Goal: Task Accomplishment & Management: Use online tool/utility

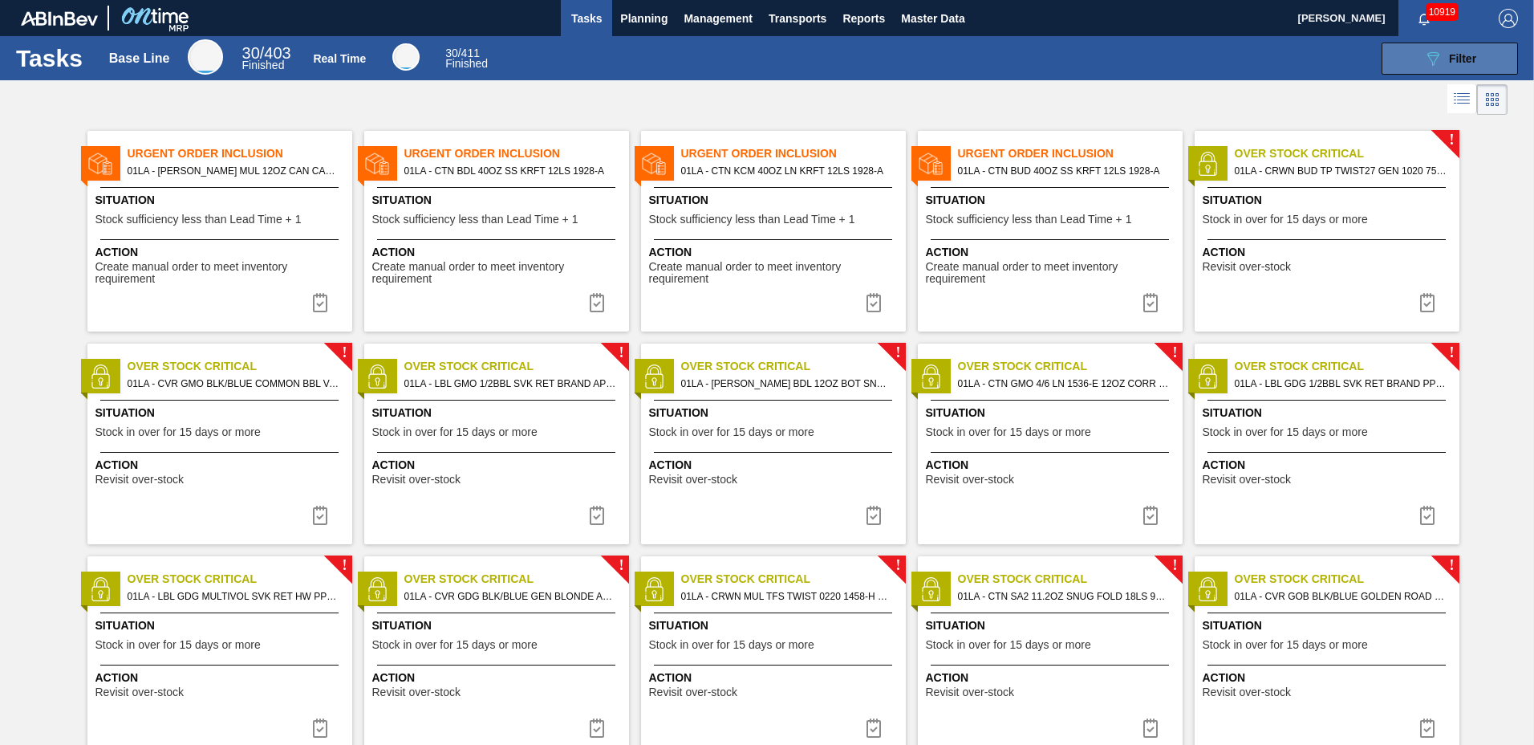
click at [1478, 51] on button "089F7B8B-B2A5-4AFE-B5C0-19BA573D28AC Filter" at bounding box center [1450, 59] width 136 height 32
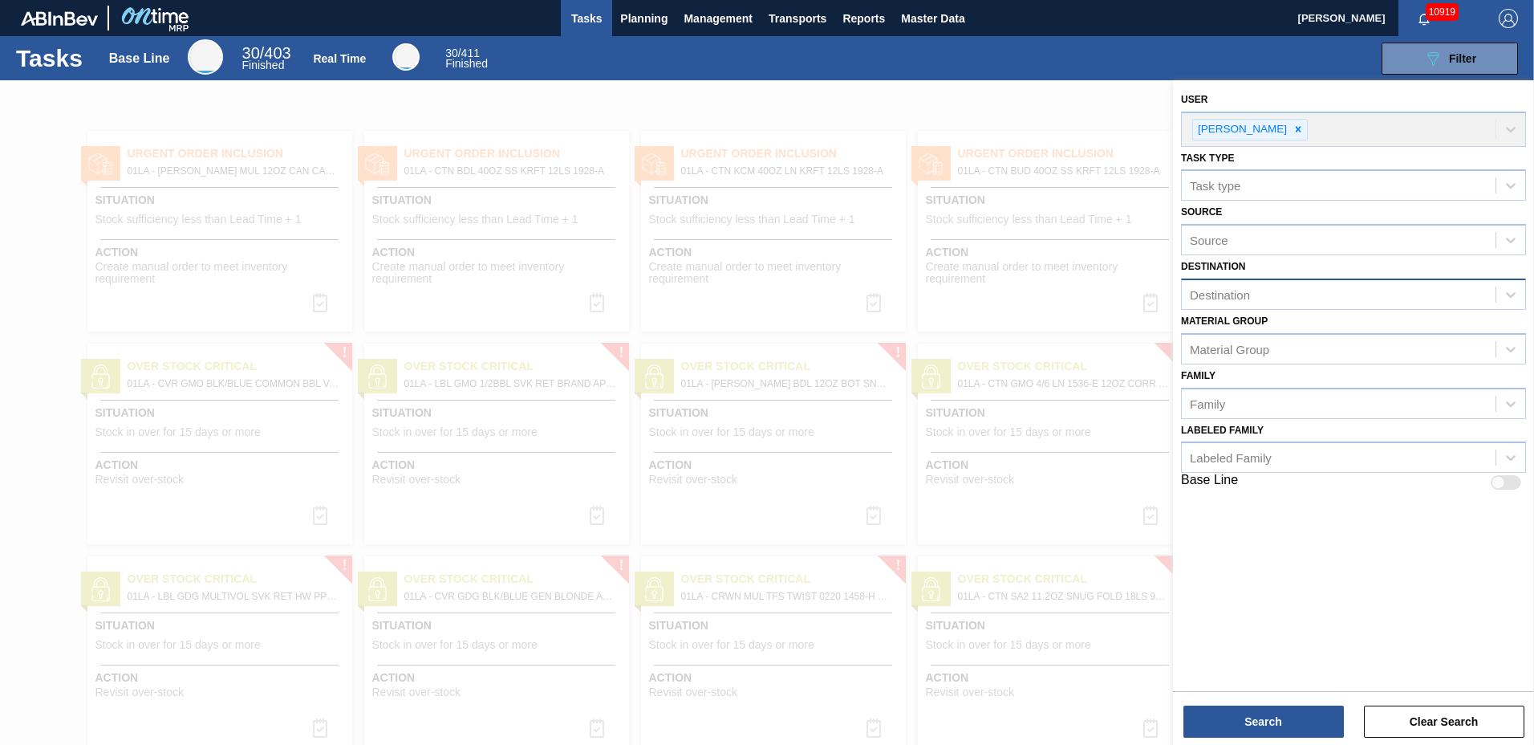
click at [1255, 300] on div "Destination" at bounding box center [1339, 294] width 314 height 23
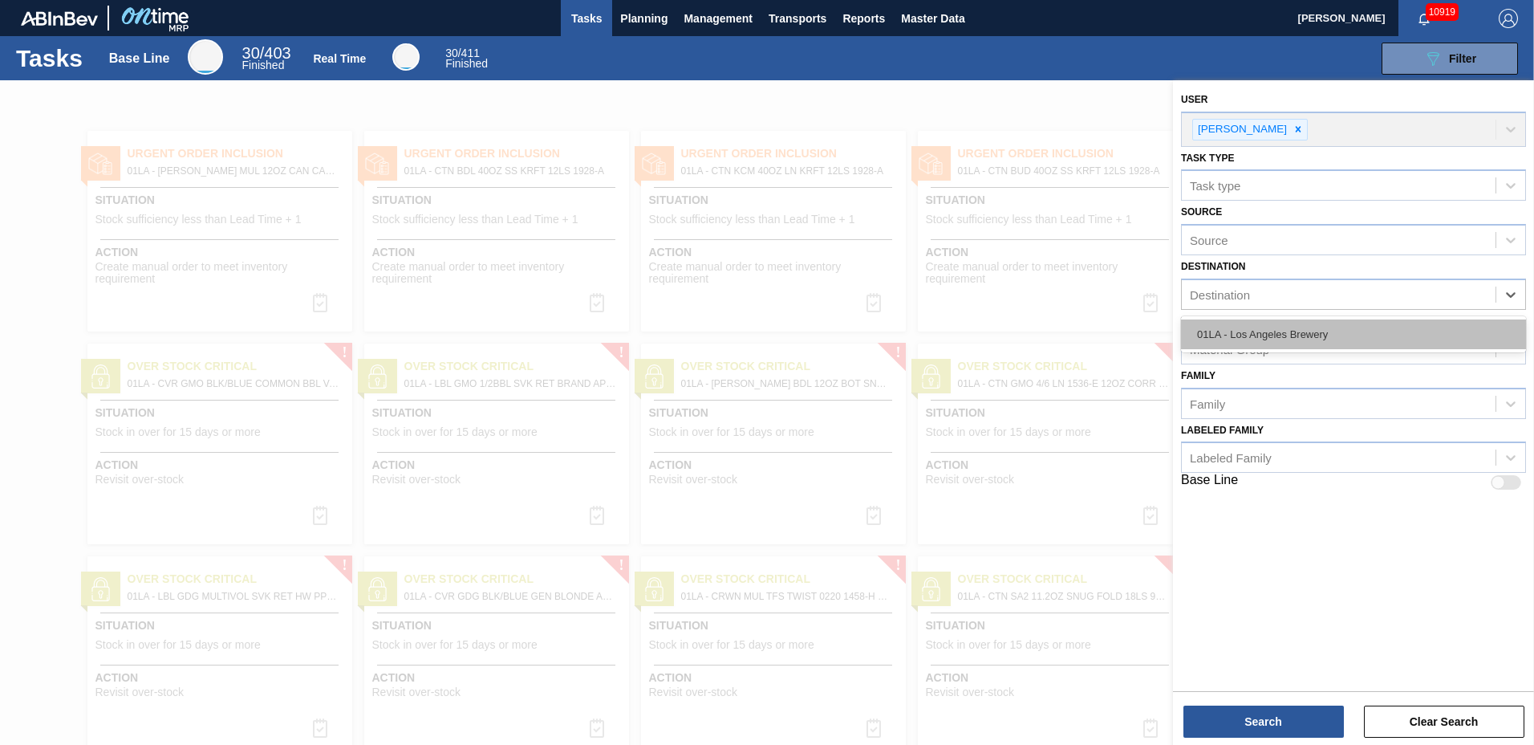
click at [1256, 326] on div "01LA - Los Angeles Brewery" at bounding box center [1353, 334] width 345 height 30
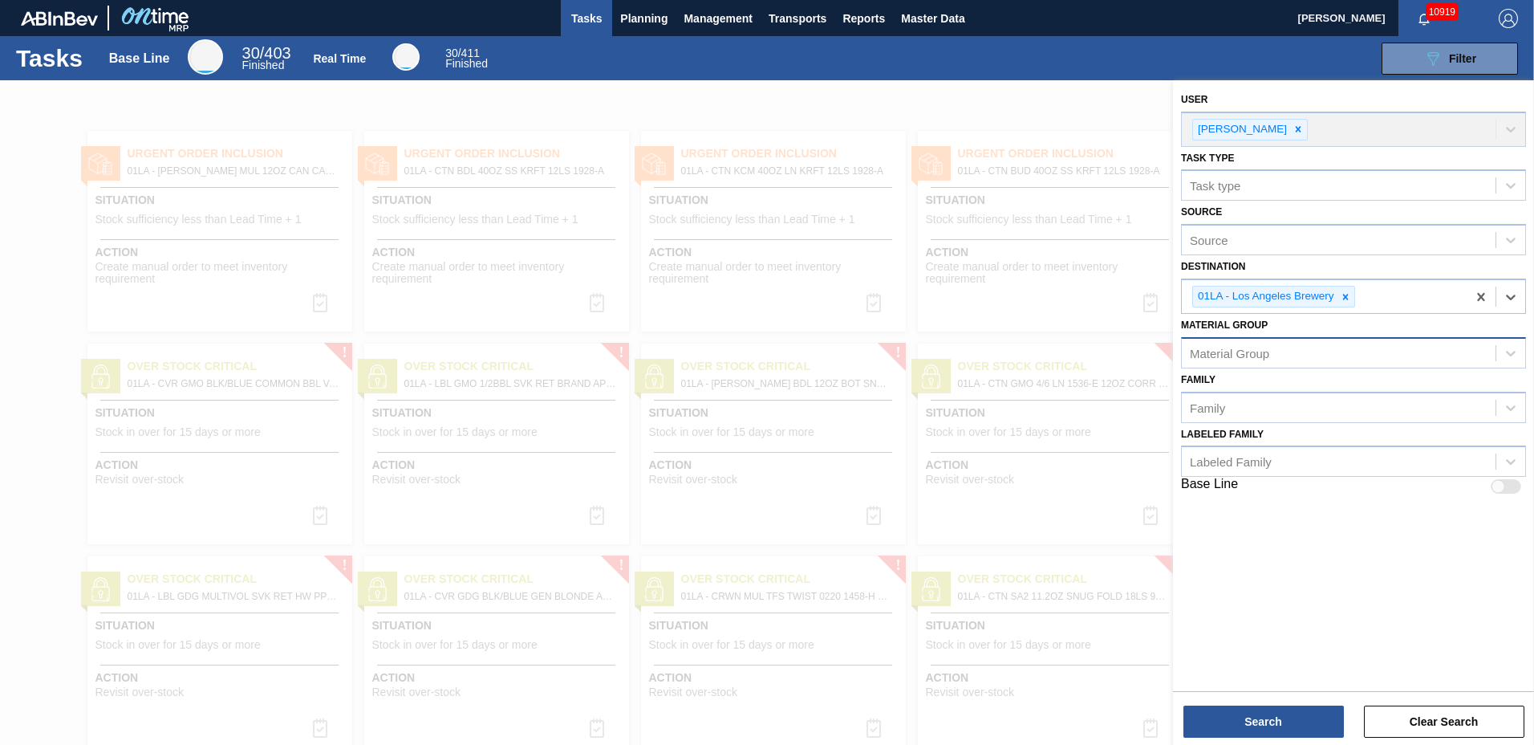
click at [1256, 354] on div "Material Group" at bounding box center [1229, 353] width 79 height 14
click at [1257, 348] on div "Material Group" at bounding box center [1229, 353] width 79 height 14
click at [641, 12] on span "Planning" at bounding box center [643, 18] width 47 height 19
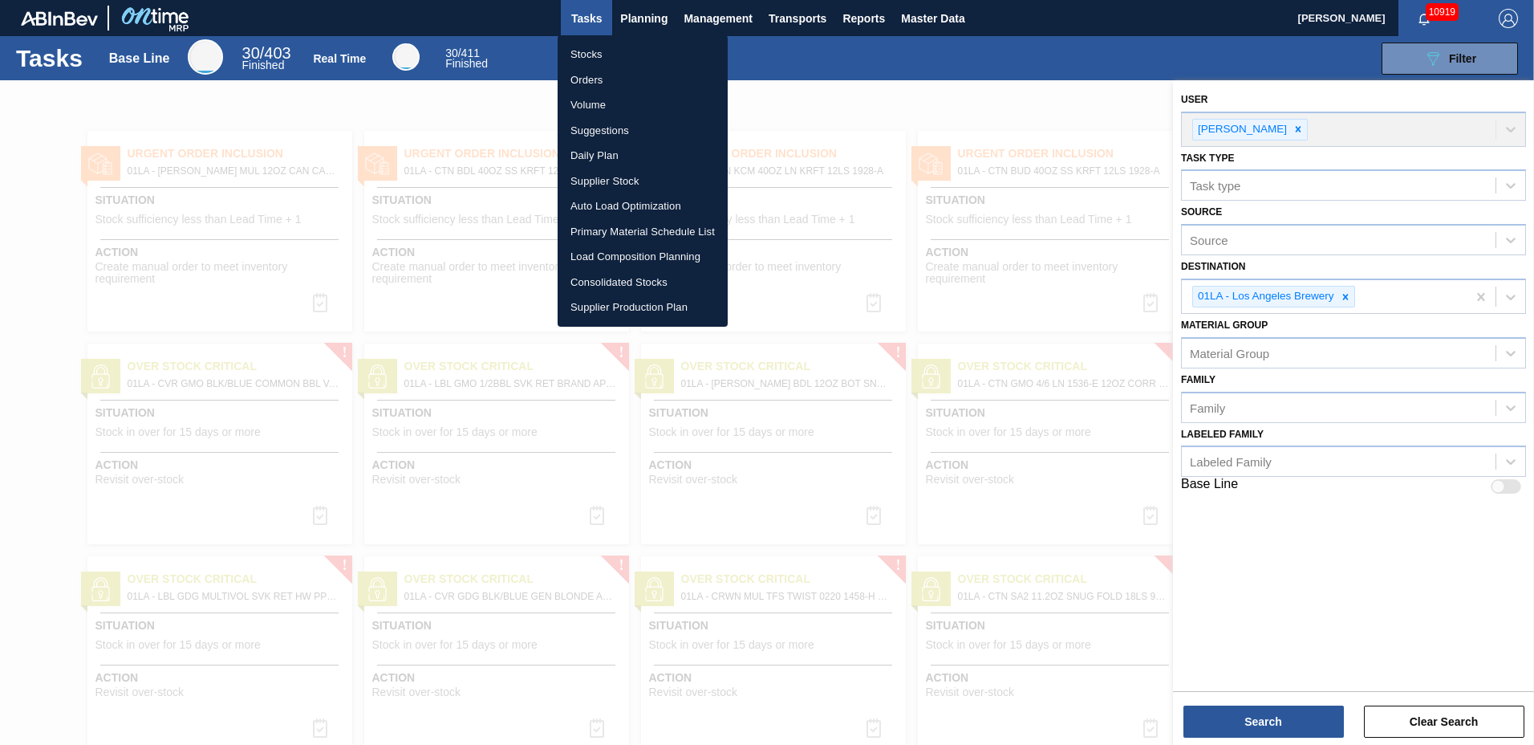
click at [598, 129] on li "Suggestions" at bounding box center [643, 131] width 170 height 26
checkbox input "true"
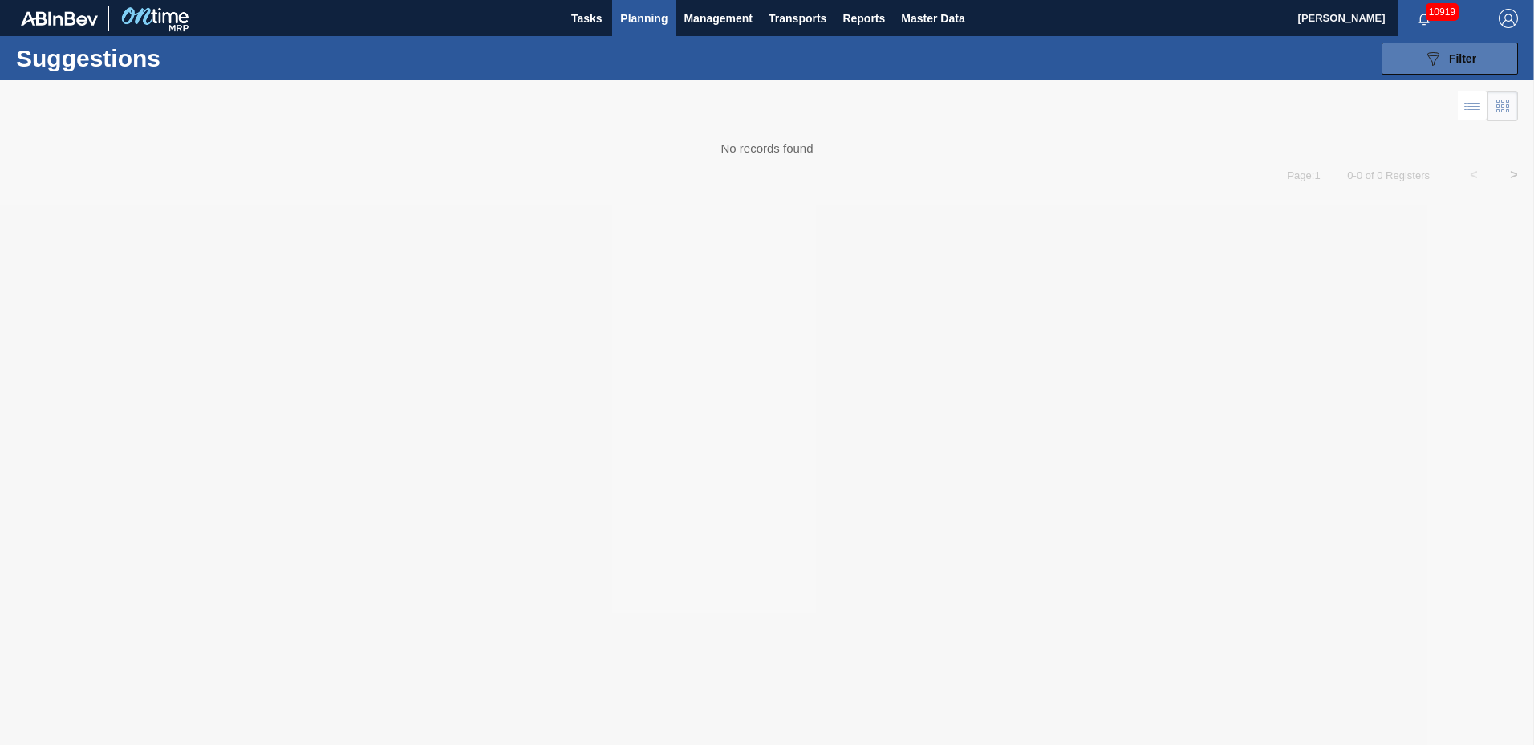
click at [1456, 54] on span "Filter" at bounding box center [1462, 58] width 27 height 13
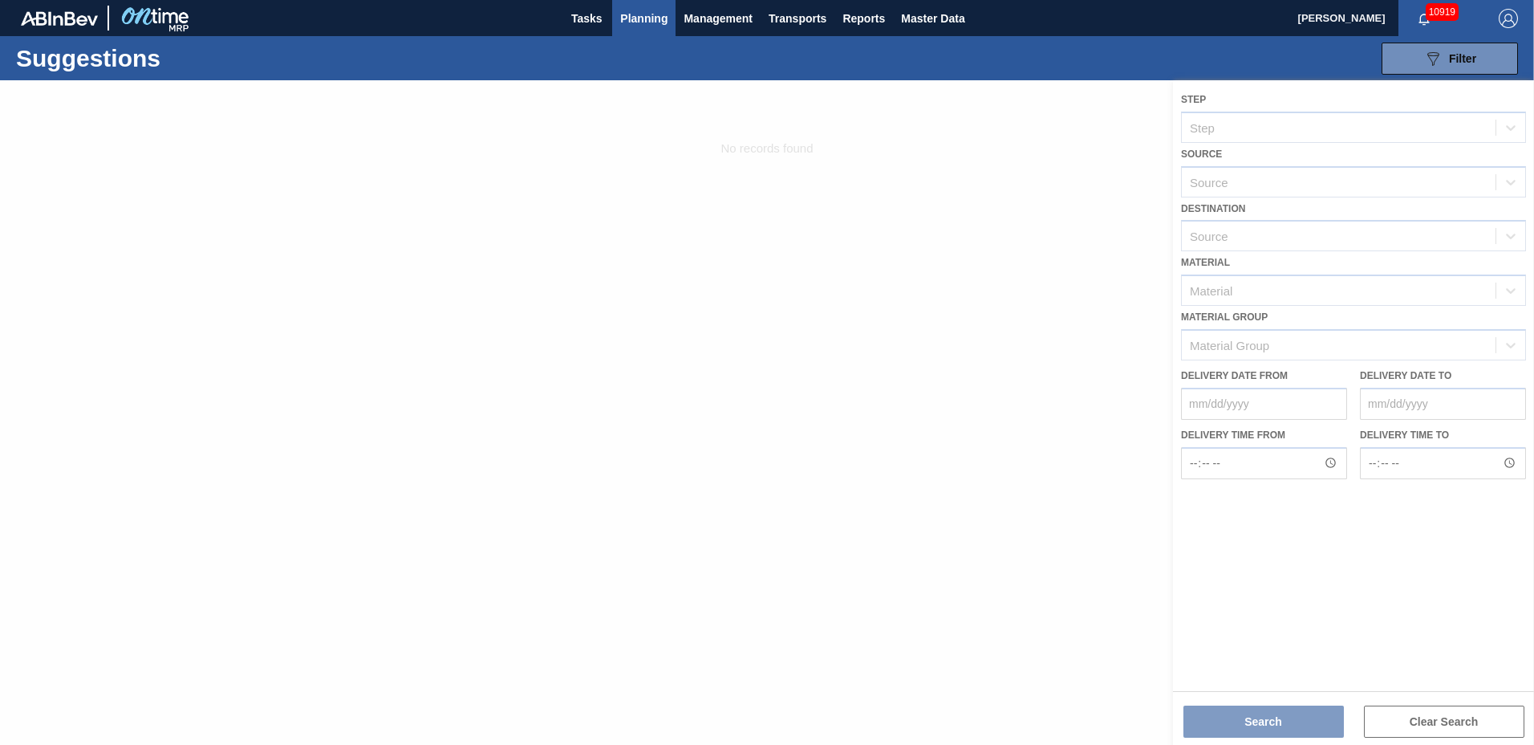
click at [1282, 226] on div at bounding box center [767, 412] width 1534 height 664
click at [1280, 232] on div at bounding box center [767, 412] width 1534 height 664
click at [724, 98] on div at bounding box center [767, 412] width 1534 height 664
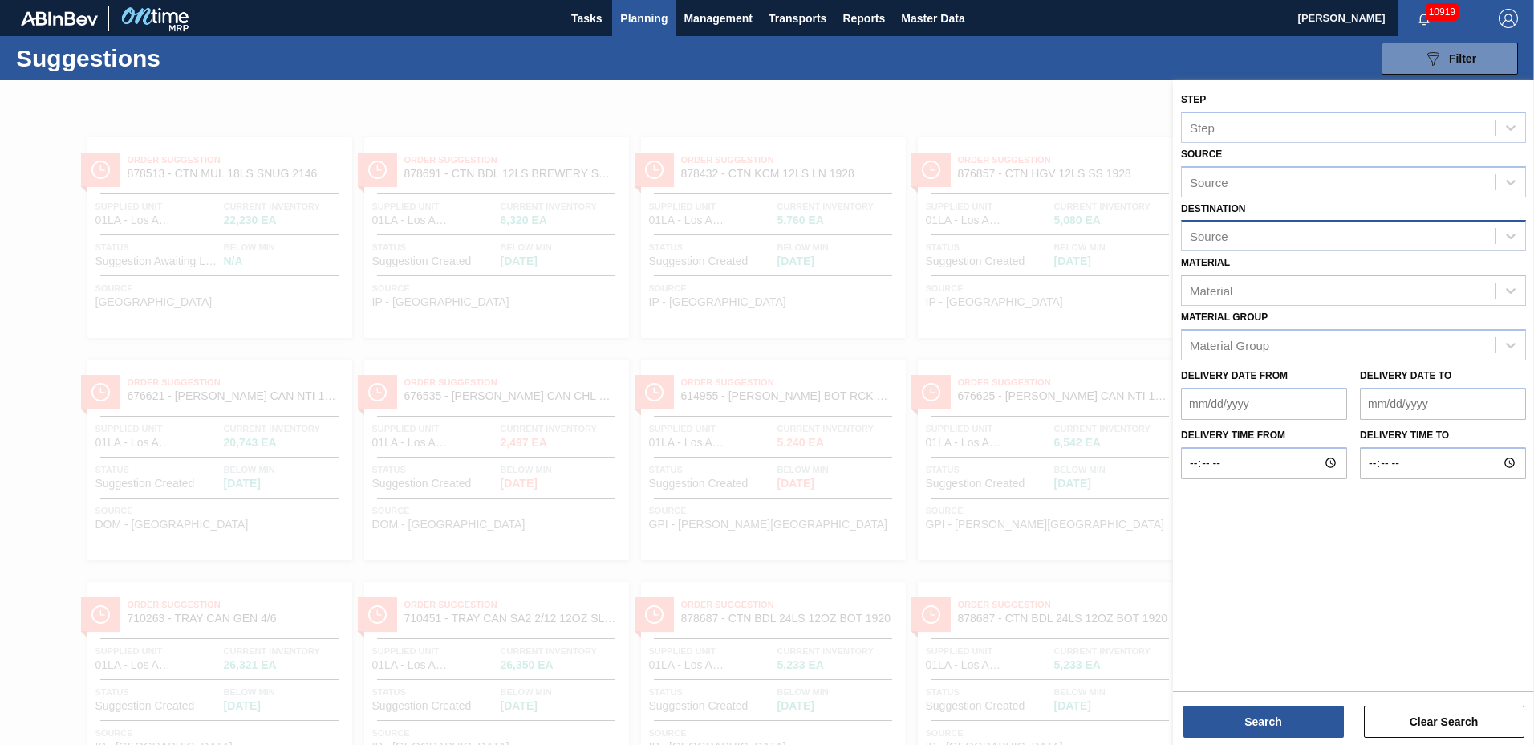
click at [1282, 241] on div "Source" at bounding box center [1339, 236] width 314 height 23
click at [1279, 286] on div "01LA - Los Angeles Brewery" at bounding box center [1353, 276] width 345 height 30
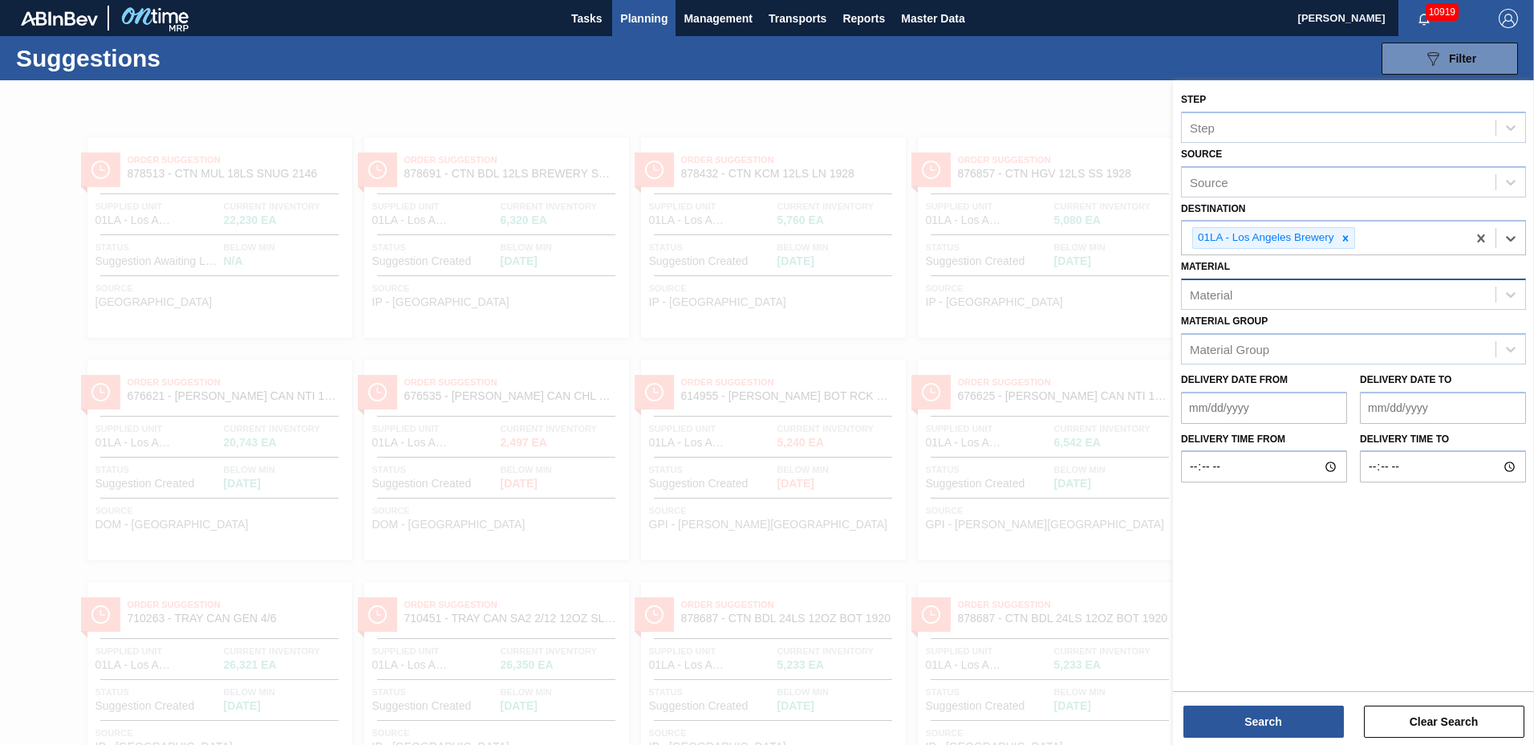
click at [1274, 286] on div "Material" at bounding box center [1339, 294] width 314 height 23
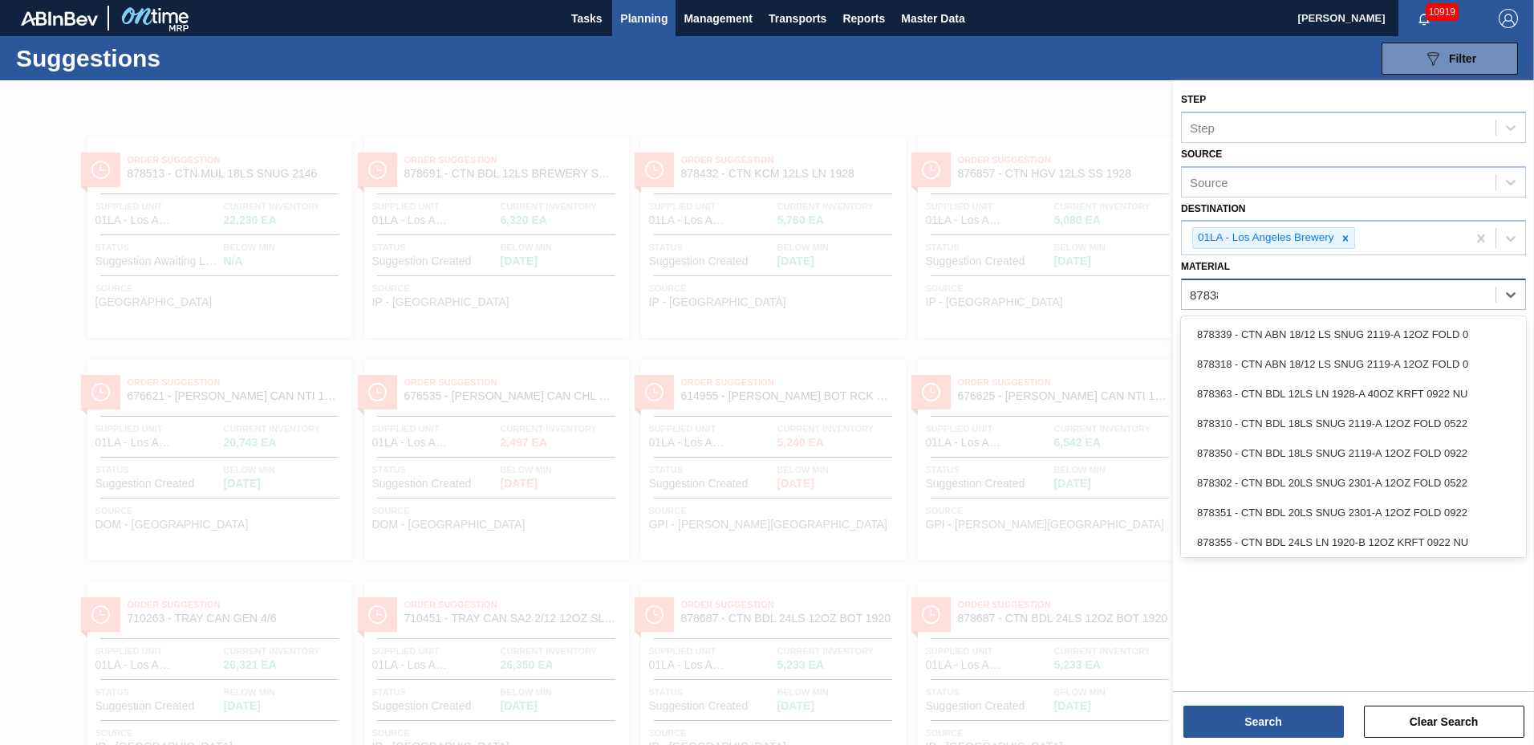
type input "878384"
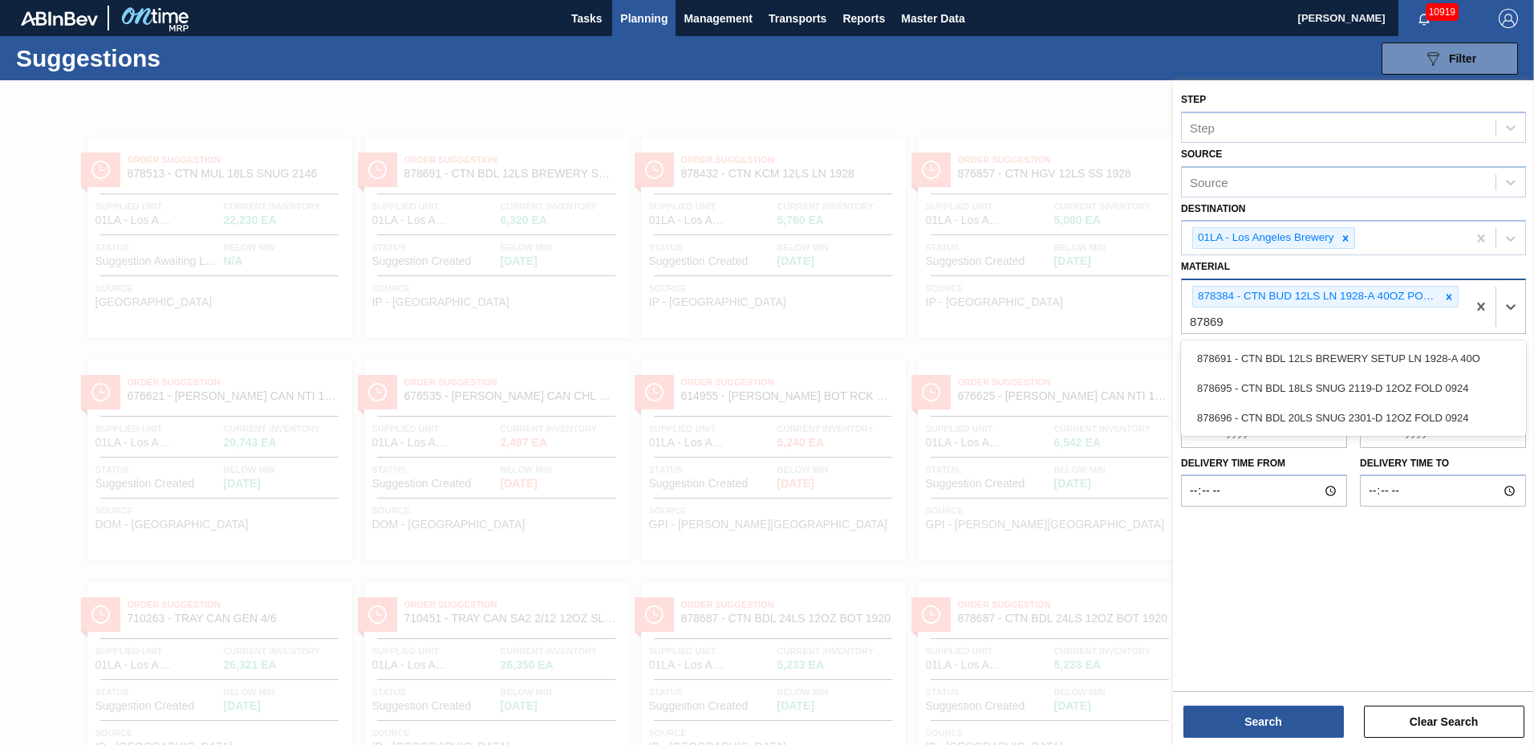
type input "878691"
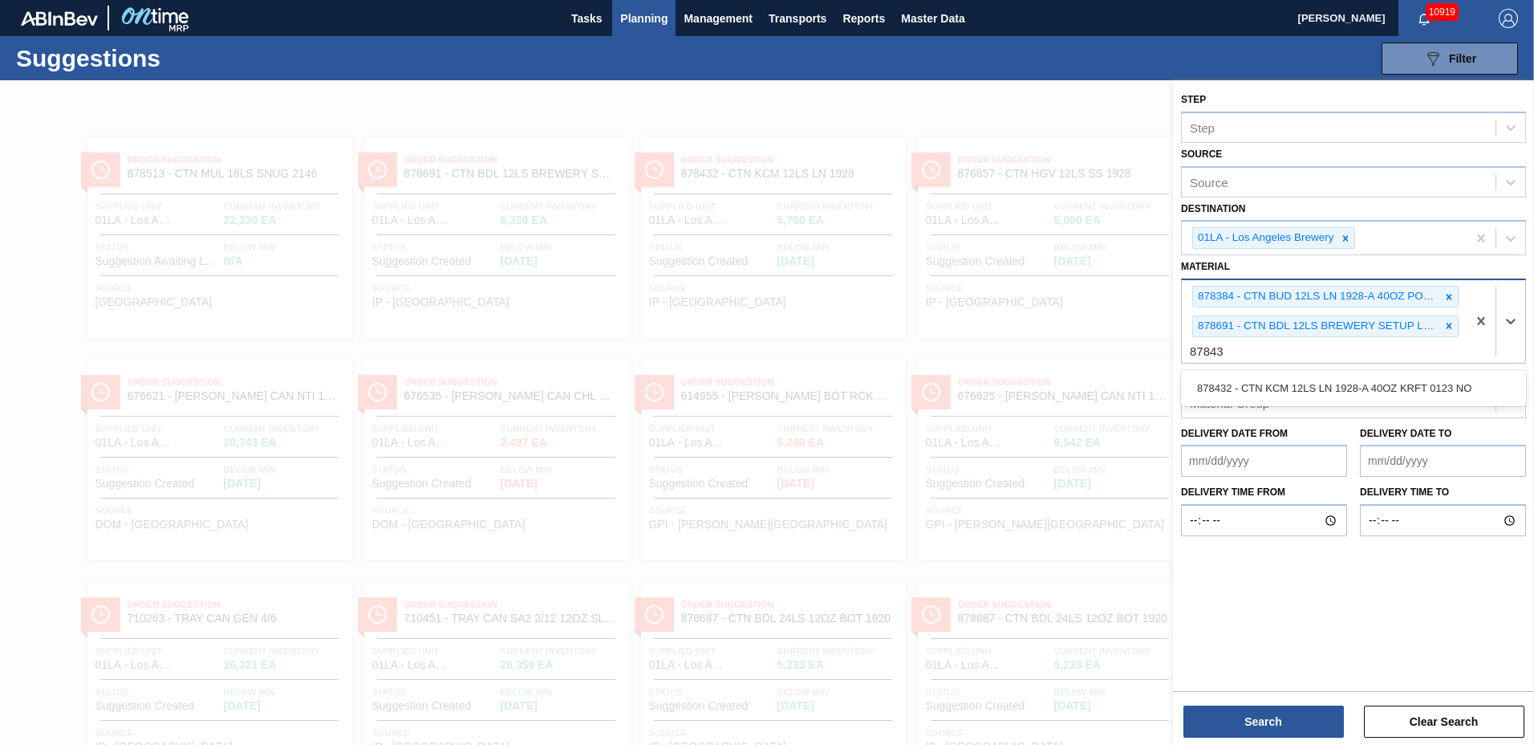
type input "878432"
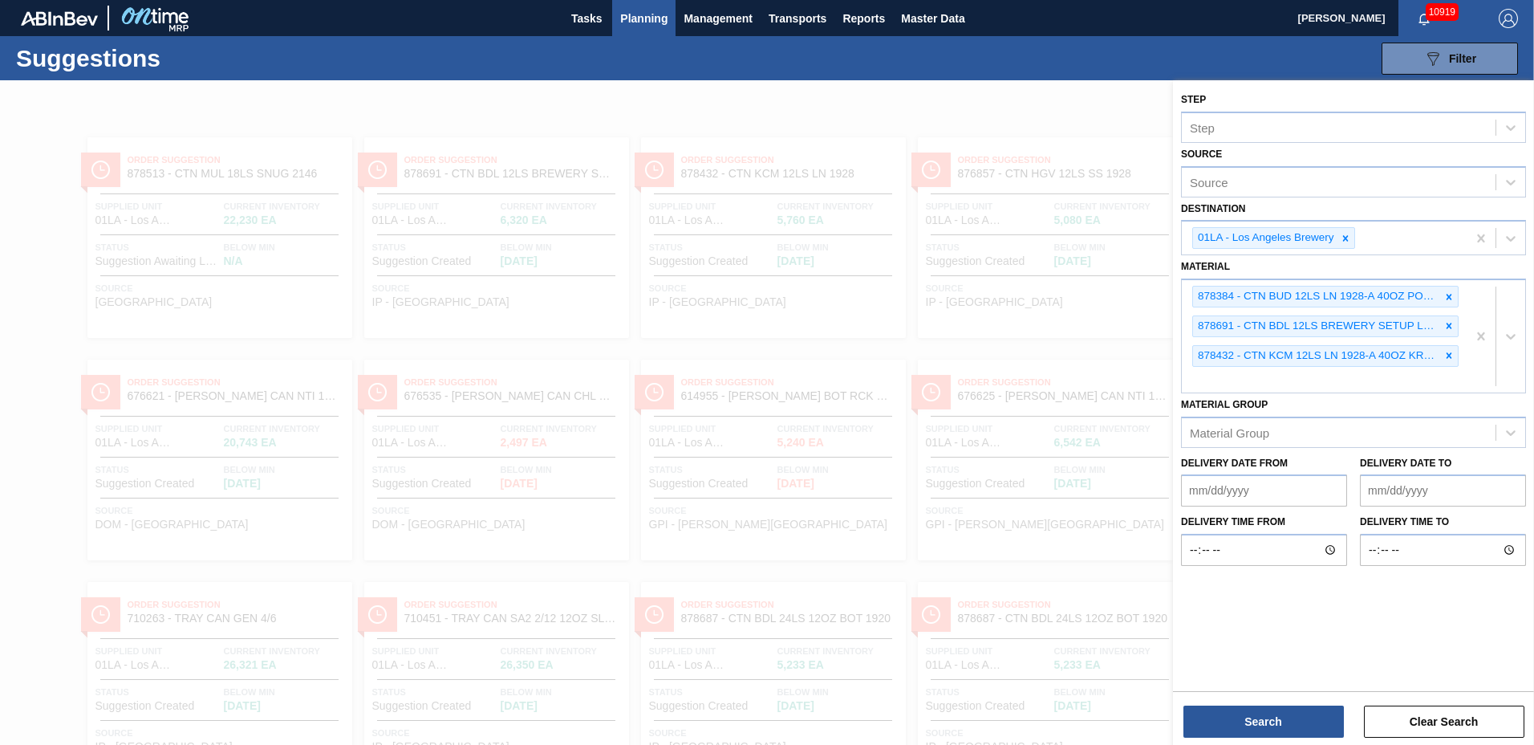
click at [1227, 704] on div "Search Clear Search" at bounding box center [1353, 713] width 361 height 45
click at [1253, 728] on button "Search" at bounding box center [1263, 721] width 160 height 32
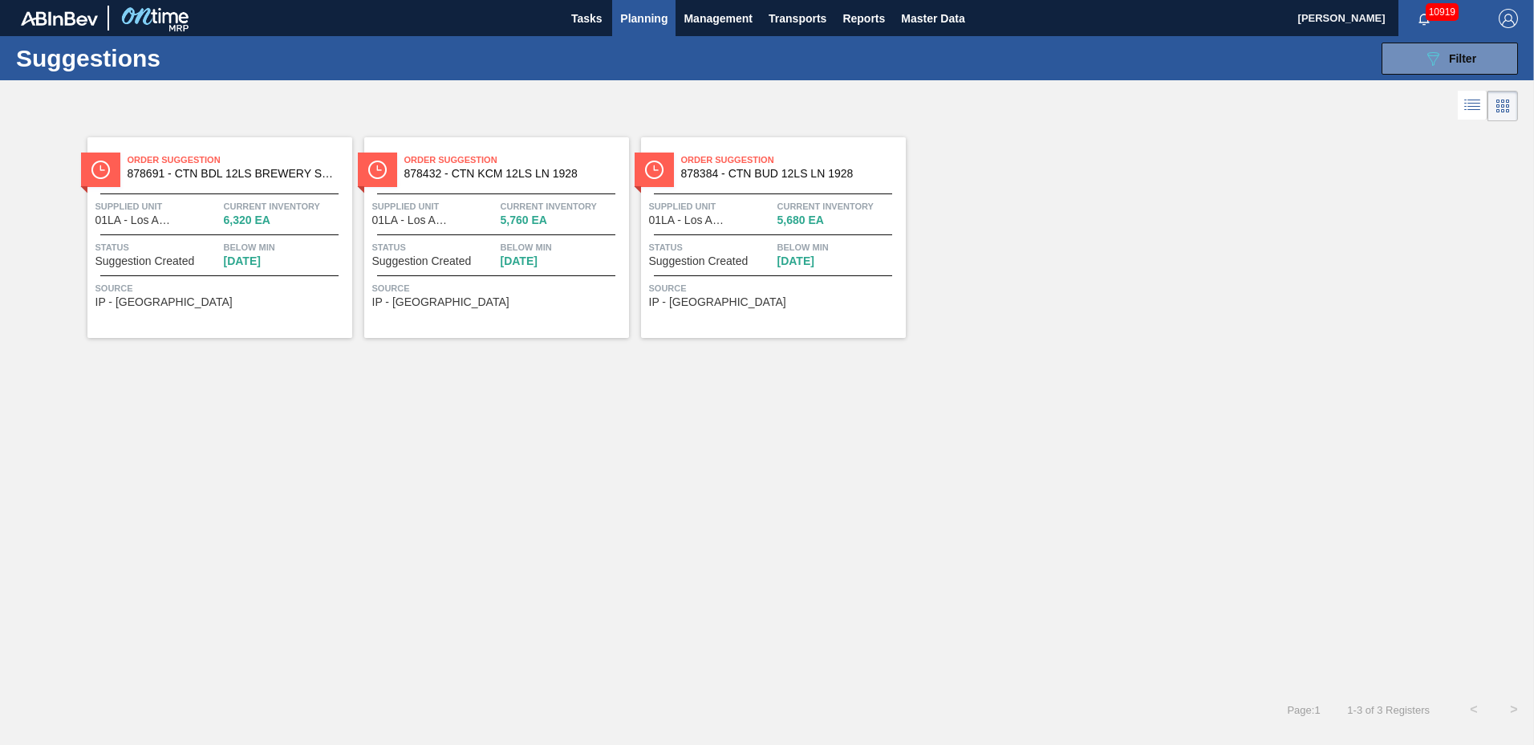
click at [1472, 103] on icon at bounding box center [1473, 103] width 13 height 1
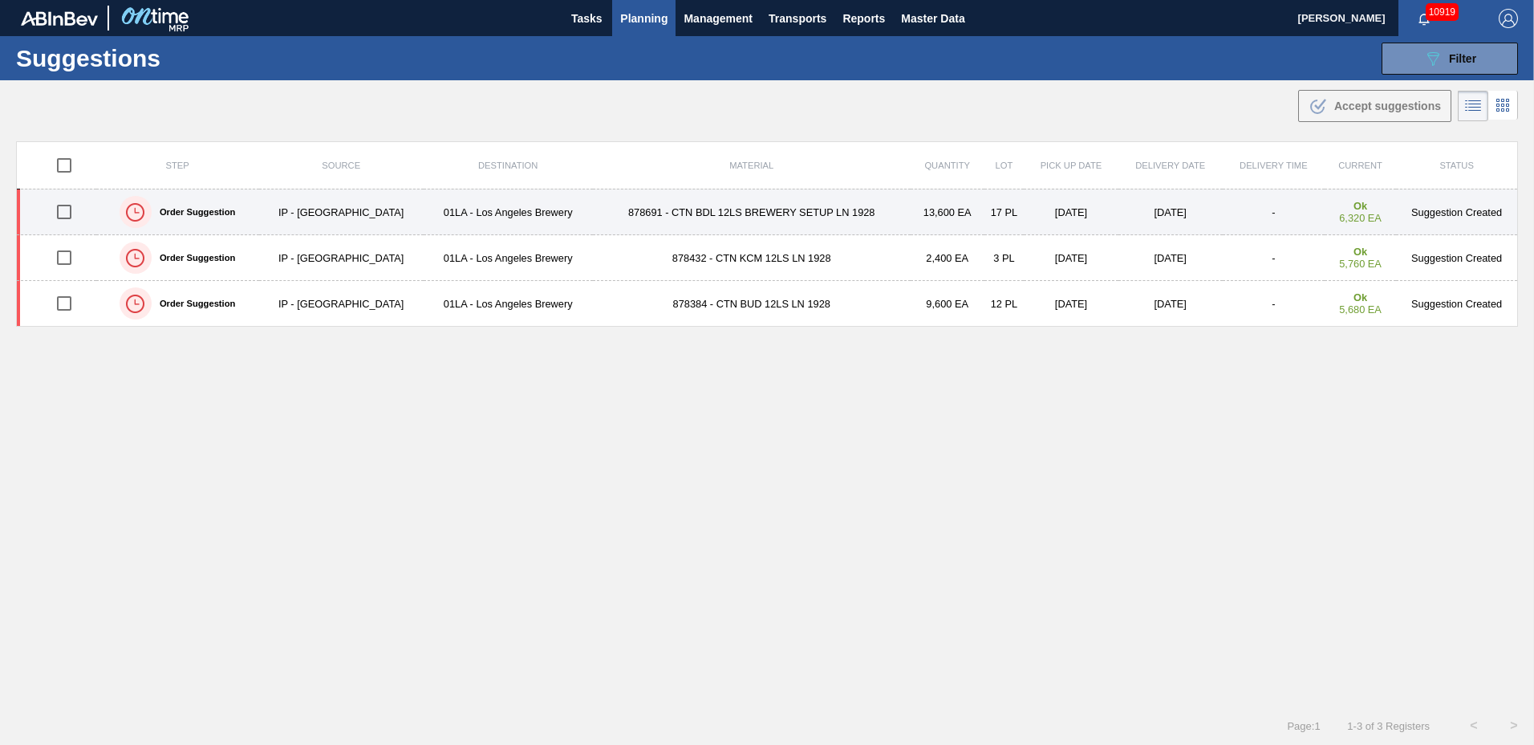
drag, startPoint x: 59, startPoint y: 168, endPoint x: 344, endPoint y: 216, distance: 288.8
click at [59, 168] on input "checkbox" at bounding box center [64, 165] width 34 height 34
checkbox input "true"
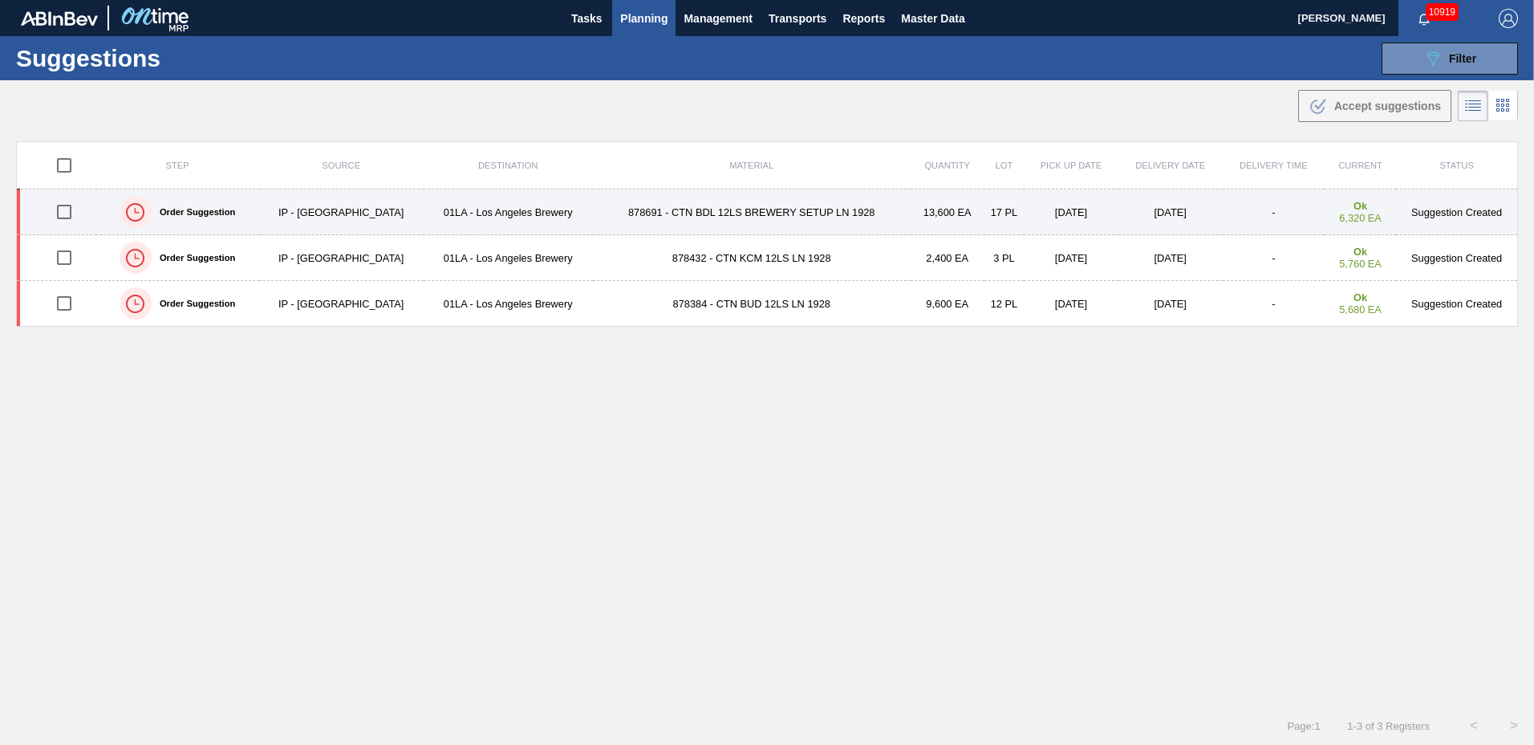
checkbox input "true"
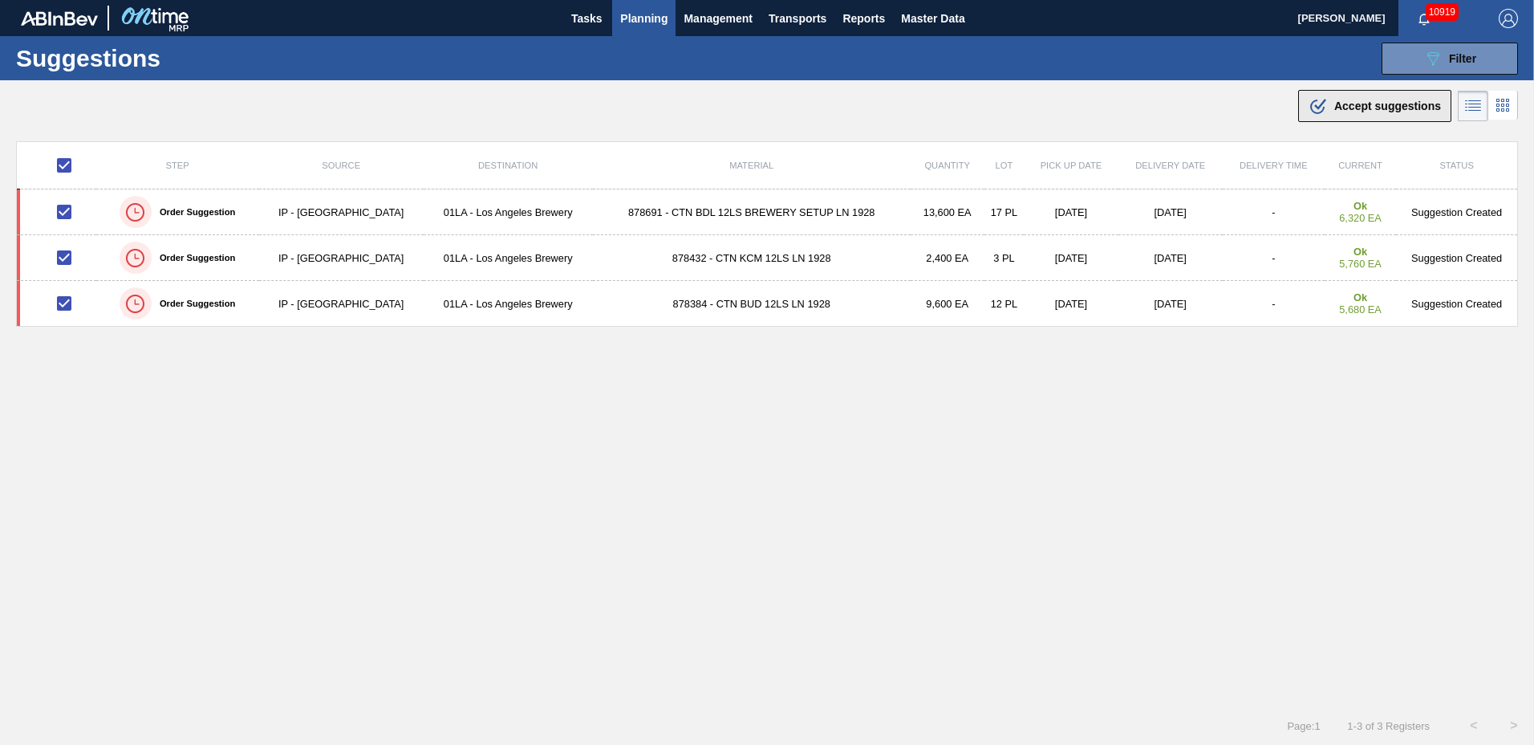
click at [1334, 103] on span "Accept suggestions" at bounding box center [1387, 105] width 107 height 13
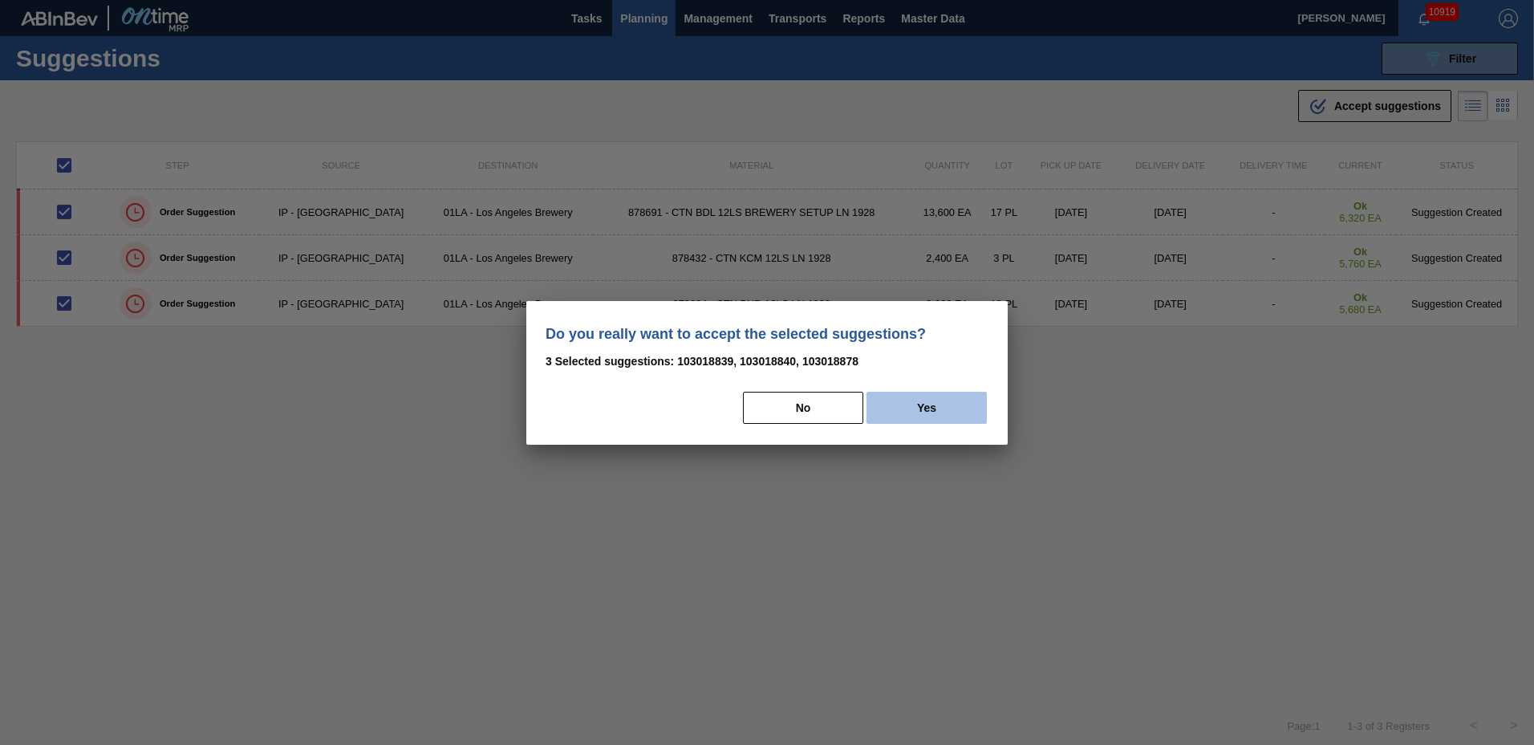
click at [961, 399] on button "Yes" at bounding box center [926, 408] width 120 height 32
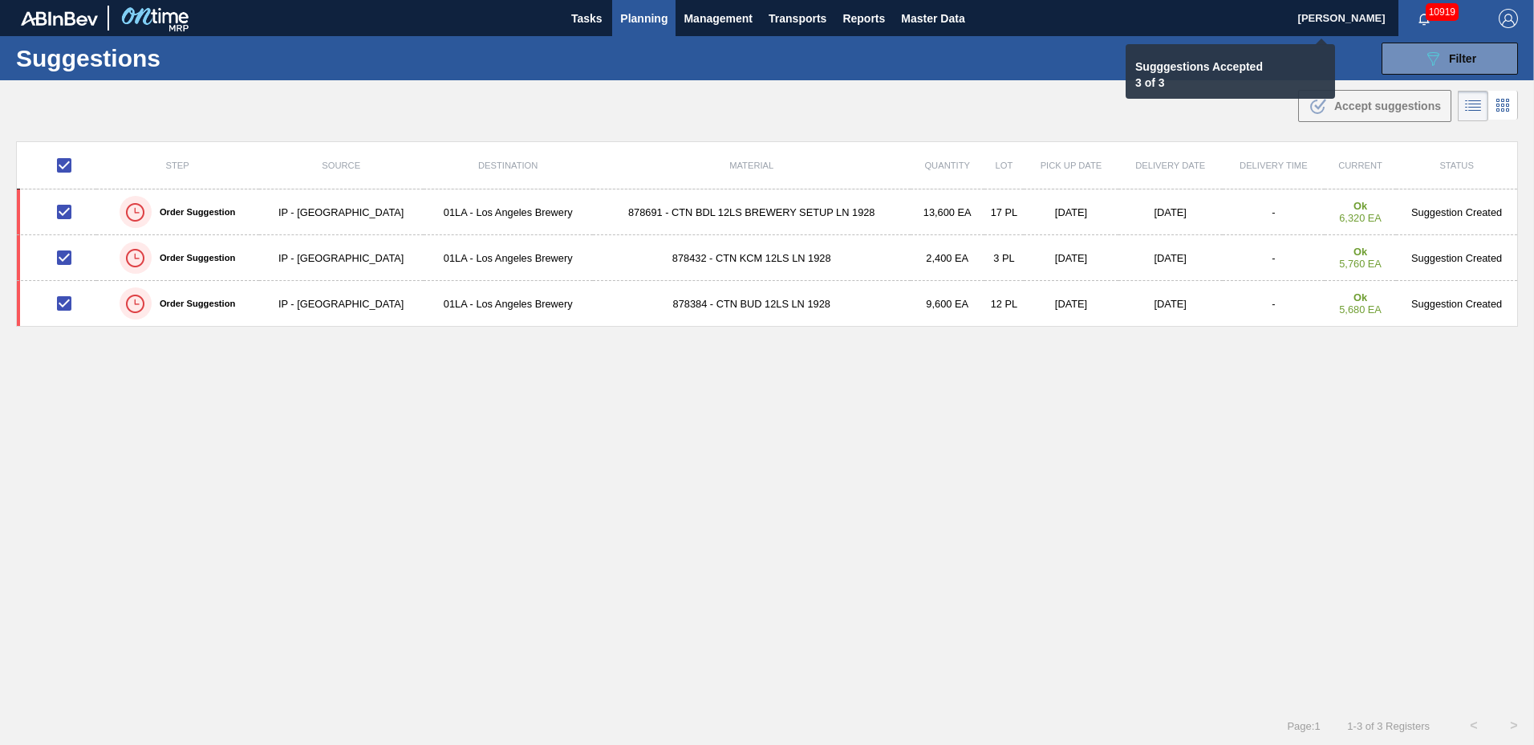
checkbox input "false"
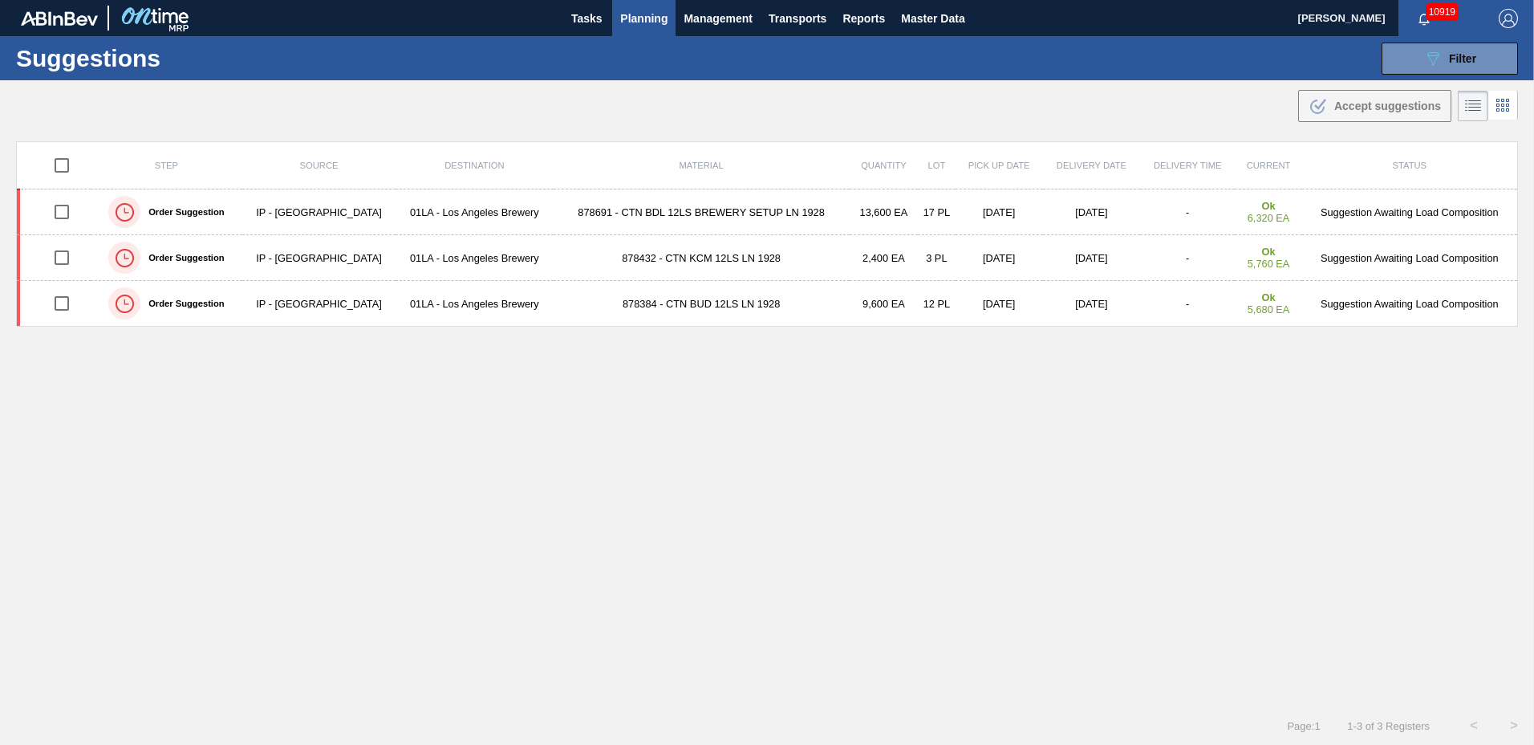
click at [656, 22] on span "Planning" at bounding box center [643, 18] width 47 height 19
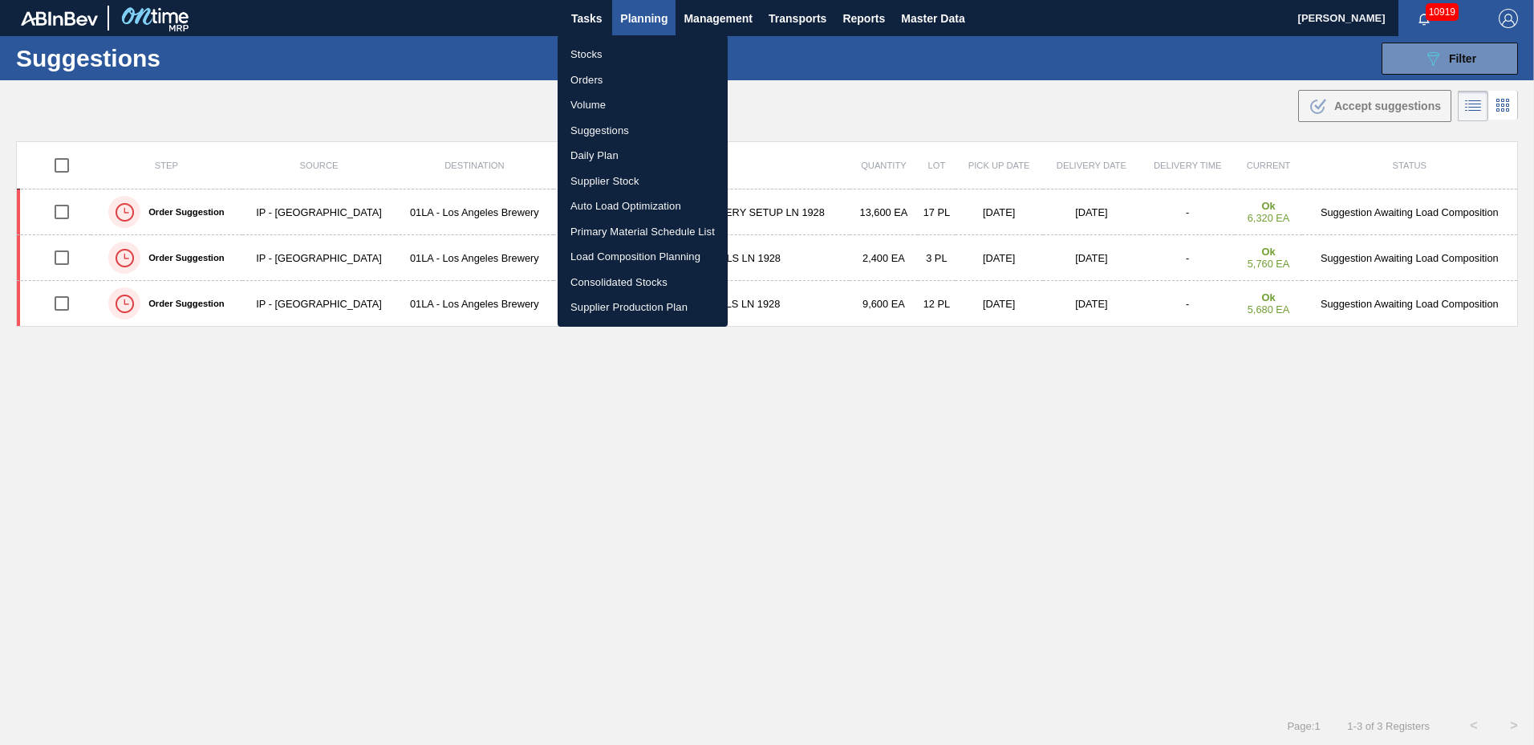
click at [639, 250] on li "Load Composition Planning" at bounding box center [643, 257] width 170 height 26
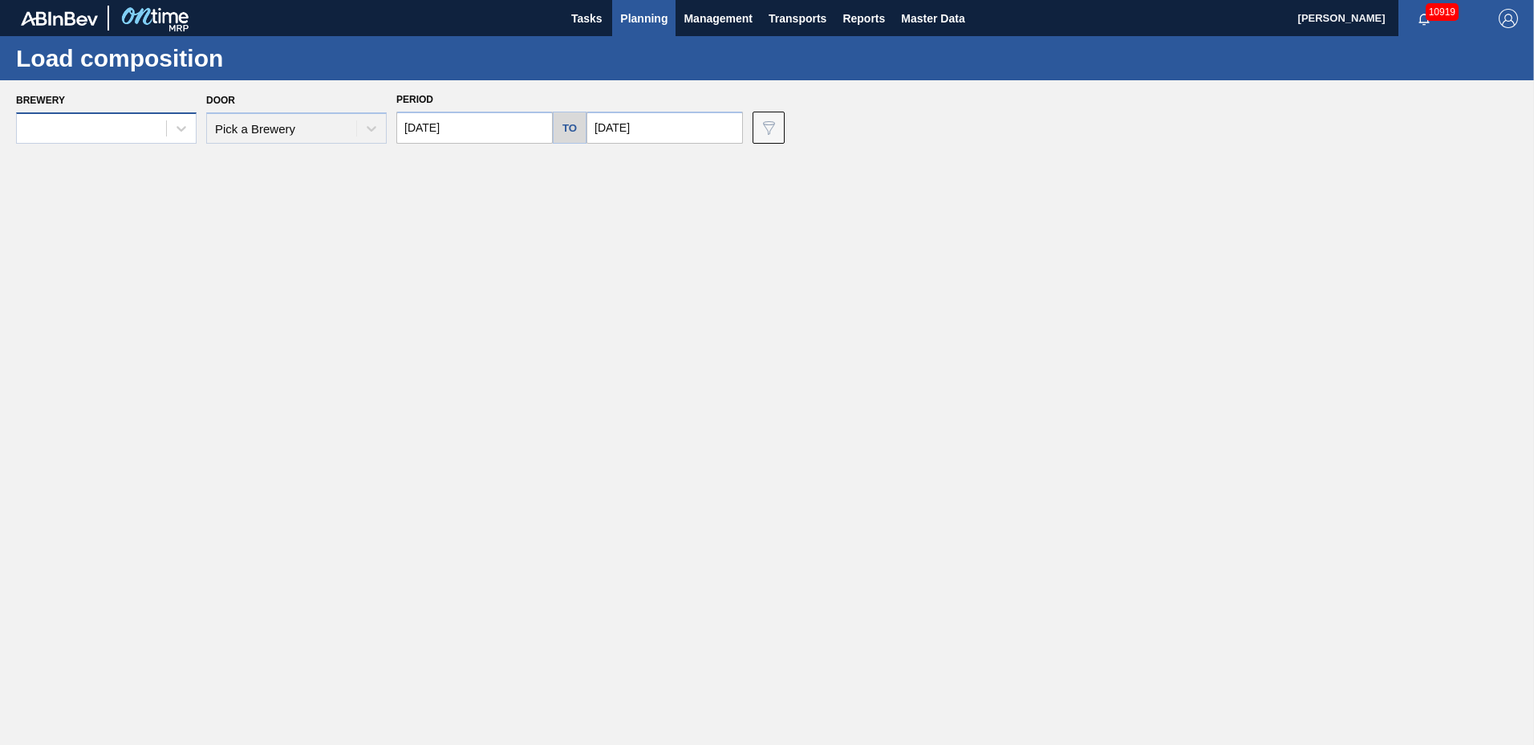
click at [109, 128] on div at bounding box center [91, 128] width 149 height 23
click at [129, 380] on div "01LA - Los Angeles Brewery" at bounding box center [106, 376] width 181 height 30
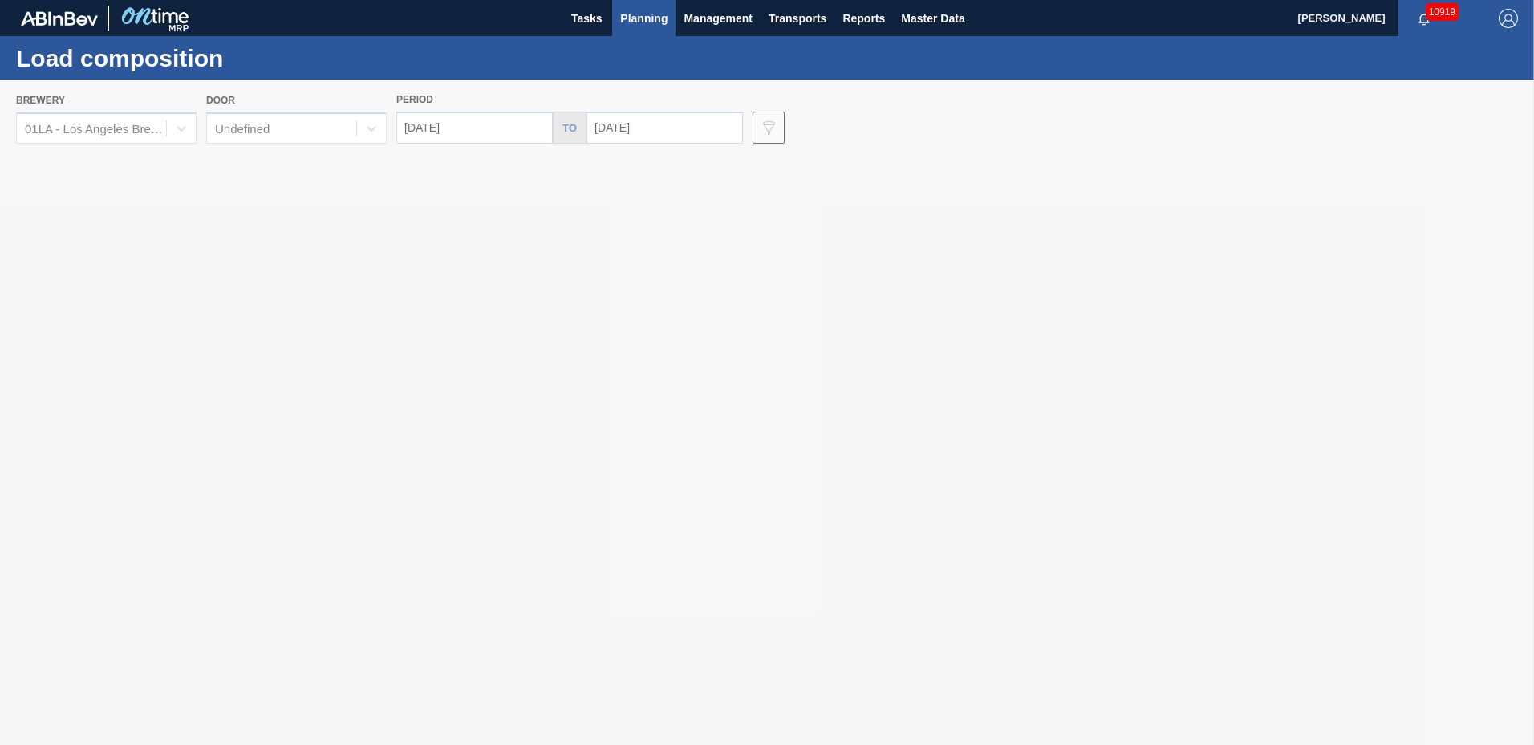
click at [270, 125] on div at bounding box center [767, 412] width 1534 height 664
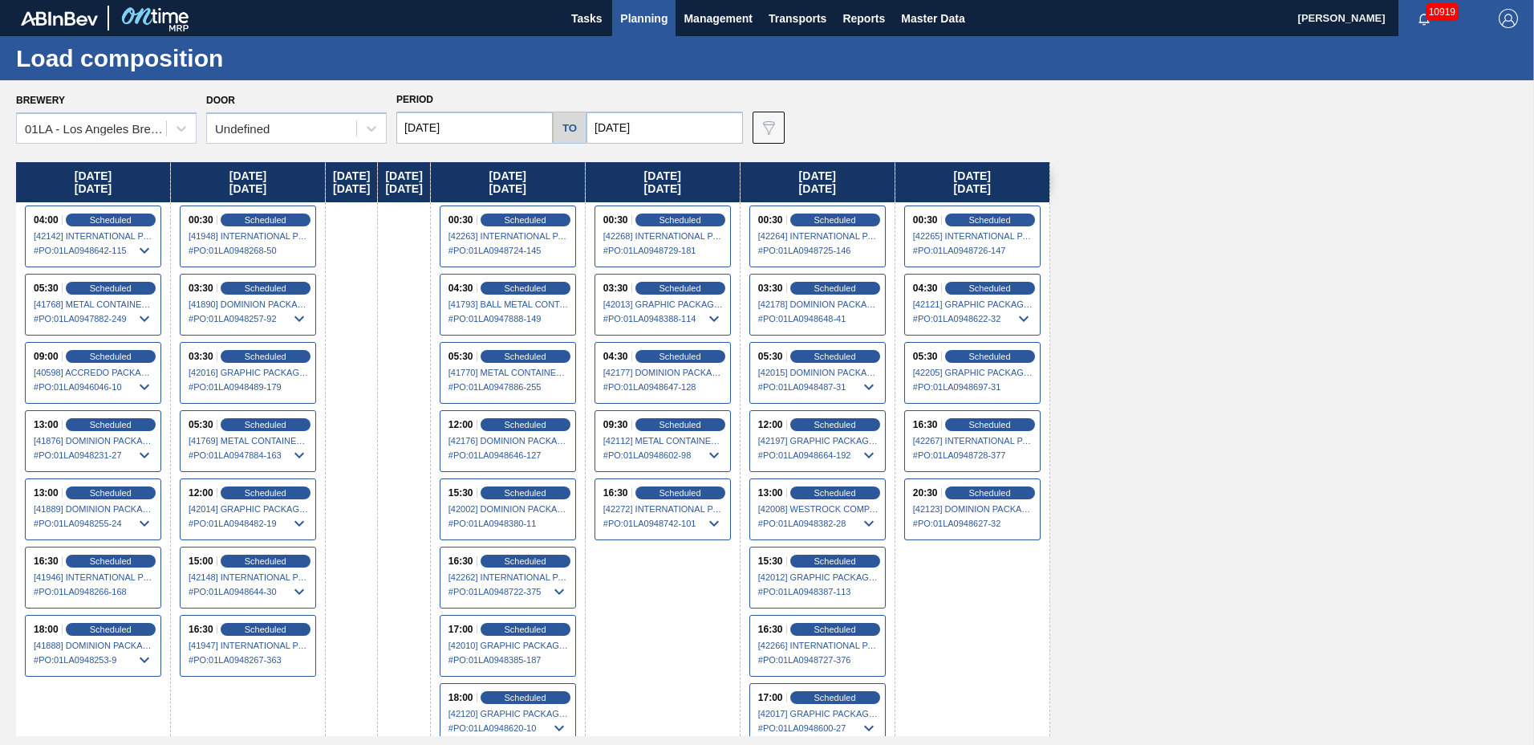
click at [270, 125] on div "Undefined" at bounding box center [242, 129] width 55 height 14
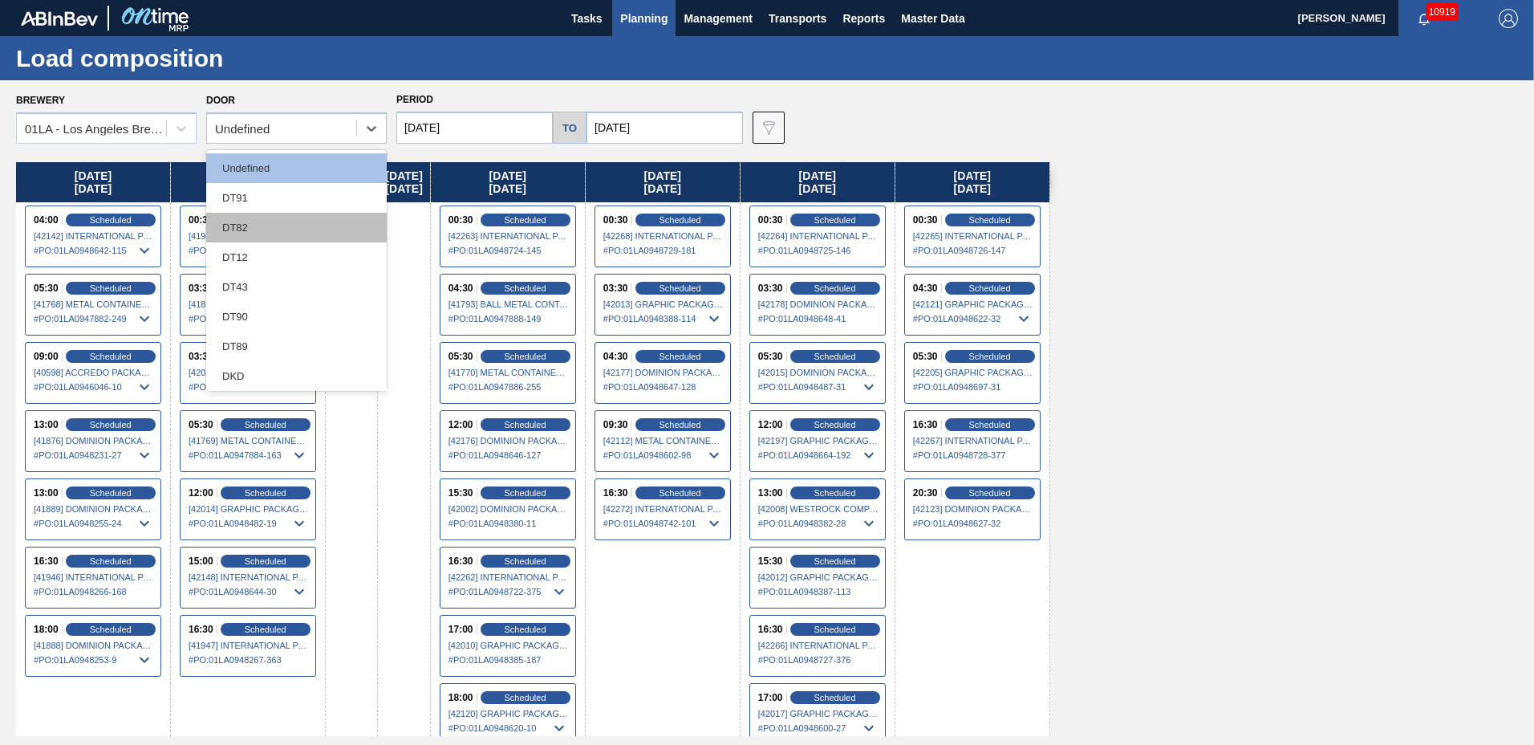
click at [263, 233] on div "DT82" at bounding box center [296, 228] width 181 height 30
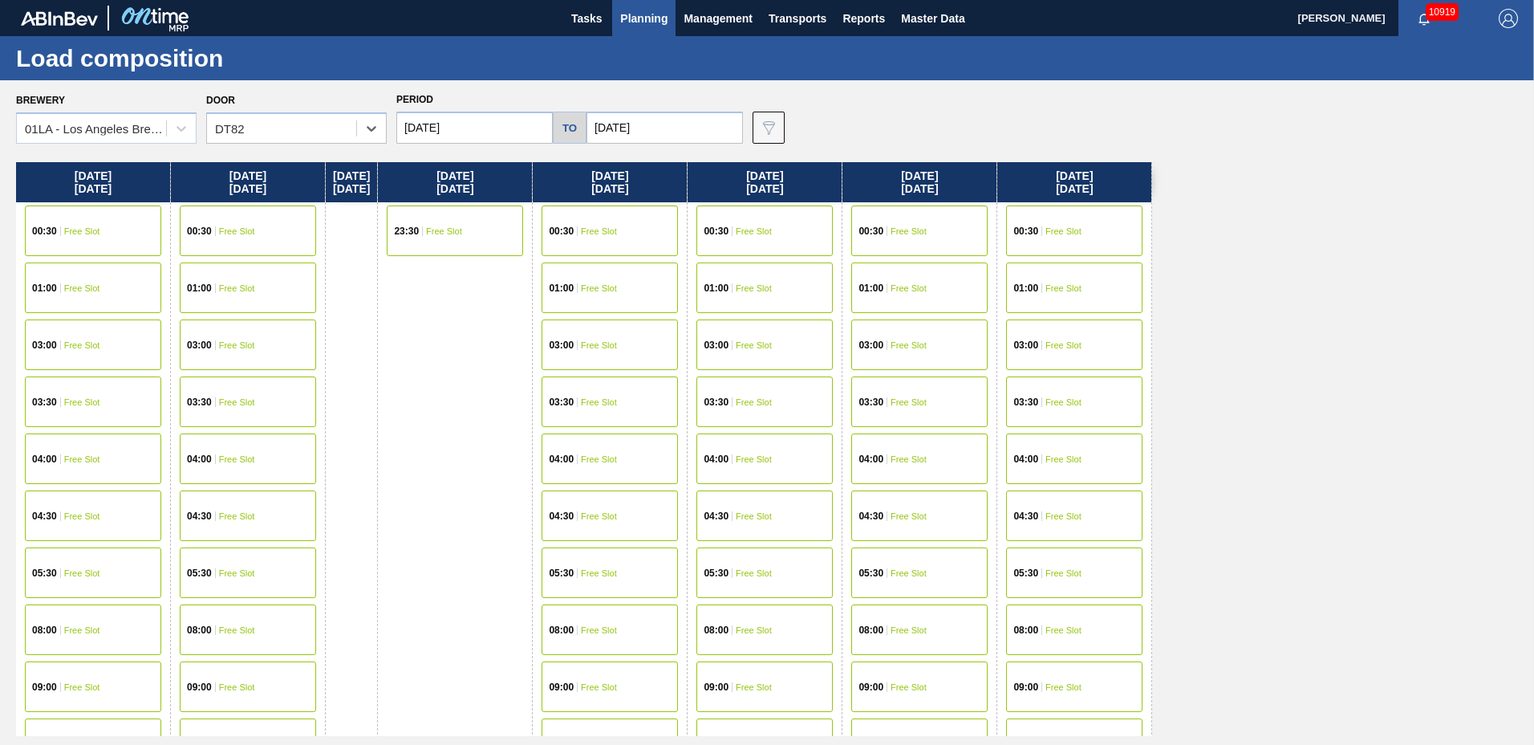
click at [439, 130] on input "[DATE]" at bounding box center [474, 128] width 156 height 32
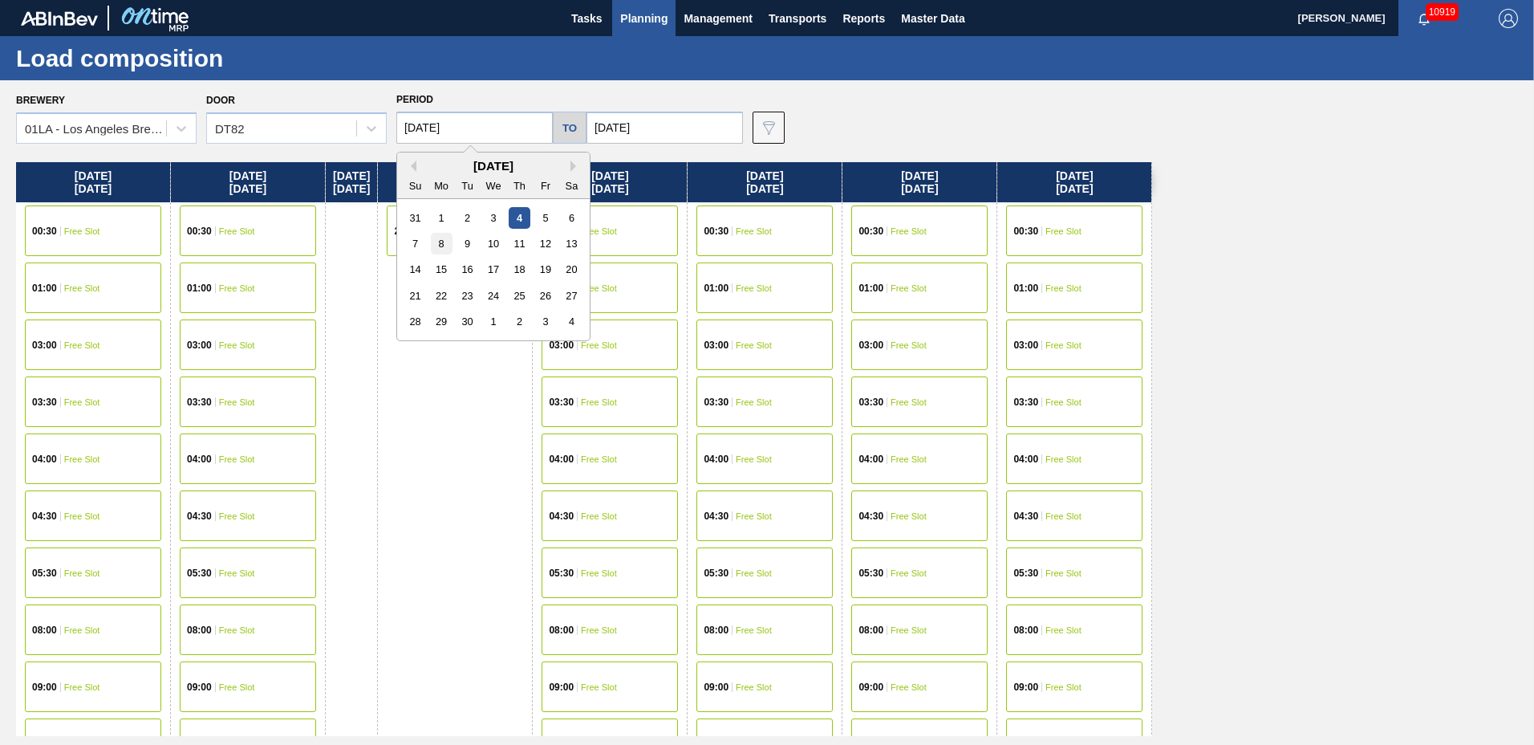
click at [444, 236] on div "8" at bounding box center [442, 244] width 22 height 22
type input "[DATE]"
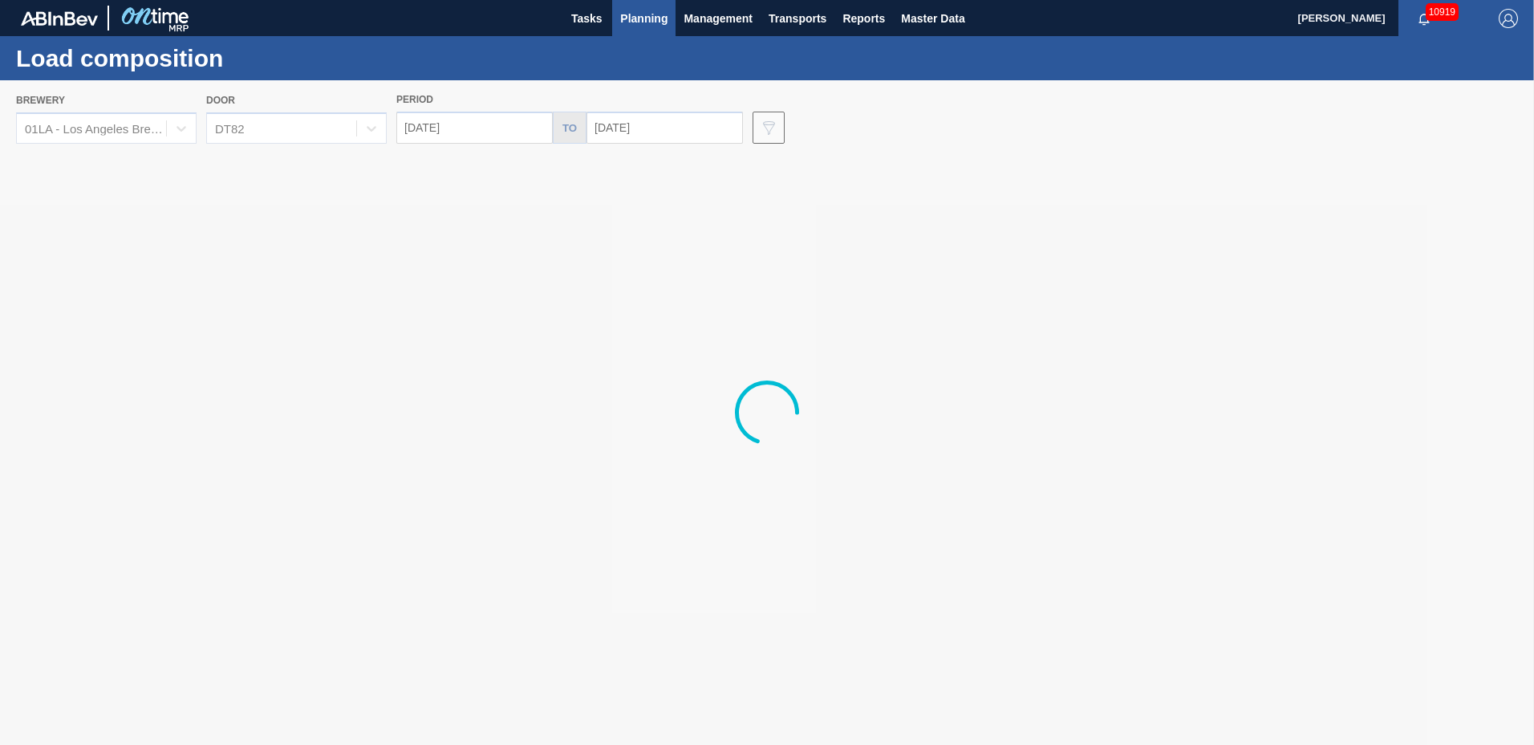
click at [656, 126] on div at bounding box center [767, 412] width 1534 height 664
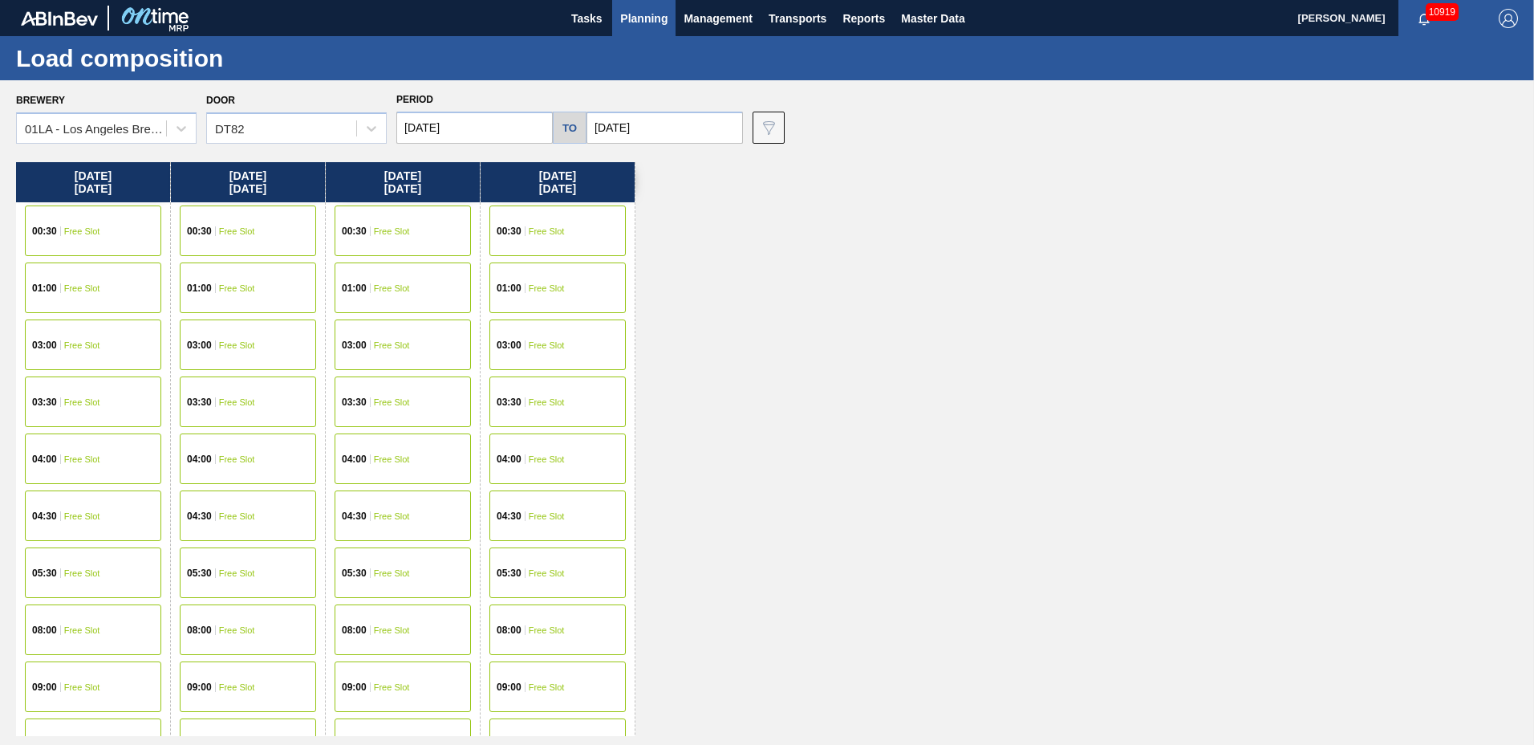
click at [656, 126] on input "[DATE]" at bounding box center [664, 128] width 156 height 32
click at [739, 242] on div "12" at bounding box center [735, 244] width 22 height 22
type input "[DATE]"
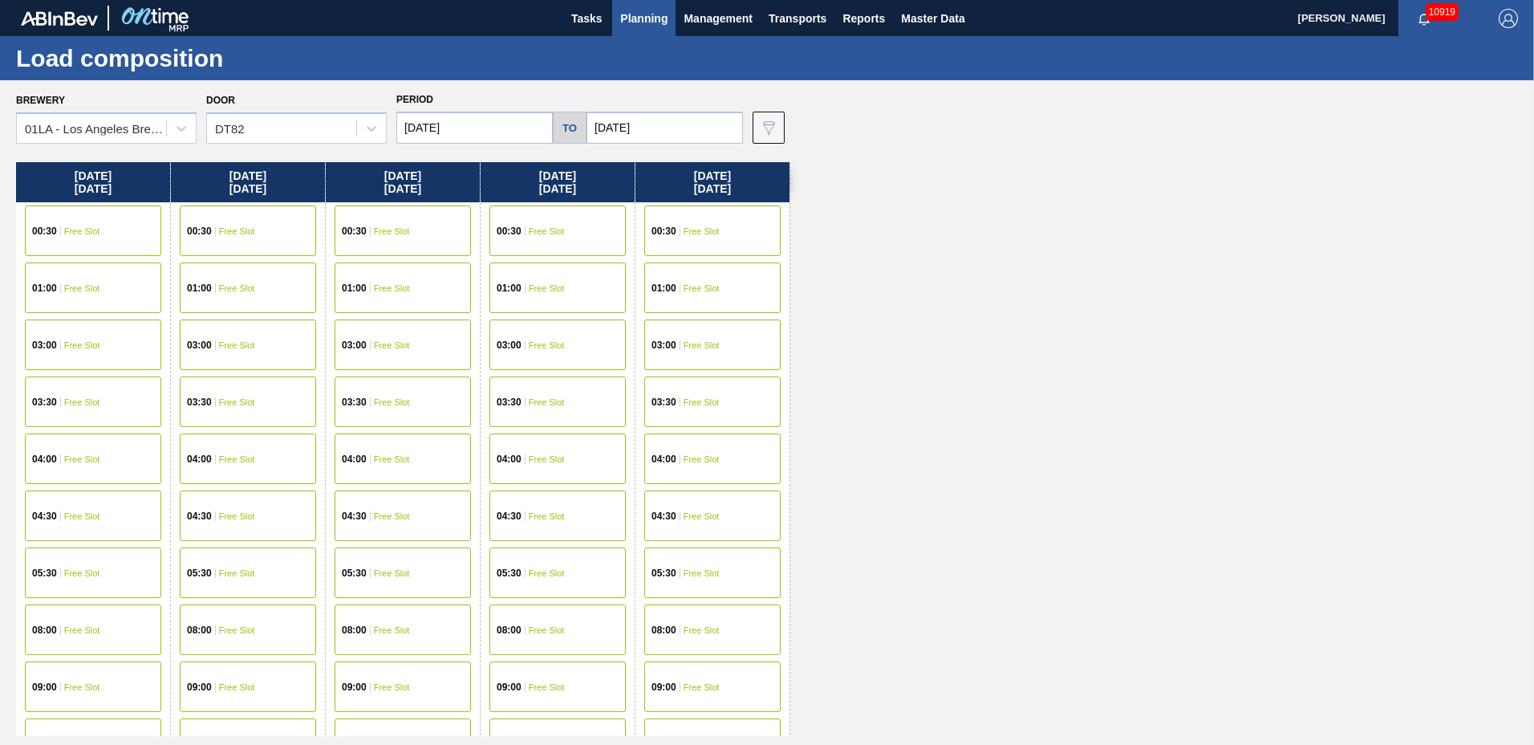
click at [95, 347] on span "Free Slot" at bounding box center [82, 345] width 36 height 10
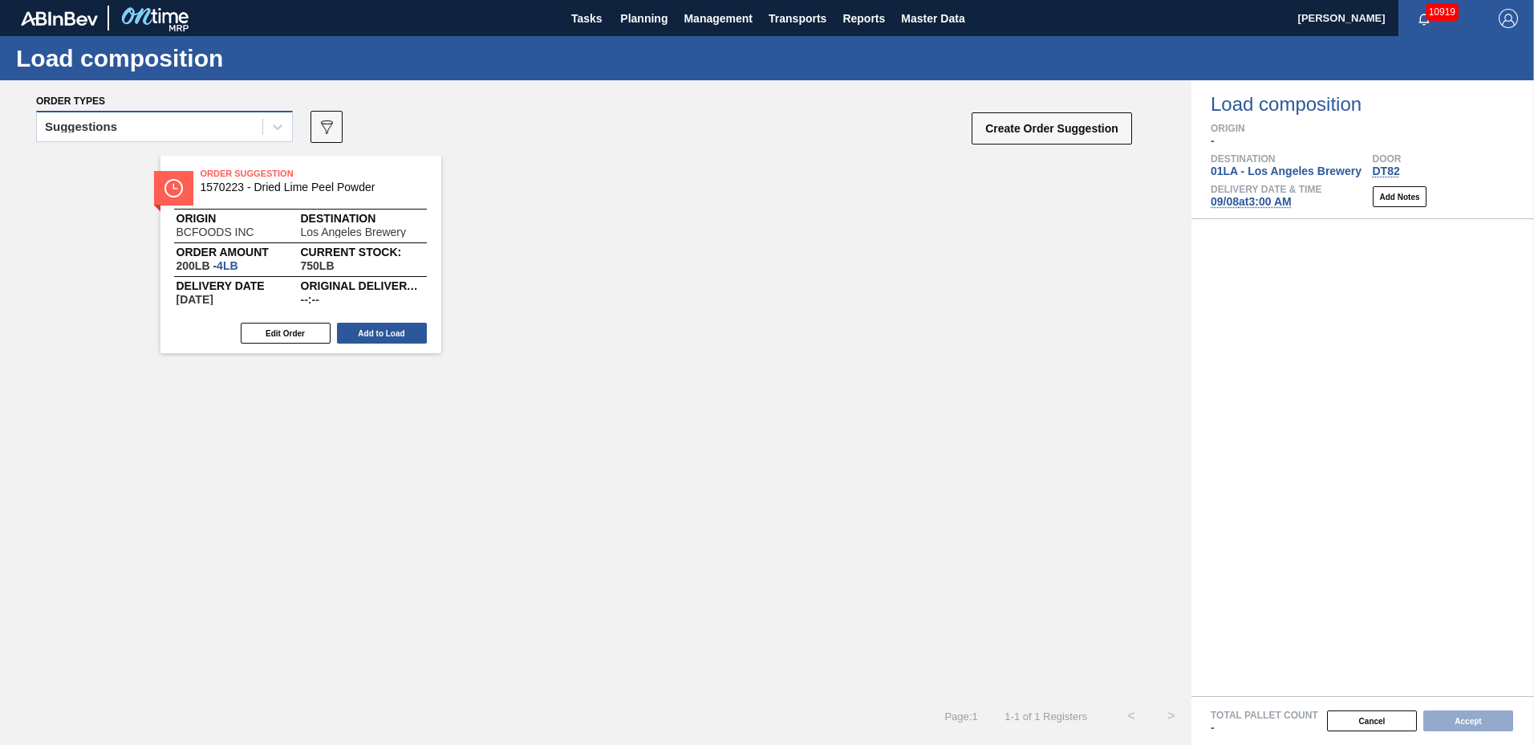
drag, startPoint x: 133, startPoint y: 118, endPoint x: 136, endPoint y: 130, distance: 12.5
click at [134, 120] on div "Suggestions" at bounding box center [149, 127] width 225 height 23
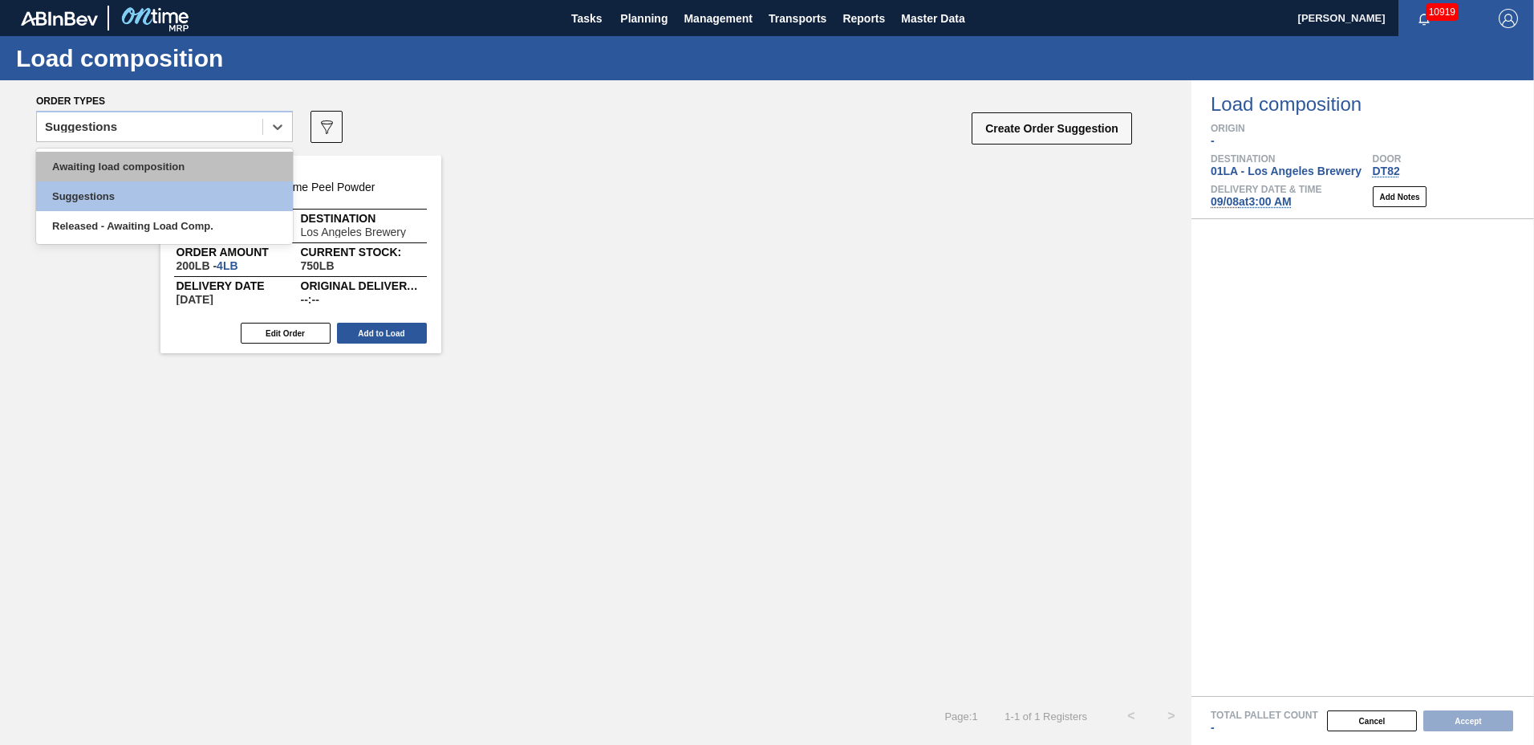
click at [132, 156] on div "Awaiting load composition" at bounding box center [164, 167] width 257 height 30
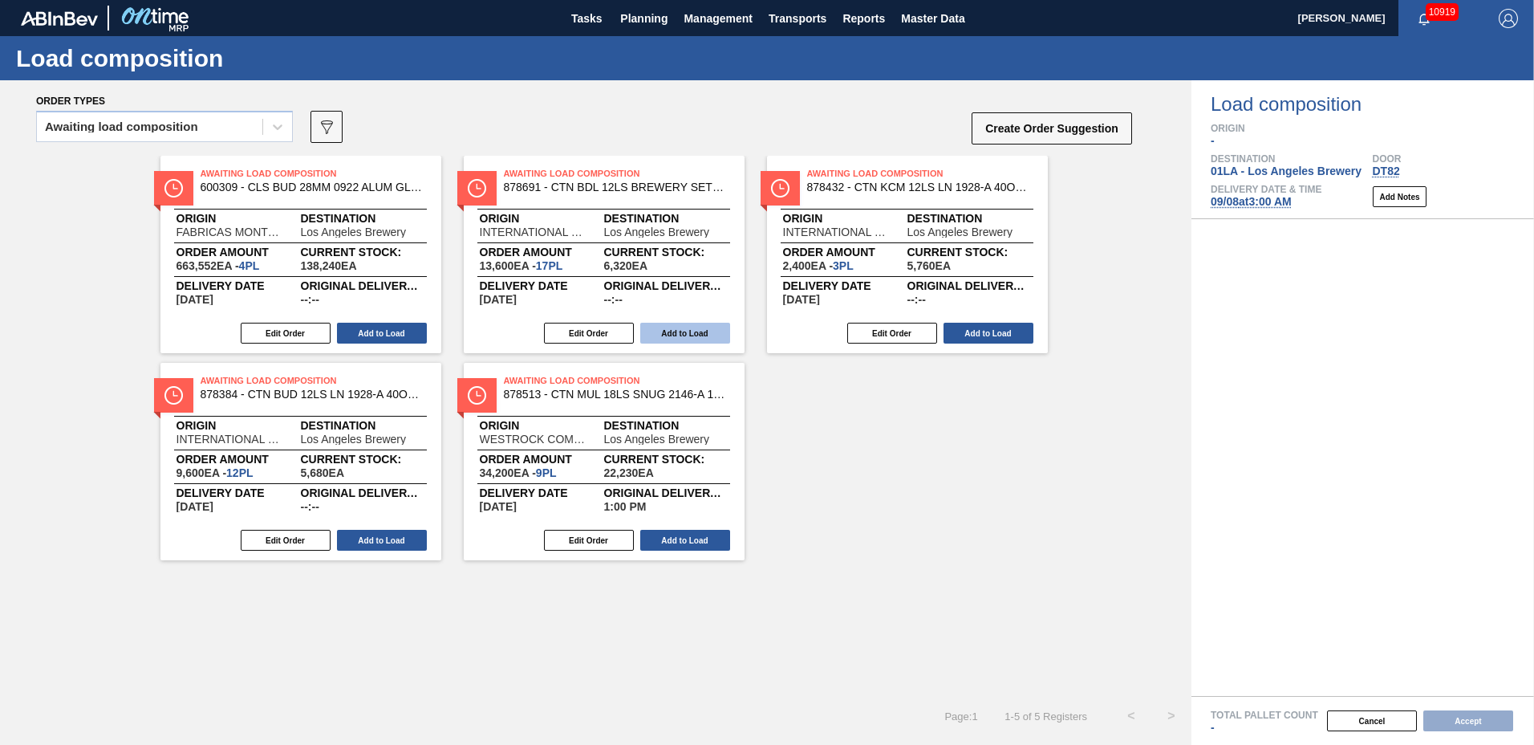
click at [699, 332] on button "Add to Load" at bounding box center [685, 333] width 90 height 21
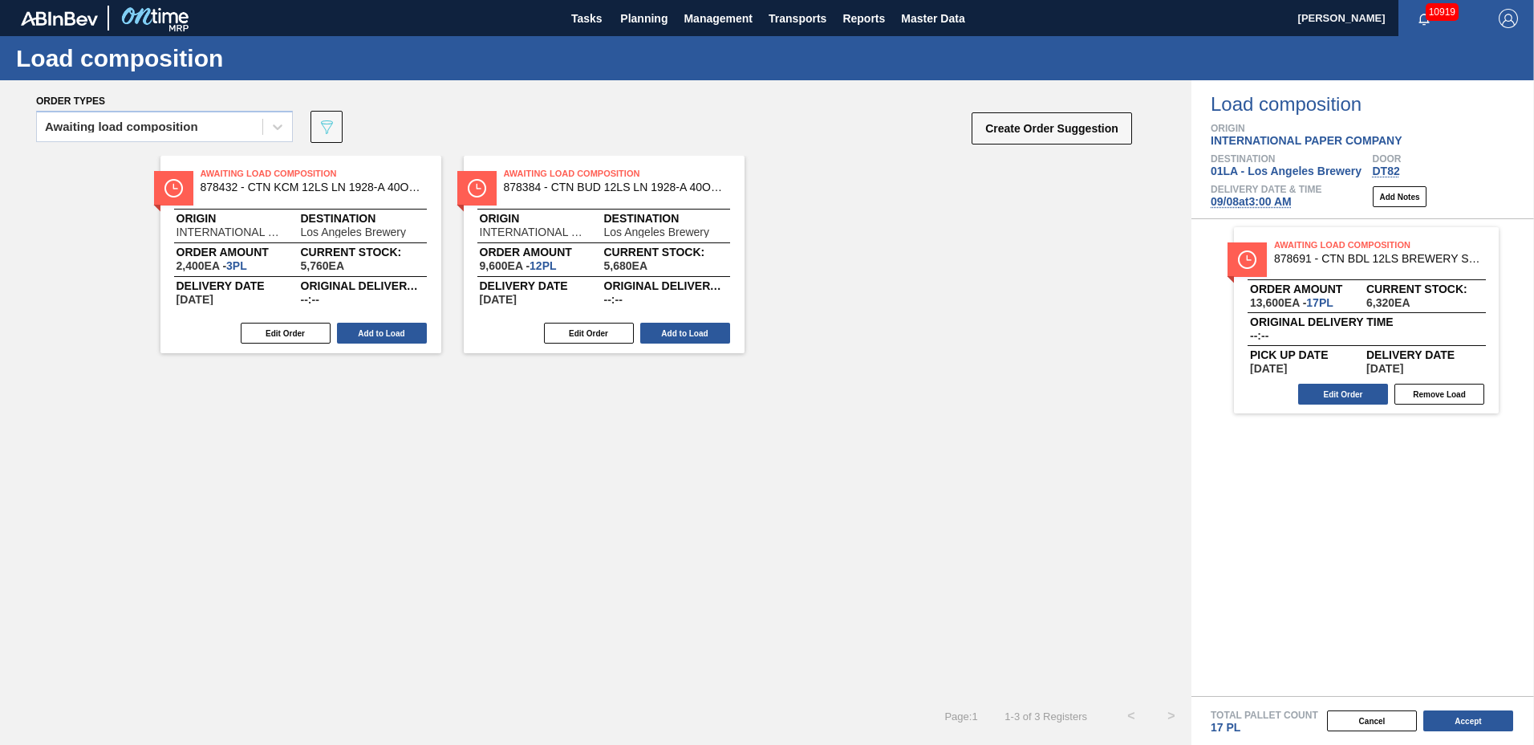
click at [699, 332] on button "Add to Load" at bounding box center [685, 333] width 90 height 21
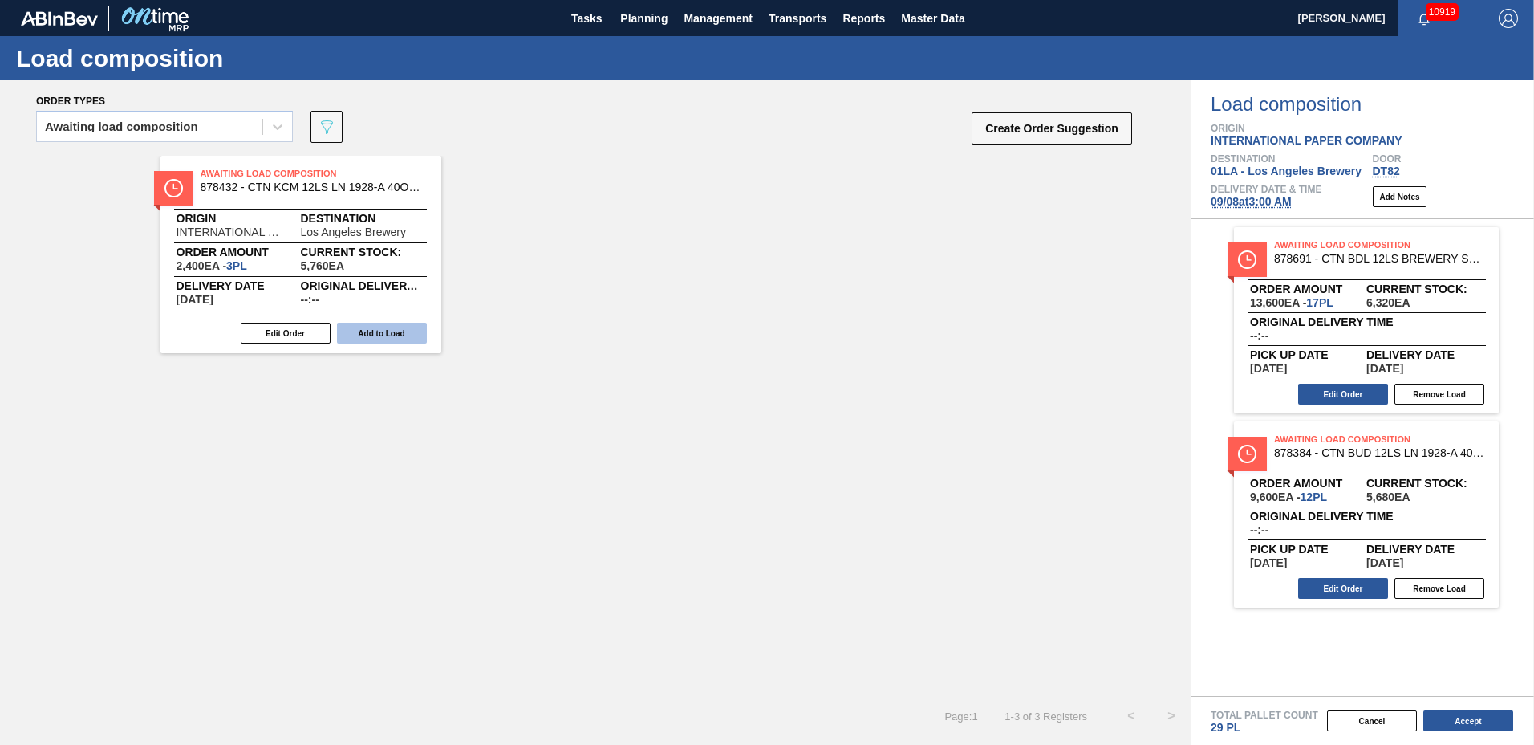
click at [421, 333] on button "Add to Load" at bounding box center [382, 333] width 90 height 21
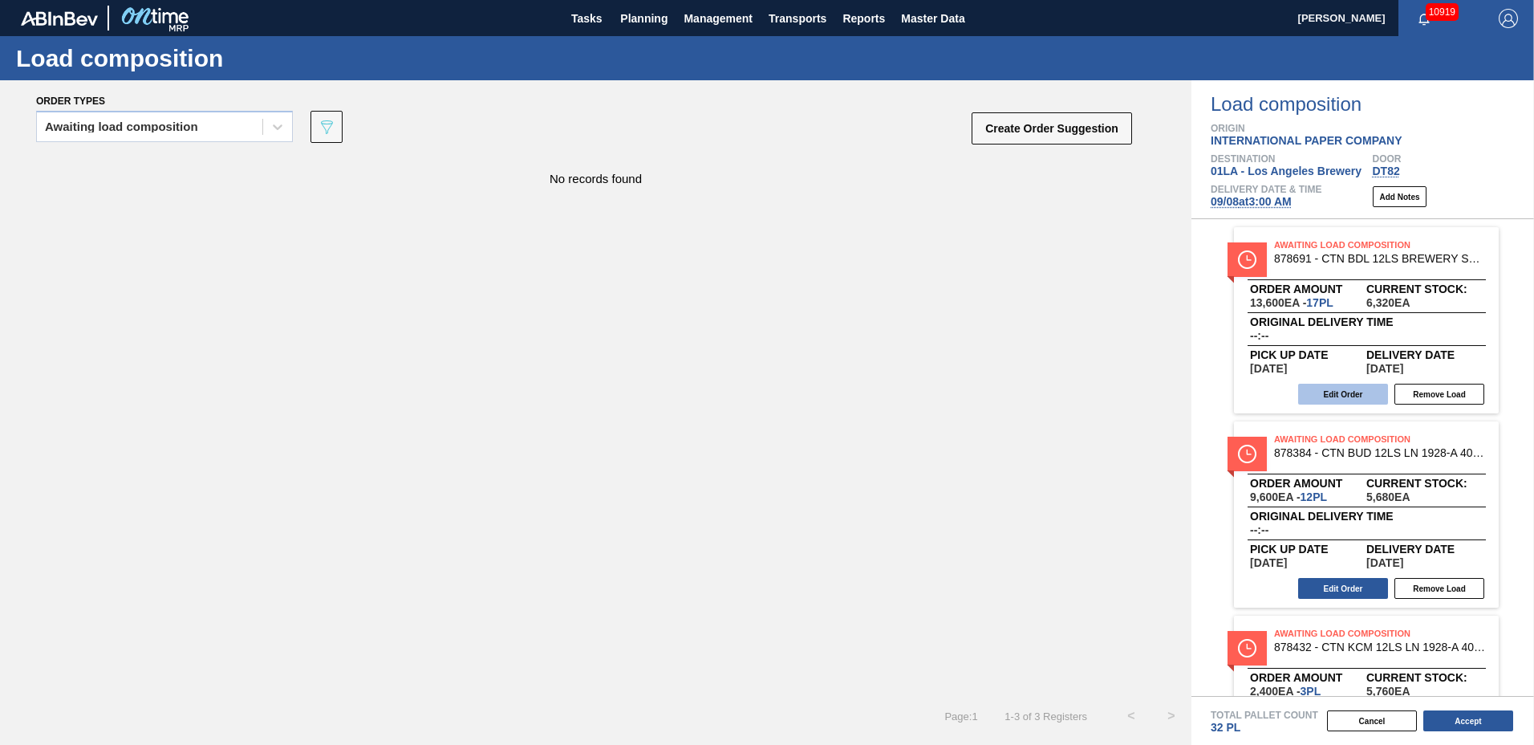
click at [1335, 392] on button "Edit Order" at bounding box center [1343, 393] width 90 height 21
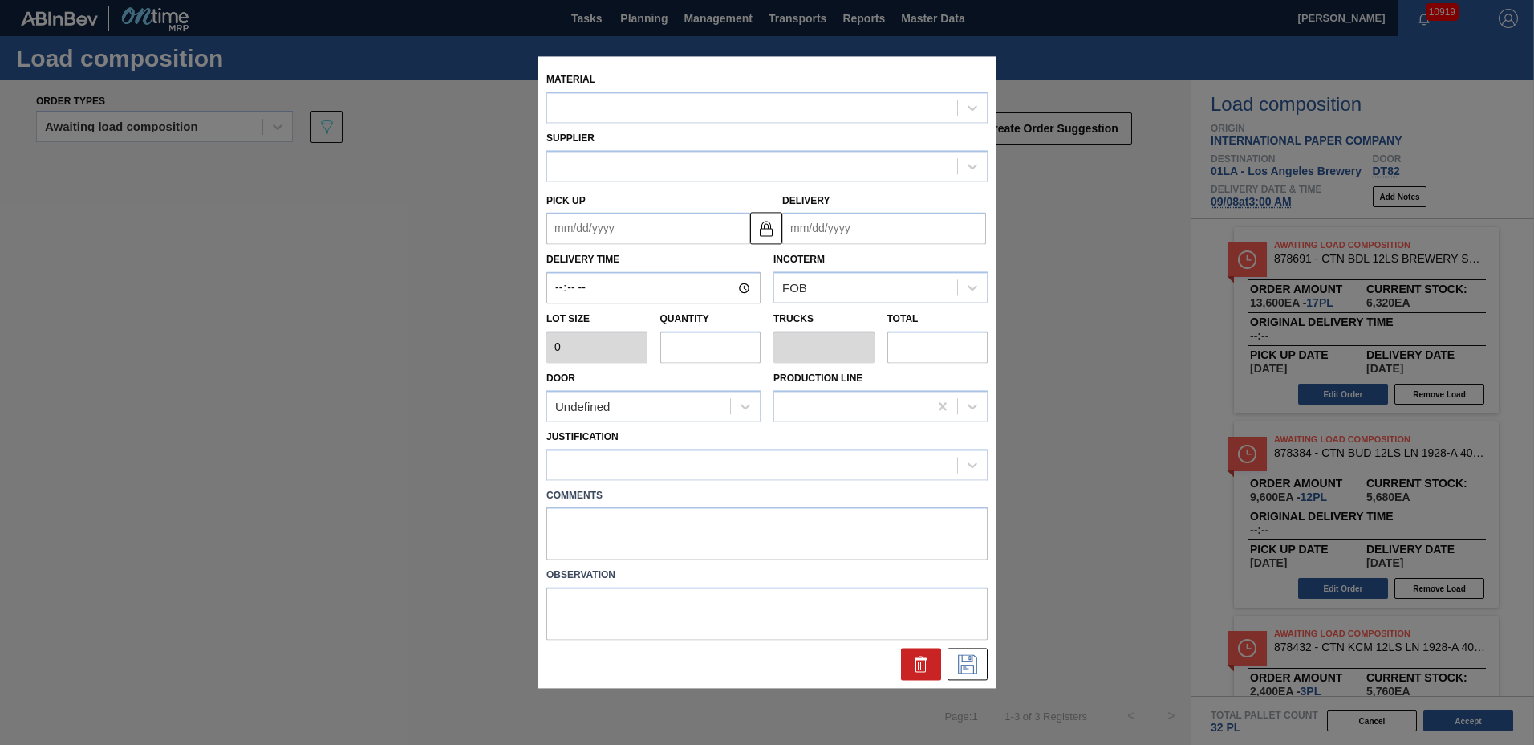
type input "800"
type input "17"
type input "0.327"
type input "13,600"
type up "[DATE]"
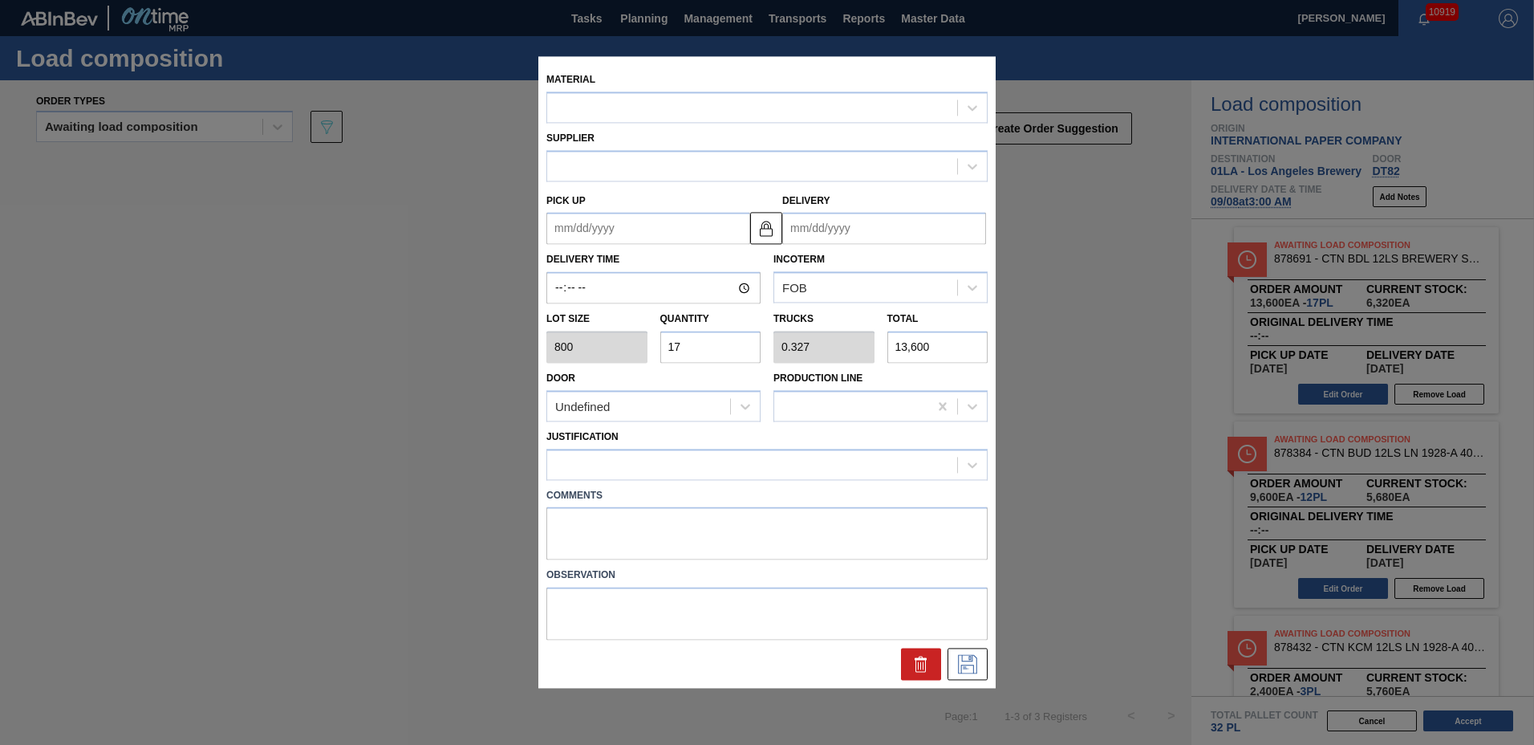
type input "[DATE]"
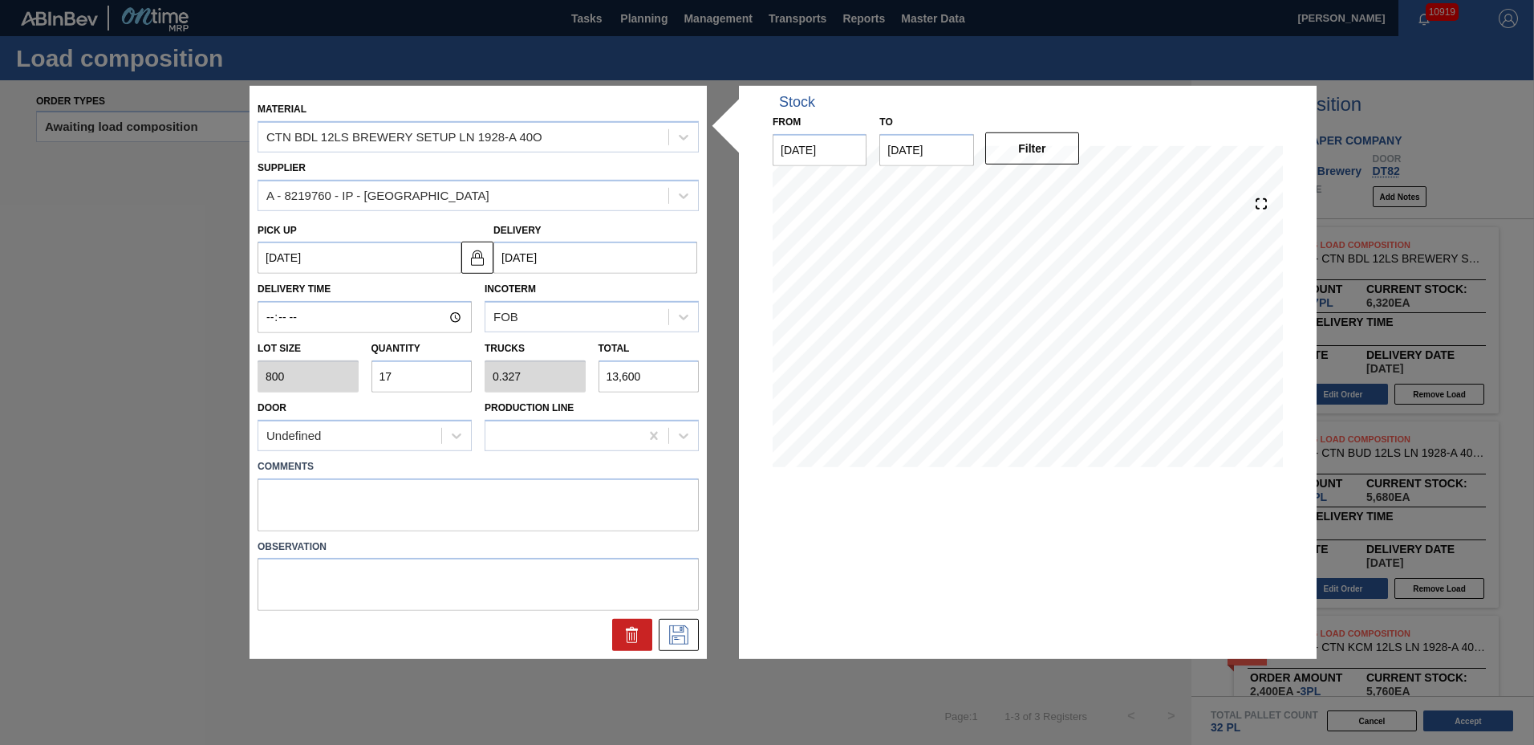
drag, startPoint x: 841, startPoint y: 668, endPoint x: 858, endPoint y: 669, distance: 16.9
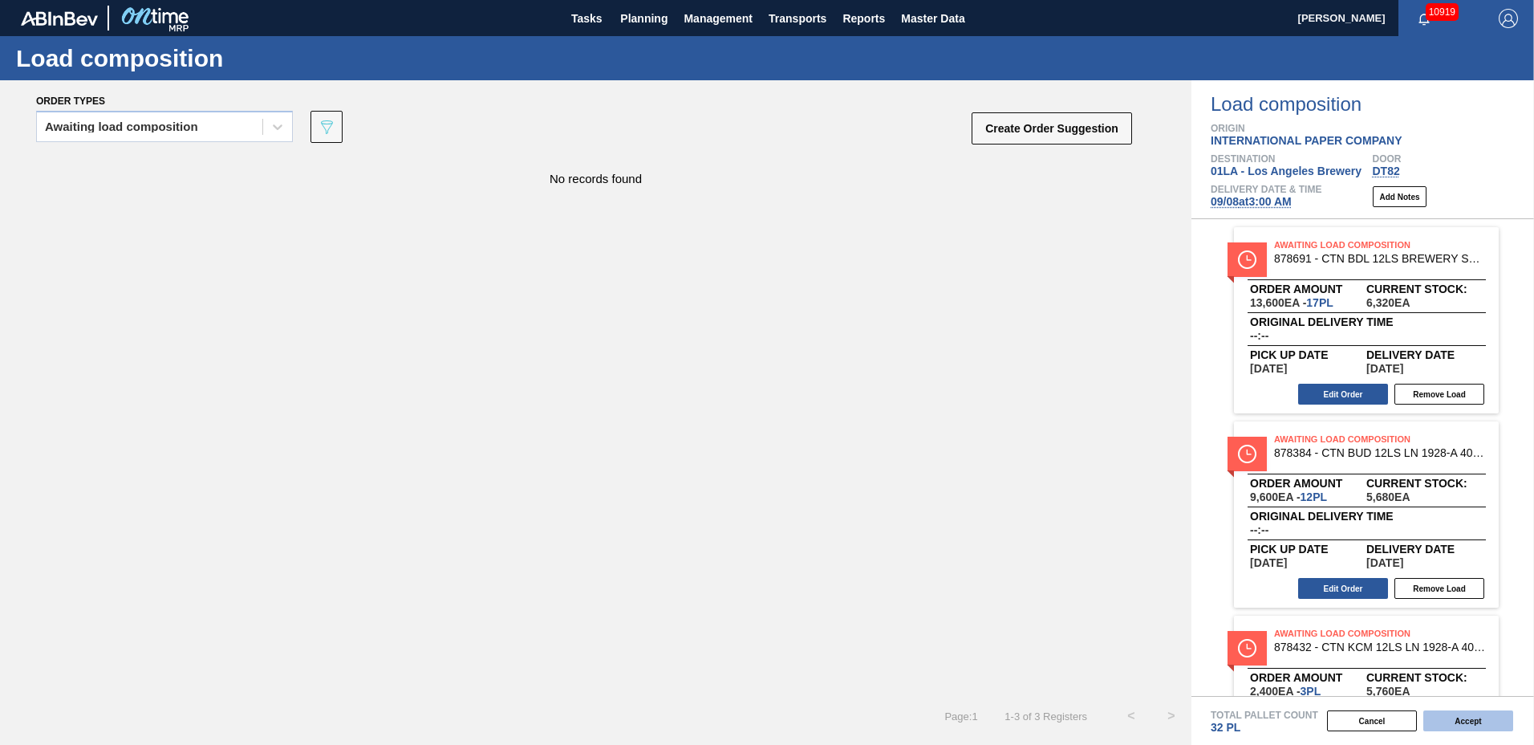
click at [1456, 720] on button "Accept" at bounding box center [1468, 720] width 90 height 21
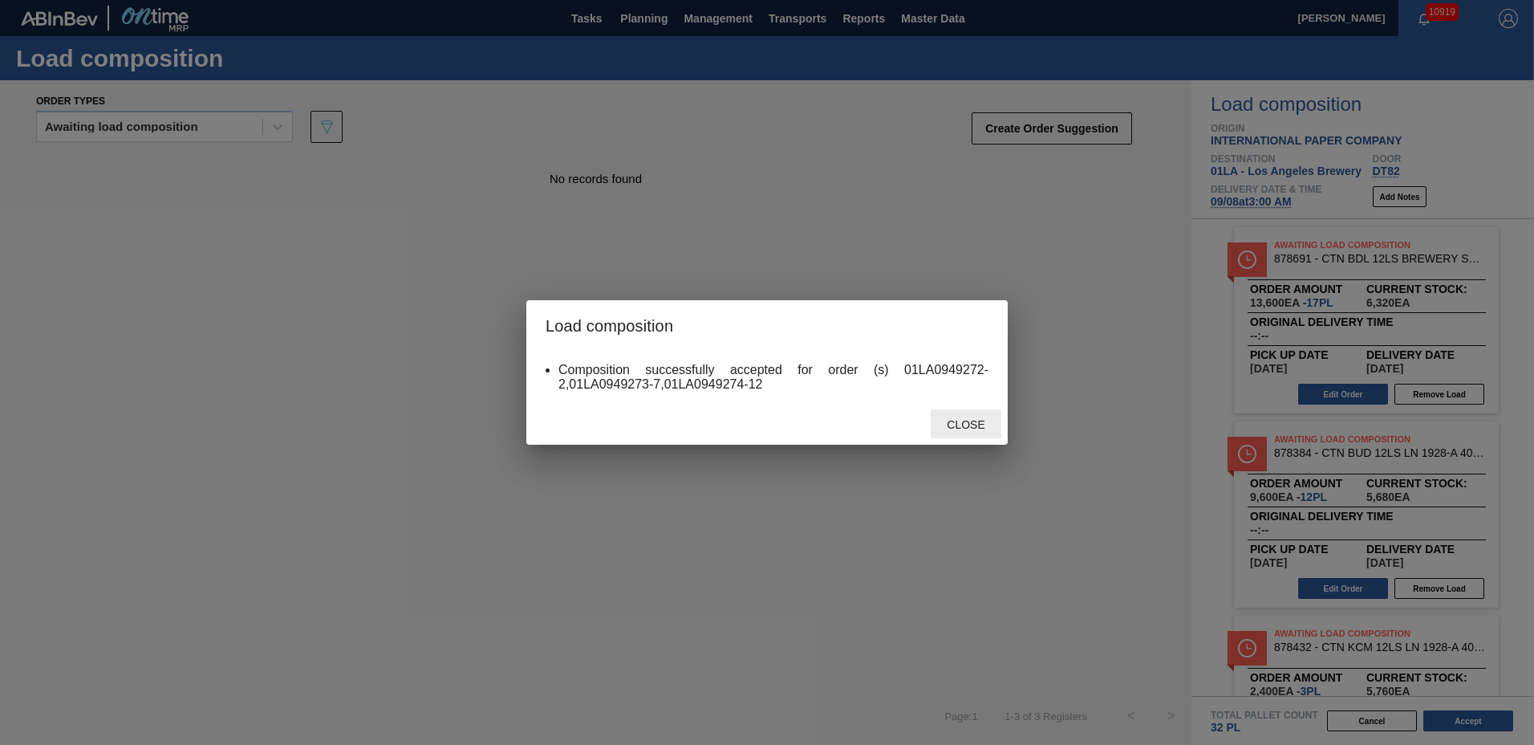
click at [958, 424] on span "Close" at bounding box center [965, 424] width 63 height 13
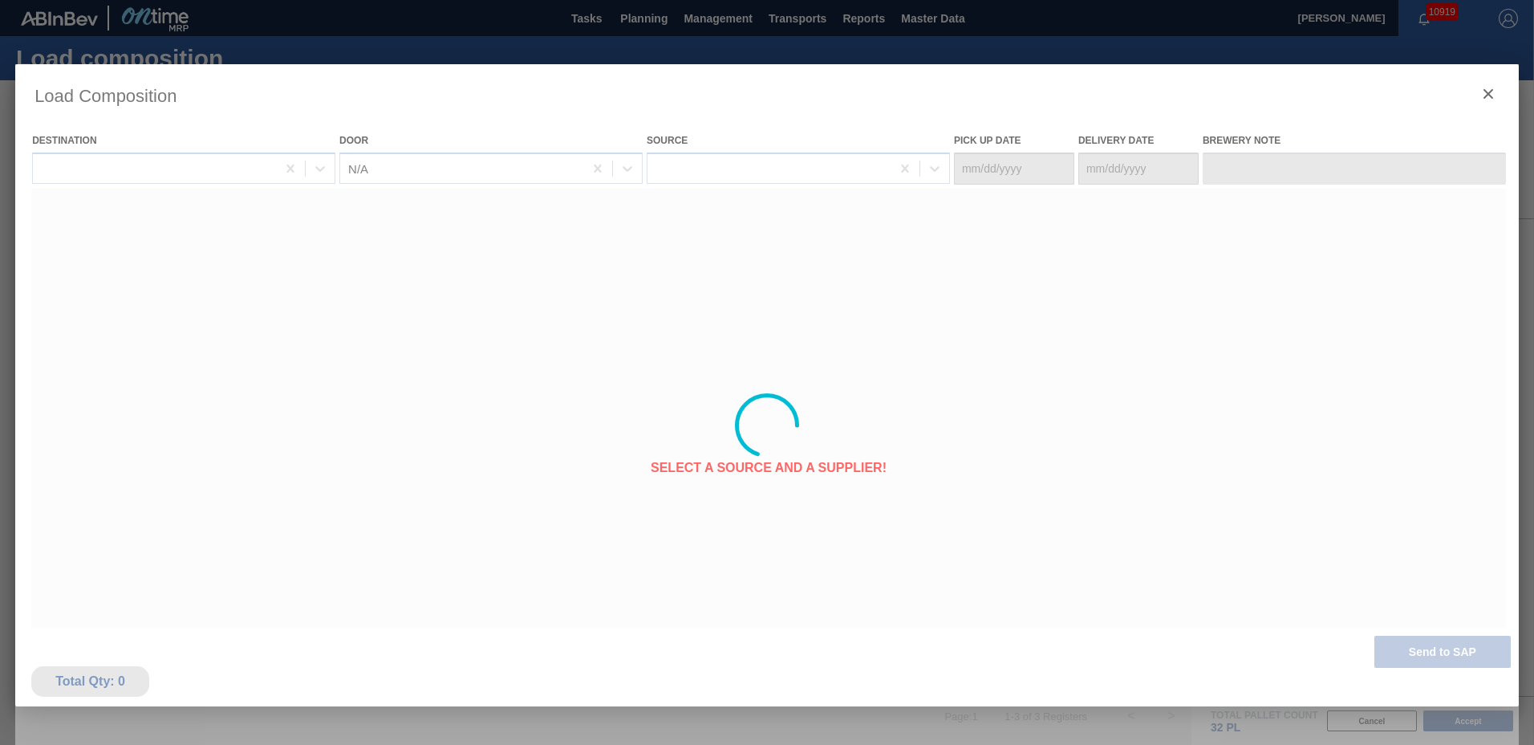
type Date "[DATE]"
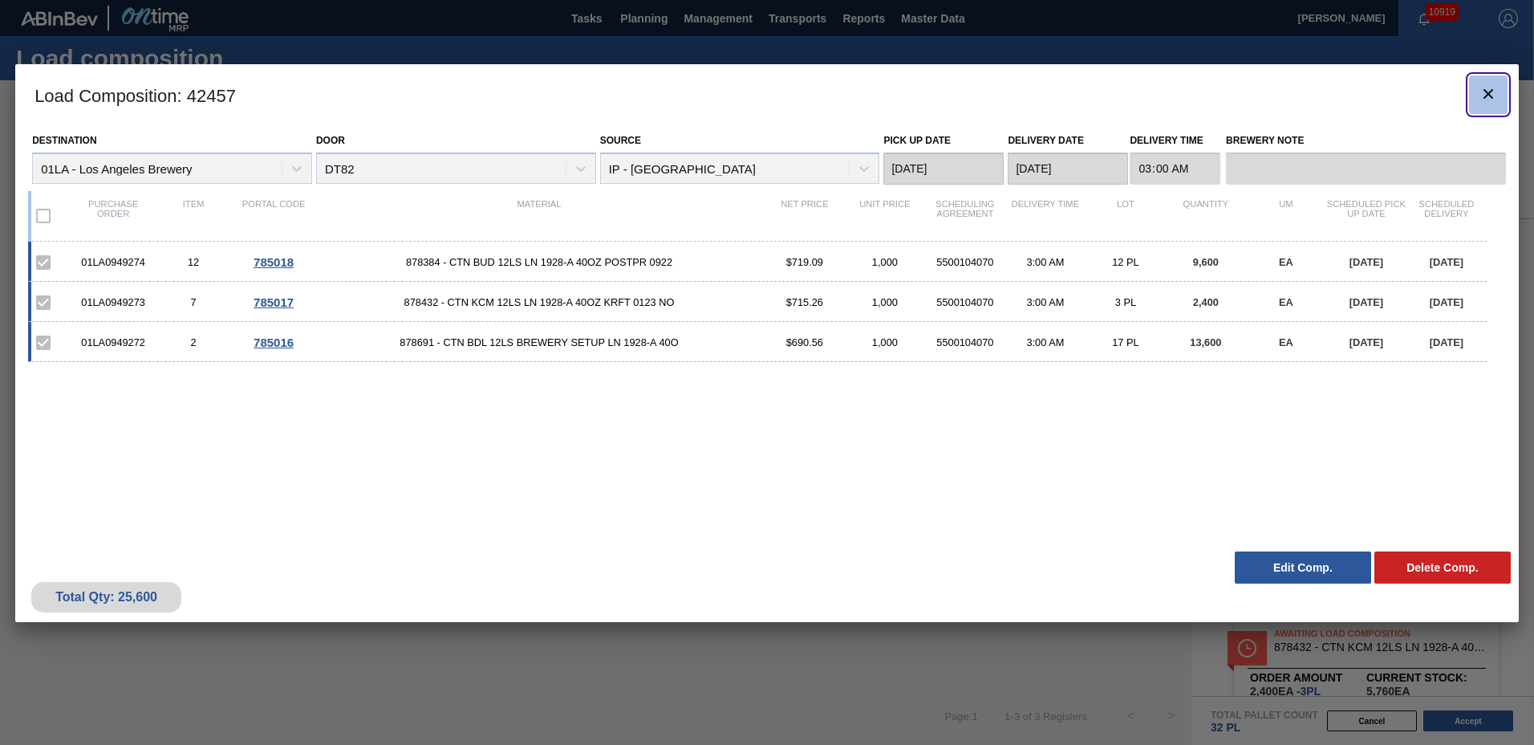
click at [1496, 95] on icon "botão de ícone" at bounding box center [1488, 93] width 19 height 19
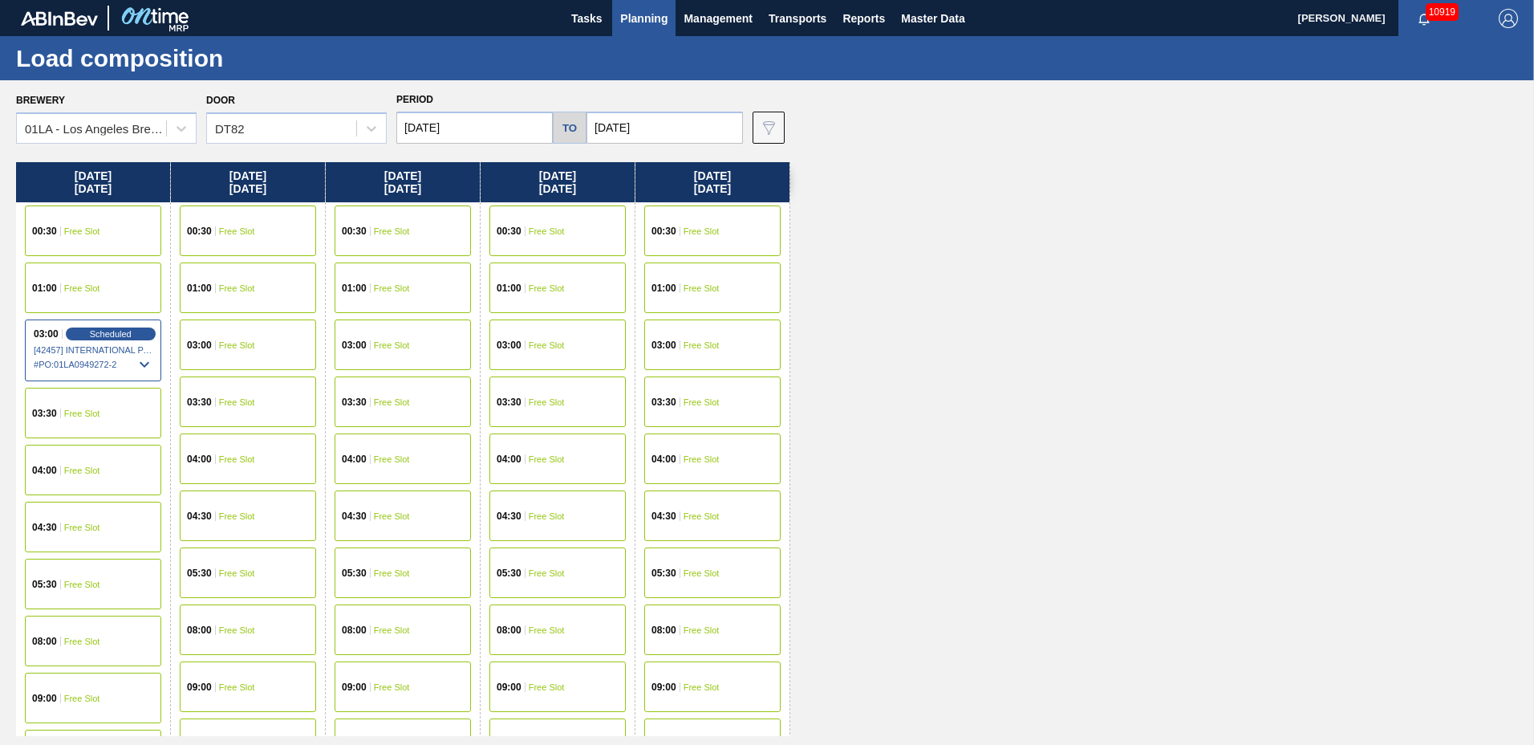
click at [278, 108] on div "Door DT82" at bounding box center [296, 116] width 181 height 55
click at [274, 124] on div "DT82" at bounding box center [281, 128] width 149 height 23
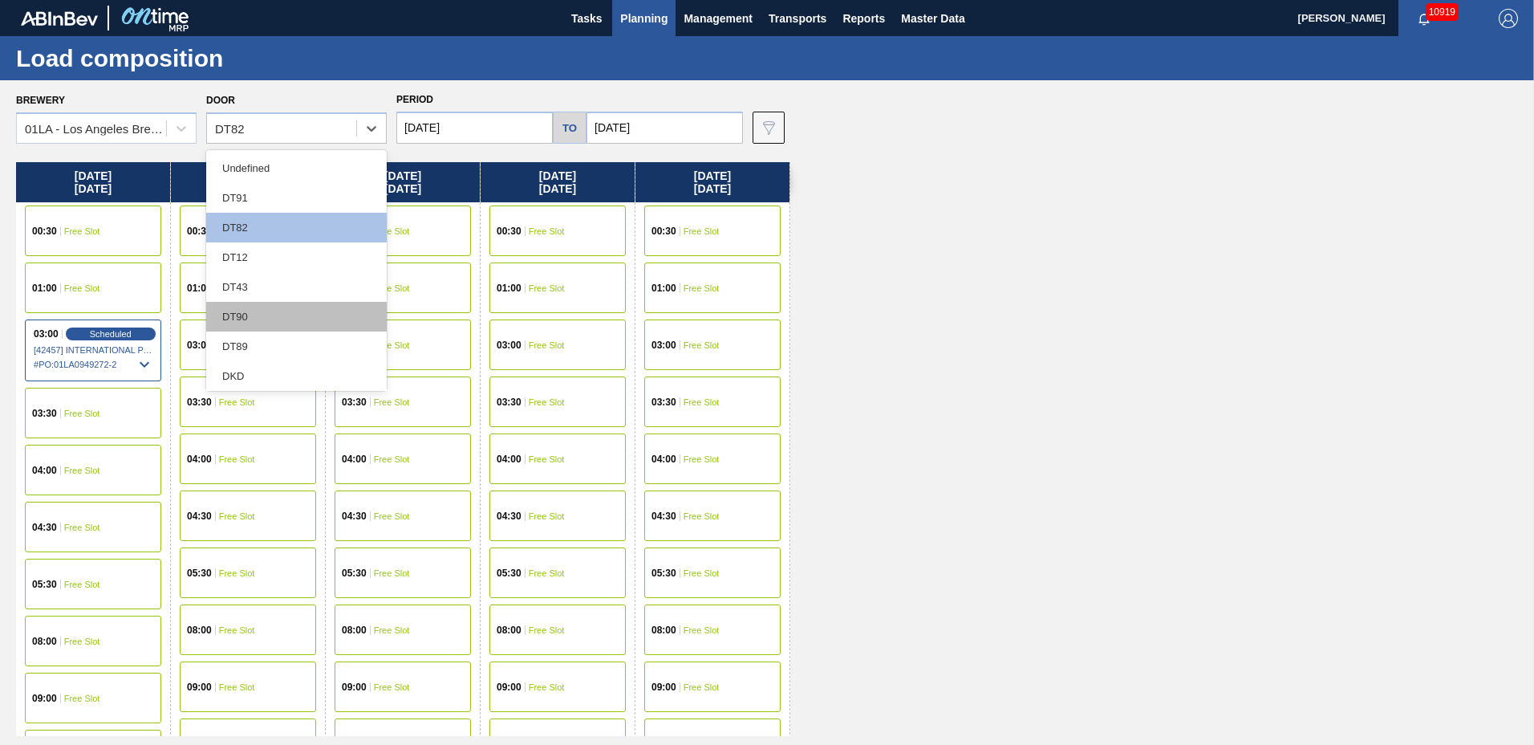
click at [260, 317] on div "DT90" at bounding box center [296, 317] width 181 height 30
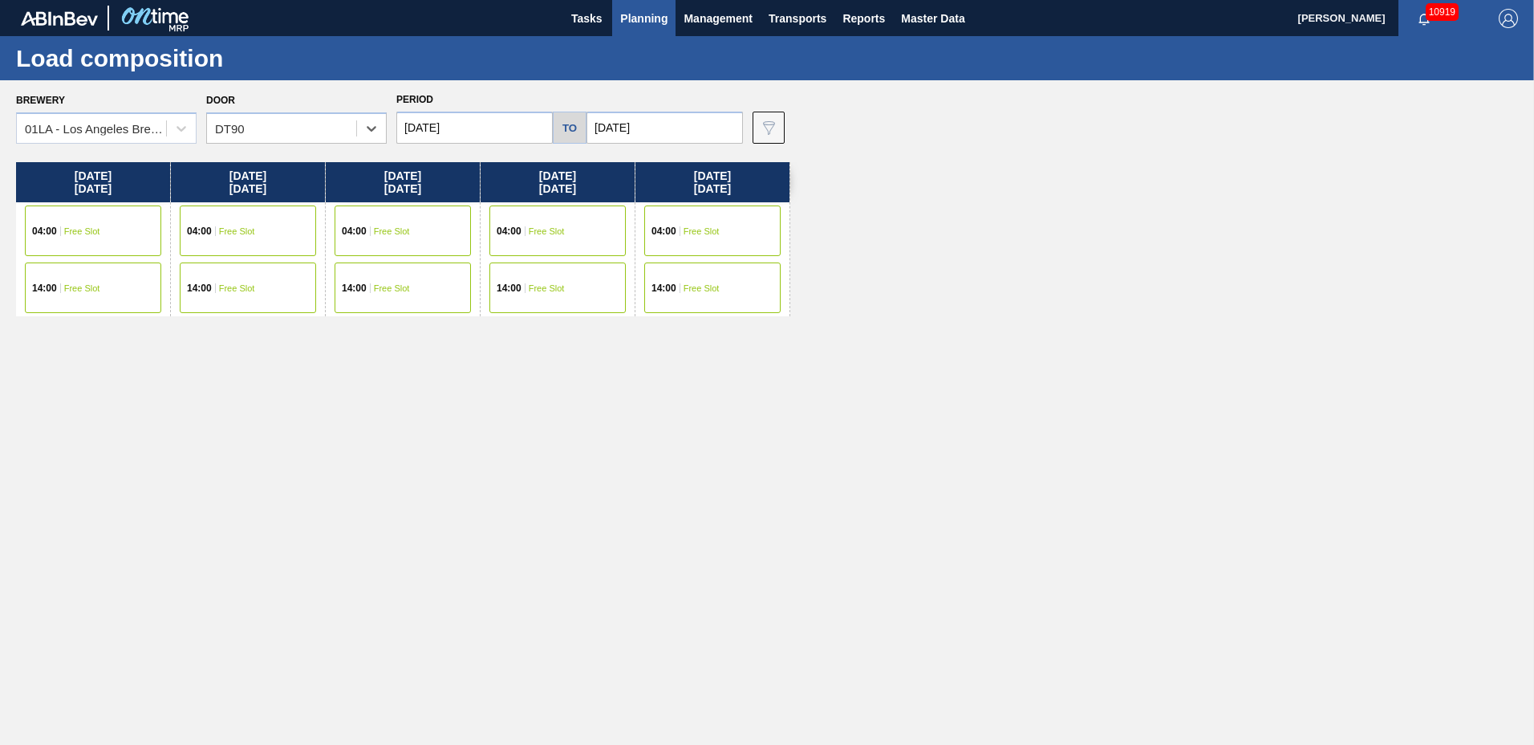
click at [643, 15] on span "Planning" at bounding box center [643, 18] width 47 height 19
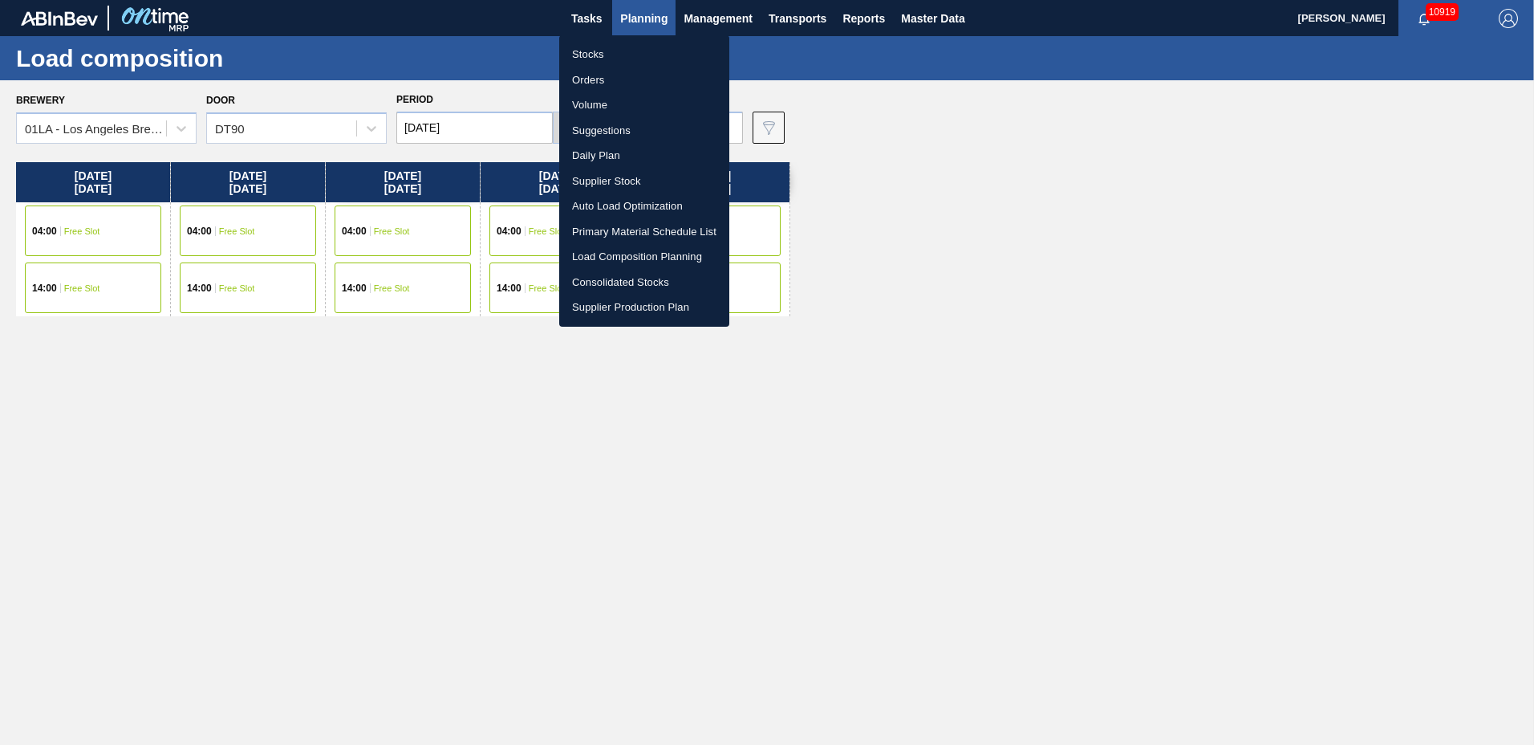
click at [627, 131] on li "Suggestions" at bounding box center [644, 131] width 170 height 26
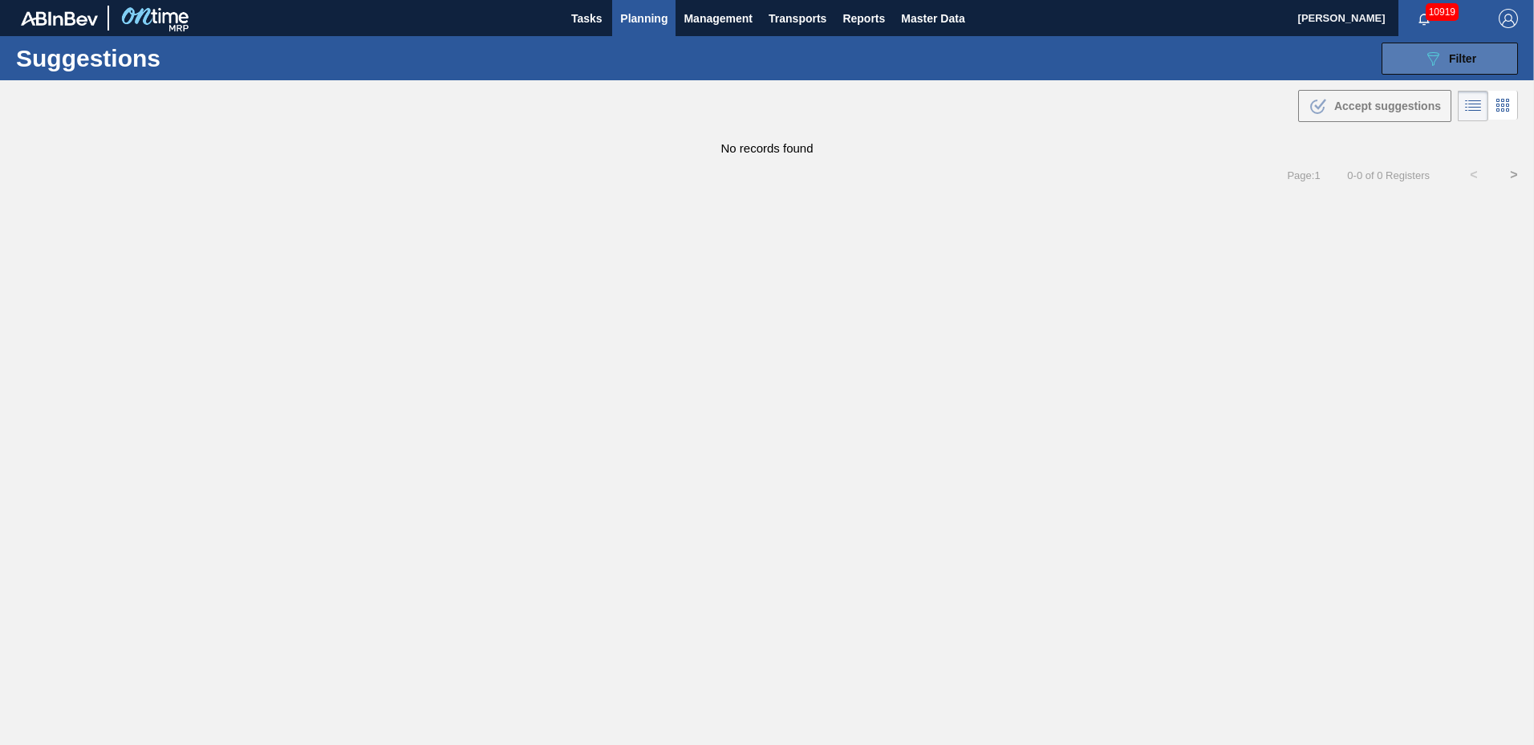
click at [1463, 63] on span "Filter" at bounding box center [1462, 58] width 27 height 13
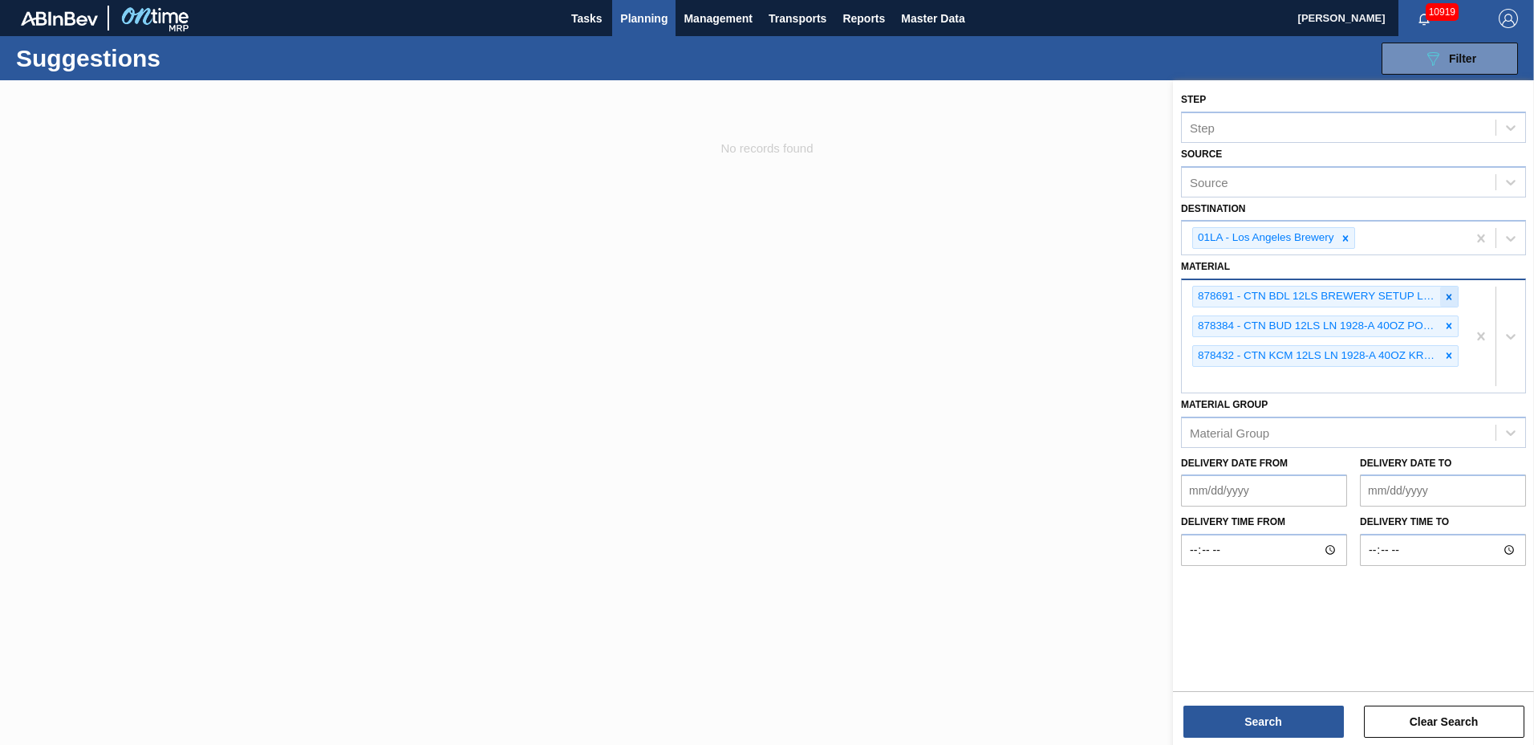
click at [1454, 298] on icon at bounding box center [1448, 296] width 11 height 11
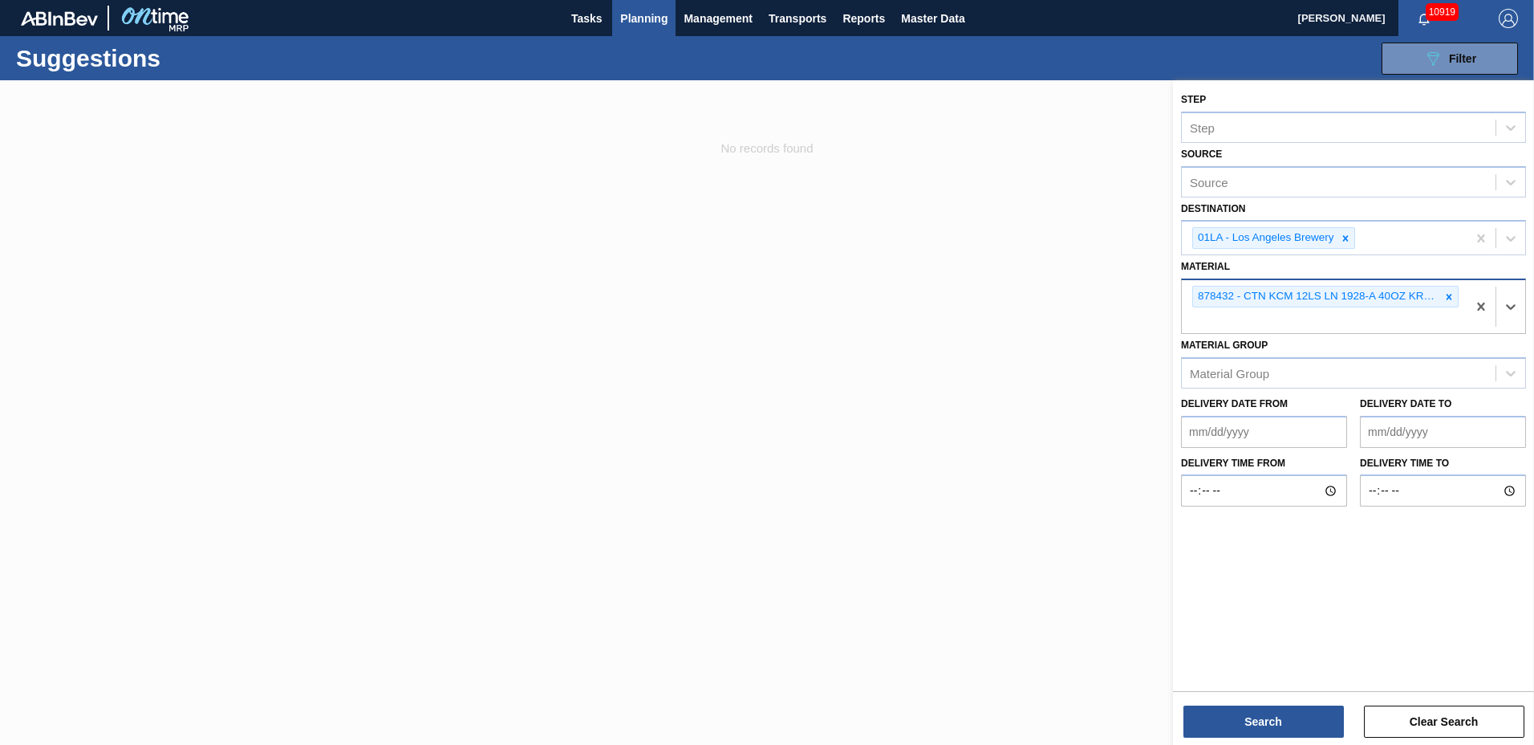
click at [1454, 298] on icon at bounding box center [1448, 296] width 11 height 11
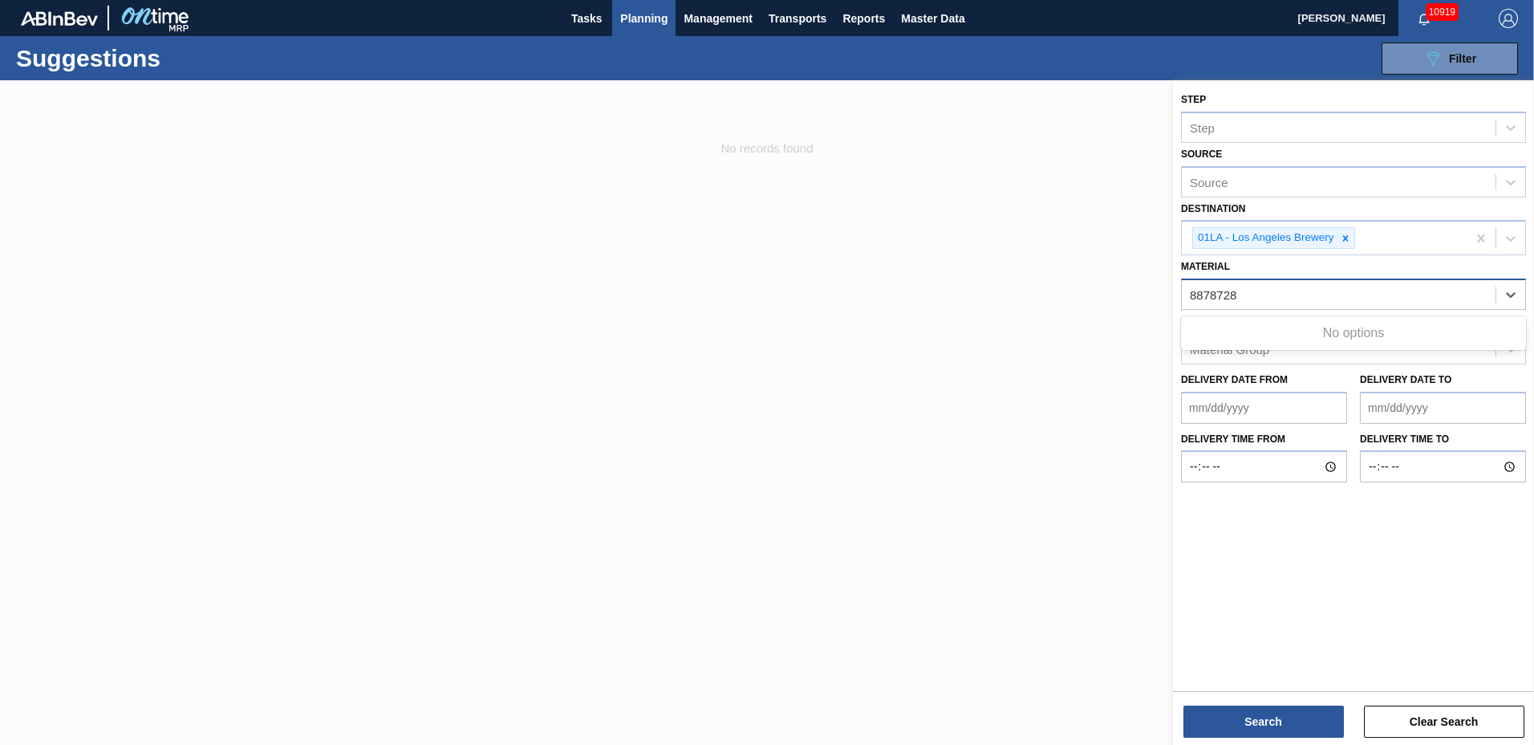
type input "878728"
click at [1332, 335] on div "878728 - CTN MUL 24LS 12OZ BOT 1923-B 12OZ PREPR" at bounding box center [1353, 334] width 345 height 30
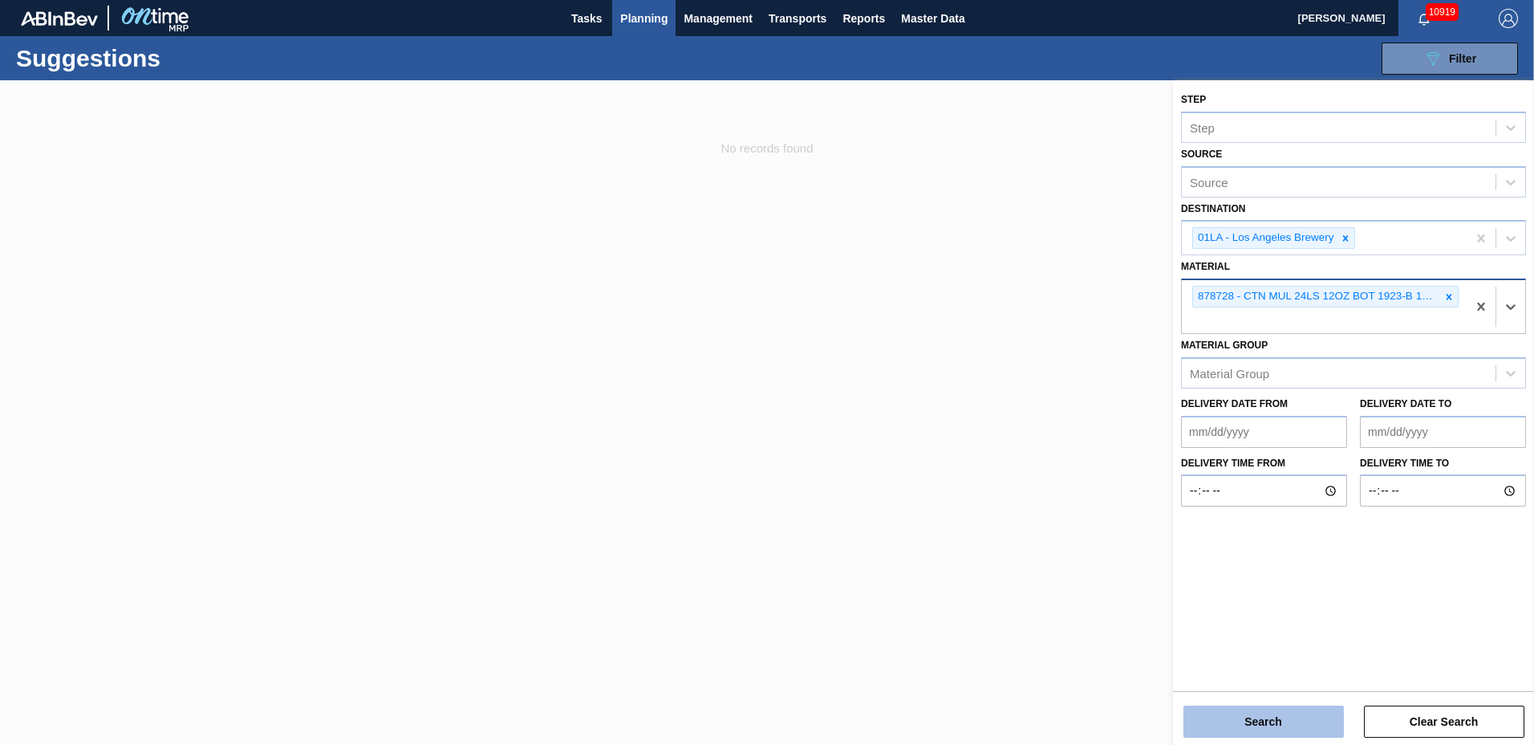
click at [1276, 720] on button "Search" at bounding box center [1263, 721] width 160 height 32
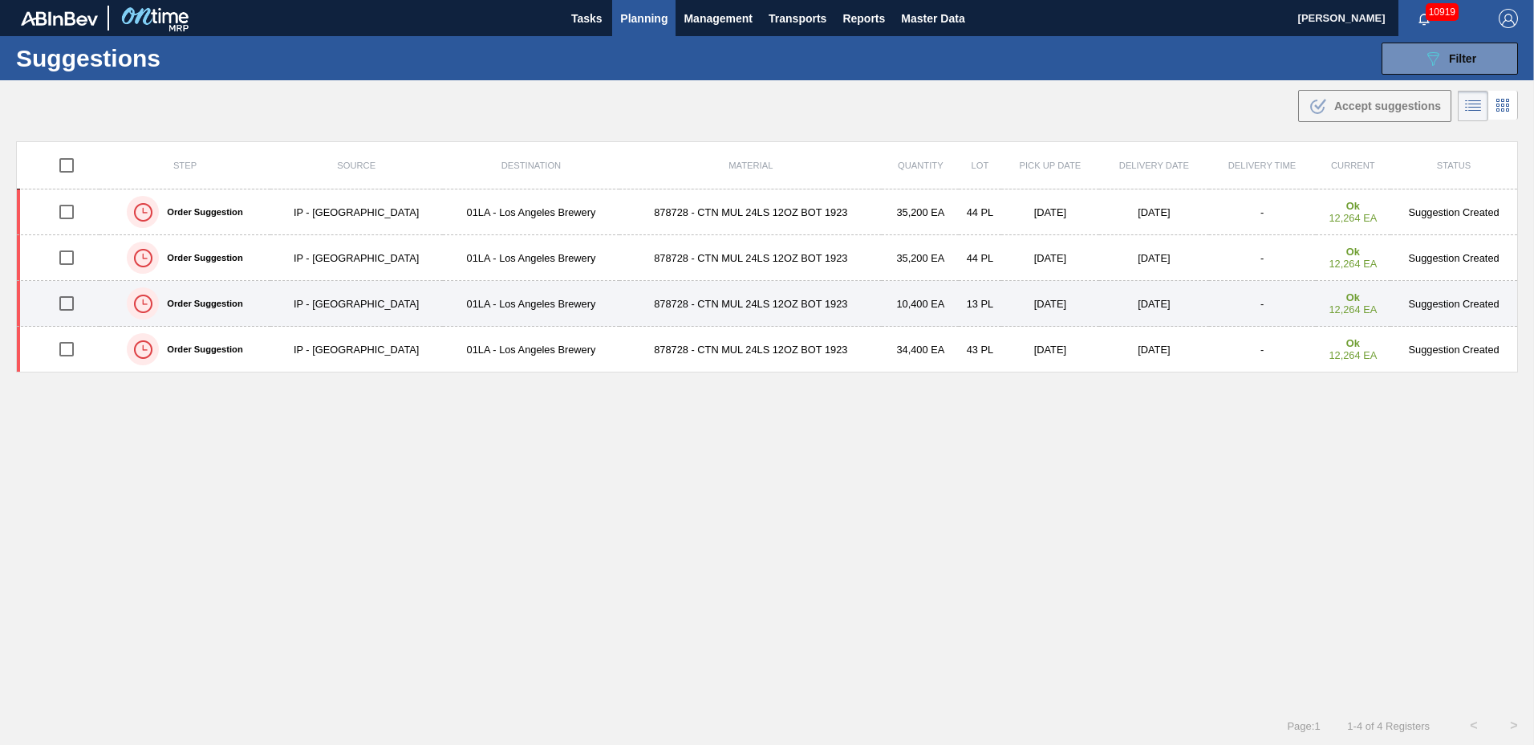
click at [71, 297] on input "checkbox" at bounding box center [67, 303] width 34 height 34
checkbox input "true"
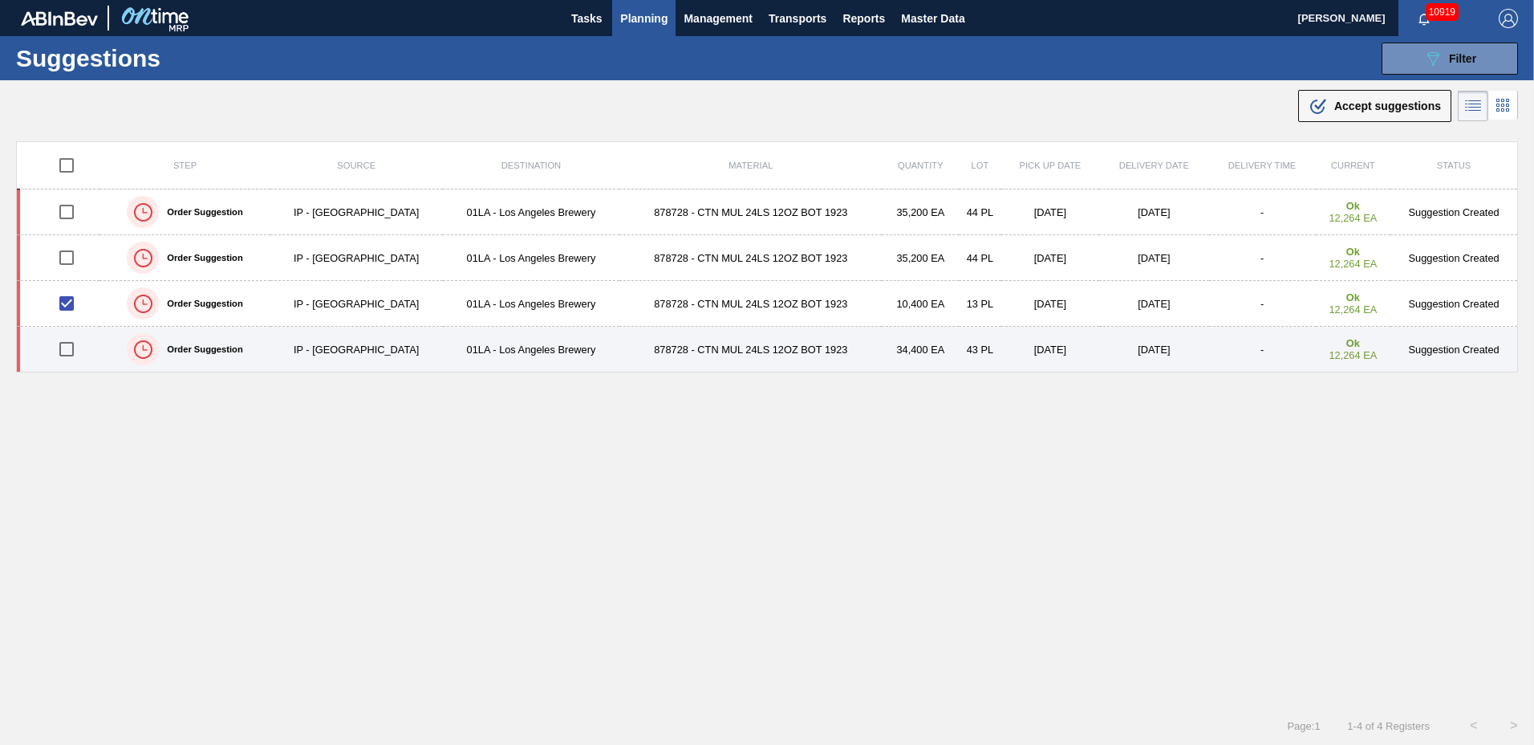
click at [69, 356] on input "checkbox" at bounding box center [67, 349] width 34 height 34
checkbox input "true"
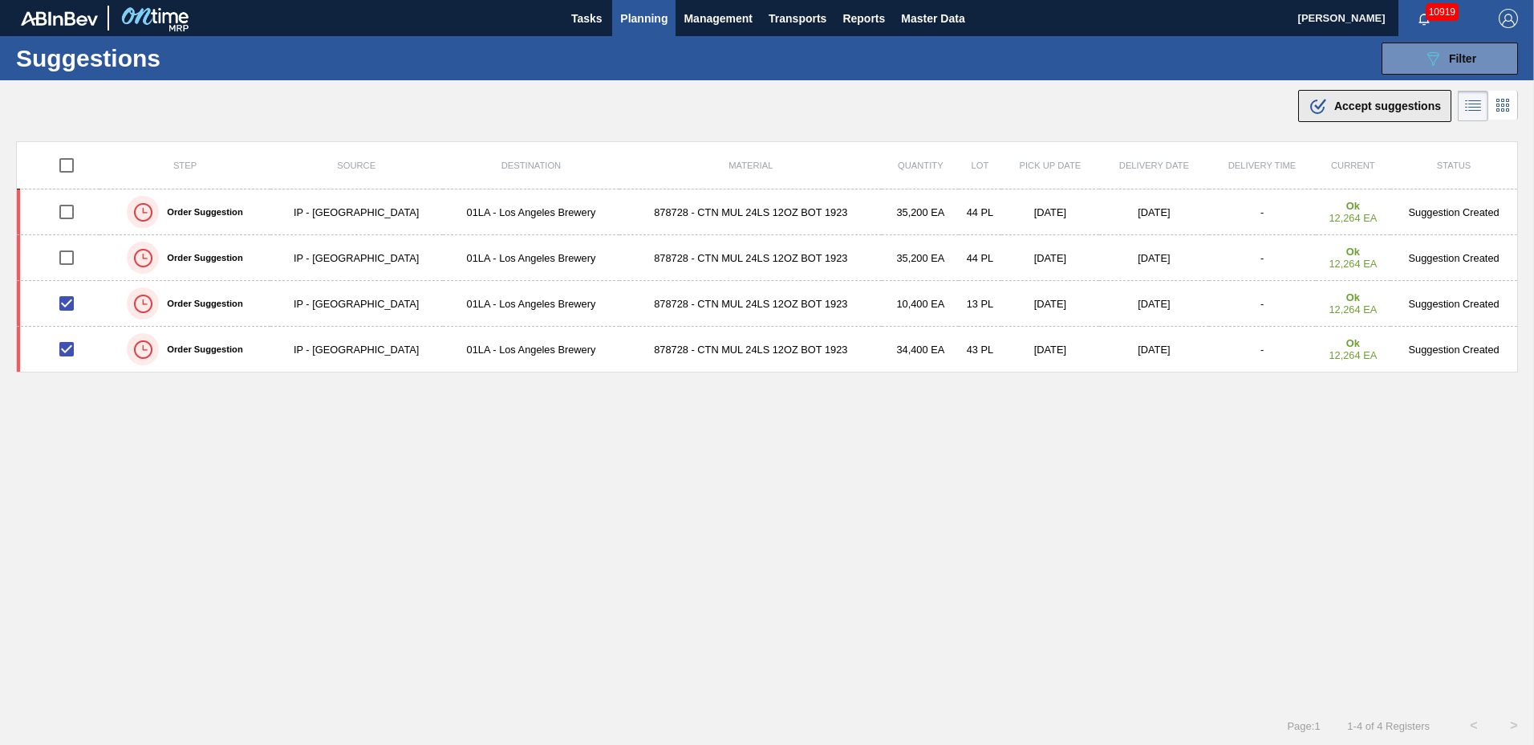
click at [1353, 111] on span "Accept suggestions" at bounding box center [1387, 105] width 107 height 13
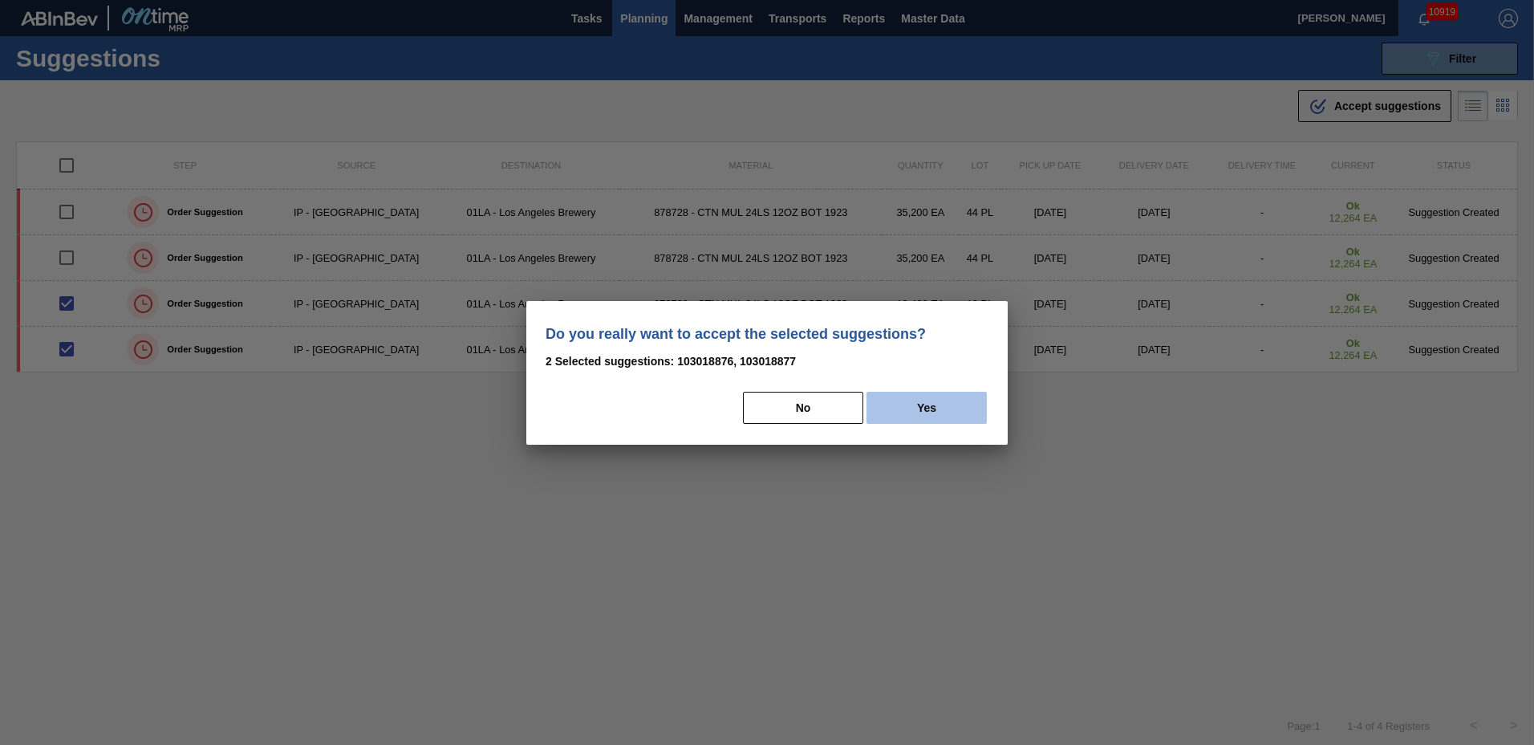
click at [921, 392] on button "Yes" at bounding box center [926, 408] width 120 height 32
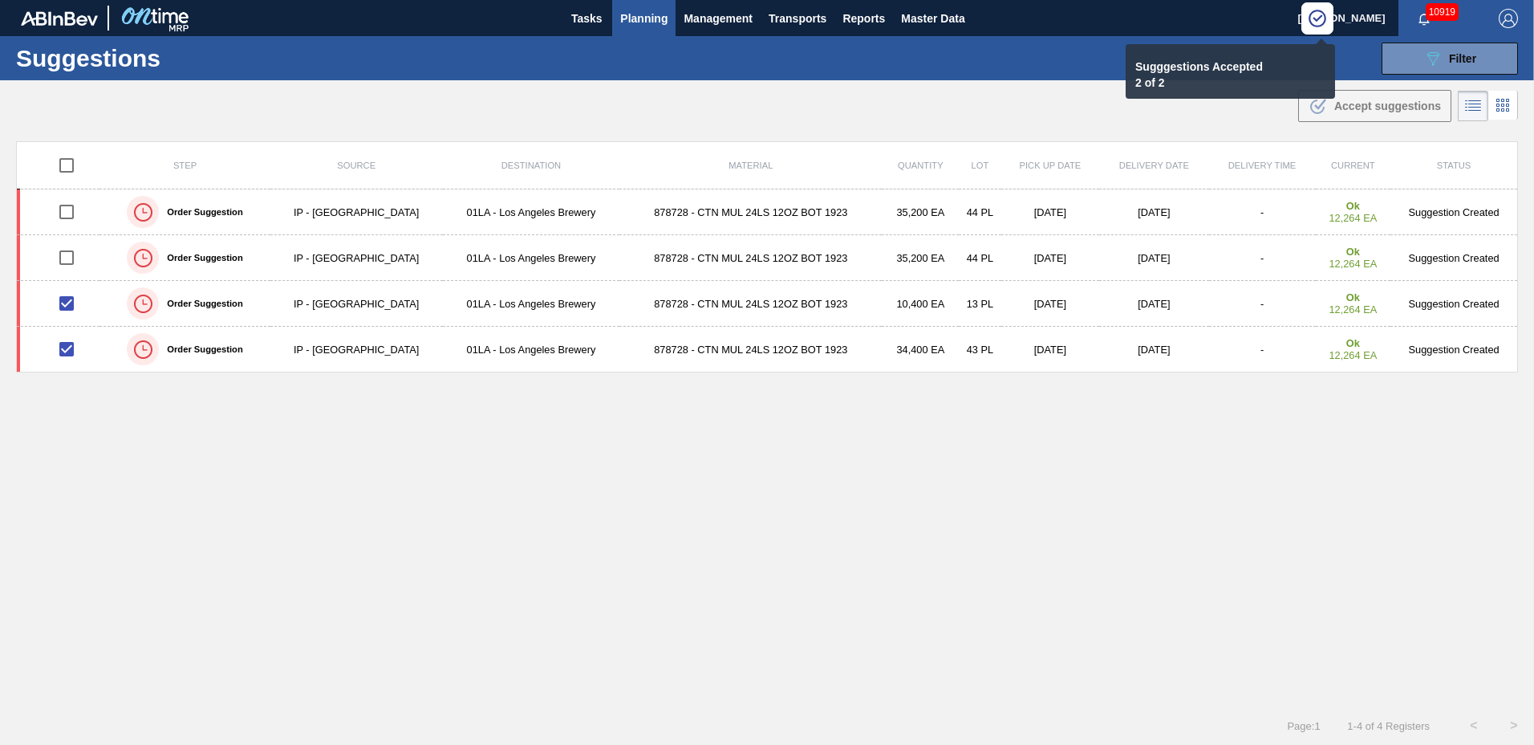
click at [659, 20] on span "Planning" at bounding box center [643, 18] width 47 height 19
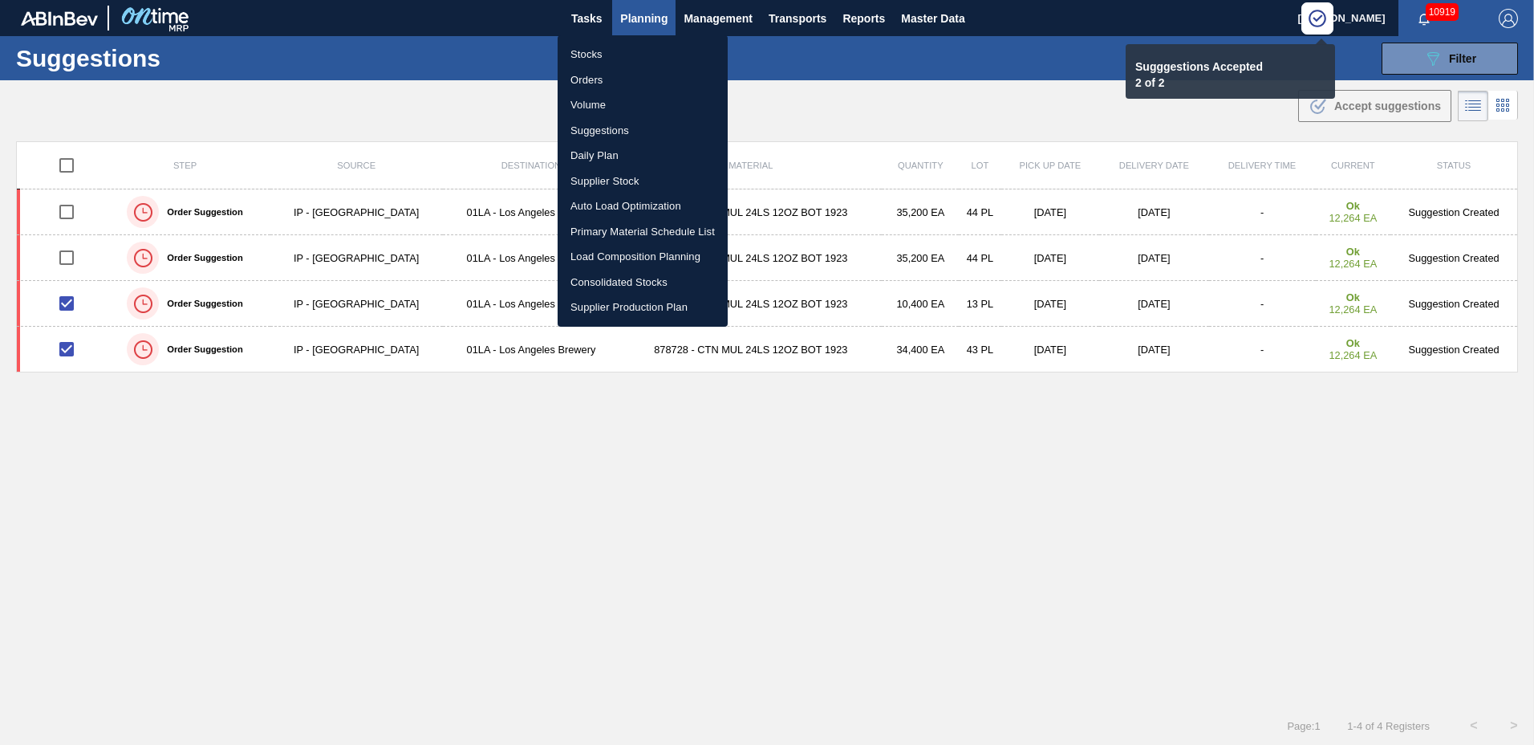
click at [661, 256] on li "Load Composition Planning" at bounding box center [643, 257] width 170 height 26
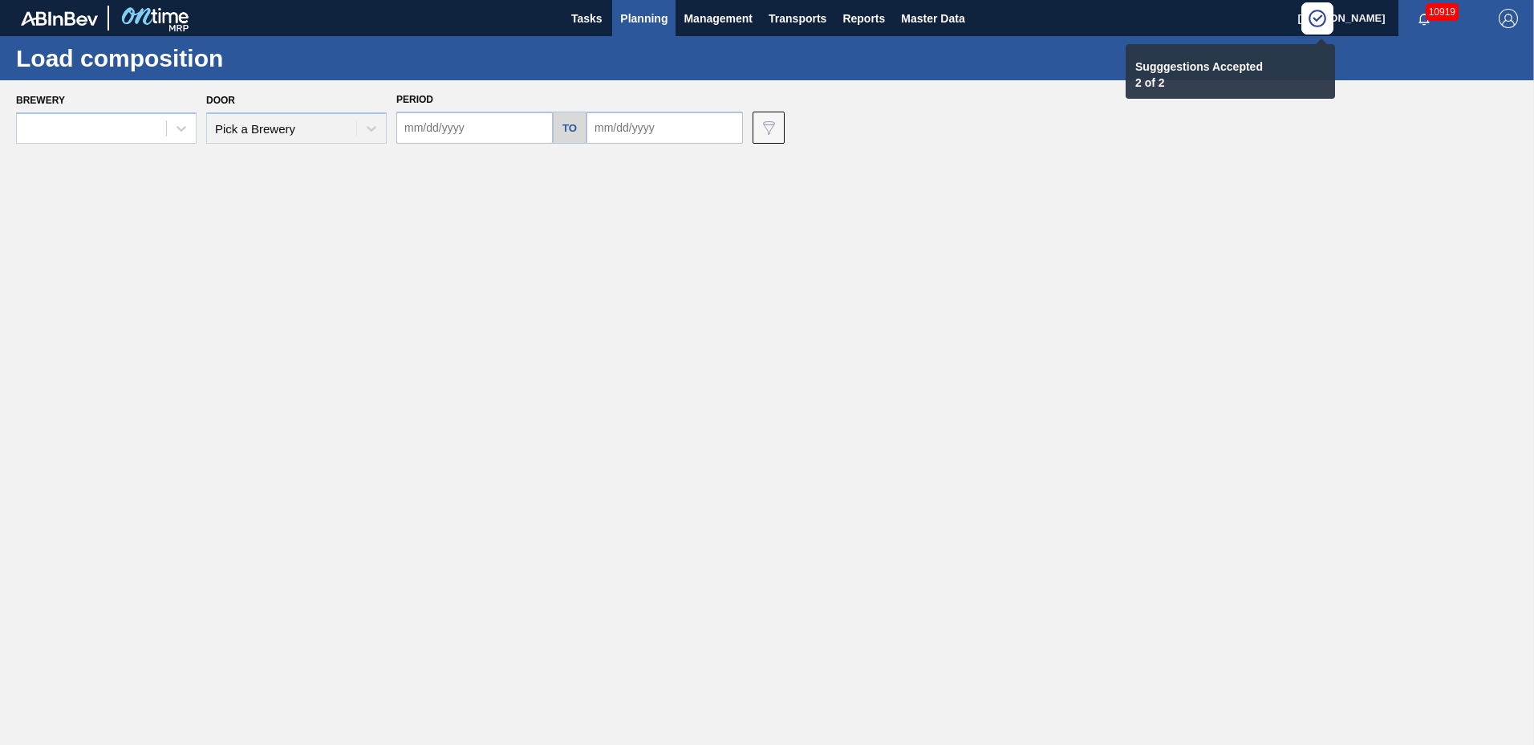
type input "[DATE]"
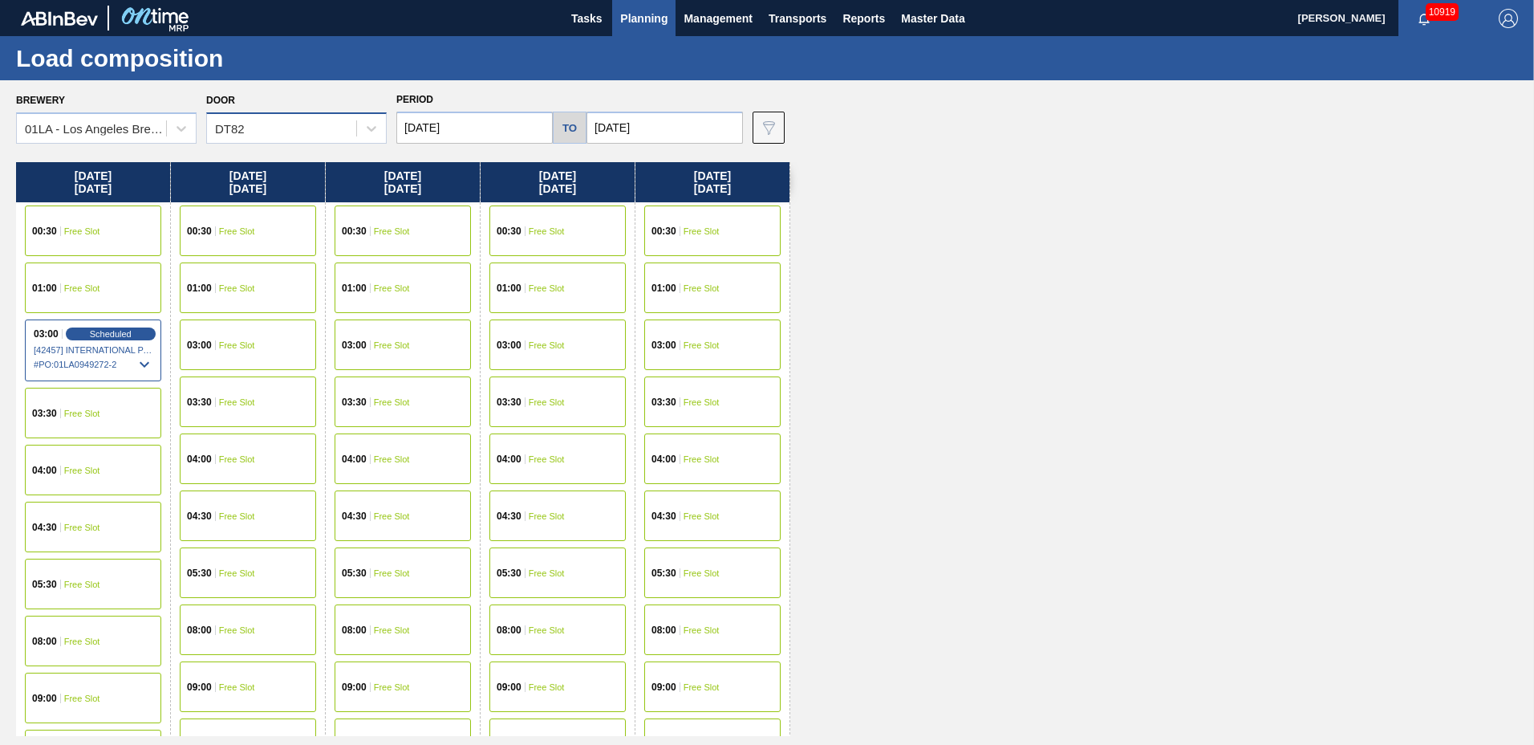
click at [273, 130] on div "DT82" at bounding box center [281, 128] width 149 height 23
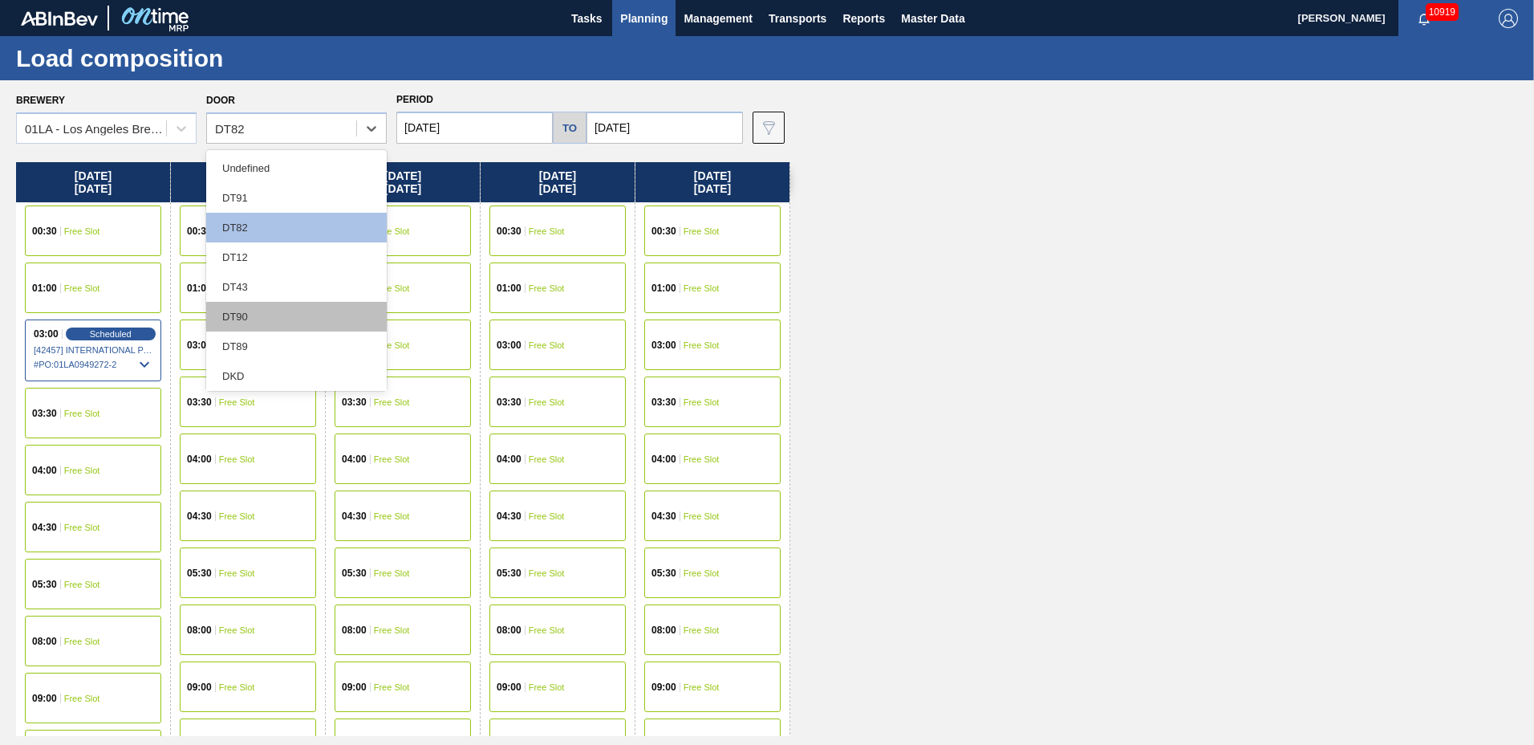
click at [253, 307] on div "DT90" at bounding box center [296, 317] width 181 height 30
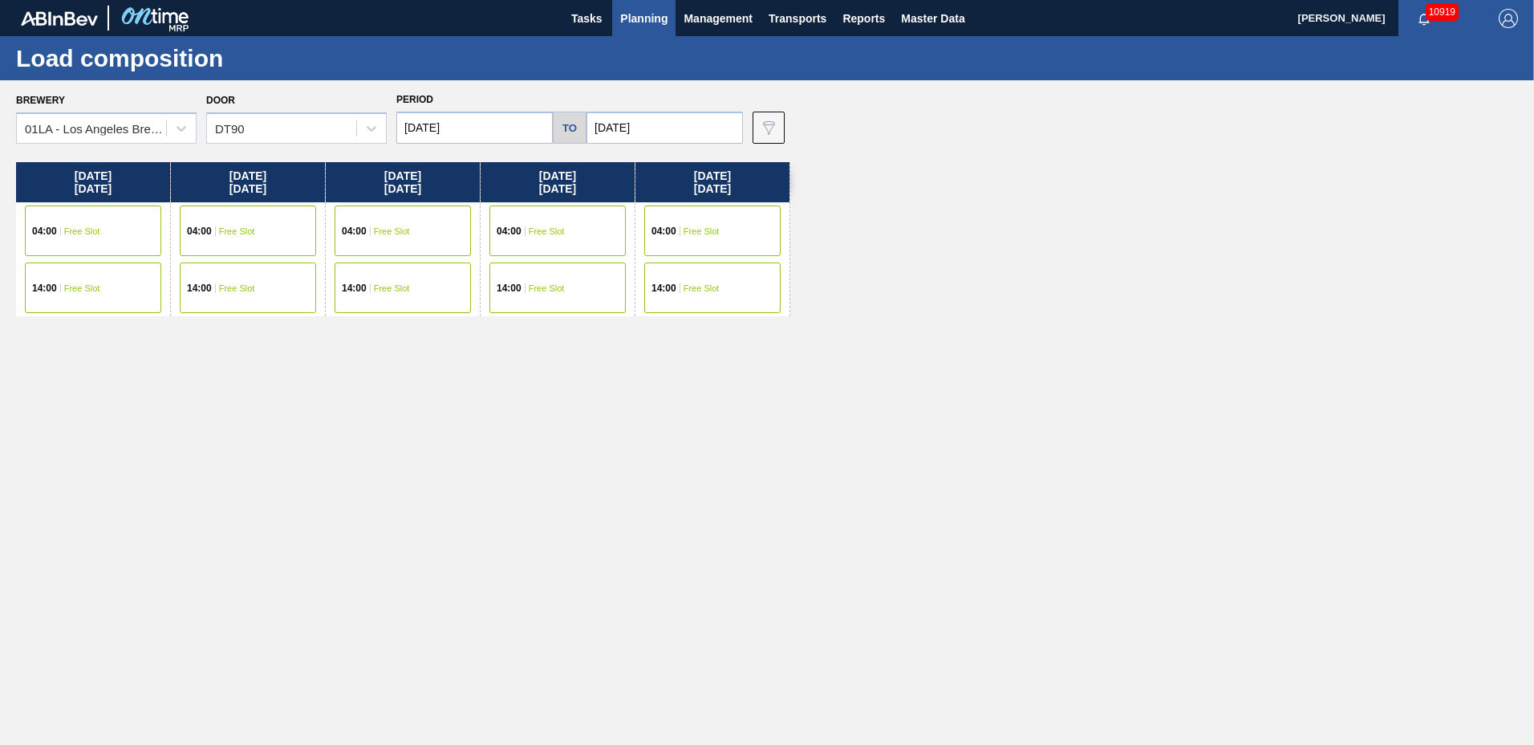
click at [391, 285] on span "Free Slot" at bounding box center [392, 288] width 36 height 10
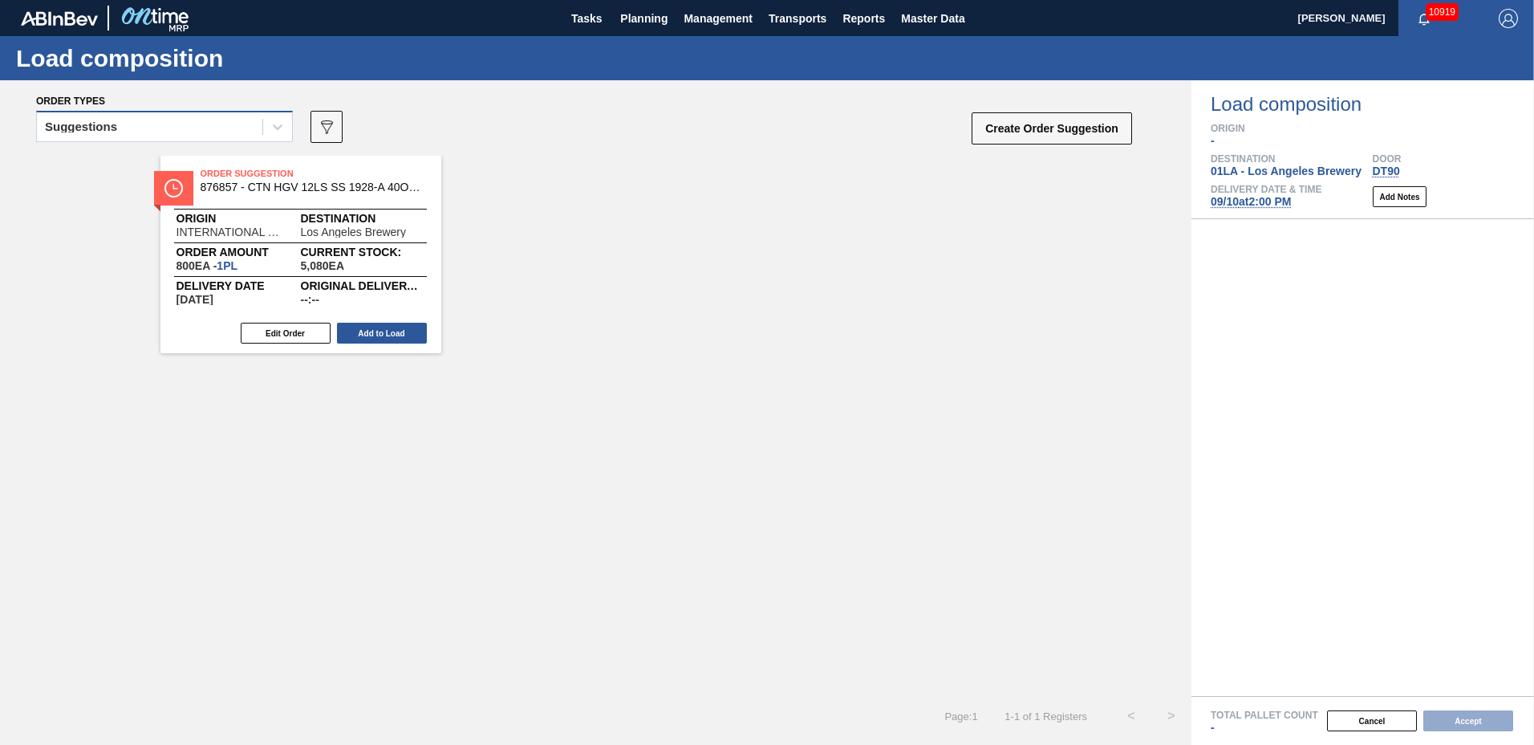
click at [91, 118] on div "Suggestions" at bounding box center [149, 127] width 225 height 23
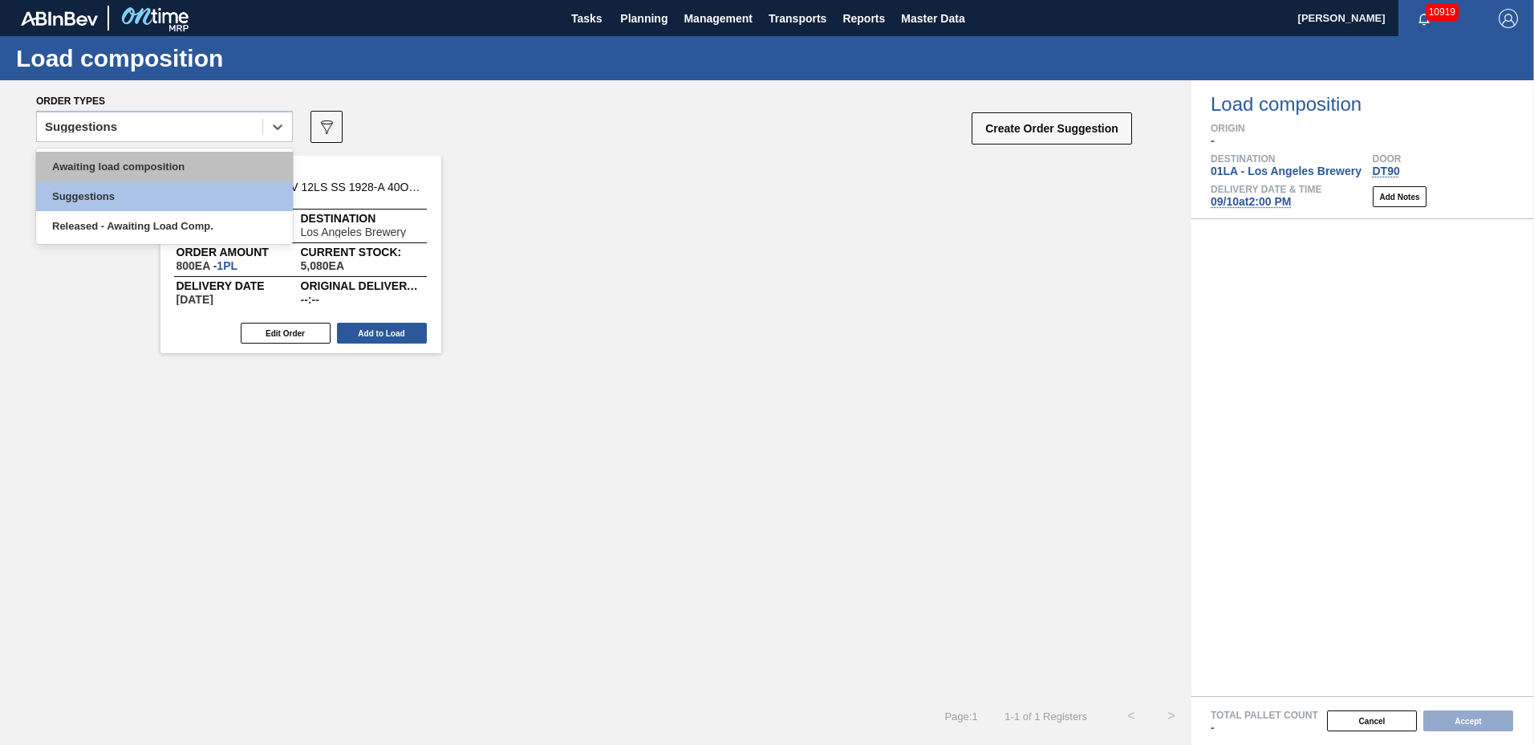
click at [94, 167] on div "Awaiting load composition" at bounding box center [164, 167] width 257 height 30
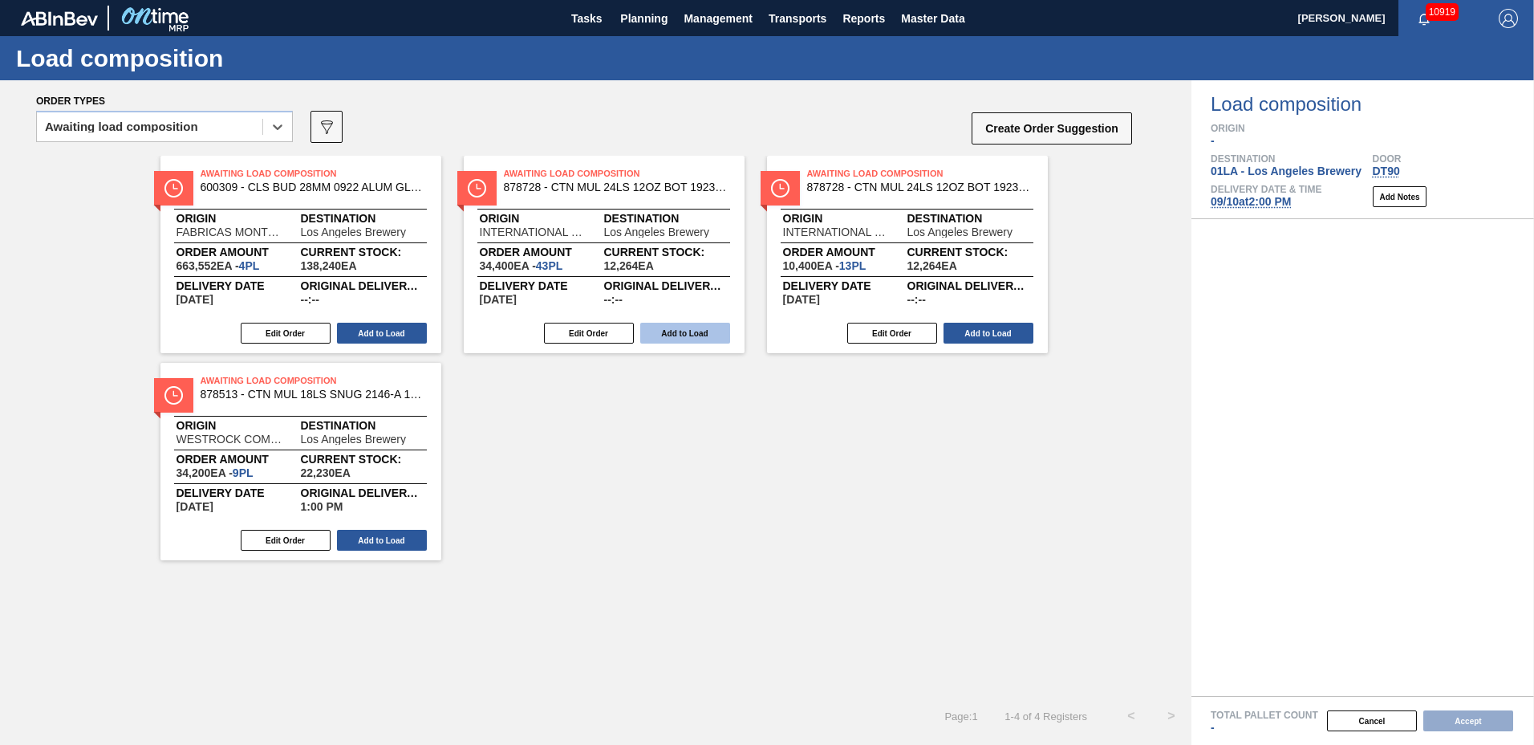
click at [676, 333] on button "Add to Load" at bounding box center [685, 333] width 90 height 21
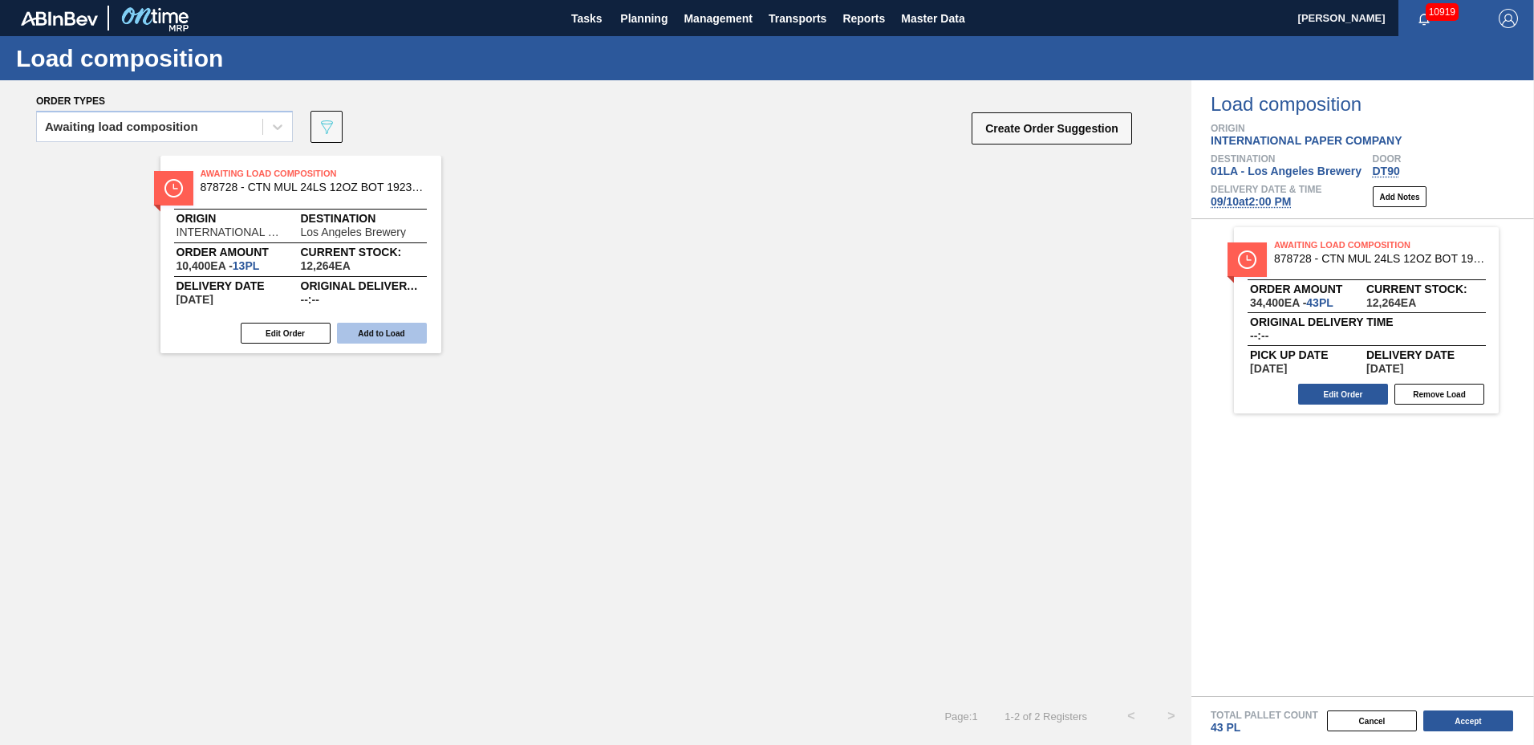
click at [383, 330] on button "Add to Load" at bounding box center [382, 333] width 90 height 21
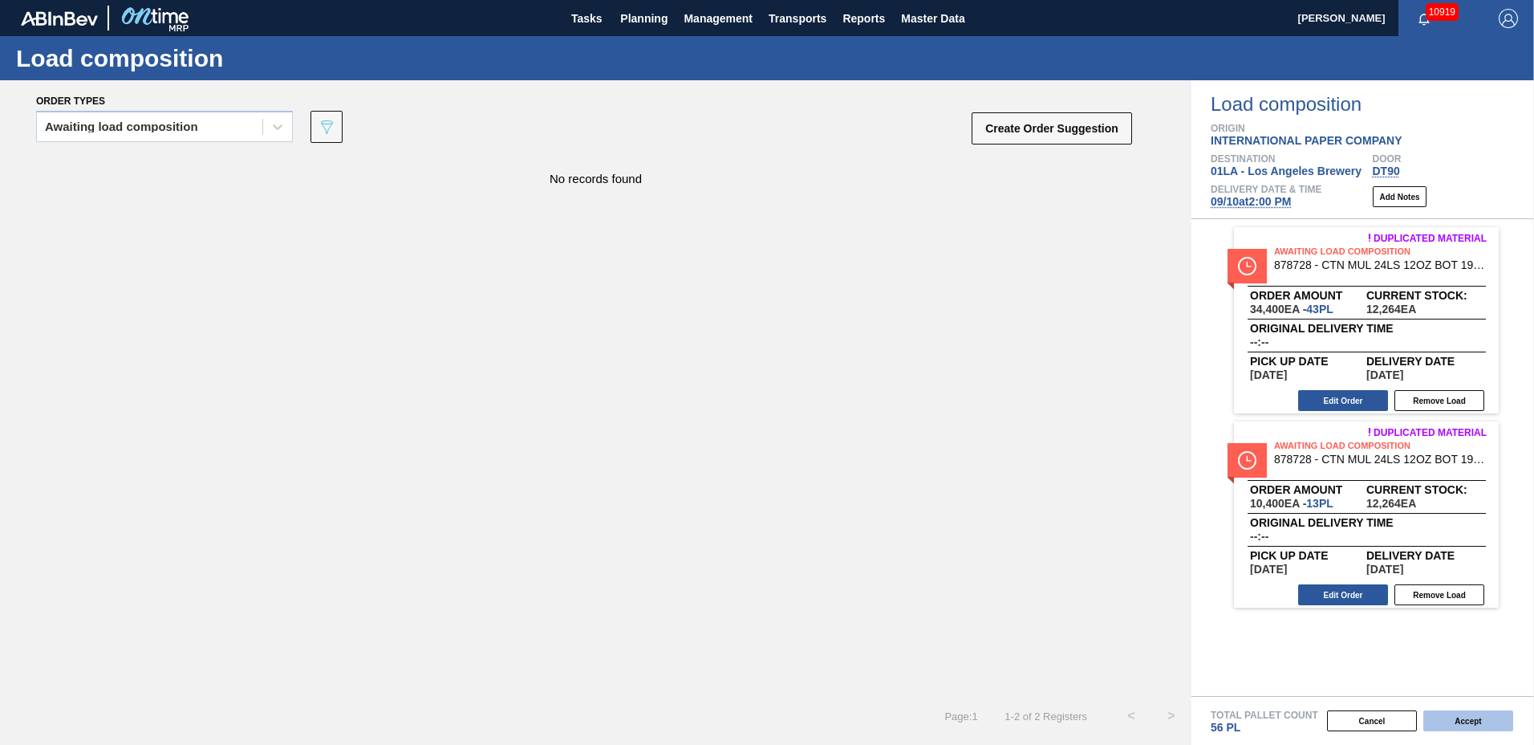
click at [1466, 716] on button "Accept" at bounding box center [1468, 720] width 90 height 21
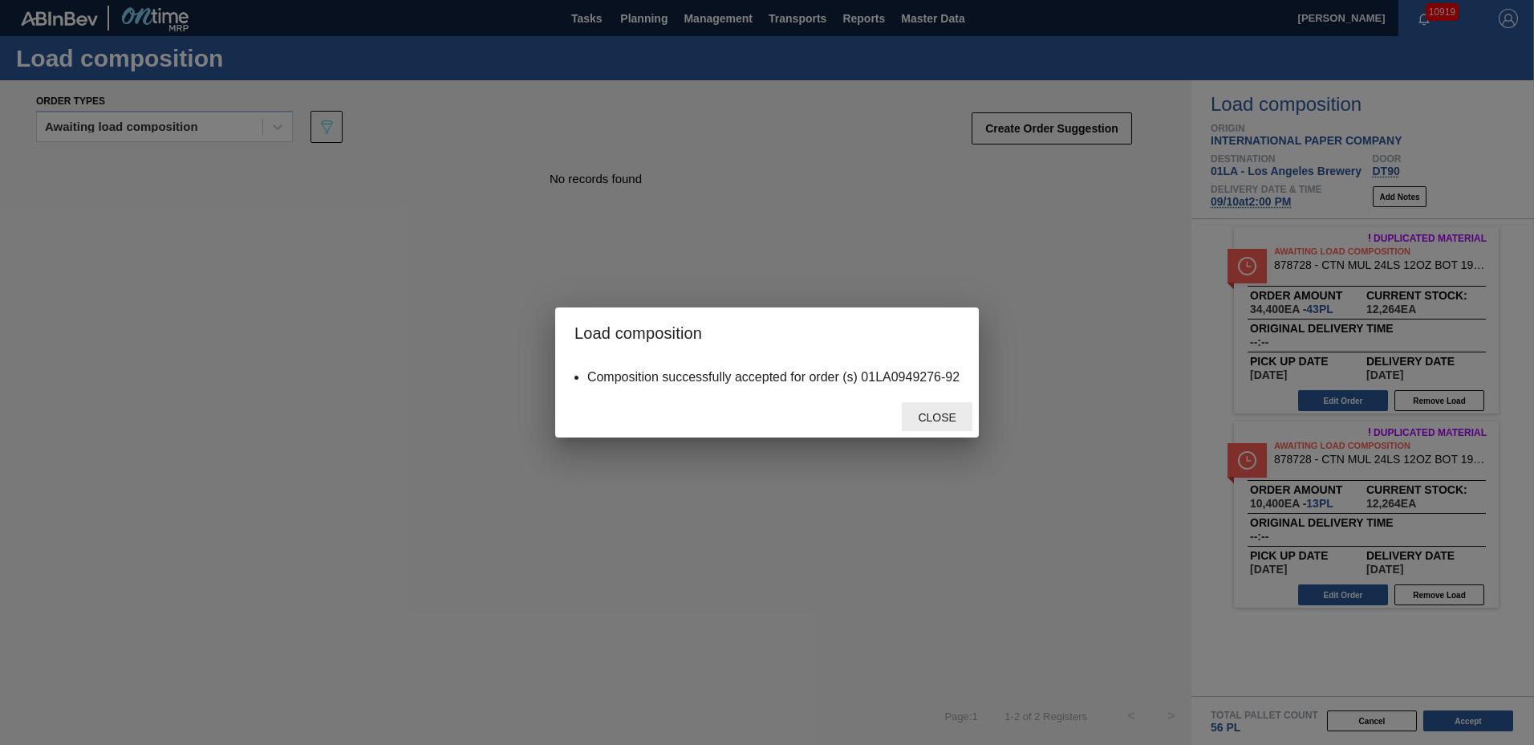
click at [943, 417] on span "Close" at bounding box center [936, 417] width 63 height 13
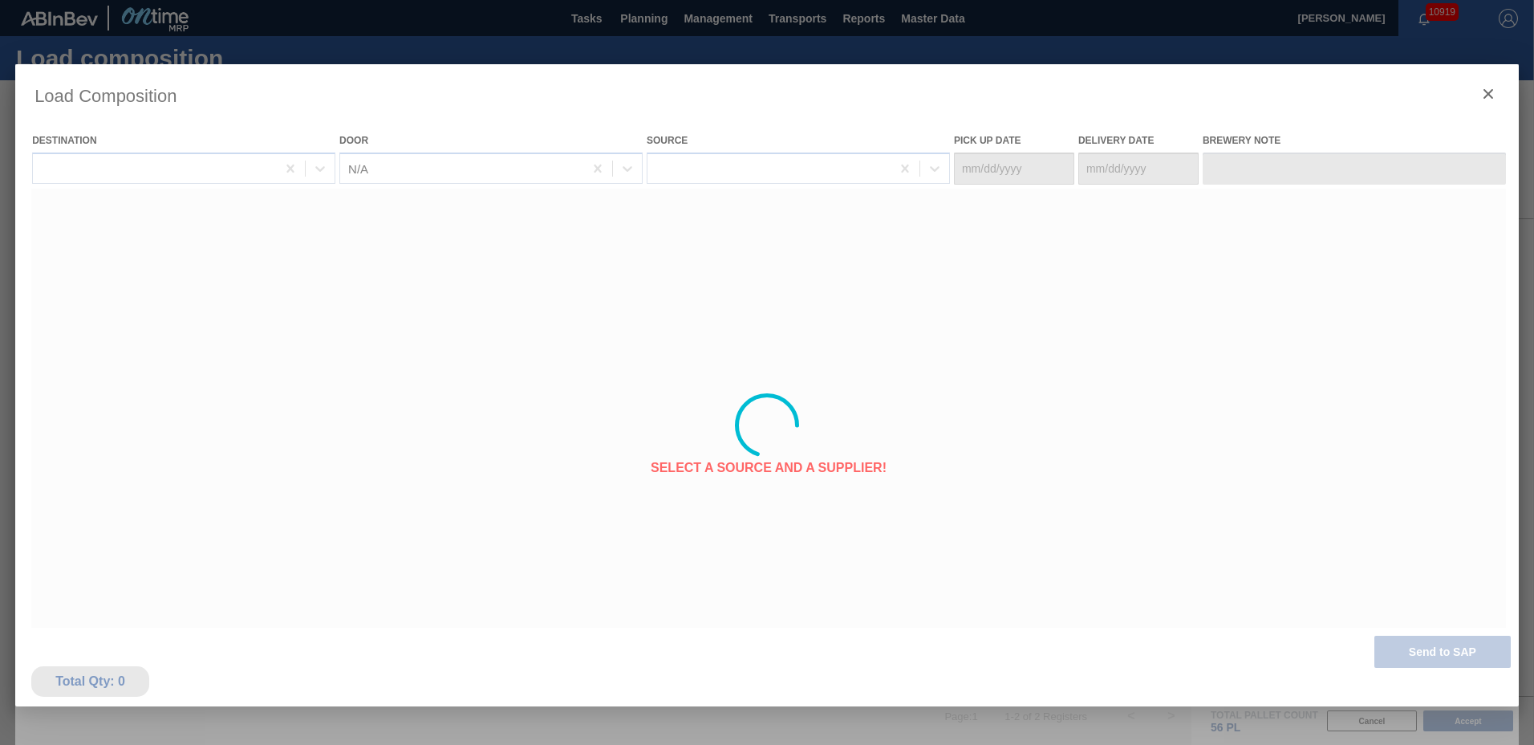
type Date "[DATE]"
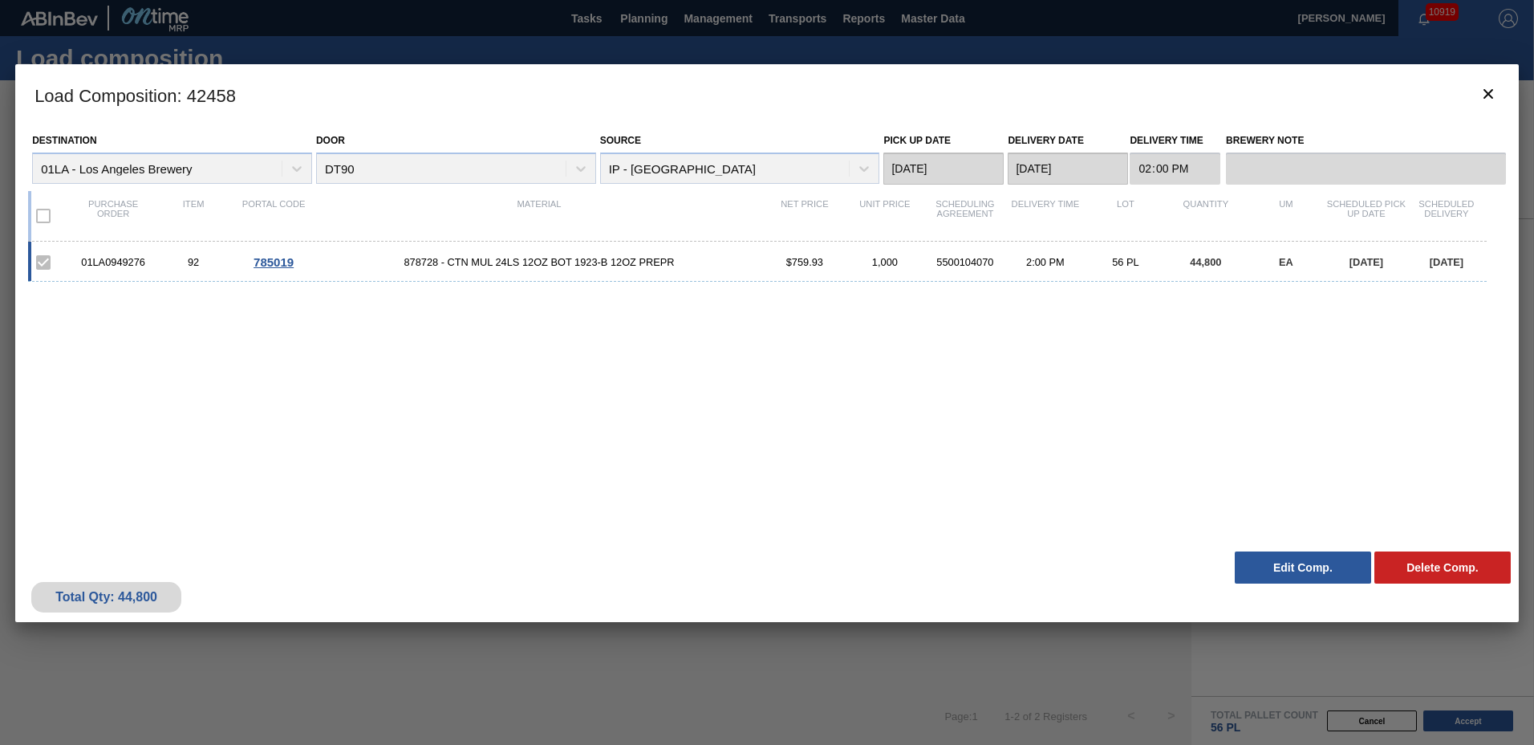
click at [1312, 561] on button "Edit Comp." at bounding box center [1303, 567] width 136 height 32
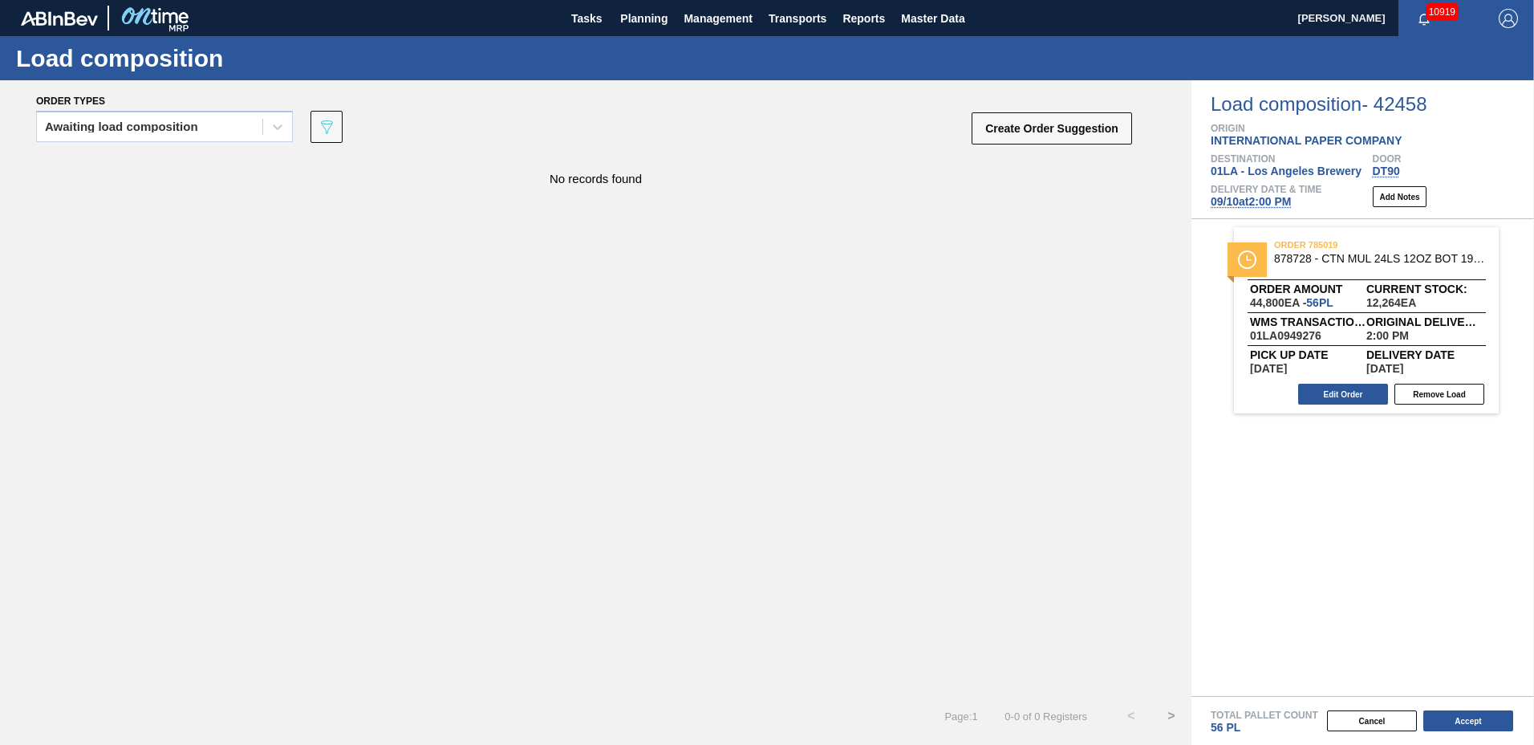
click at [1326, 393] on button "Edit Order" at bounding box center [1343, 393] width 90 height 21
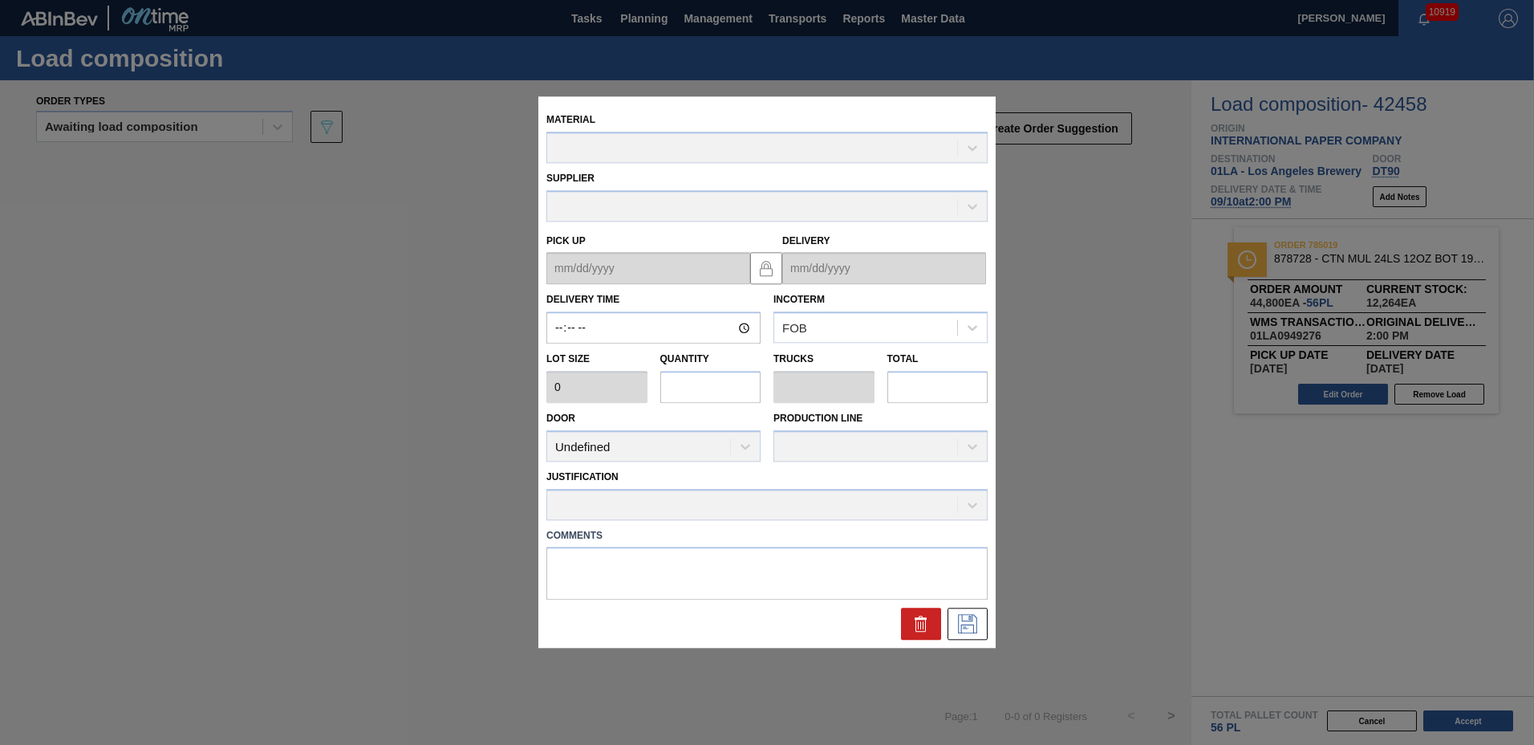
type input "14:00:00"
type input "800"
type input "56"
type input "1.273"
type input "44,800"
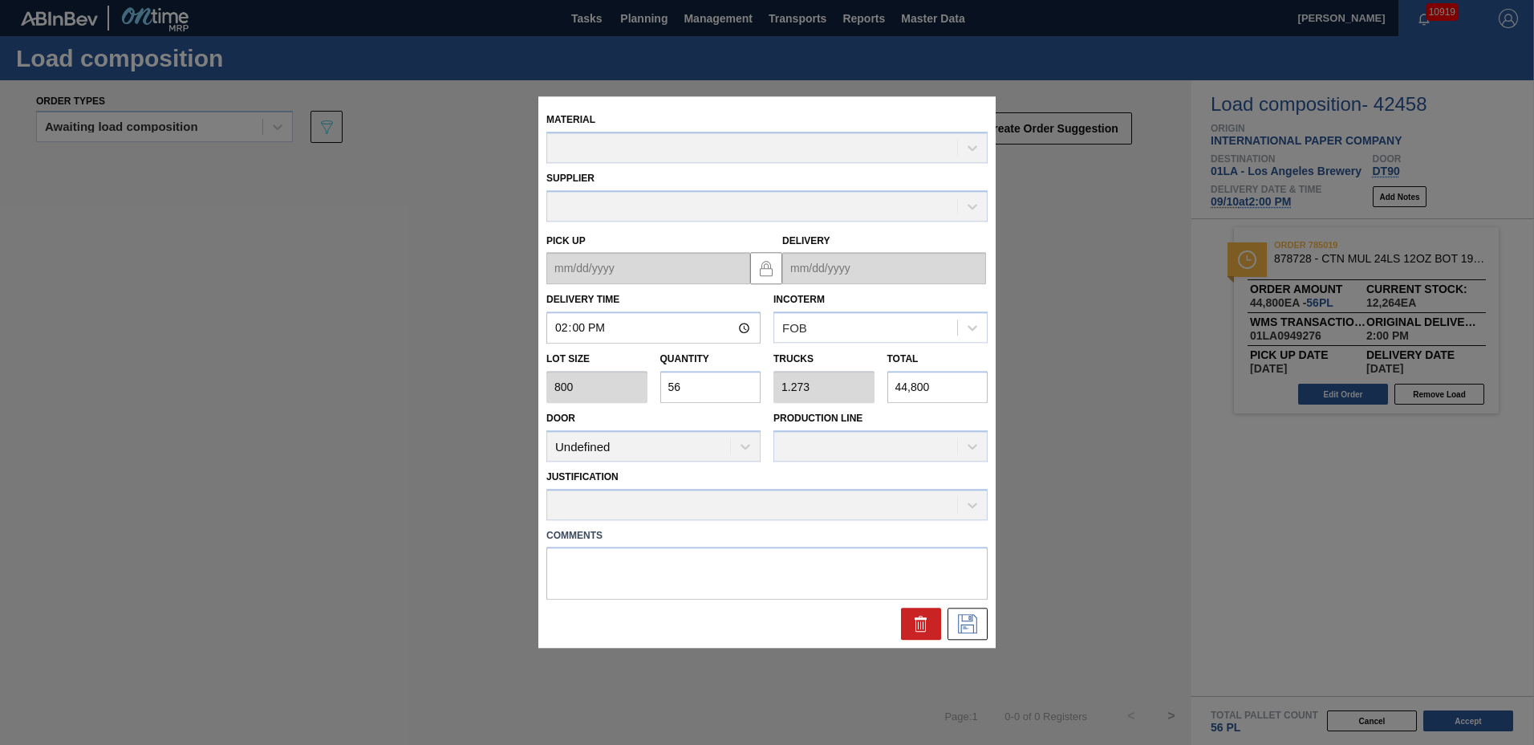
type up "[DATE]"
type input "[DATE]"
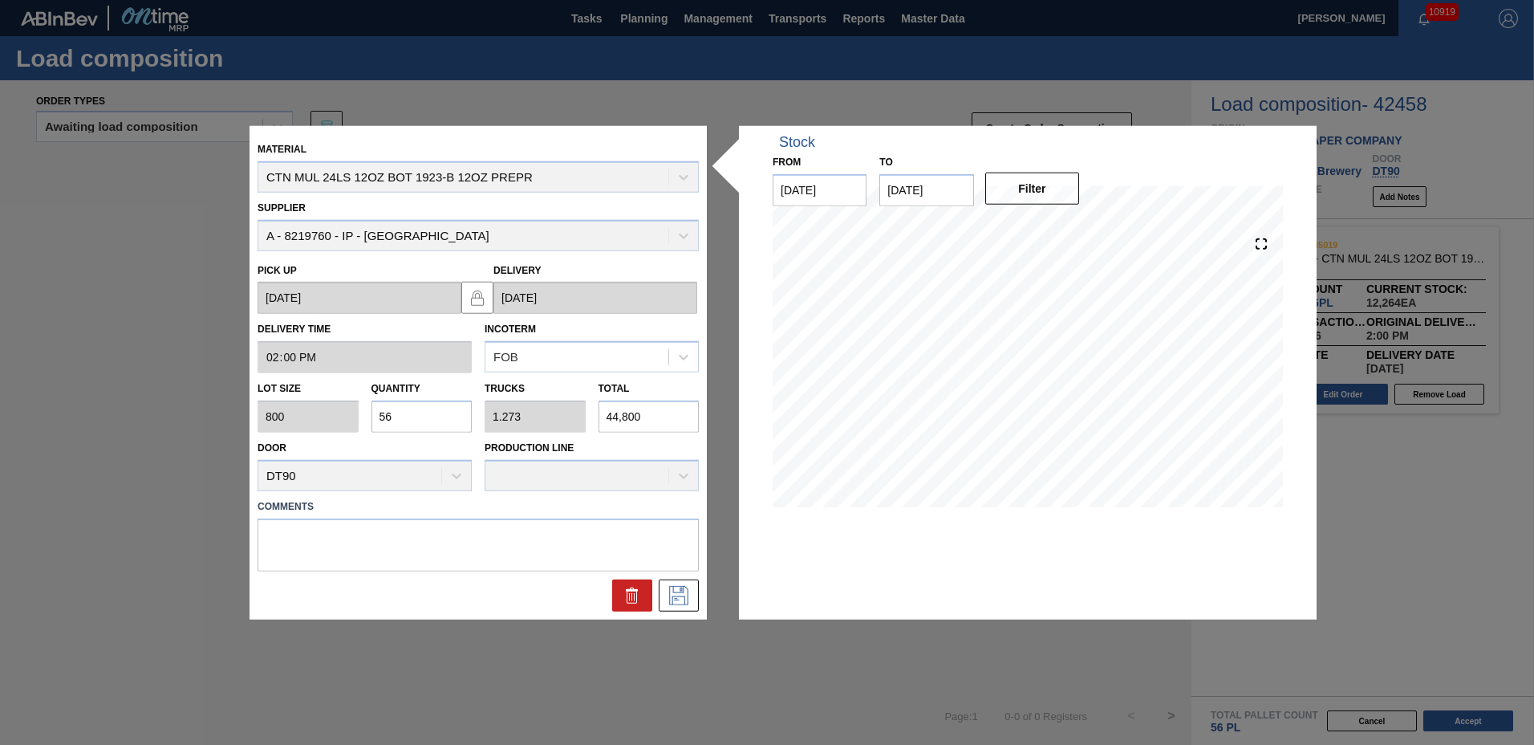
click at [450, 416] on input "56" at bounding box center [421, 416] width 101 height 32
type input "5"
type input "0.114"
type input "4,000"
type input "52"
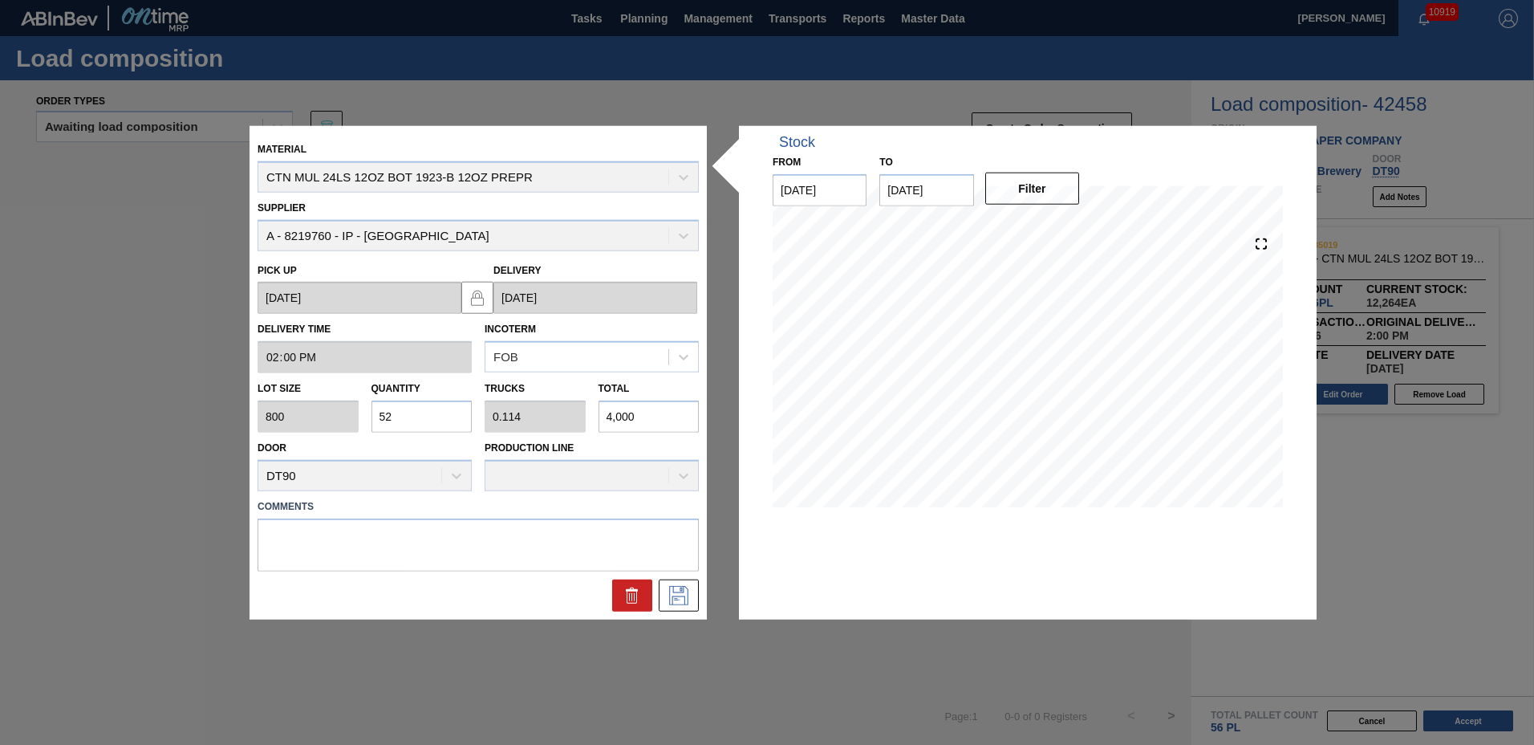
type input "1.182"
type input "41,600"
type input "52"
click at [686, 594] on icon at bounding box center [679, 594] width 26 height 19
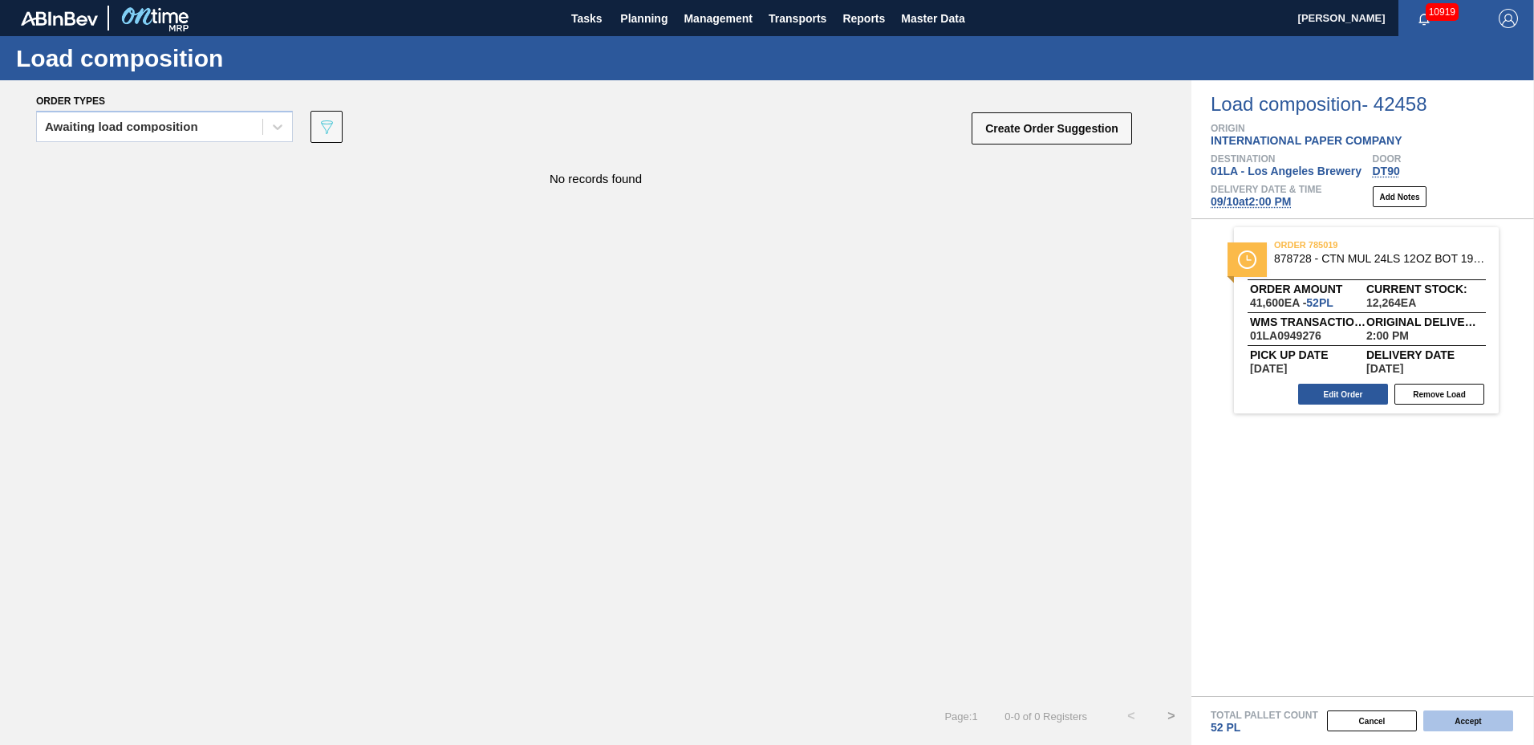
click at [1444, 718] on button "Accept" at bounding box center [1468, 720] width 90 height 21
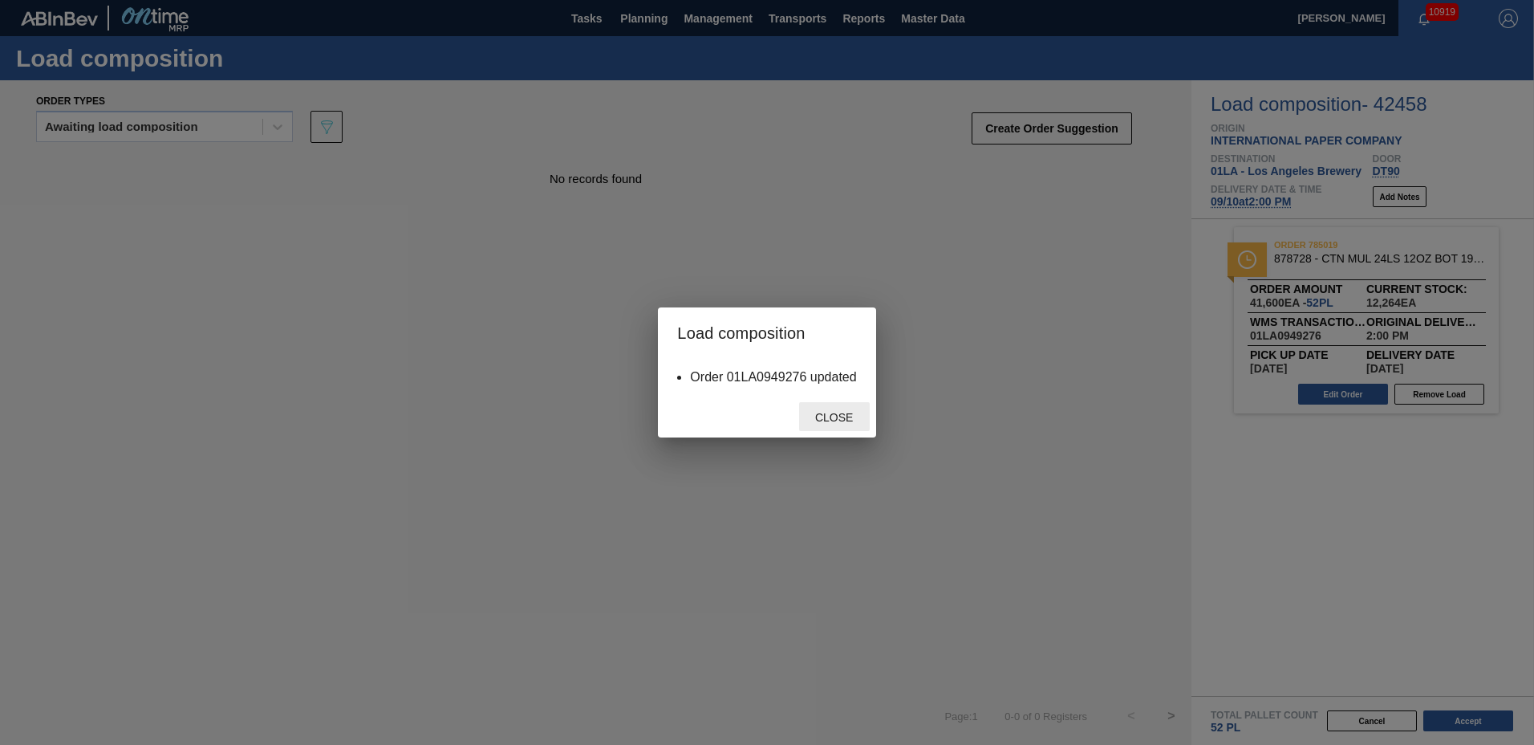
click at [829, 415] on span "Close" at bounding box center [833, 417] width 63 height 13
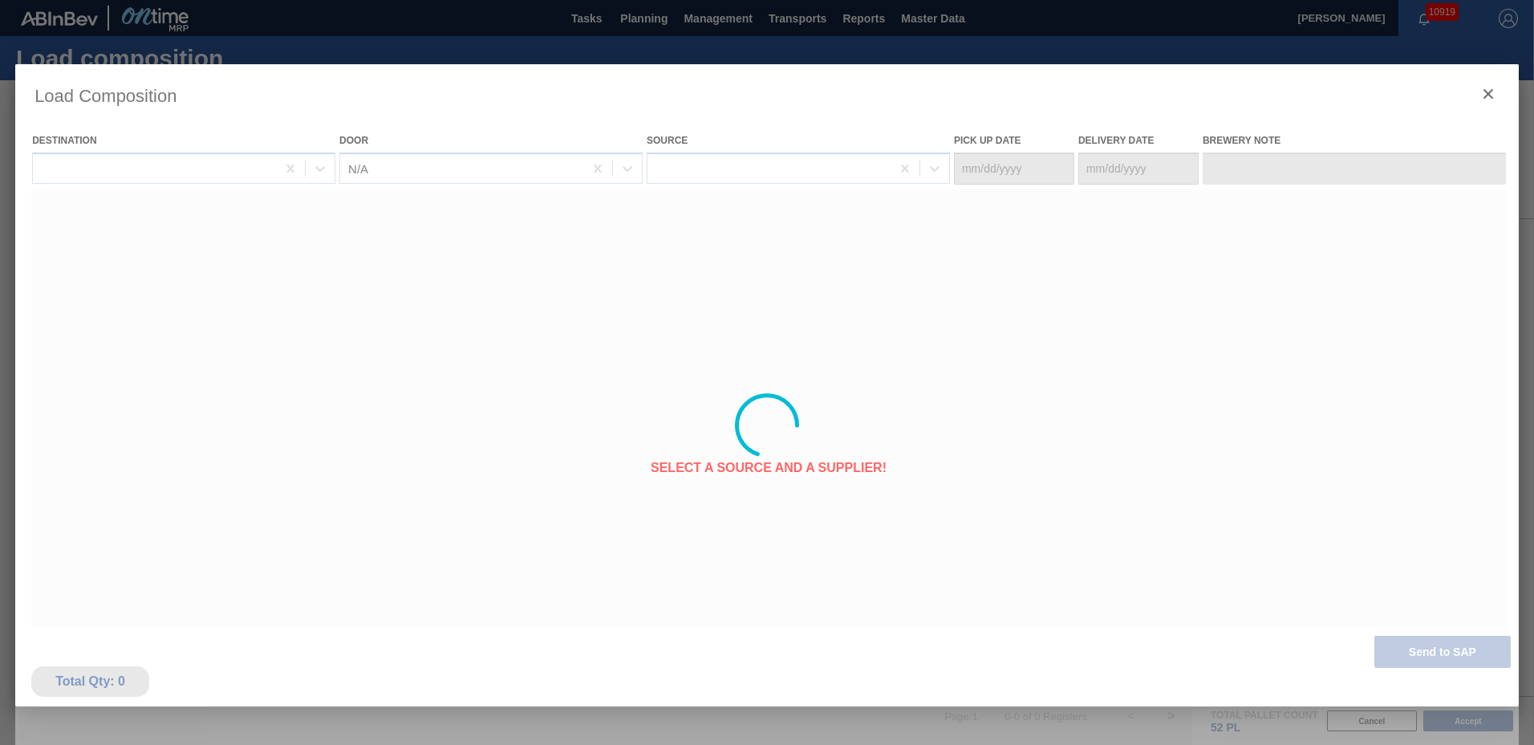
type Date "[DATE]"
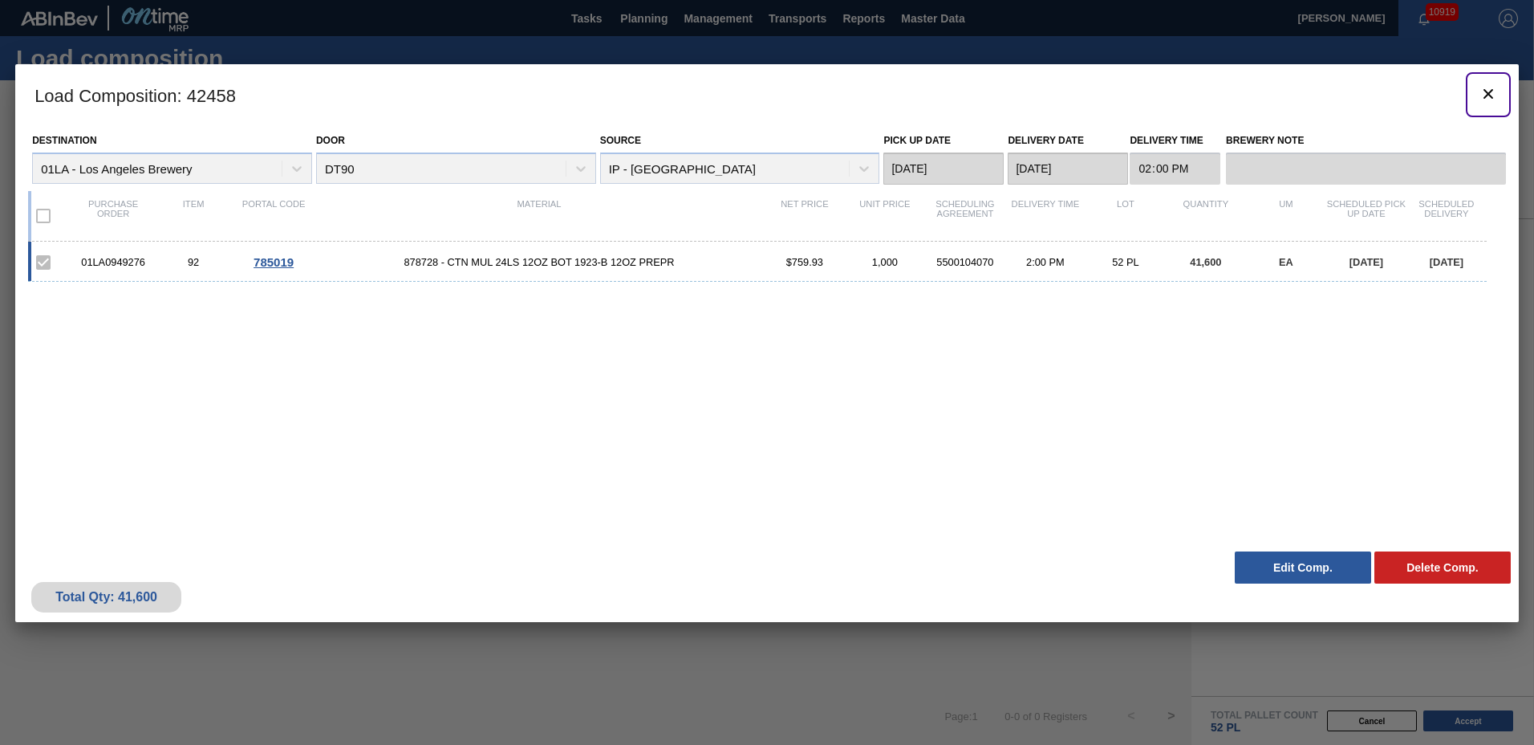
click at [1487, 91] on icon "botão de ícone" at bounding box center [1488, 94] width 10 height 10
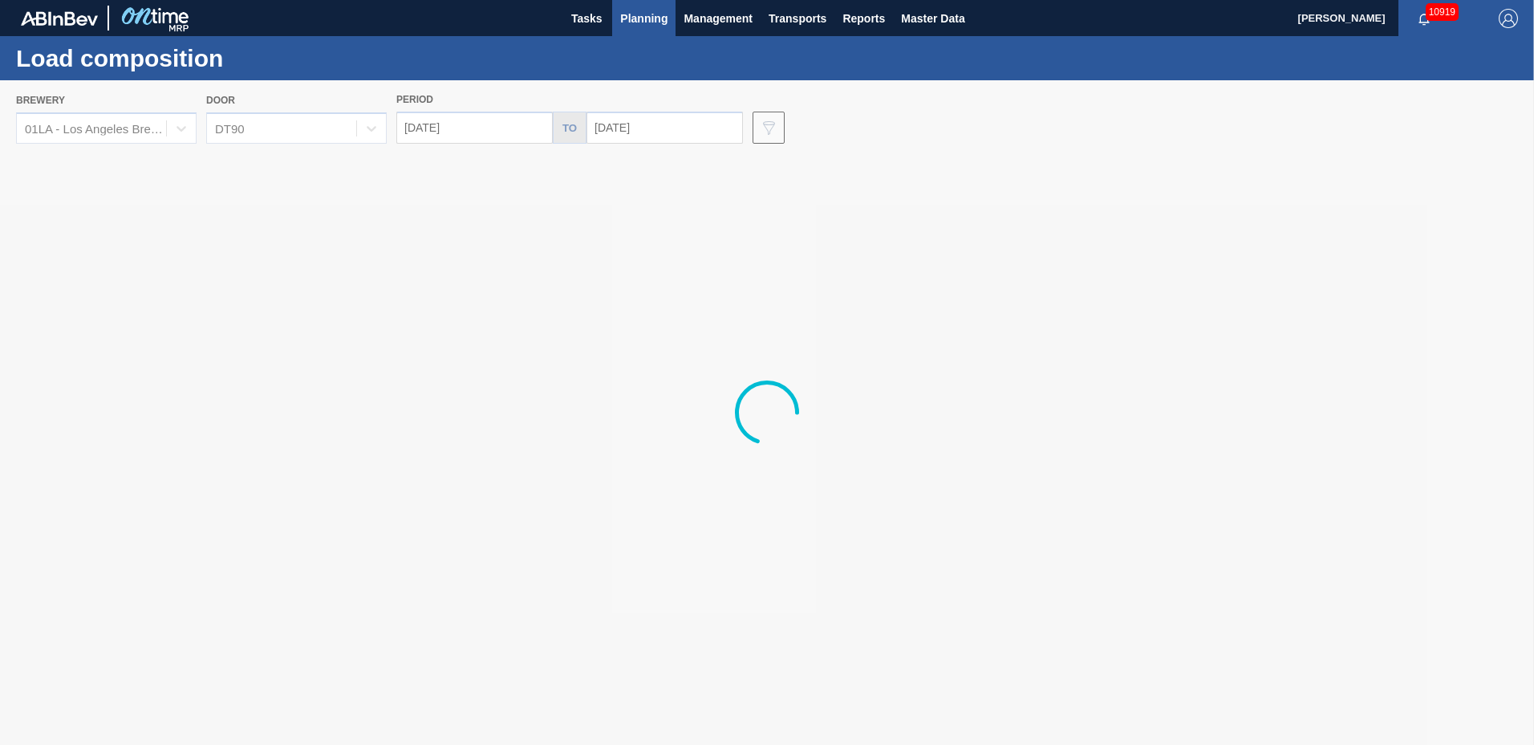
click at [640, 18] on span "Planning" at bounding box center [643, 18] width 47 height 19
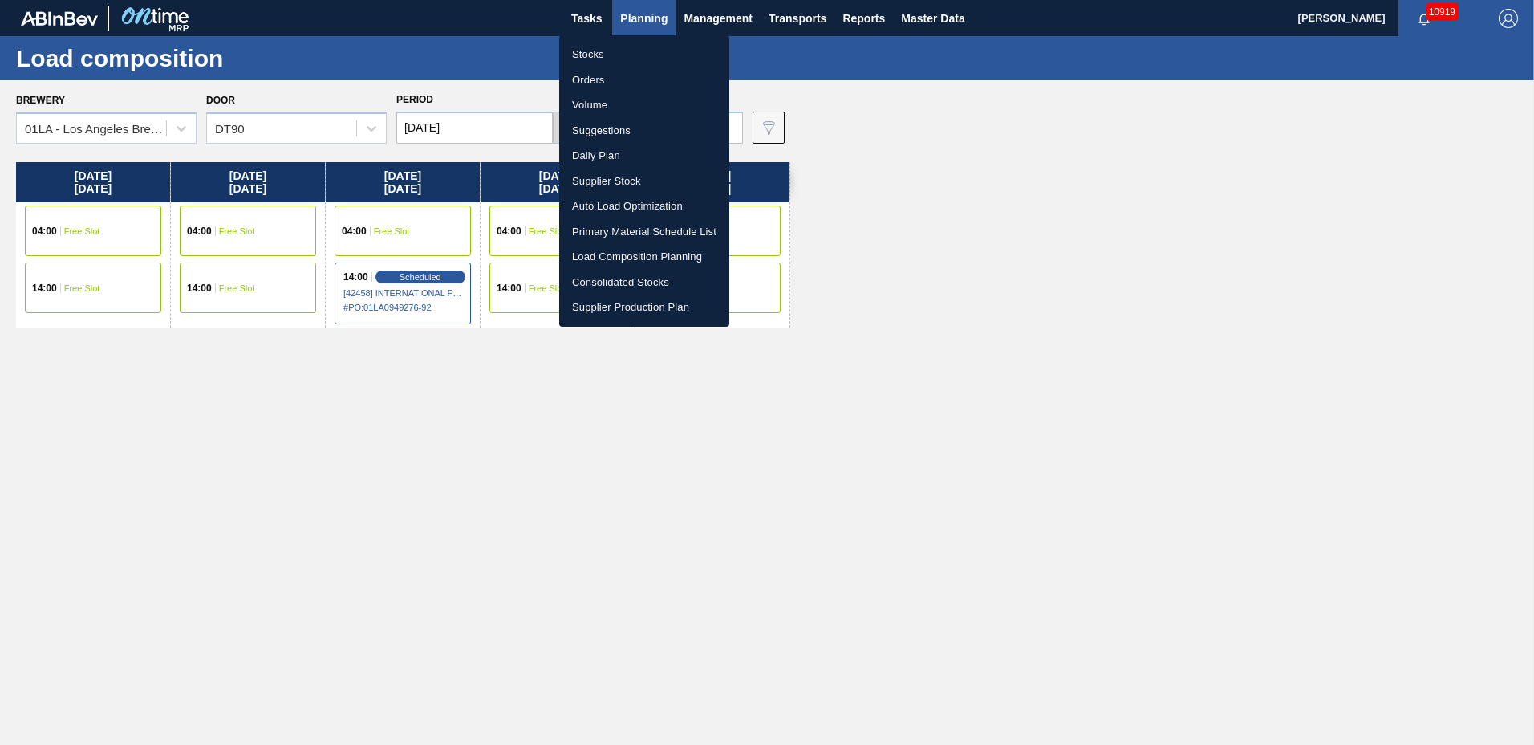
click at [612, 124] on li "Suggestions" at bounding box center [644, 131] width 170 height 26
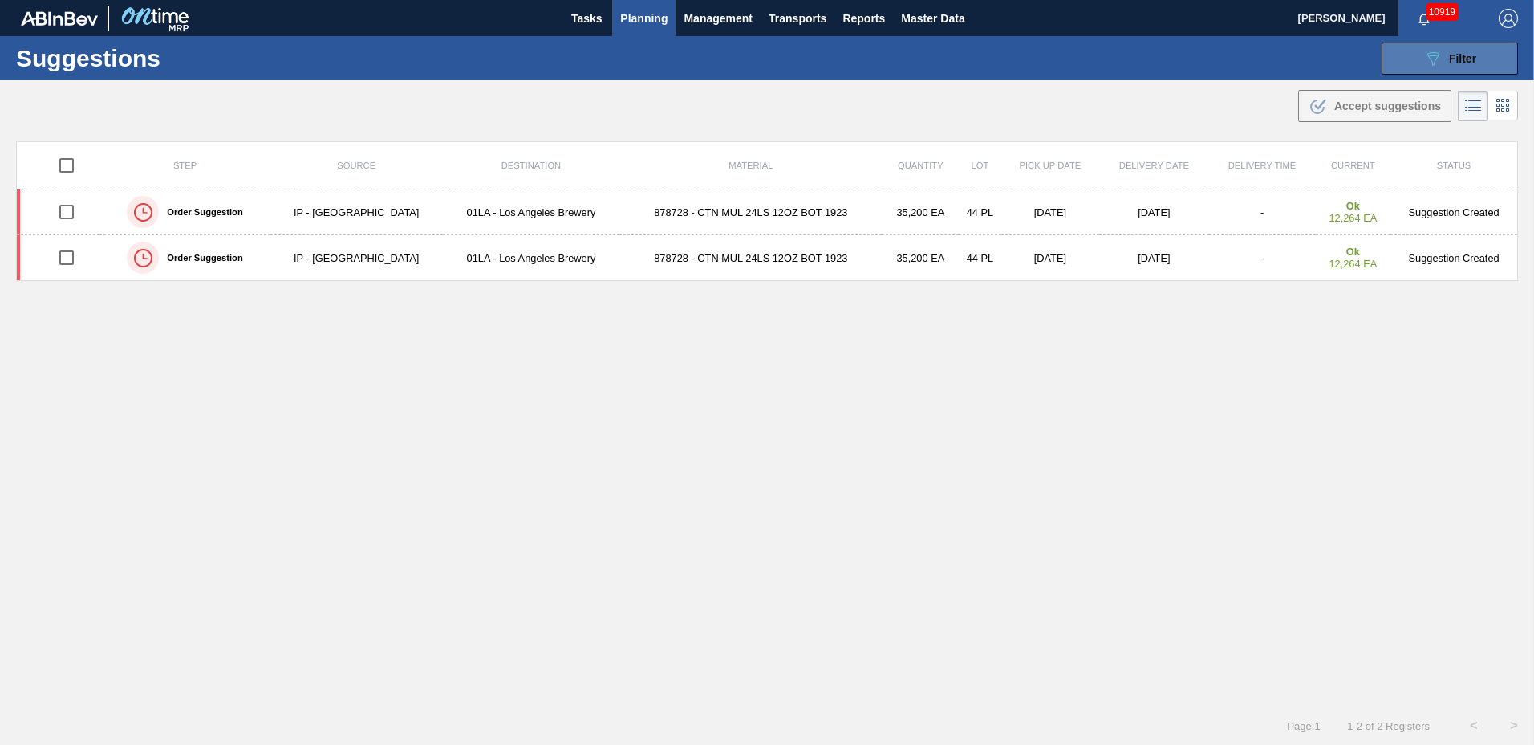
click at [1449, 61] on span "Filter" at bounding box center [1462, 58] width 27 height 13
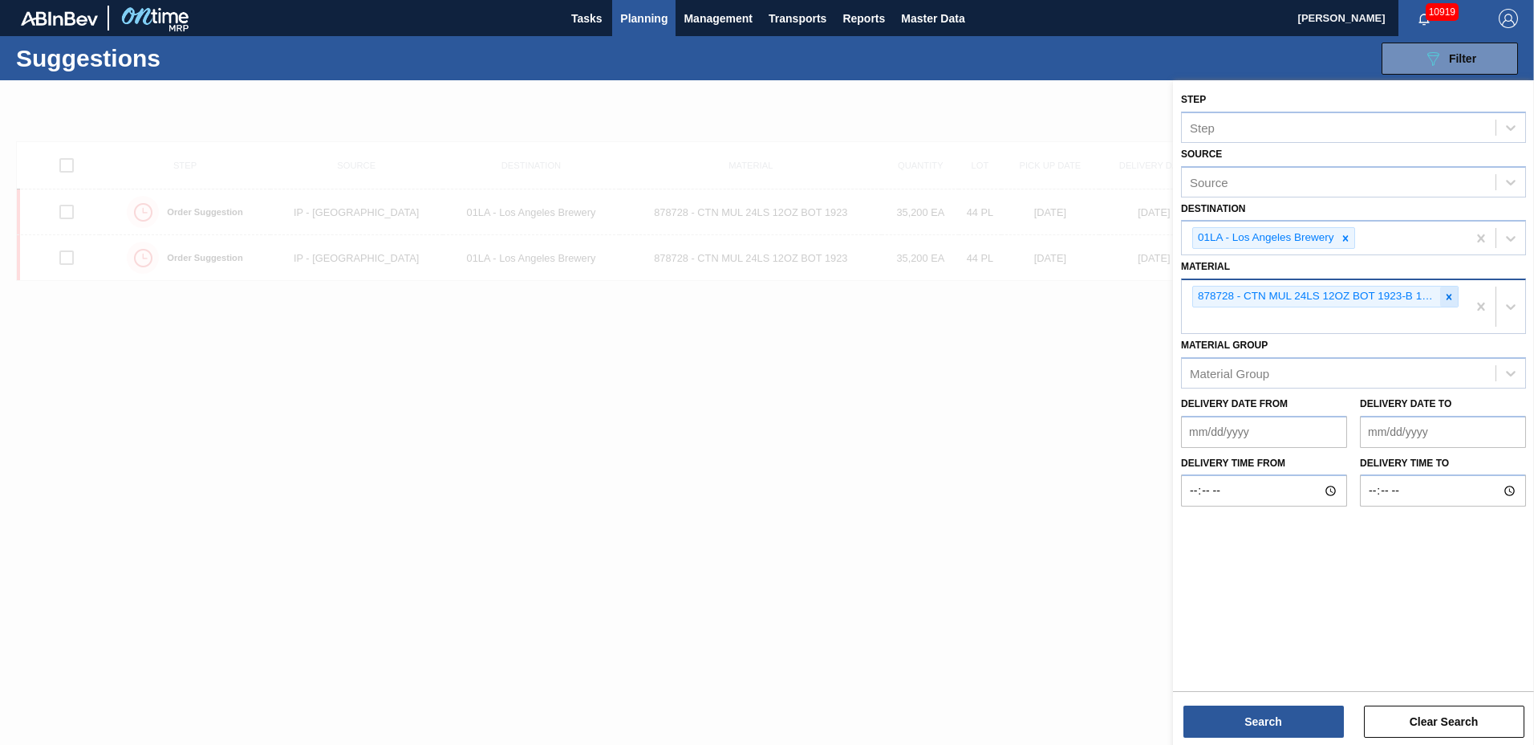
click at [1445, 294] on icon at bounding box center [1448, 296] width 11 height 11
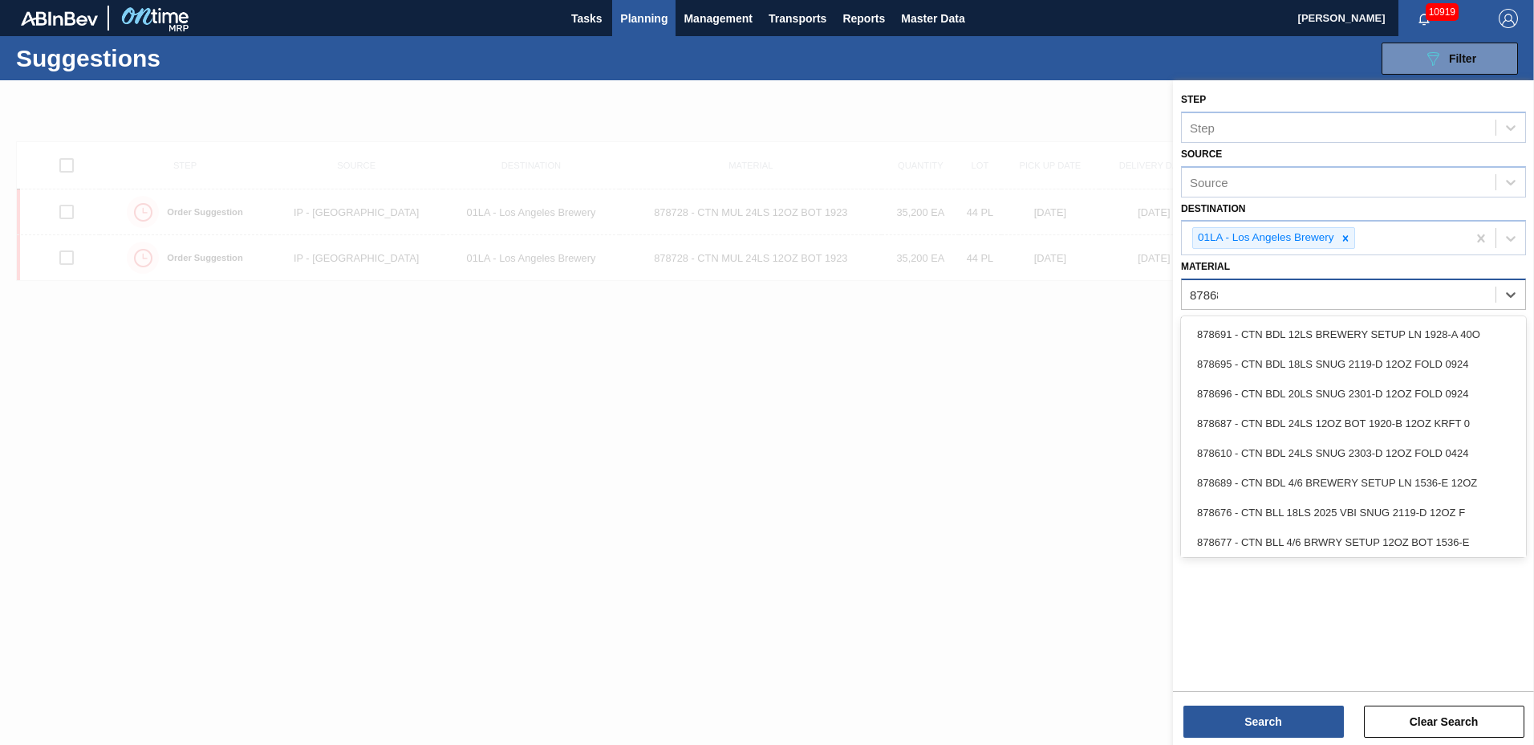
type input "878687"
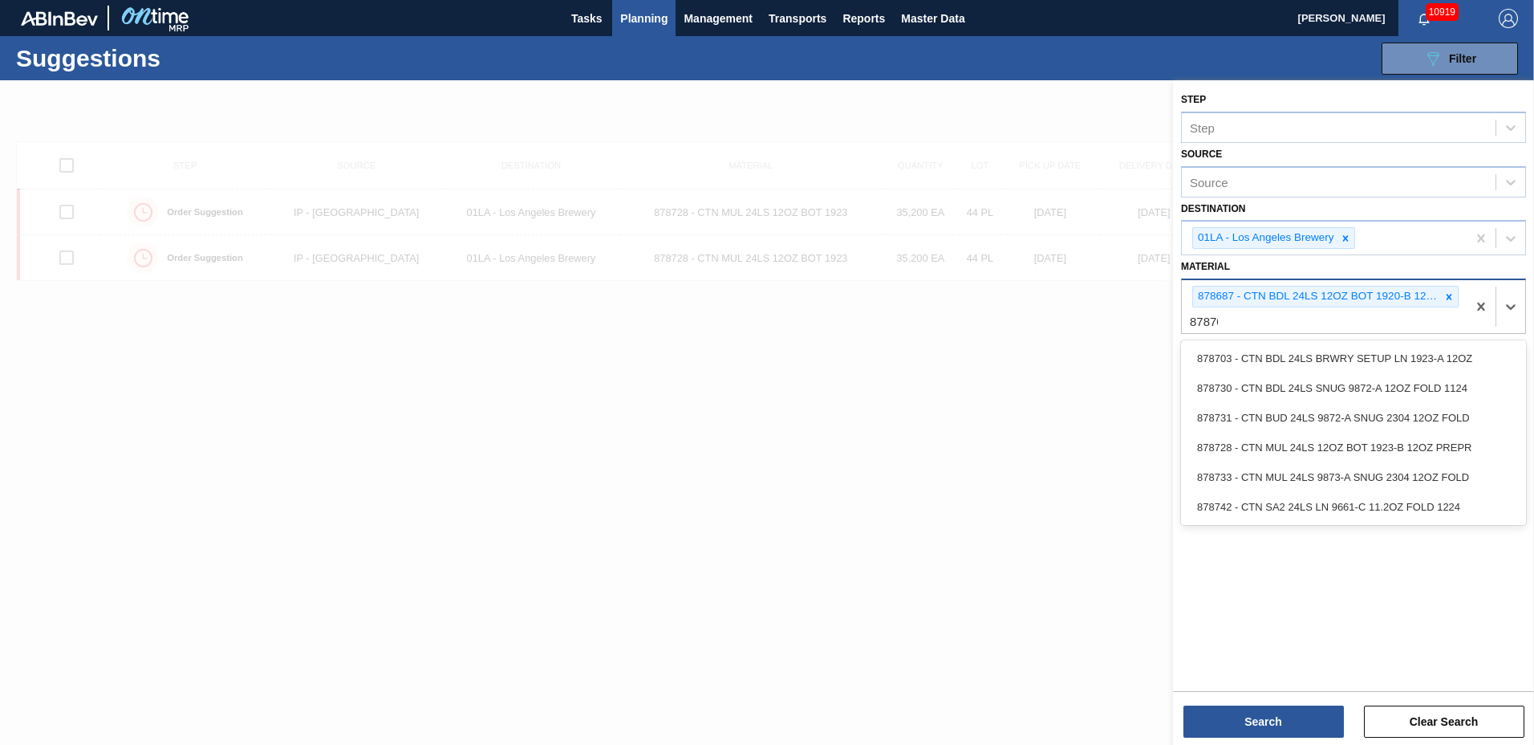
type input "878703"
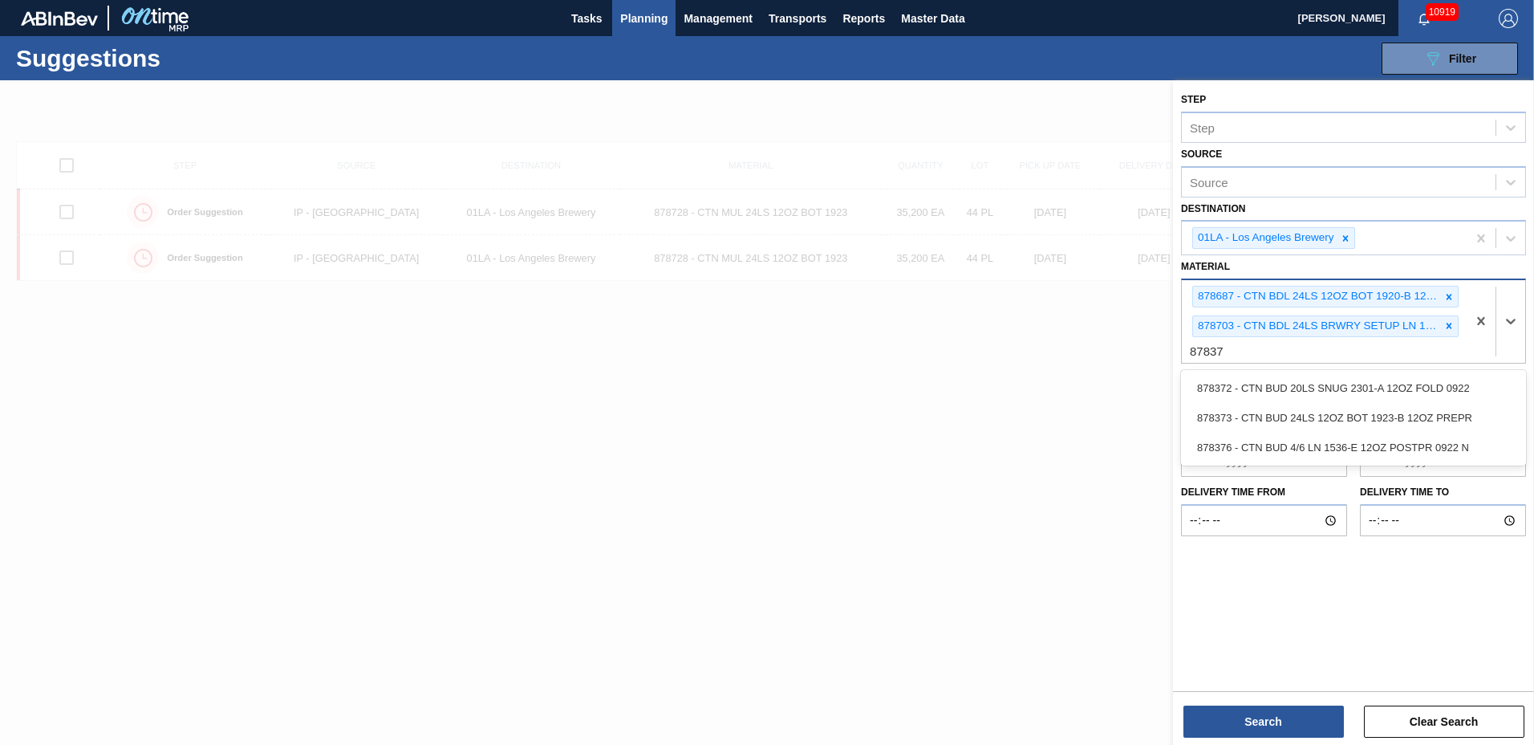
type input "878373"
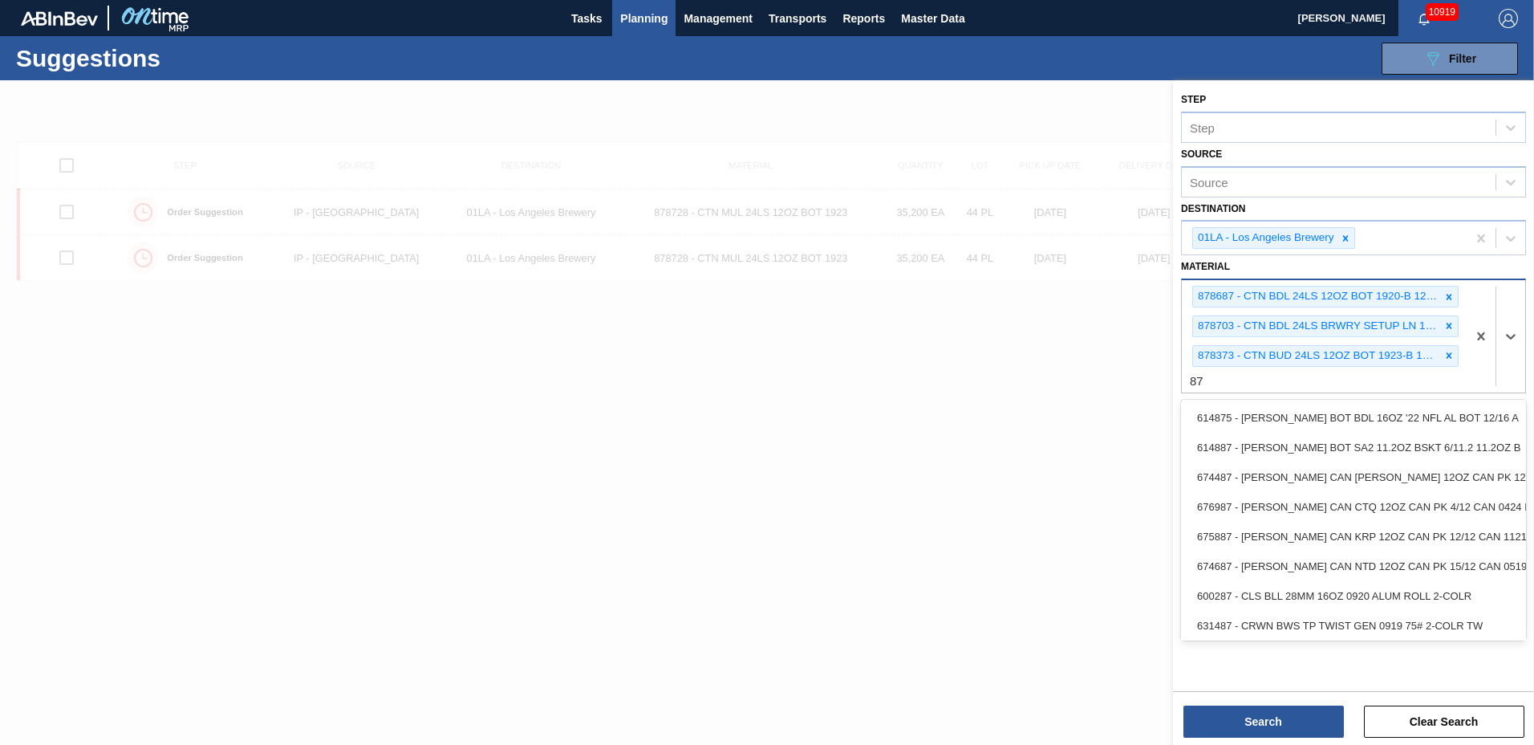
type input "8"
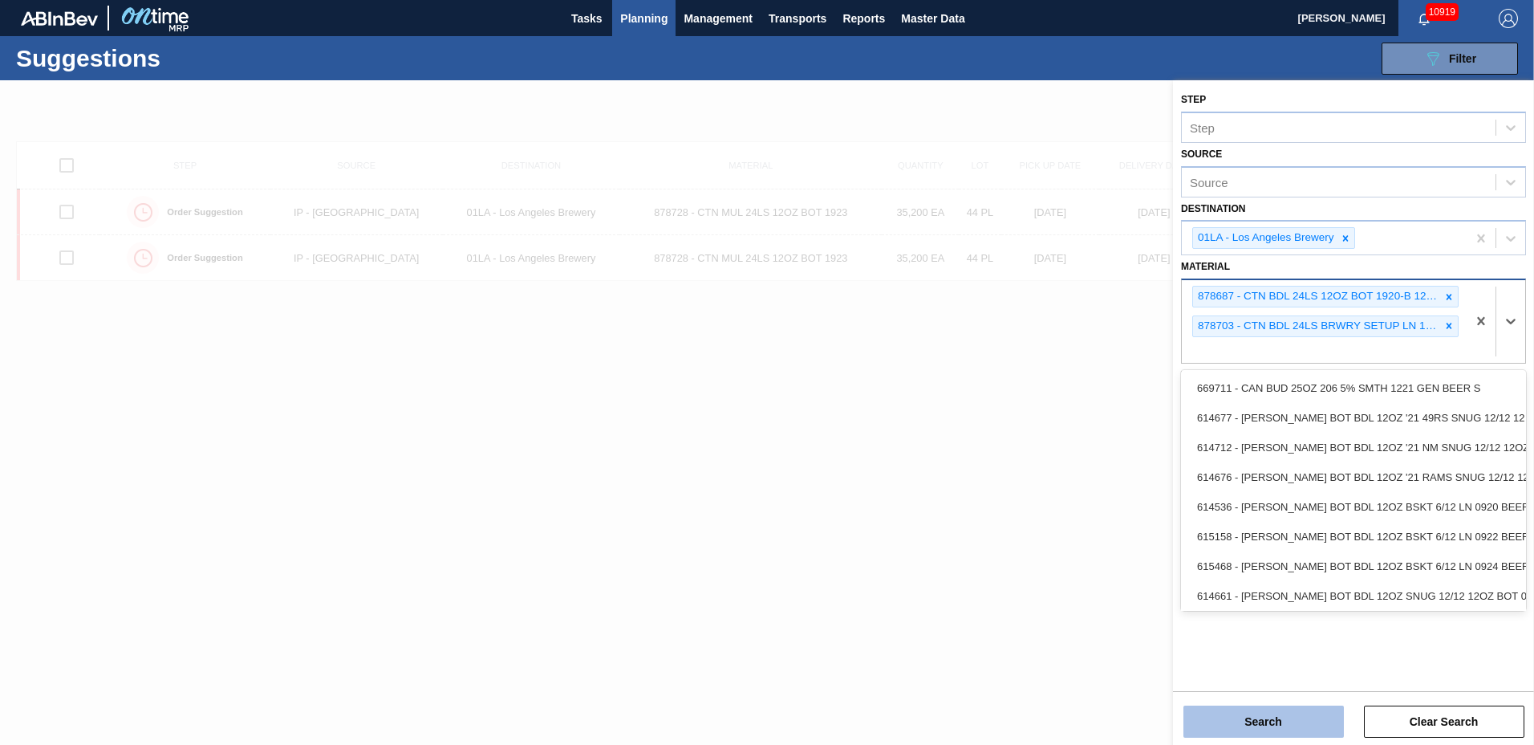
click at [1306, 716] on button "Search" at bounding box center [1263, 721] width 160 height 32
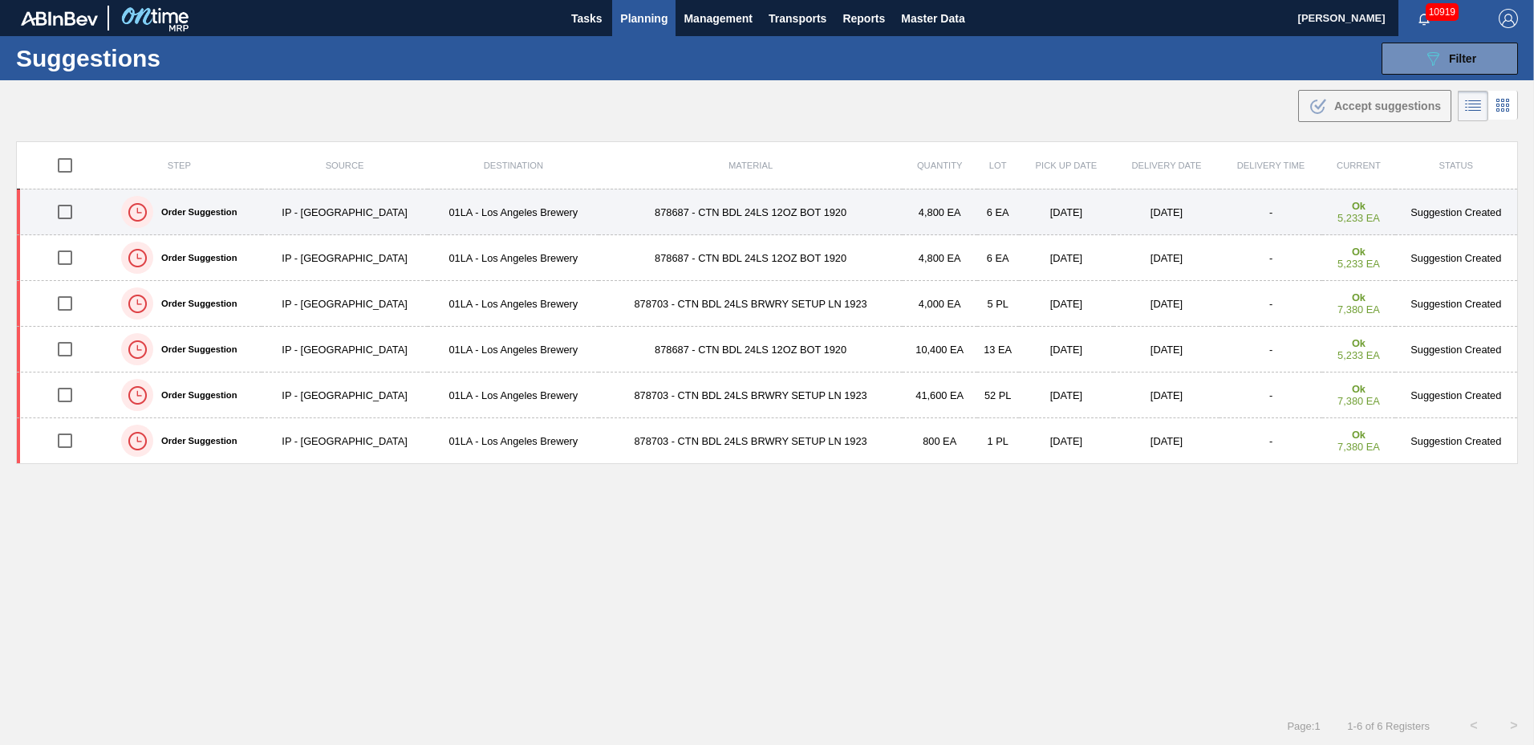
click at [63, 213] on input "checkbox" at bounding box center [65, 212] width 34 height 34
checkbox input "true"
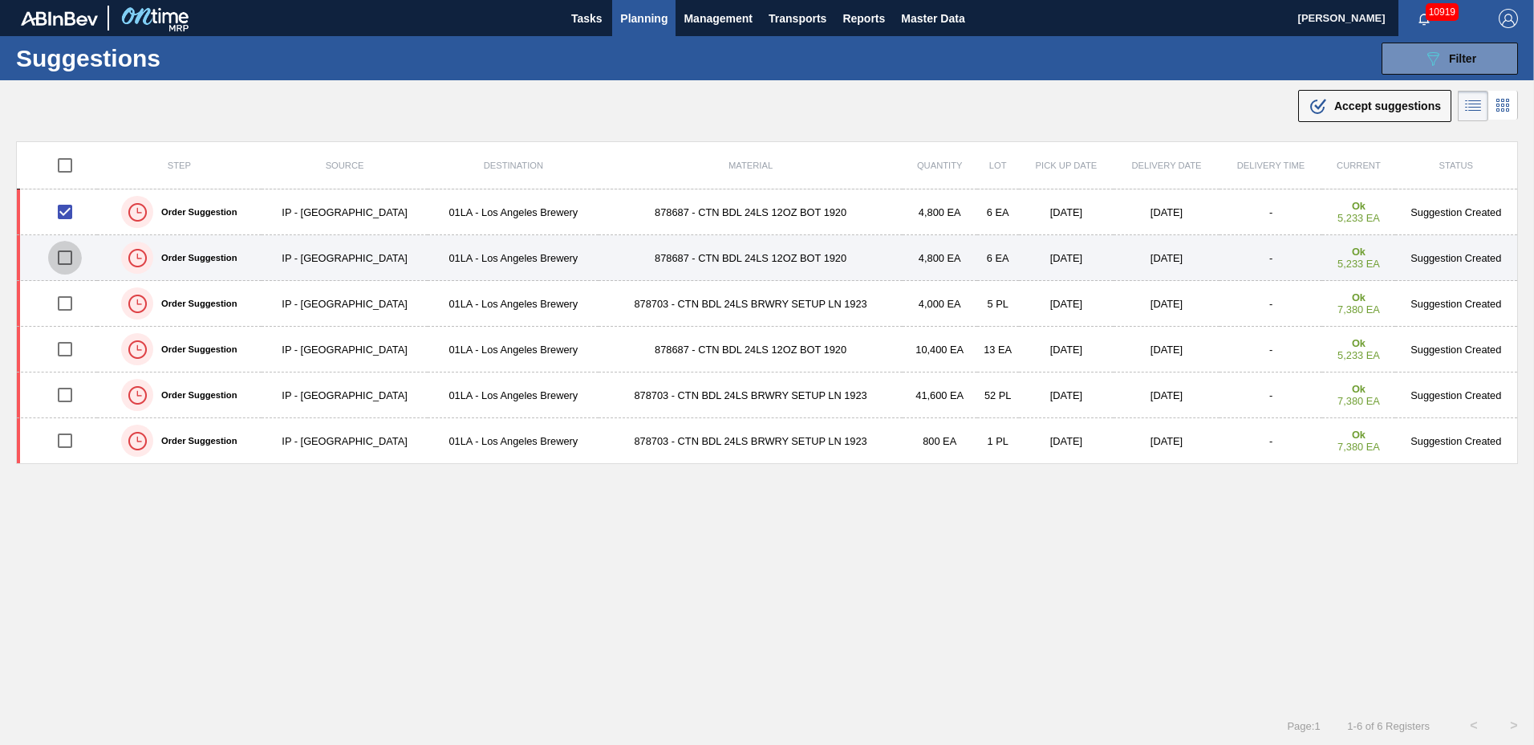
click at [66, 254] on input "checkbox" at bounding box center [65, 258] width 34 height 34
checkbox input "true"
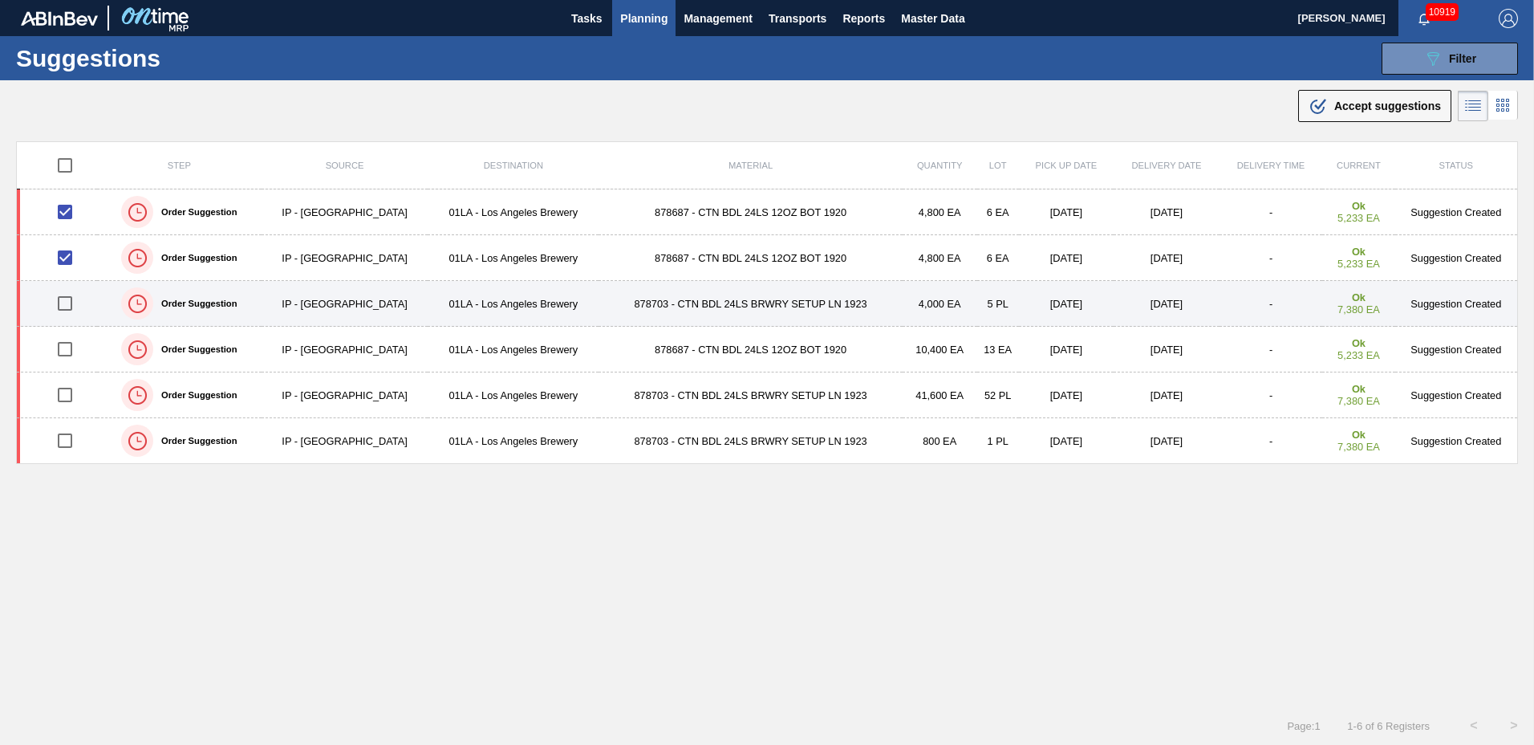
click at [66, 305] on input "checkbox" at bounding box center [65, 303] width 34 height 34
checkbox input "true"
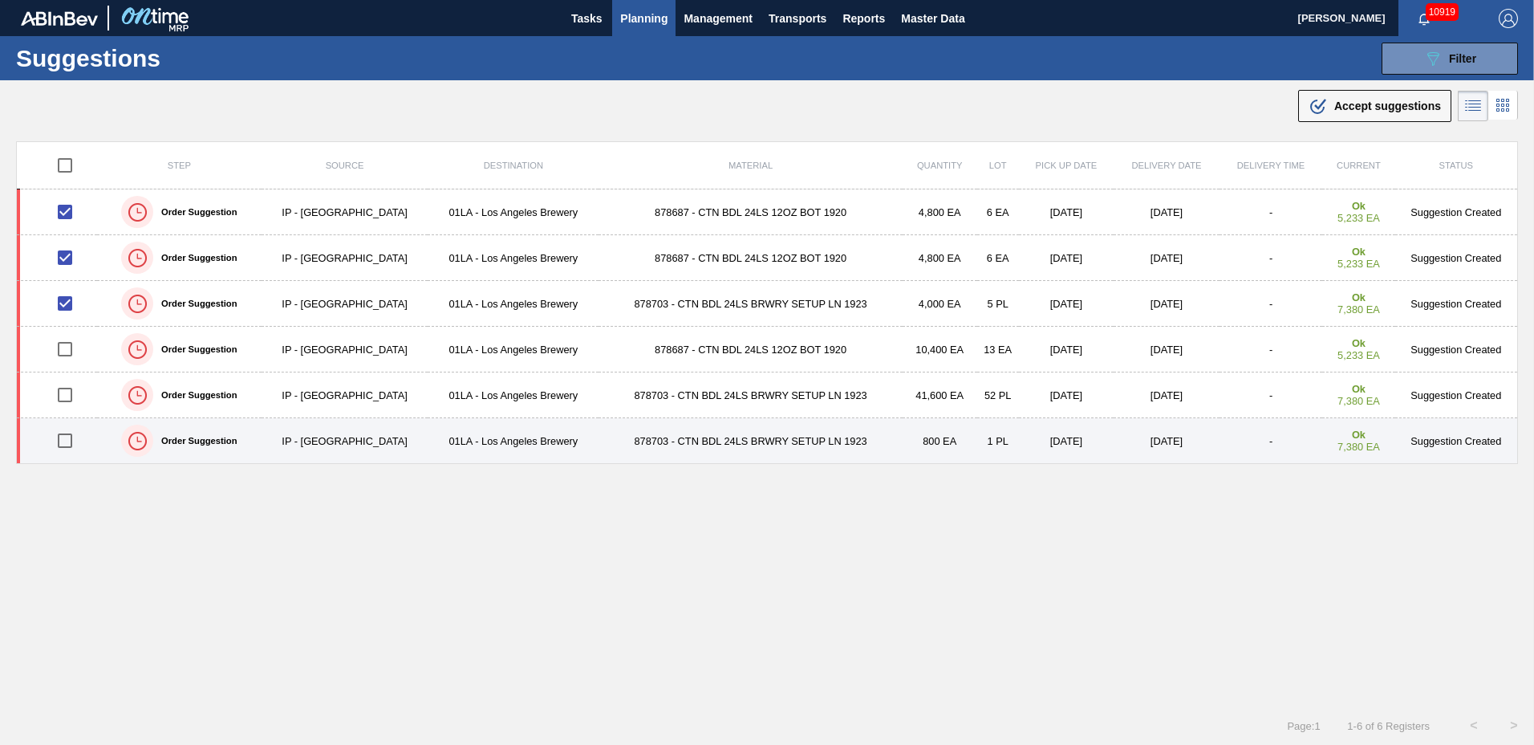
click at [63, 440] on input "checkbox" at bounding box center [65, 441] width 34 height 34
checkbox input "true"
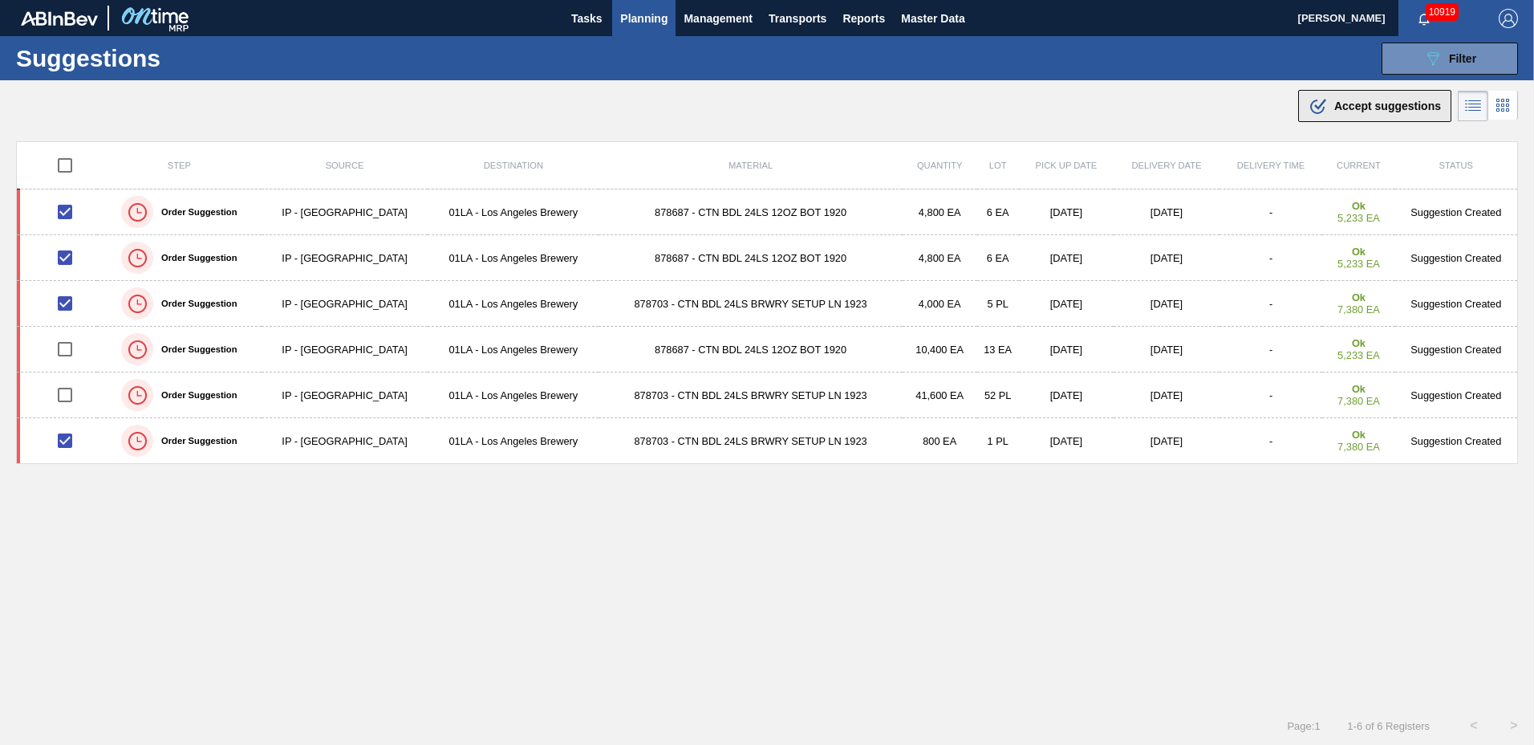
click at [1370, 103] on span "Accept suggestions" at bounding box center [1387, 105] width 107 height 13
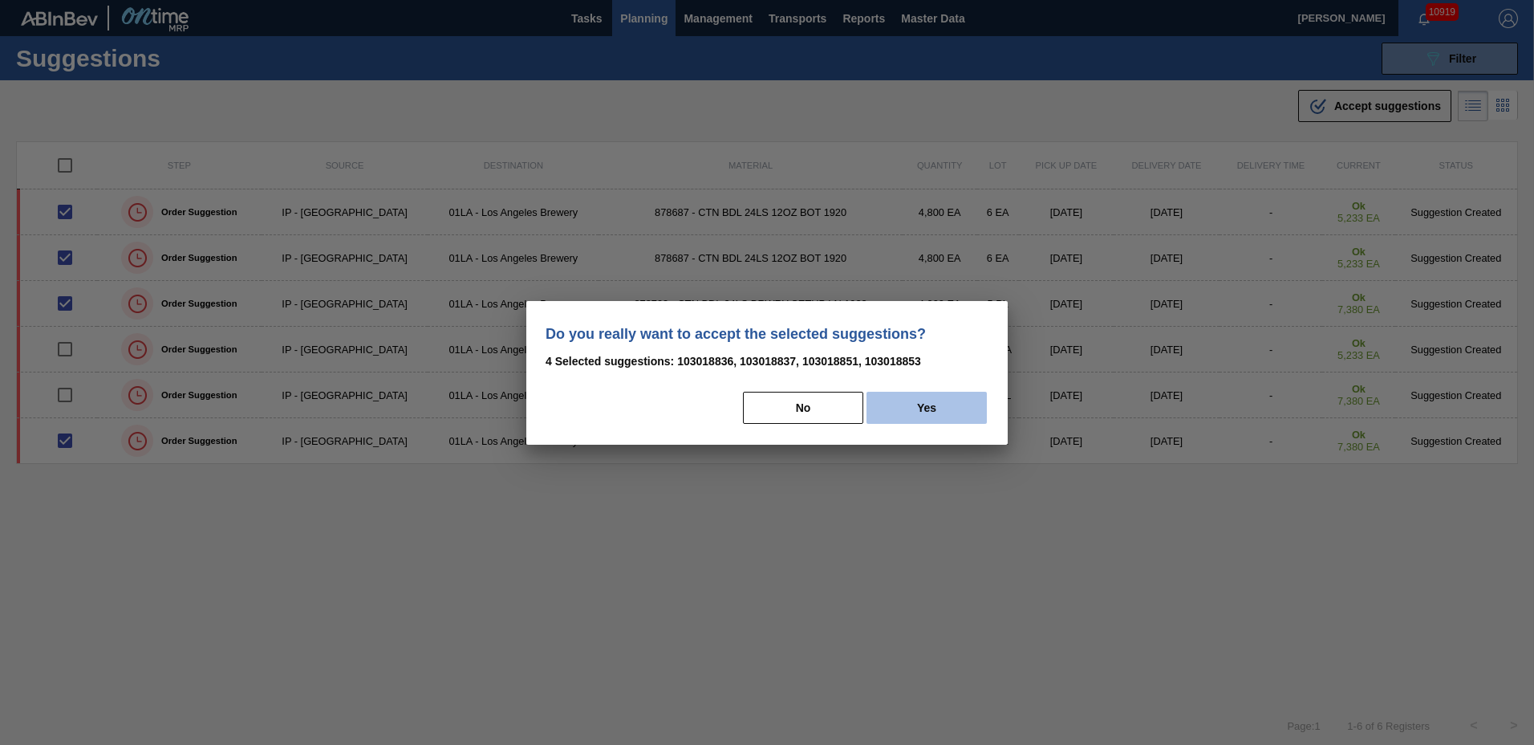
click at [941, 398] on button "Yes" at bounding box center [926, 408] width 120 height 32
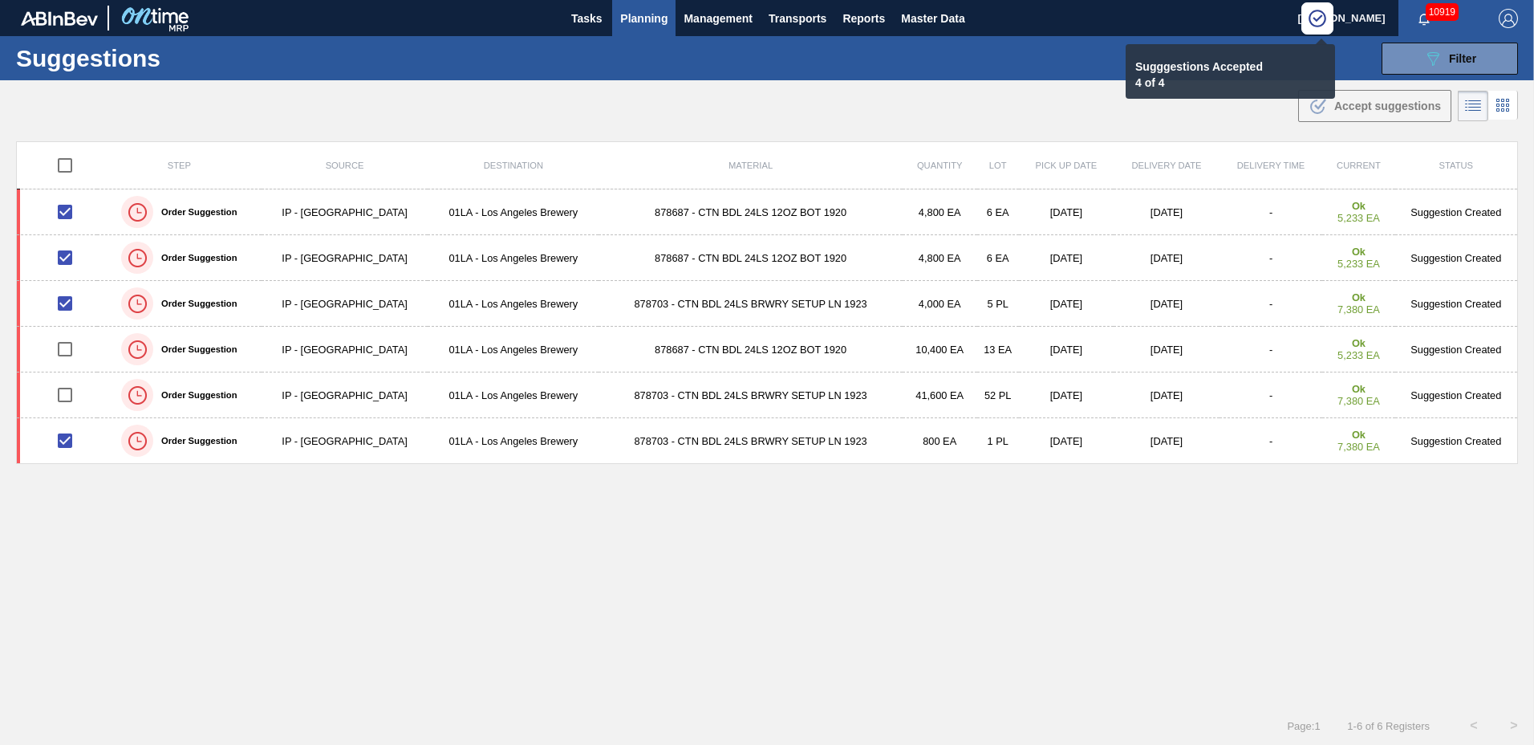
click at [648, 18] on span "Planning" at bounding box center [643, 18] width 47 height 19
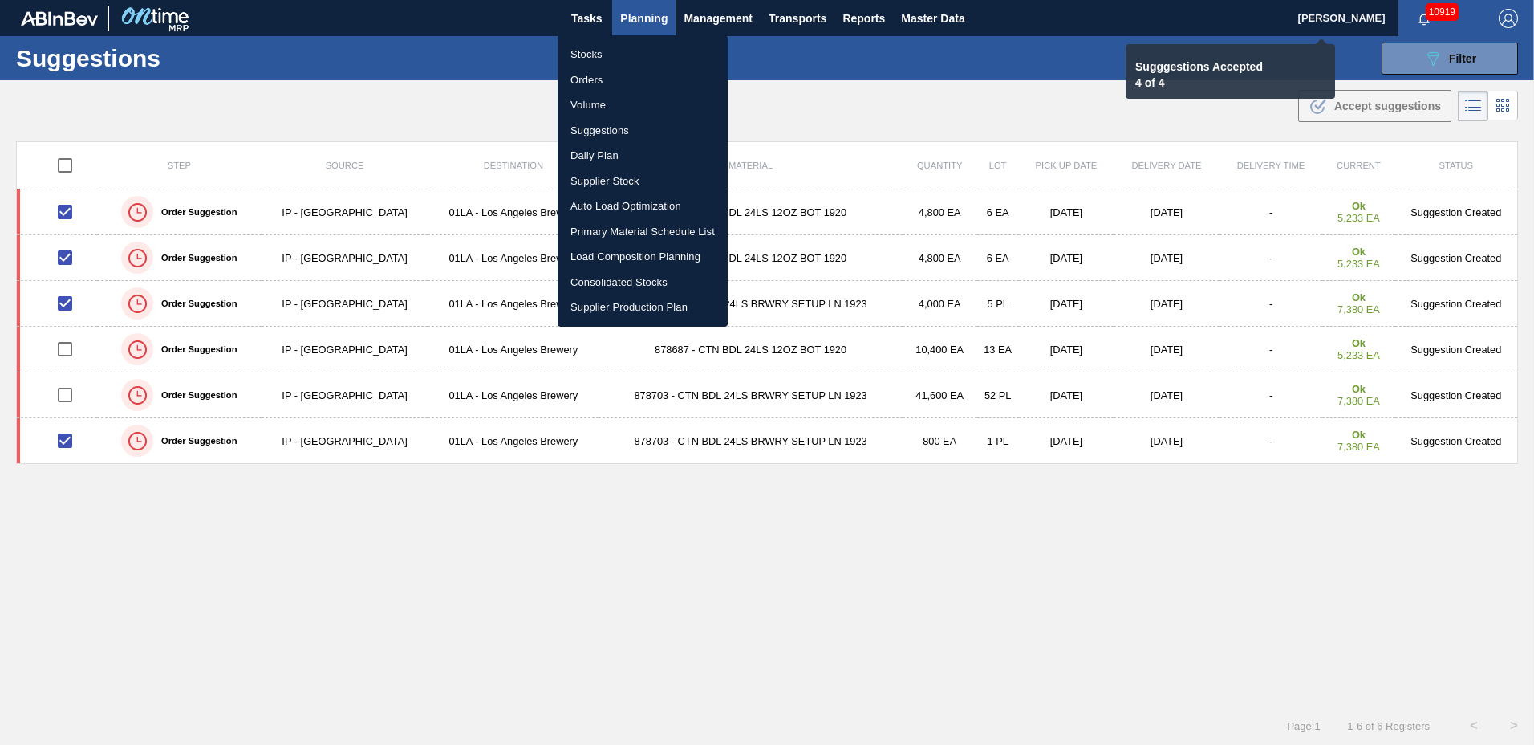
checkbox input "false"
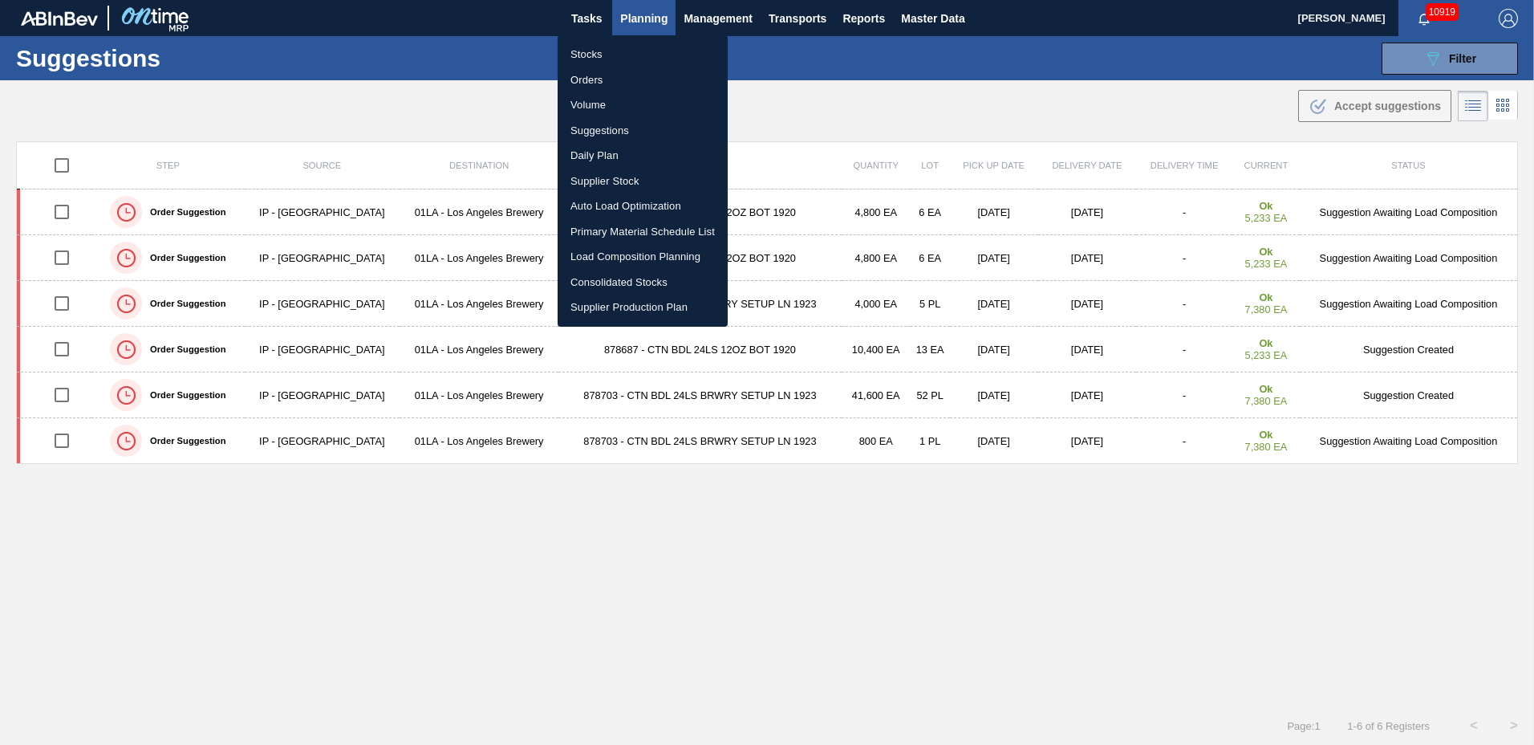
click at [648, 18] on div at bounding box center [767, 372] width 1534 height 745
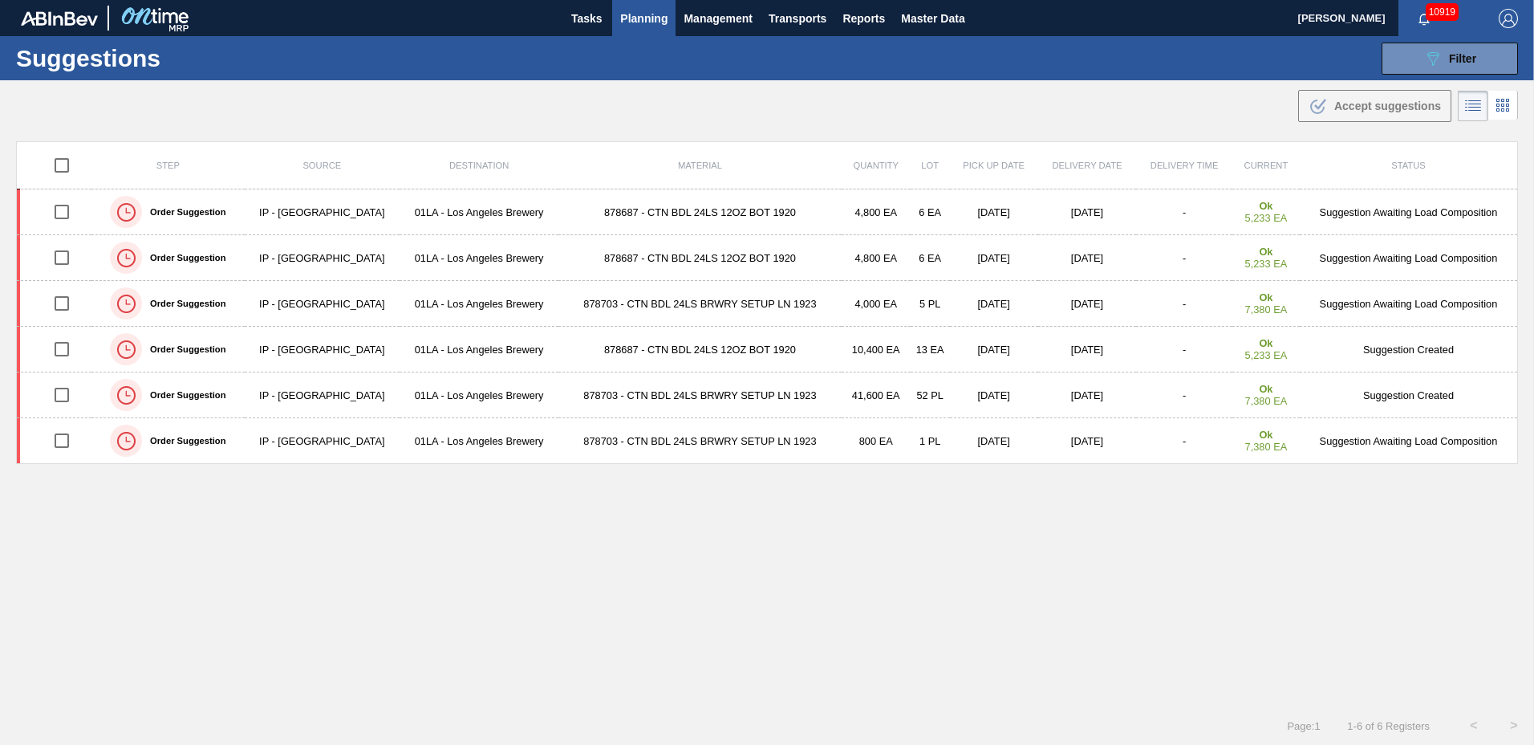
click at [624, 247] on td "878687 - CTN BDL 24LS 12OZ BOT 1920" at bounding box center [699, 258] width 282 height 46
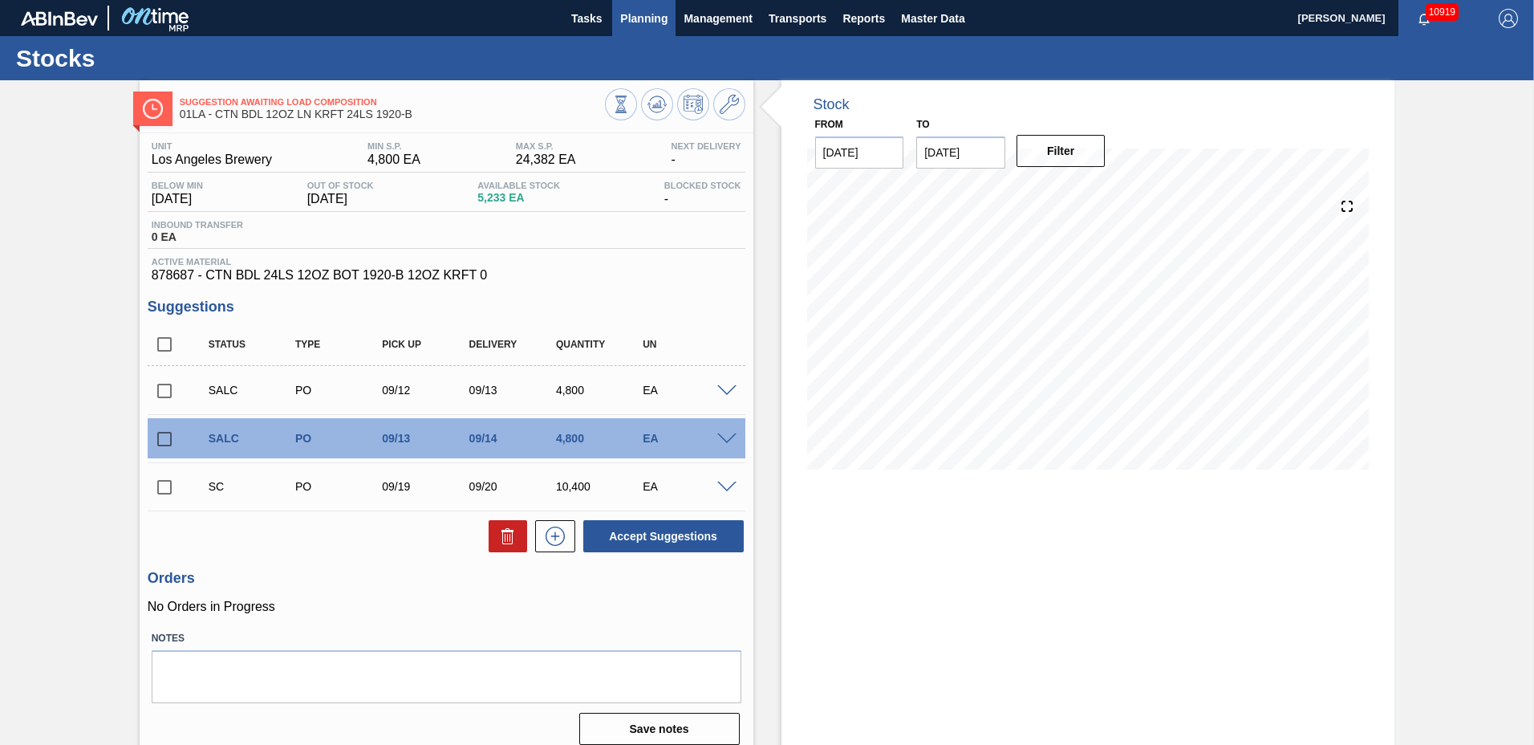
click at [655, 14] on span "Planning" at bounding box center [643, 18] width 47 height 19
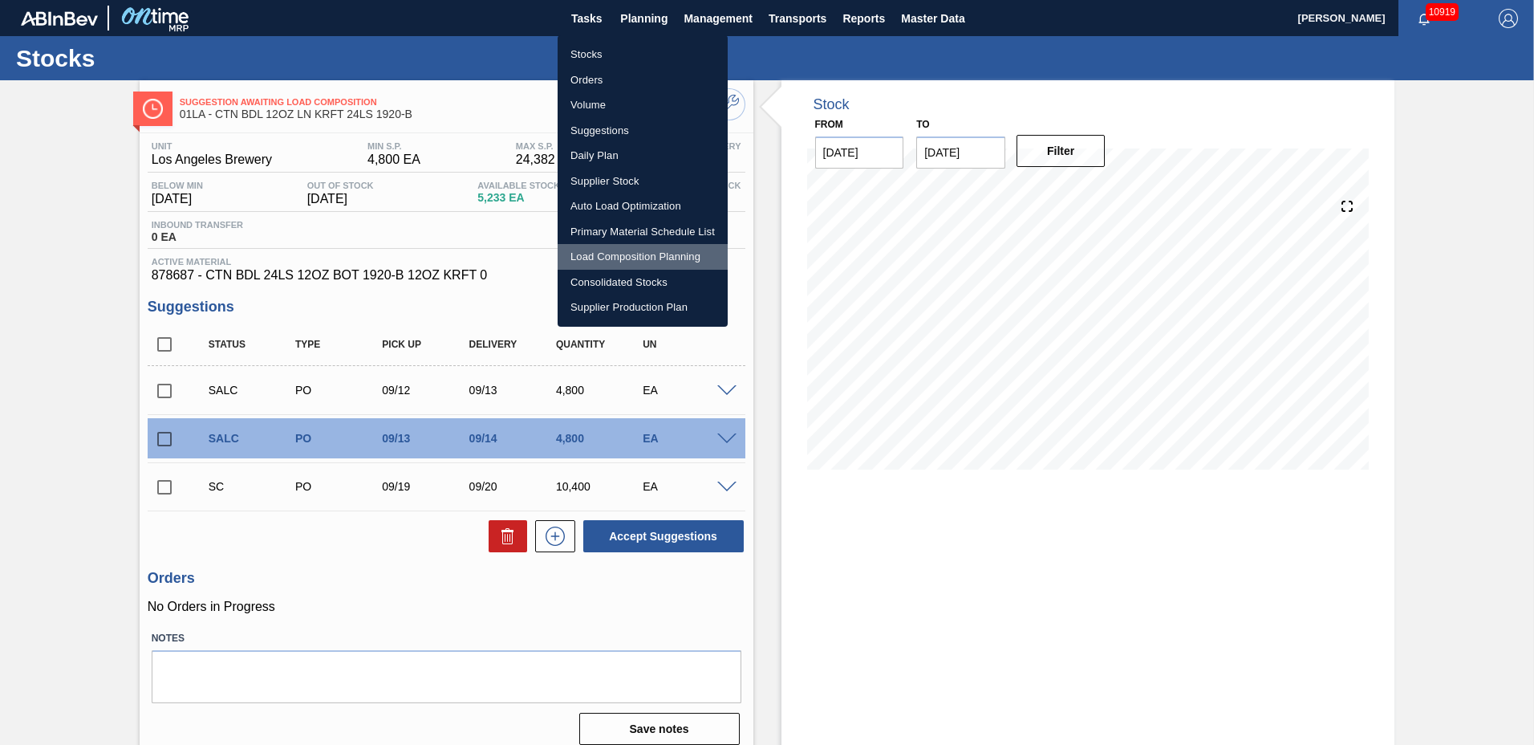
click at [577, 252] on li "Load Composition Planning" at bounding box center [643, 257] width 170 height 26
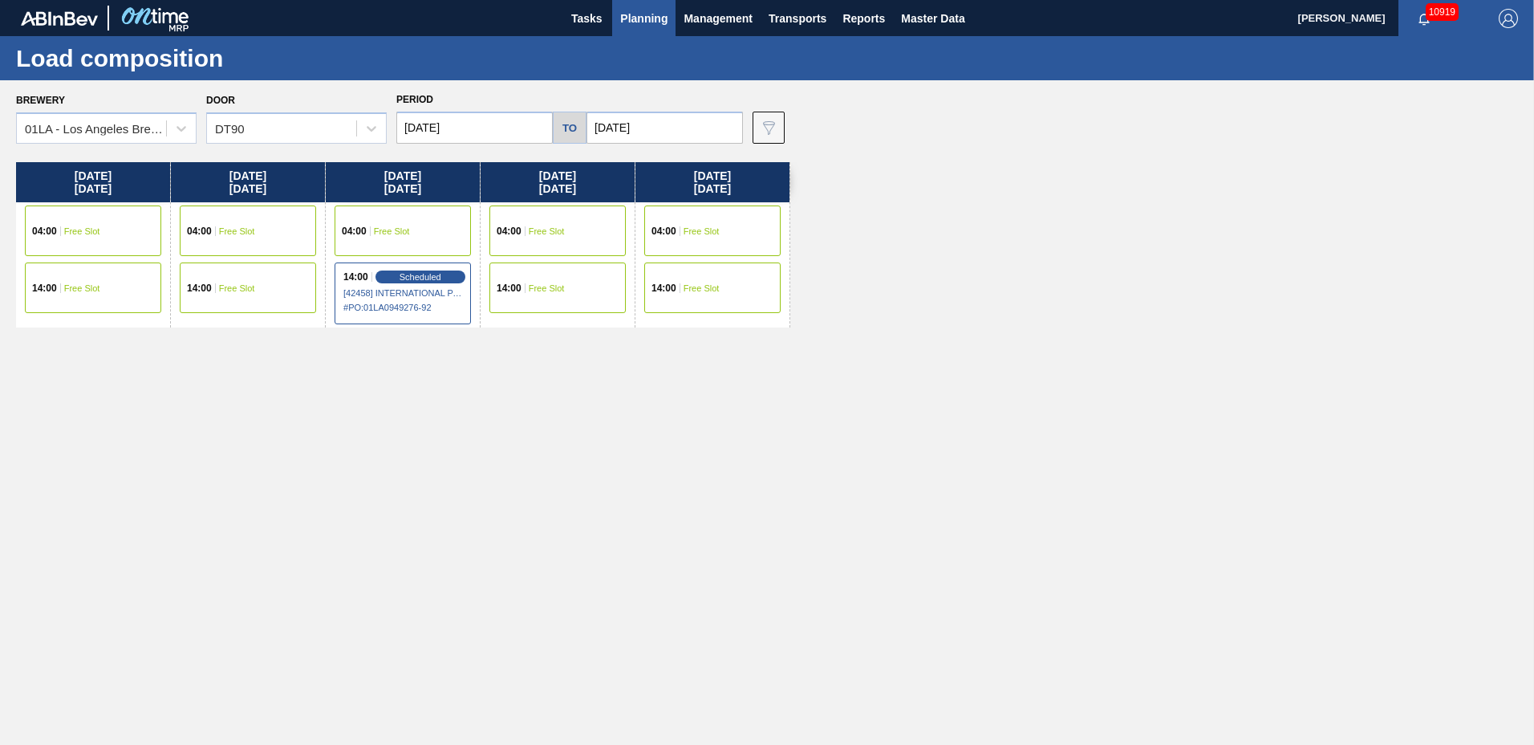
click at [578, 253] on div "04:00 Free Slot" at bounding box center [557, 230] width 136 height 51
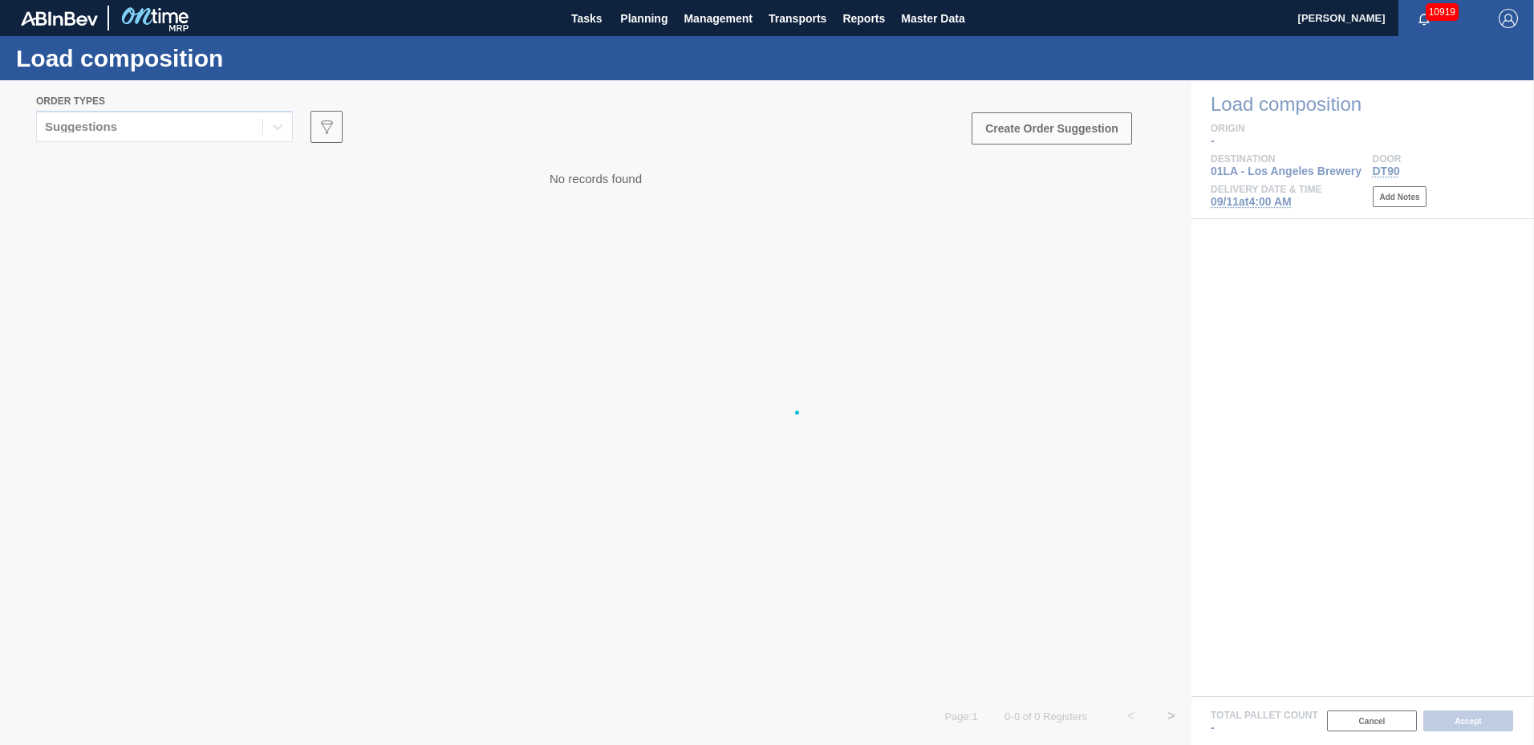
click at [669, 251] on div at bounding box center [767, 412] width 1534 height 664
click at [623, 252] on div at bounding box center [767, 412] width 1534 height 664
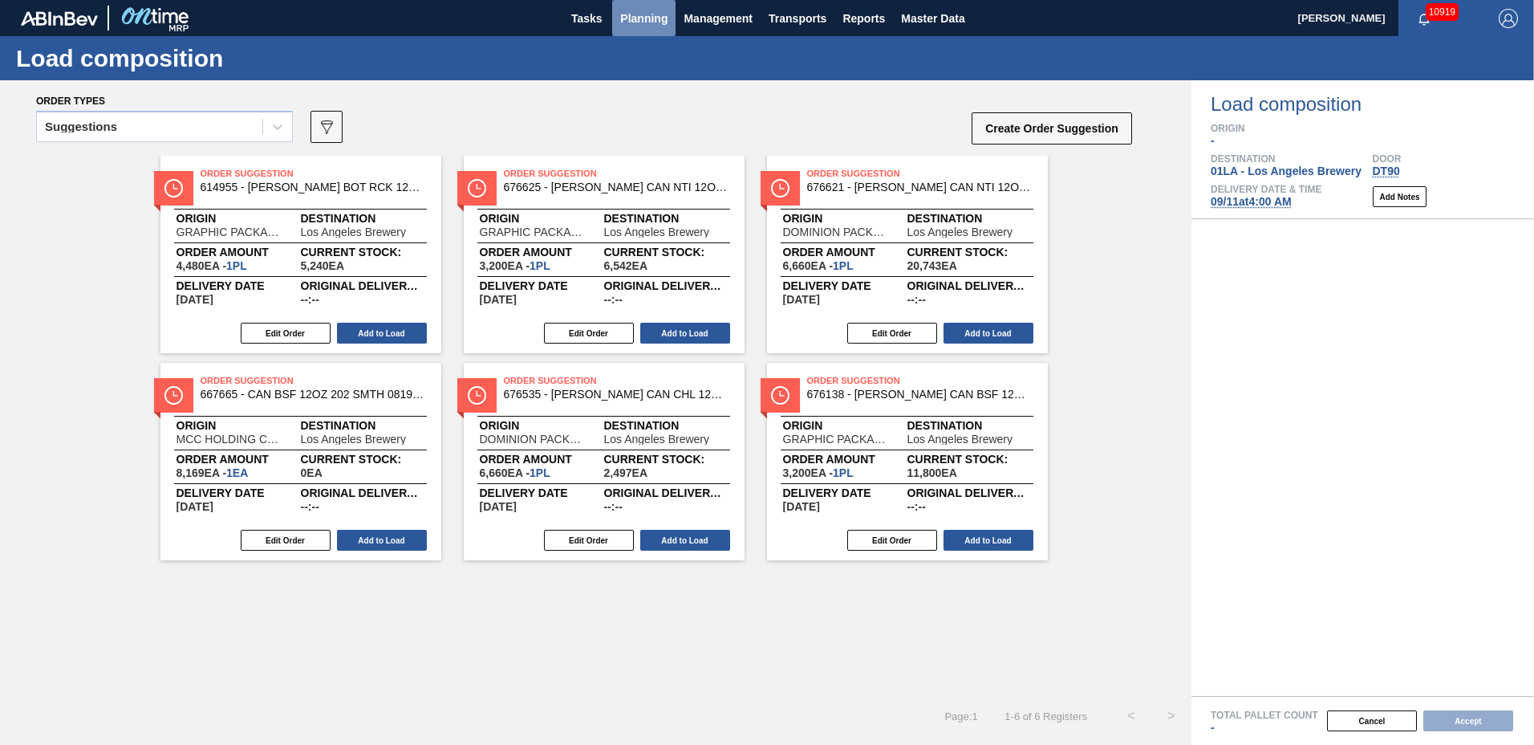
click at [659, 15] on span "Planning" at bounding box center [643, 18] width 47 height 19
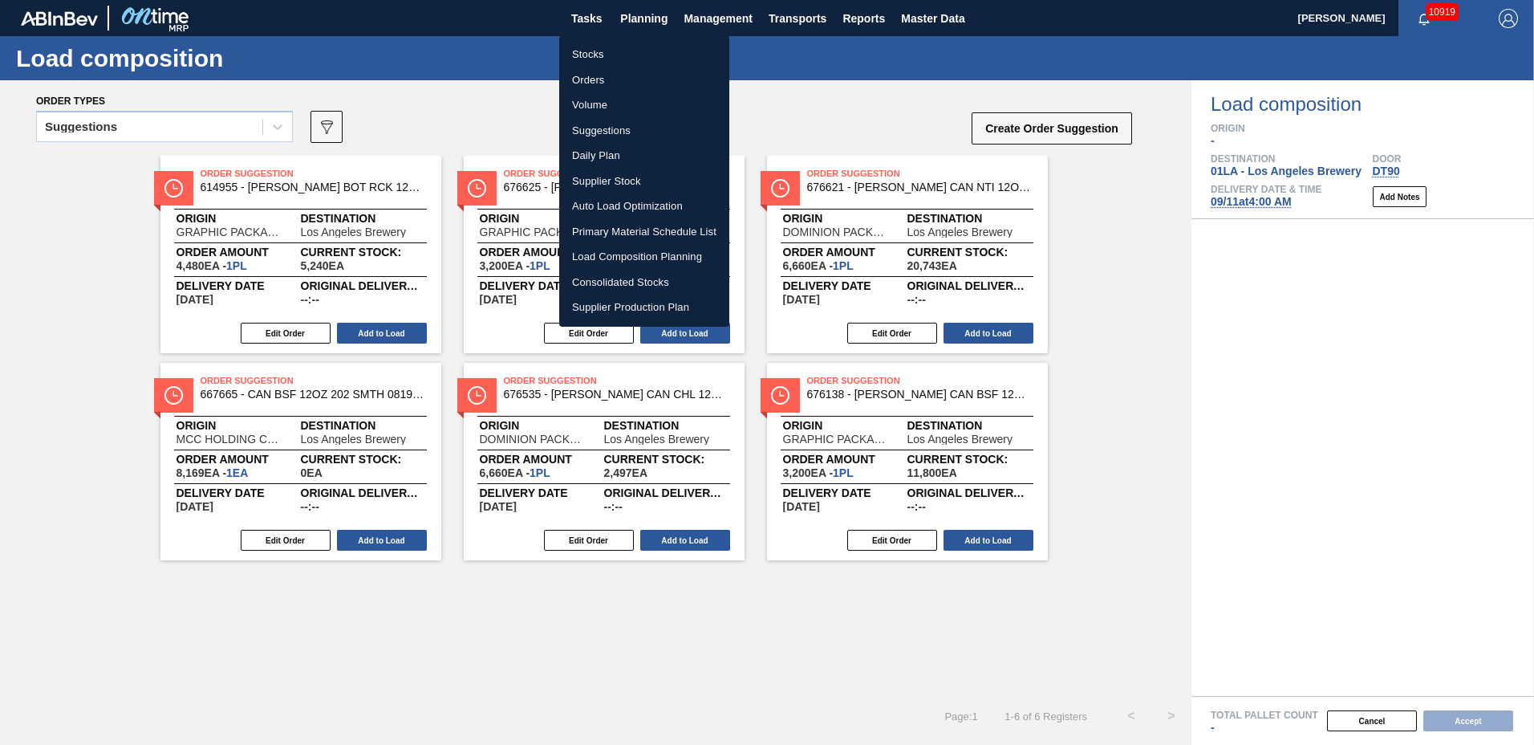
drag, startPoint x: 645, startPoint y: 108, endPoint x: 1241, endPoint y: 203, distance: 603.6
click at [636, 16] on div at bounding box center [767, 372] width 1534 height 745
click at [635, 14] on div "Stocks Orders Volume Suggestions Daily Plan Supplier Stock Auto Load Optimizati…" at bounding box center [767, 372] width 1534 height 745
click at [651, 20] on div "Stocks Orders Volume Suggestions Daily Plan Supplier Stock Auto Load Optimizati…" at bounding box center [767, 372] width 1534 height 745
click at [651, 18] on div "Stocks Orders Volume Suggestions Daily Plan Supplier Stock Auto Load Optimizati…" at bounding box center [767, 372] width 1534 height 745
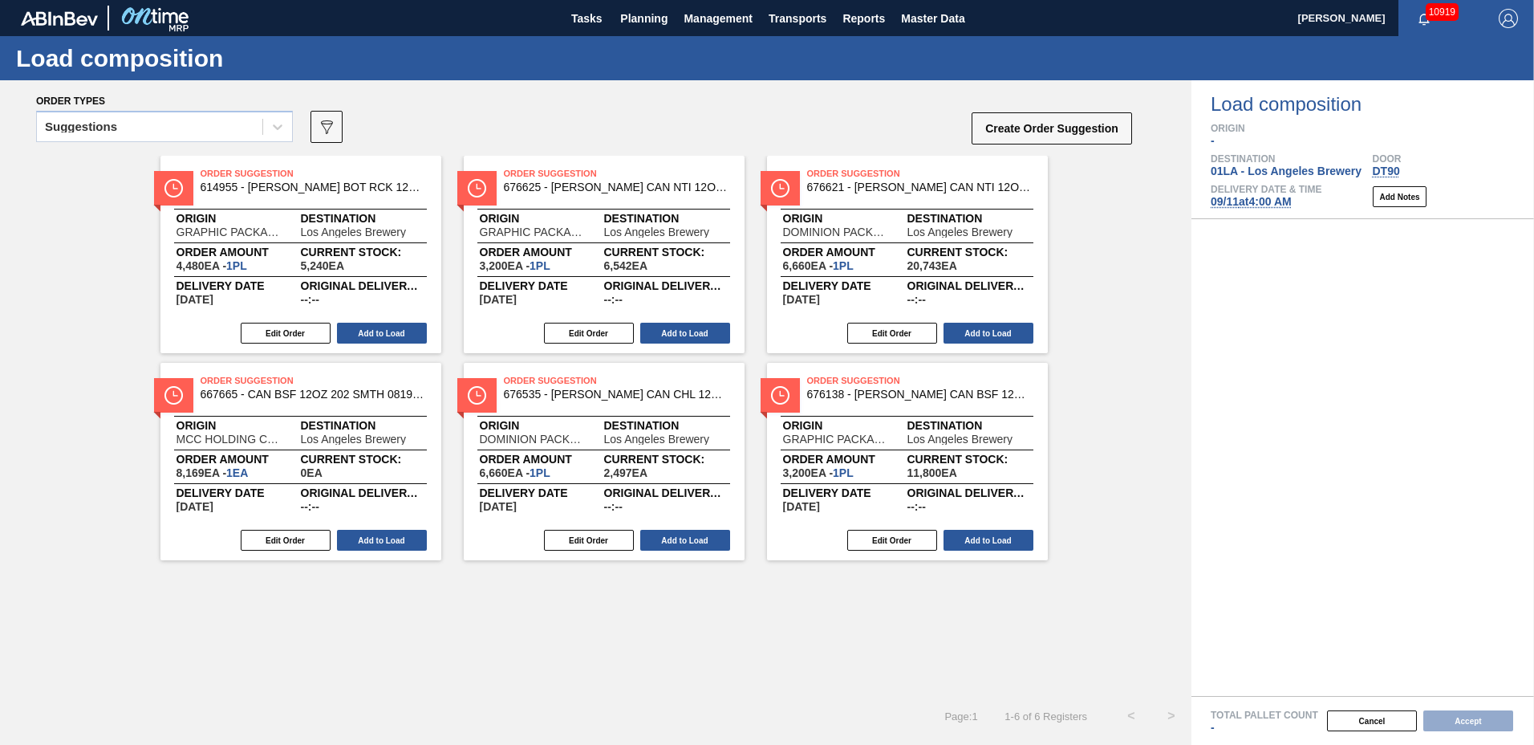
click at [1241, 0] on body "Tasks Planning Management Transports Reports Master Data [PERSON_NAME] 10919 Ma…" at bounding box center [767, 0] width 1534 height 0
click at [1241, 201] on span "[DATE] 4:00 AM" at bounding box center [1251, 201] width 81 height 13
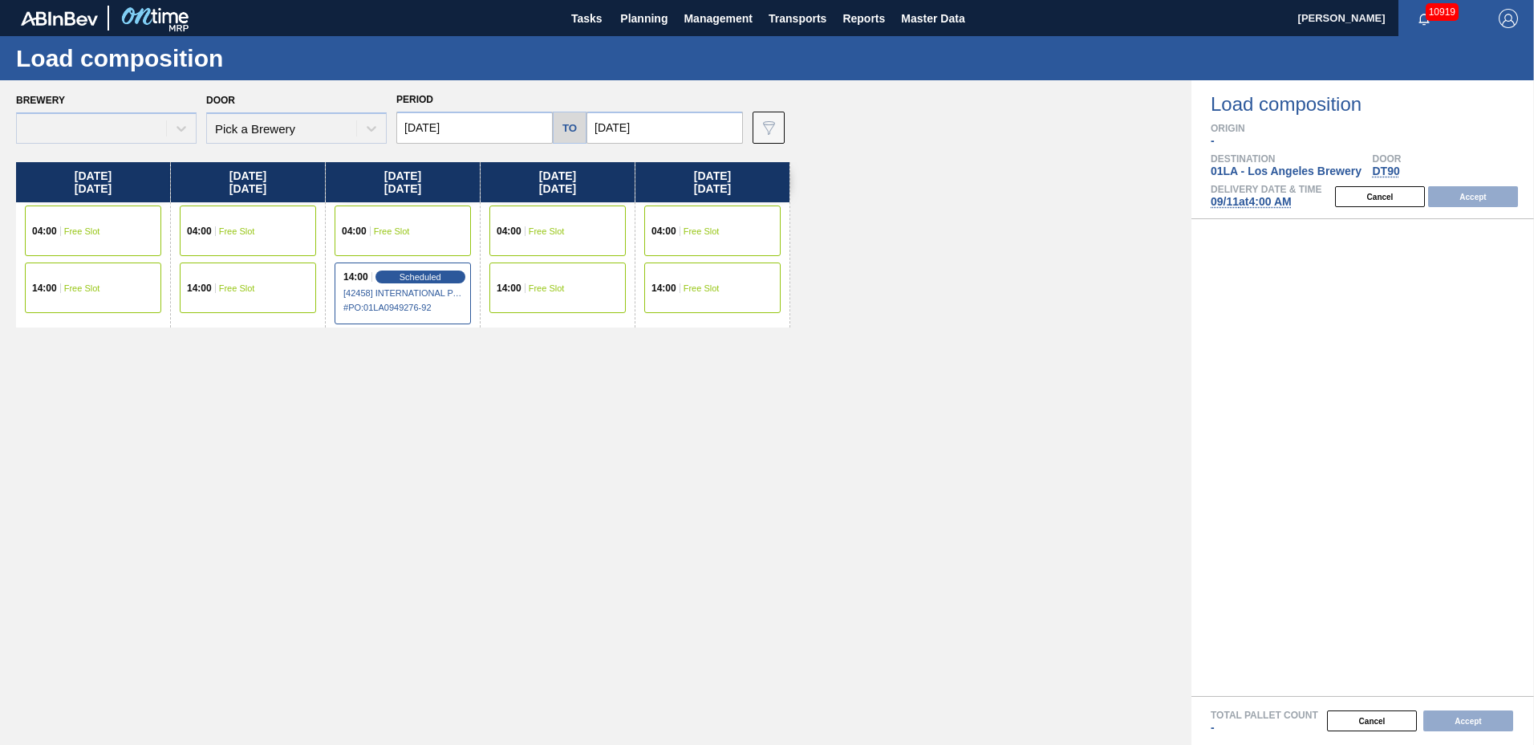
type input "[DATE]"
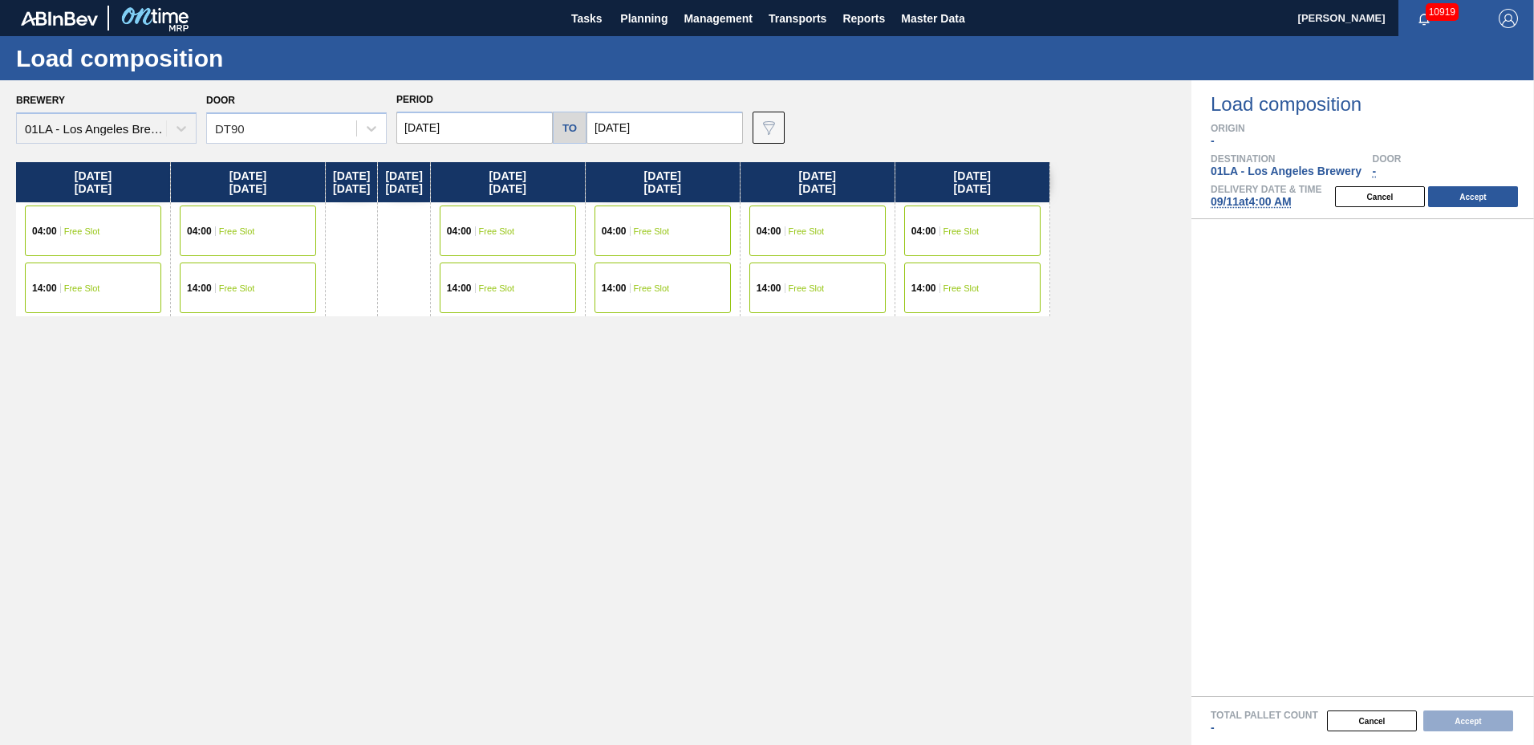
click at [1233, 201] on span "[DATE] 4:00 AM" at bounding box center [1251, 201] width 81 height 13
drag, startPoint x: 559, startPoint y: 290, endPoint x: 114, endPoint y: 406, distance: 460.2
click at [559, 287] on div "14:00 Free Slot" at bounding box center [508, 287] width 136 height 51
click at [103, 286] on div "14:00 Free Slot" at bounding box center [93, 287] width 136 height 51
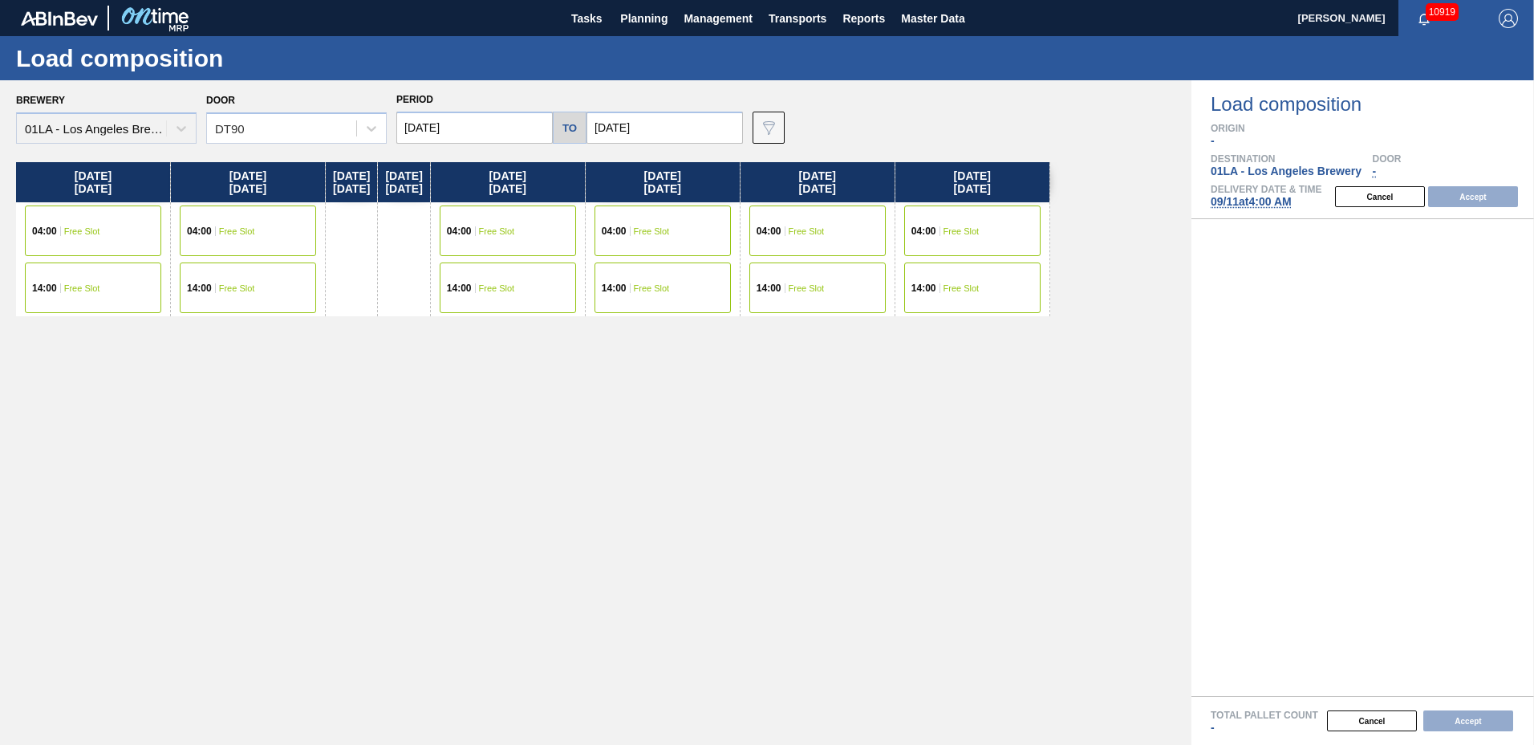
click at [103, 286] on div "14:00 Free Slot" at bounding box center [93, 287] width 136 height 51
click at [1473, 199] on button "Accept" at bounding box center [1473, 196] width 90 height 21
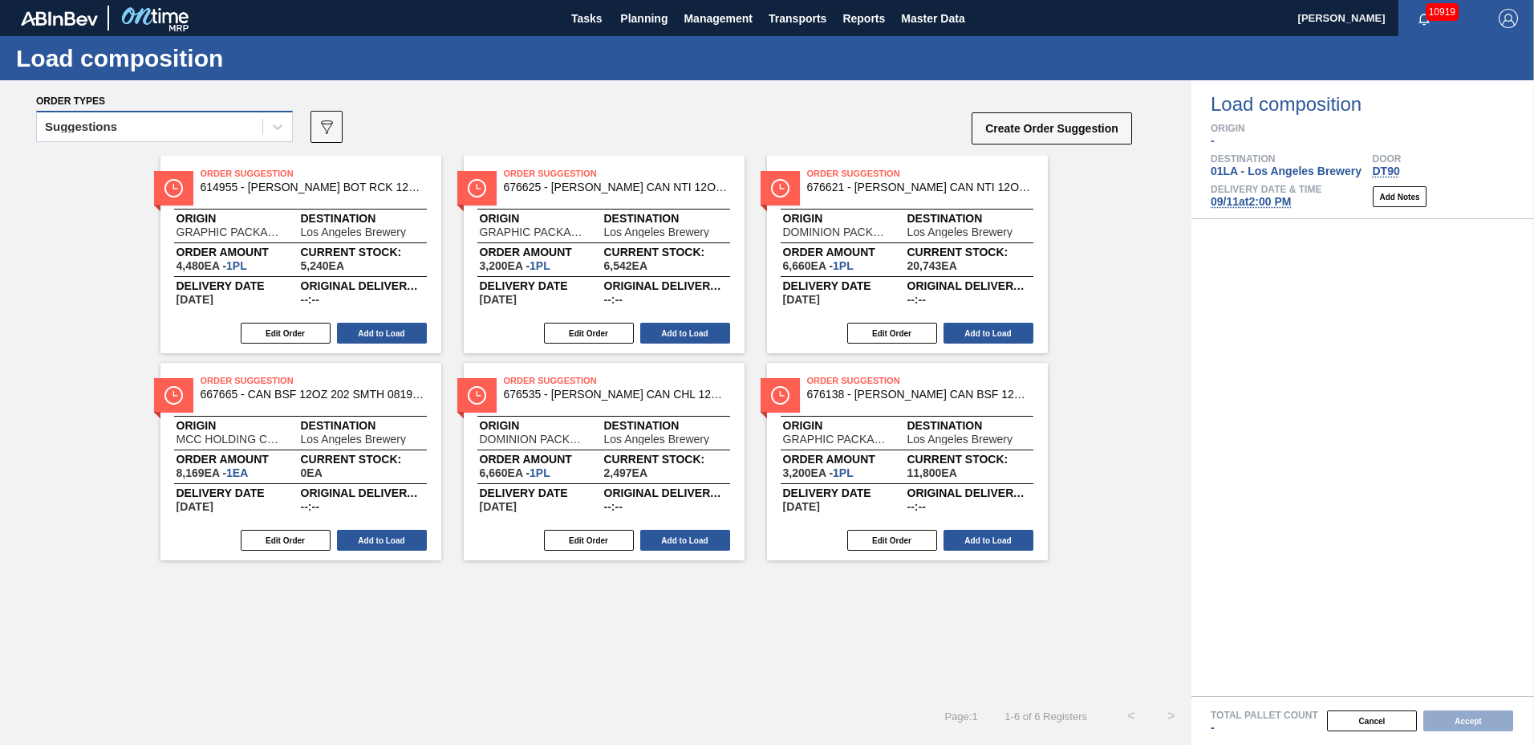
click at [166, 130] on div "Suggestions" at bounding box center [149, 127] width 225 height 23
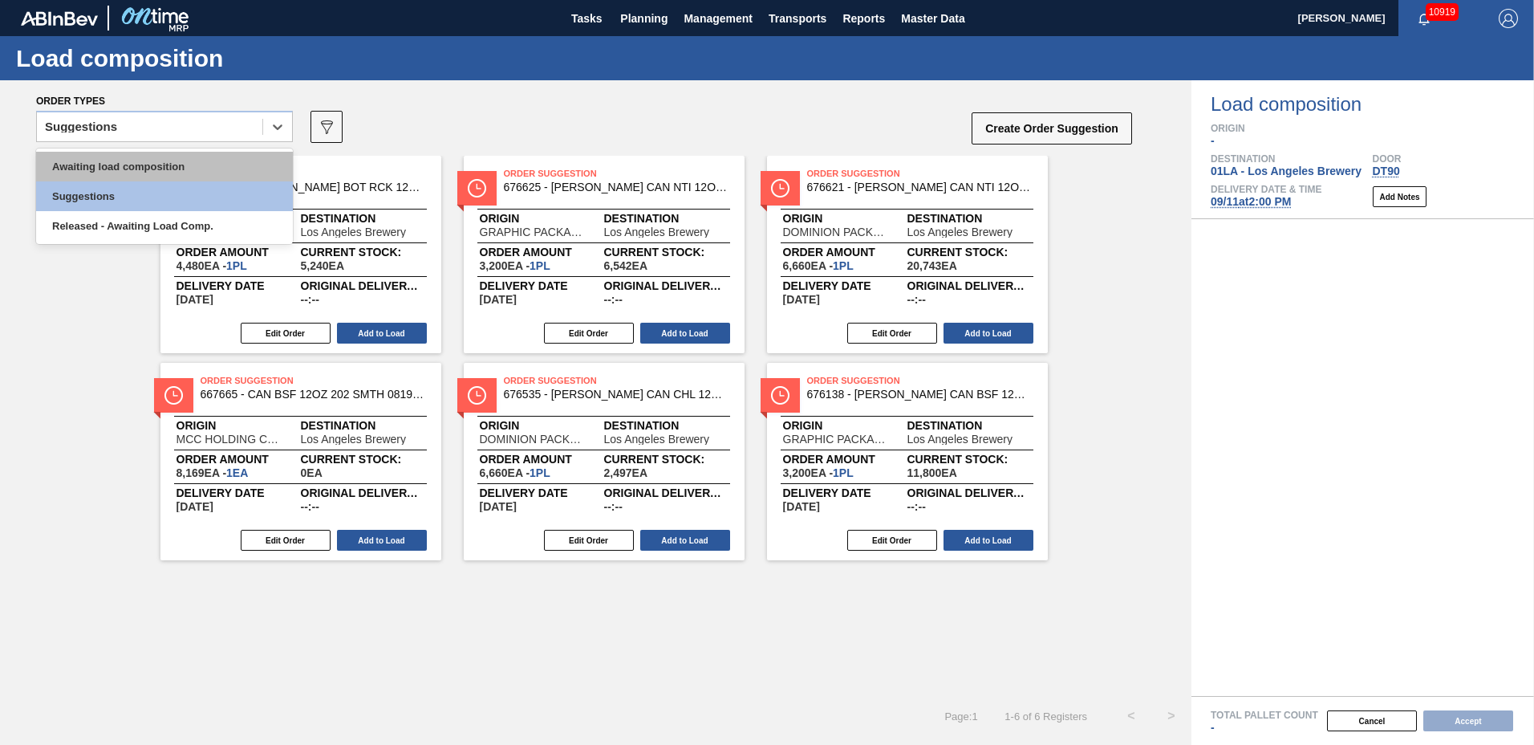
click at [181, 172] on div "Awaiting load composition" at bounding box center [164, 167] width 257 height 30
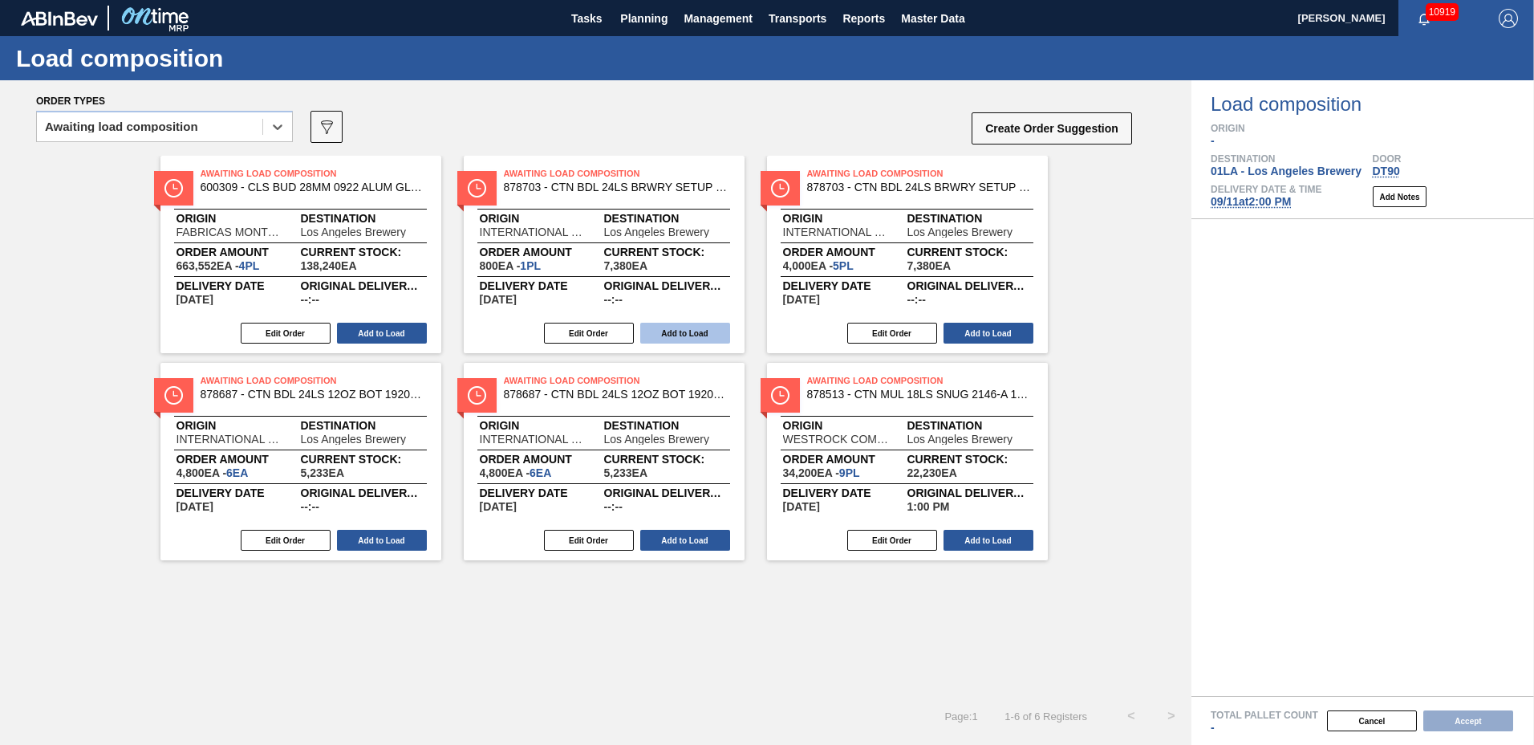
click at [682, 333] on button "Add to Load" at bounding box center [685, 333] width 90 height 21
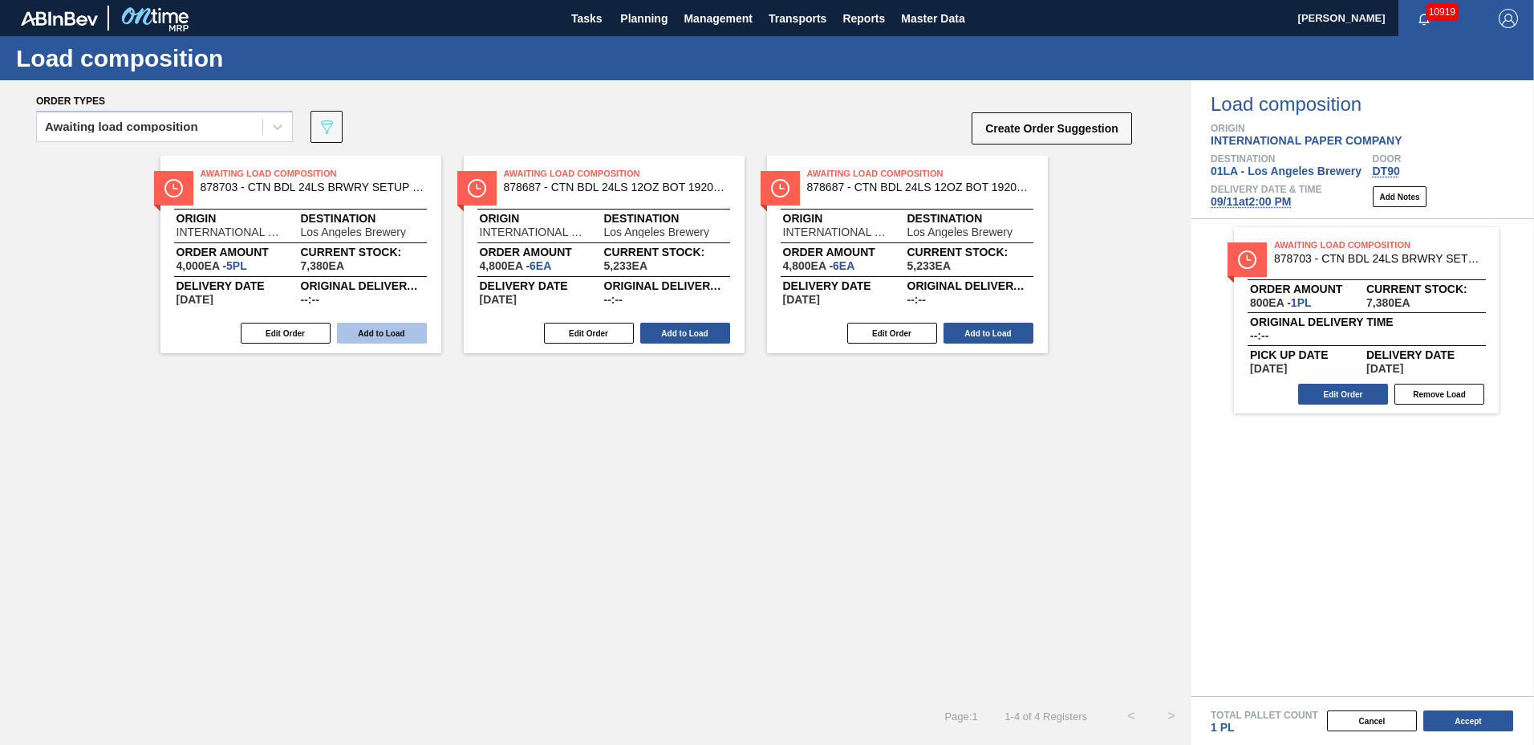
click at [371, 336] on button "Add to Load" at bounding box center [382, 333] width 90 height 21
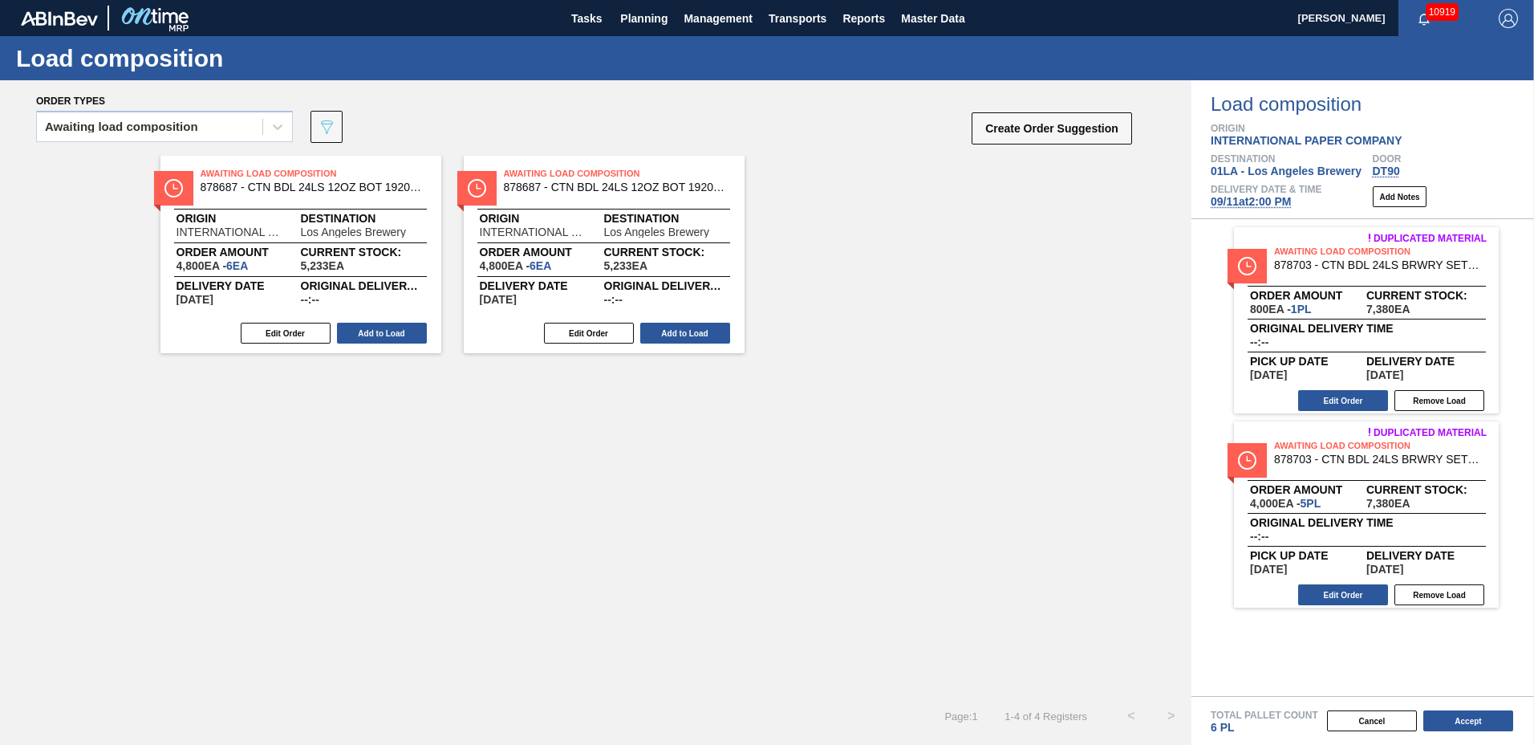
click at [371, 336] on button "Add to Load" at bounding box center [382, 333] width 90 height 21
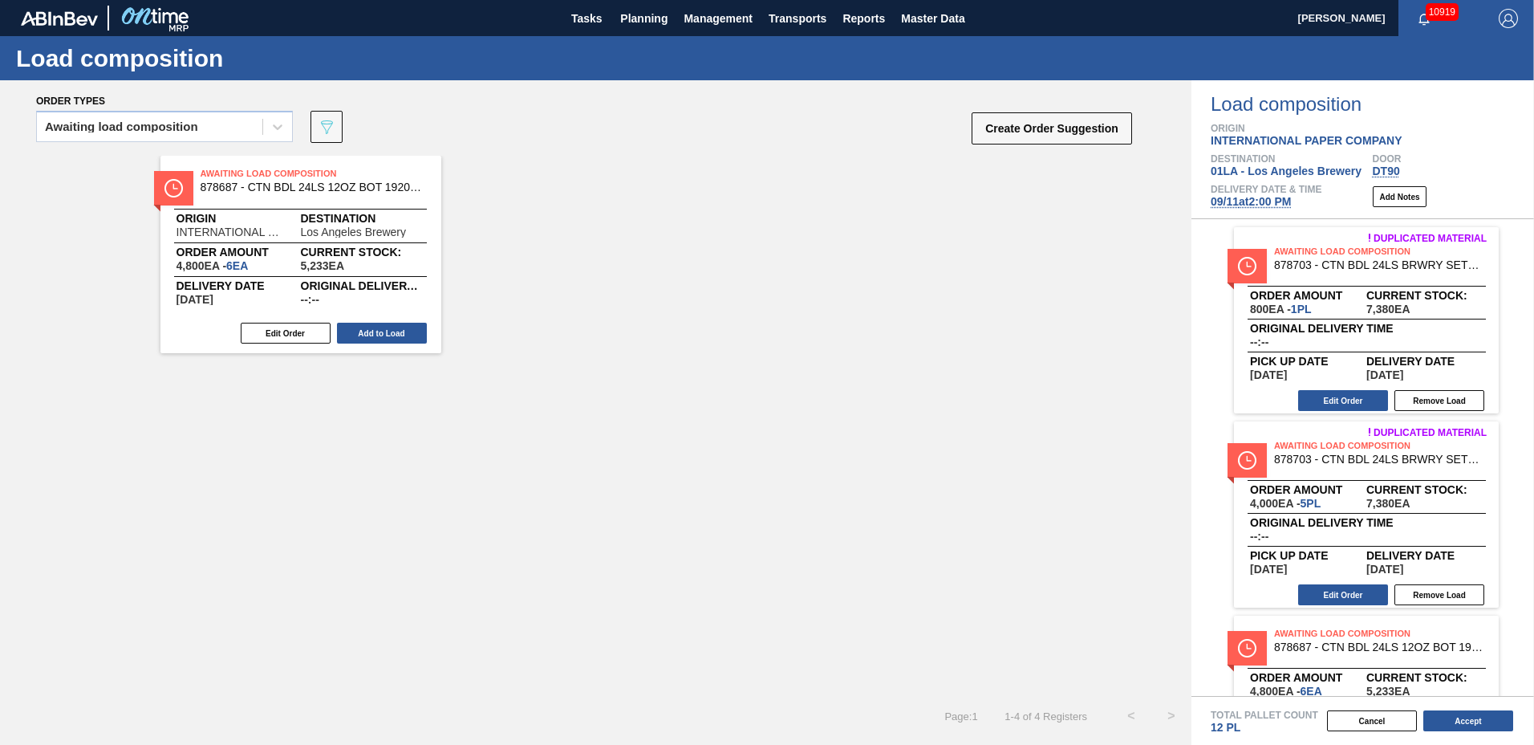
click at [371, 336] on button "Add to Load" at bounding box center [382, 333] width 90 height 21
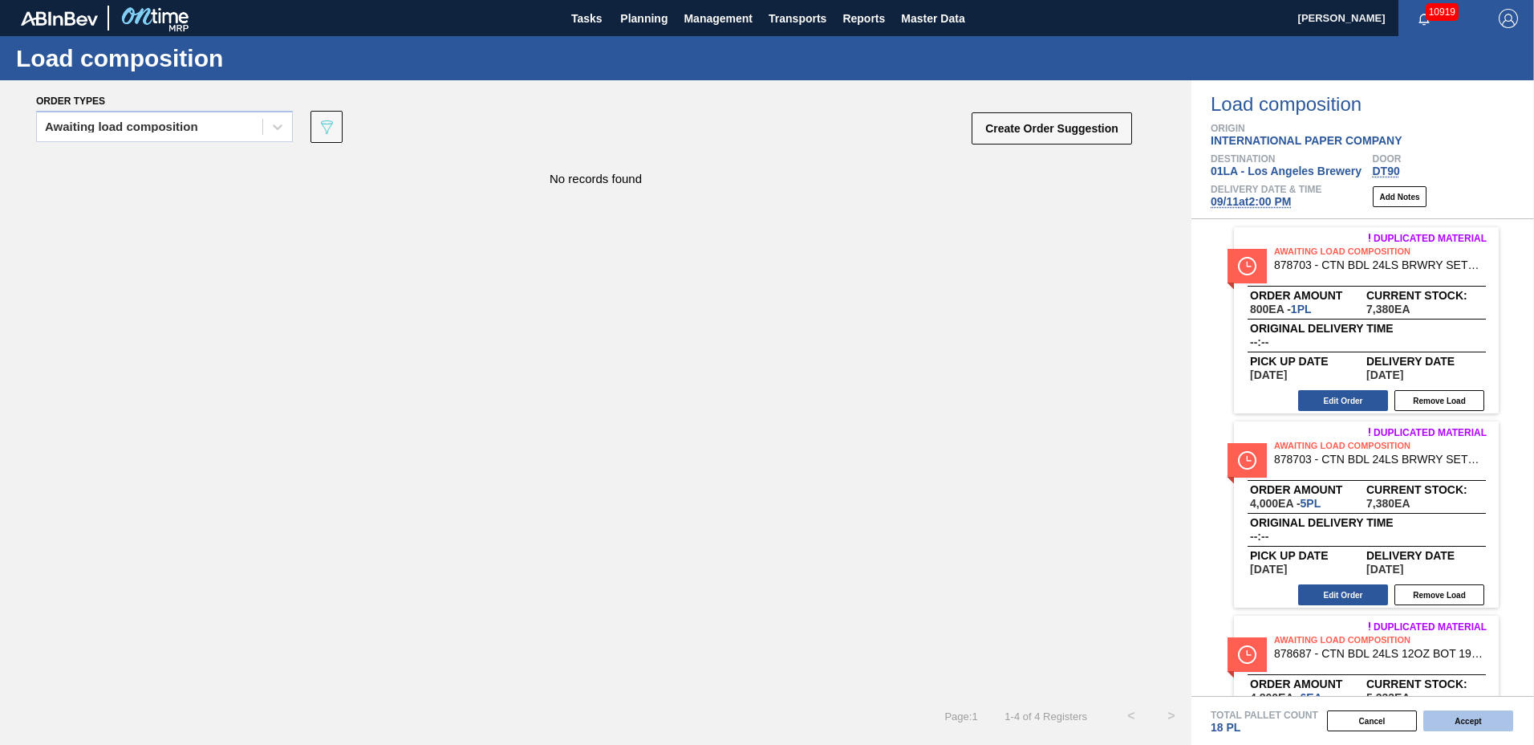
click at [1454, 720] on button "Accept" at bounding box center [1468, 720] width 90 height 21
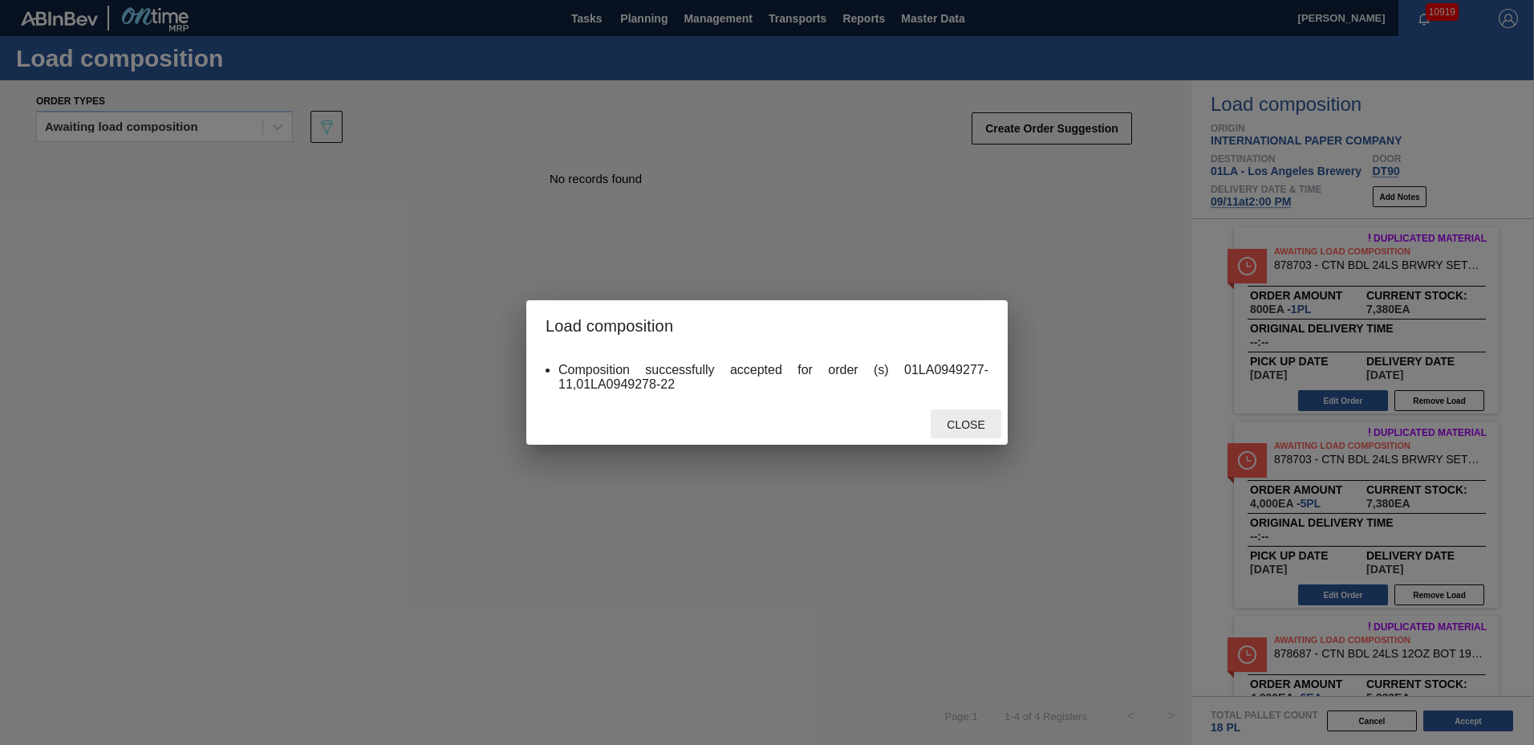
click at [960, 419] on span "Close" at bounding box center [965, 424] width 63 height 13
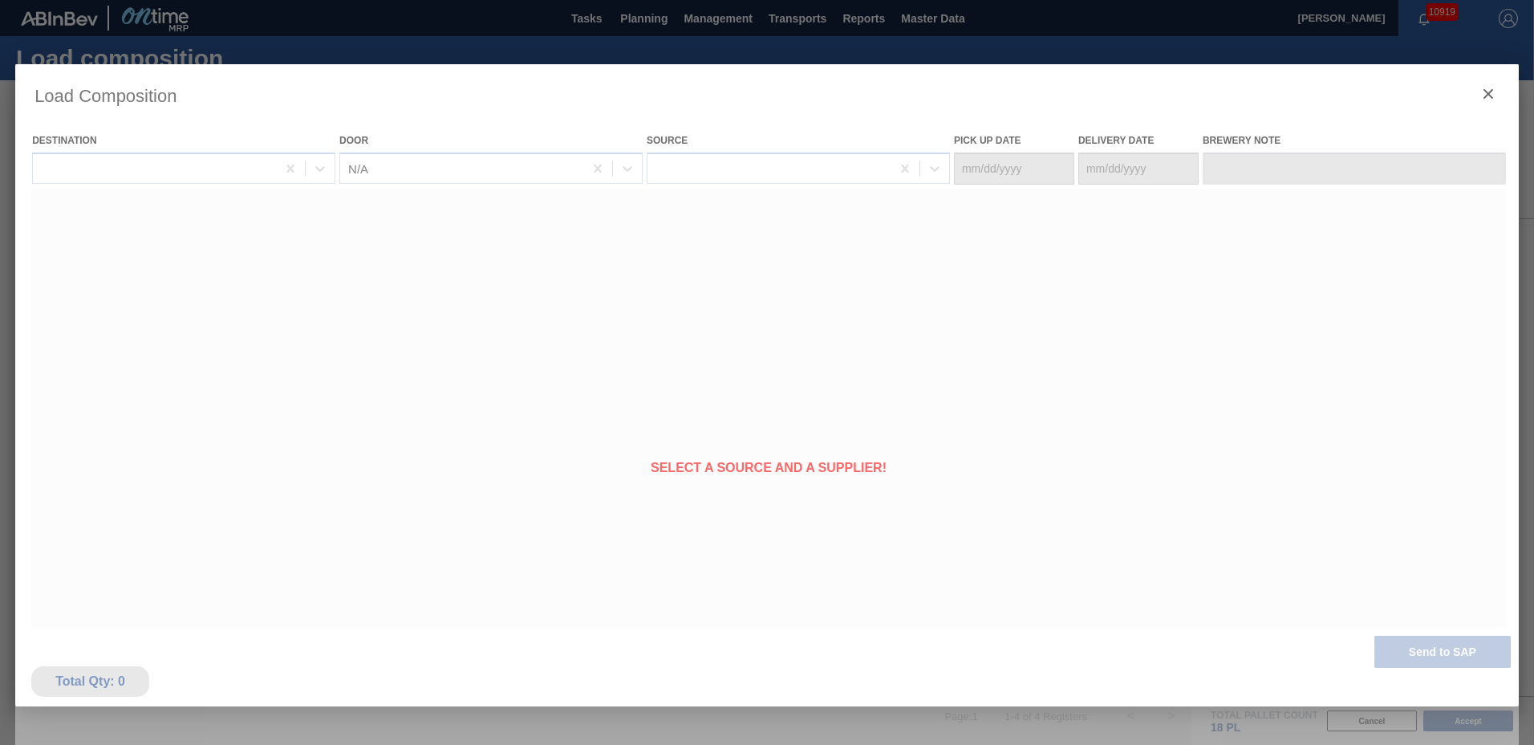
type Date "[DATE]"
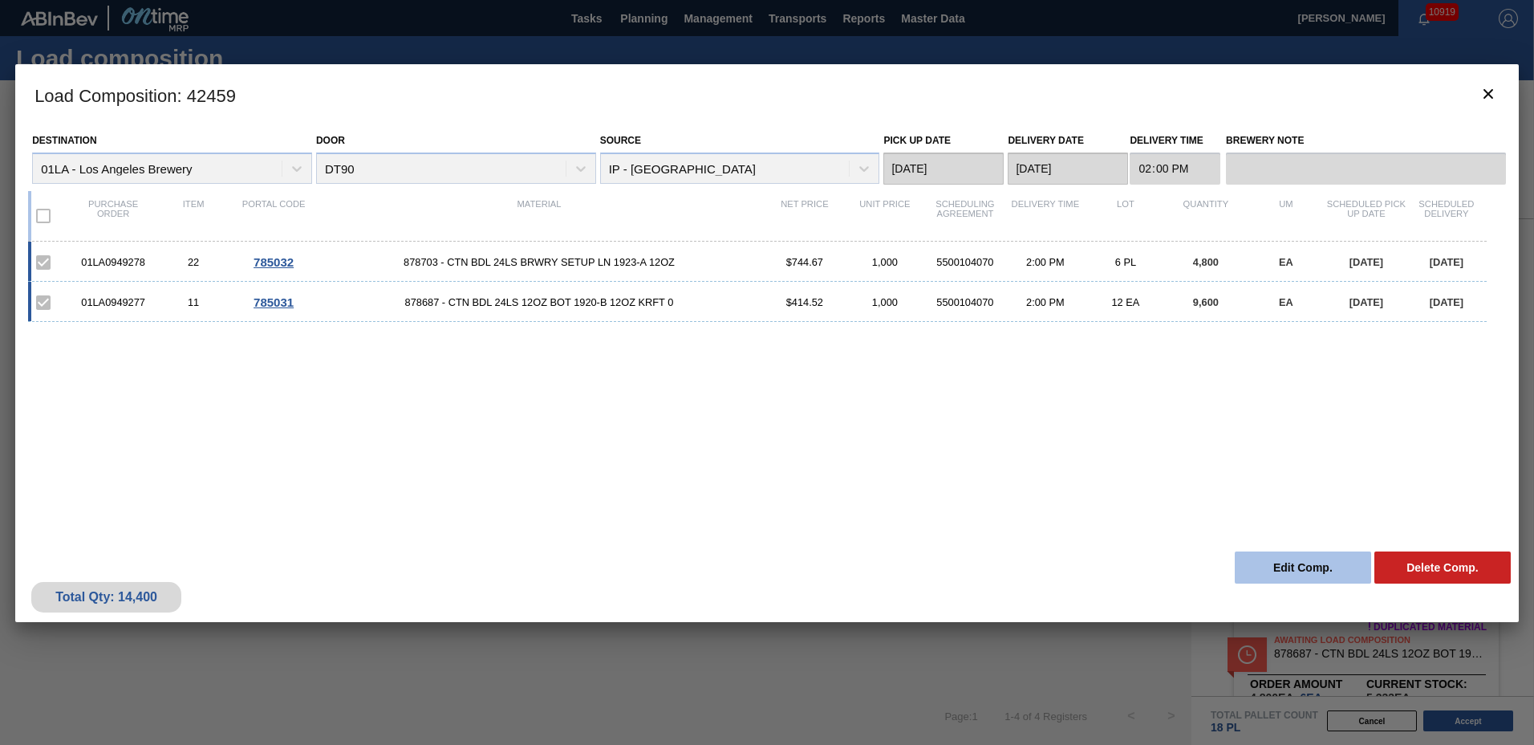
click at [1289, 573] on button "Edit Comp." at bounding box center [1303, 567] width 136 height 32
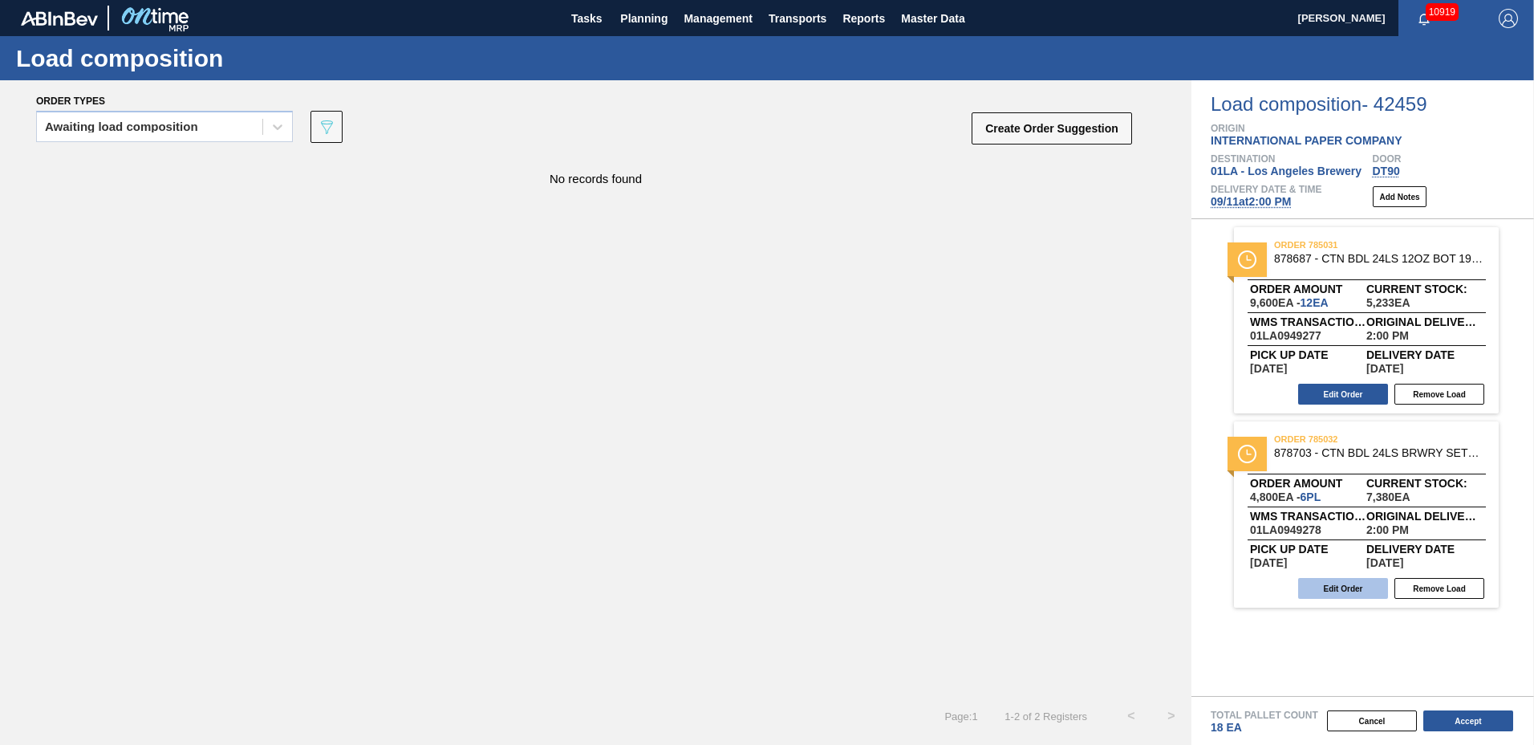
click at [1333, 582] on button "Edit Order" at bounding box center [1343, 588] width 90 height 21
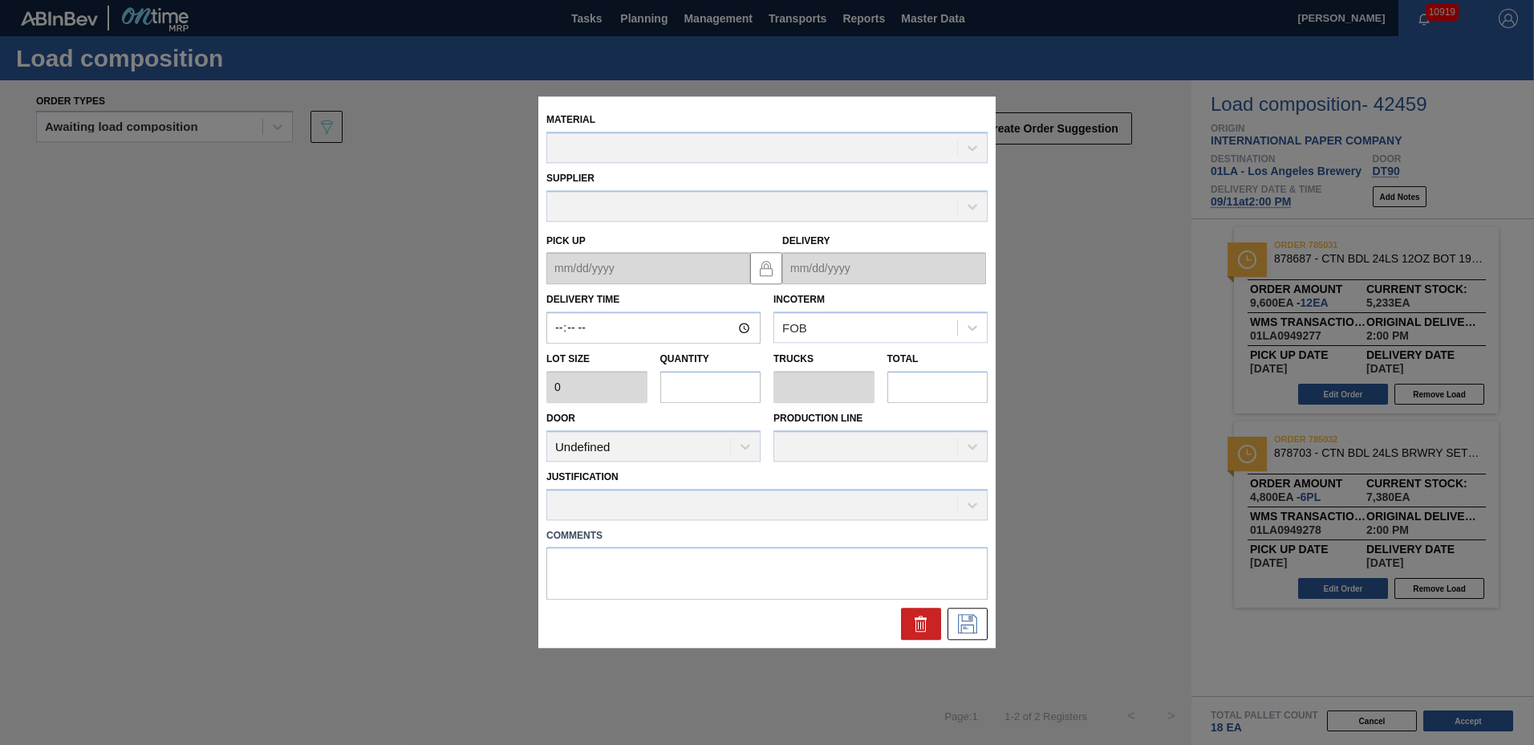
type input "14:00:00"
type input "800"
type input "6"
type input "0.115"
type input "4,800"
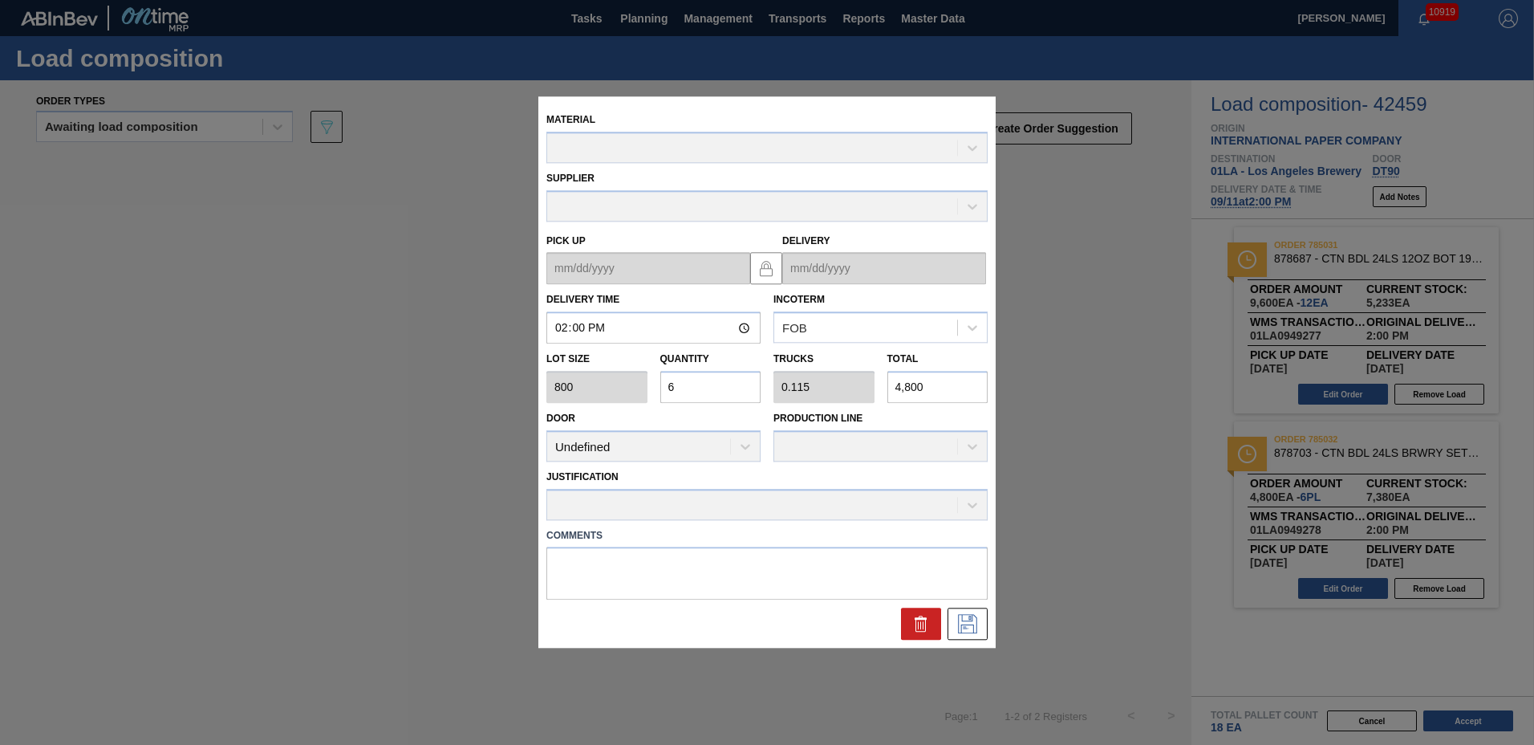
type up "[DATE]"
type input "[DATE]"
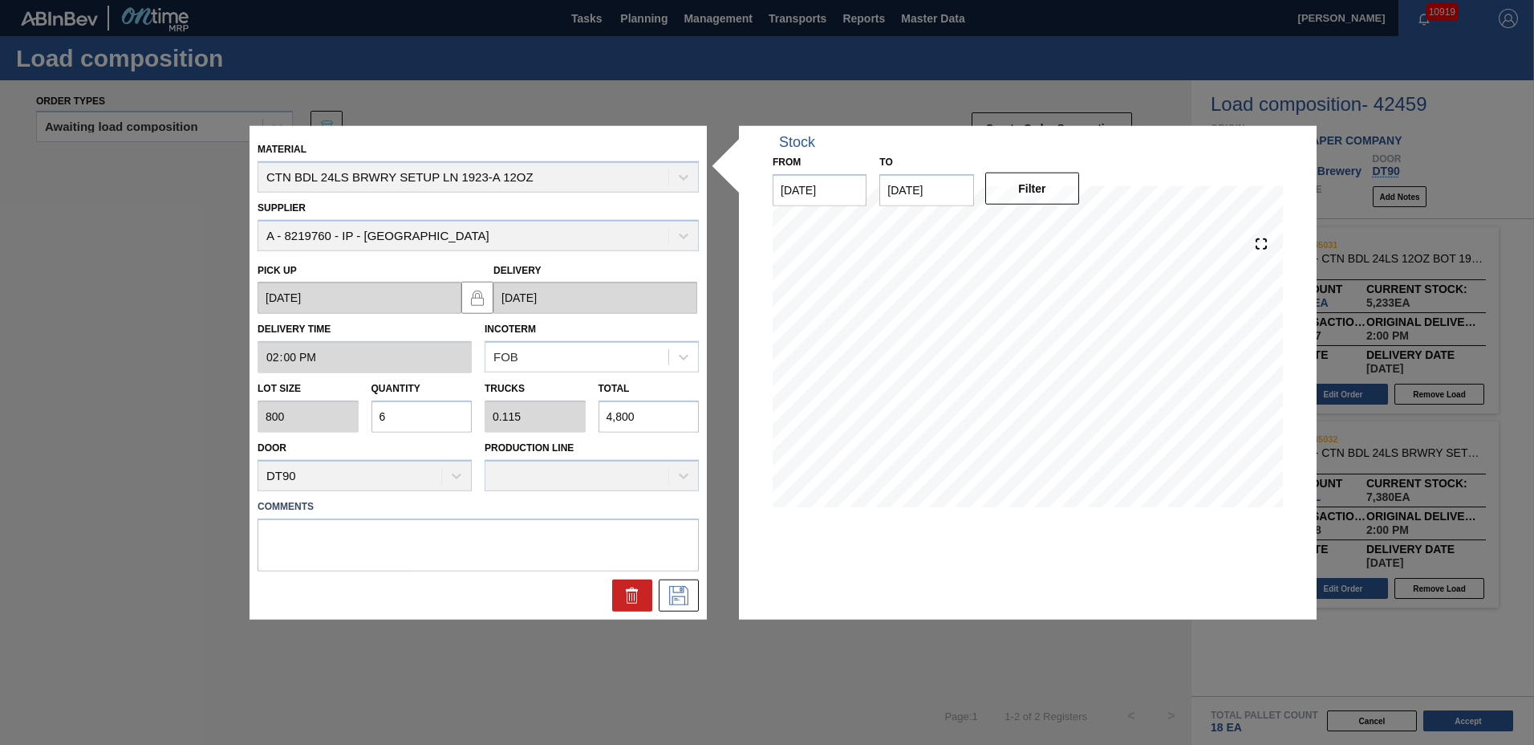
click at [415, 422] on input "6" at bounding box center [421, 416] width 101 height 32
type input "0"
type input "1"
type input "0.019"
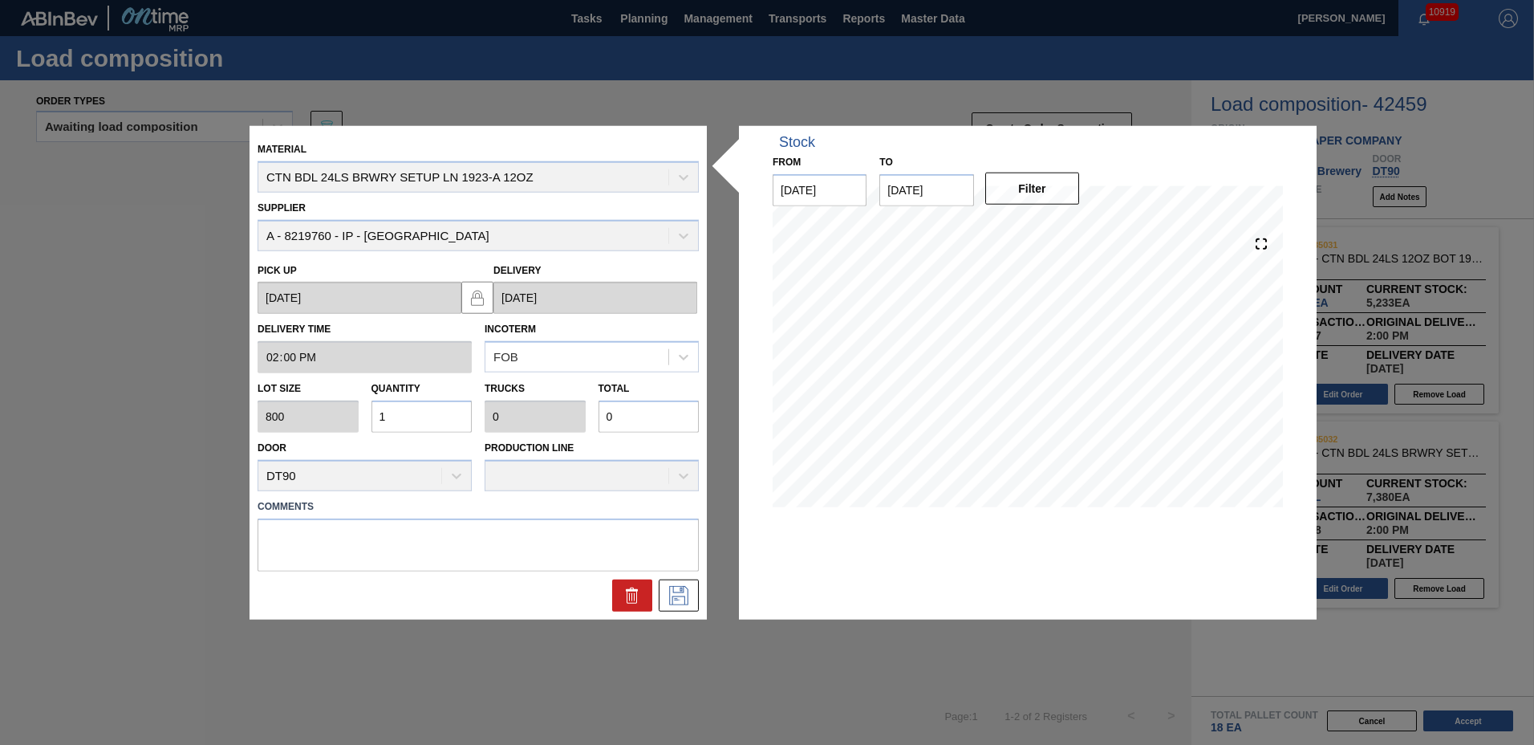
type input "800"
type input "12"
type input "0.231"
type input "9,600"
type input "12"
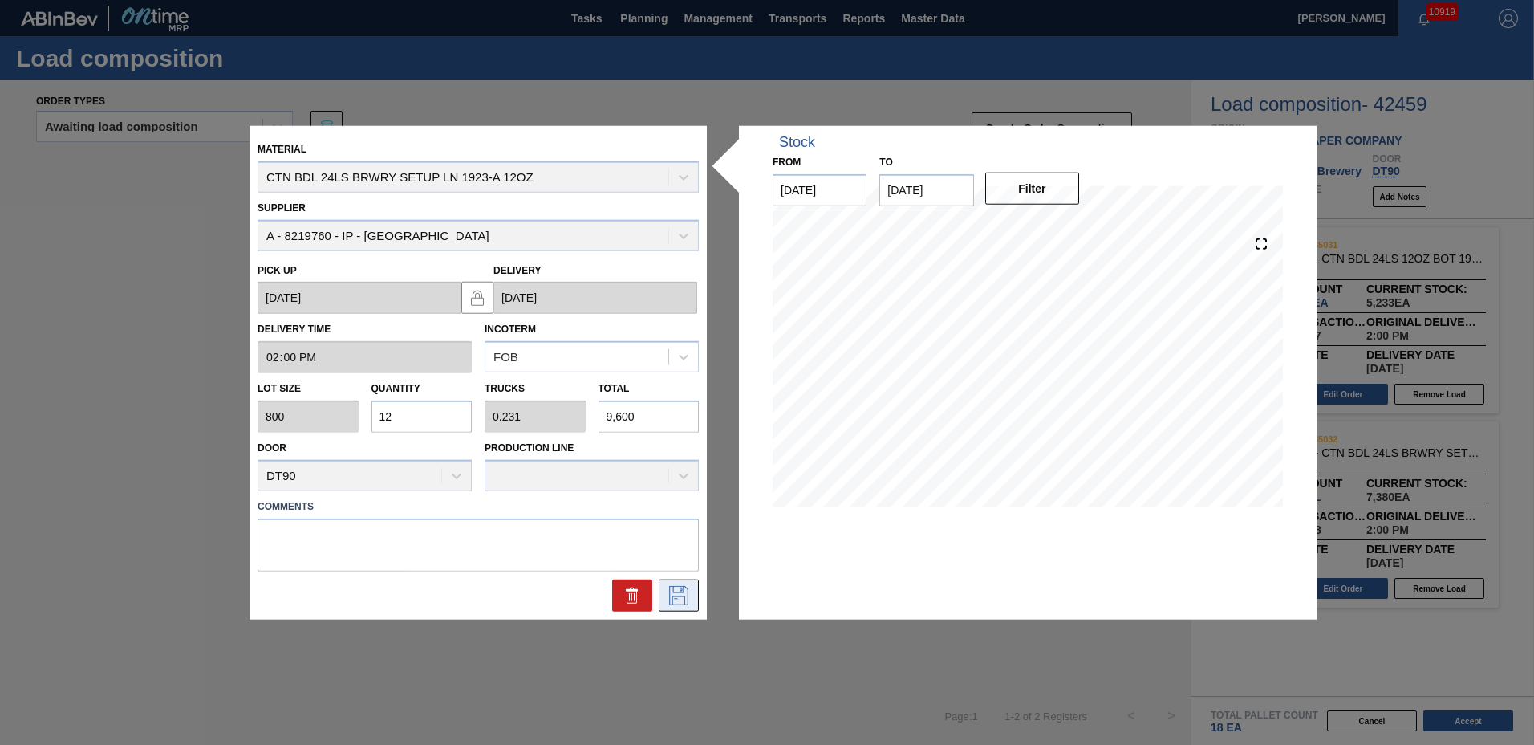
click at [690, 597] on icon at bounding box center [679, 594] width 26 height 19
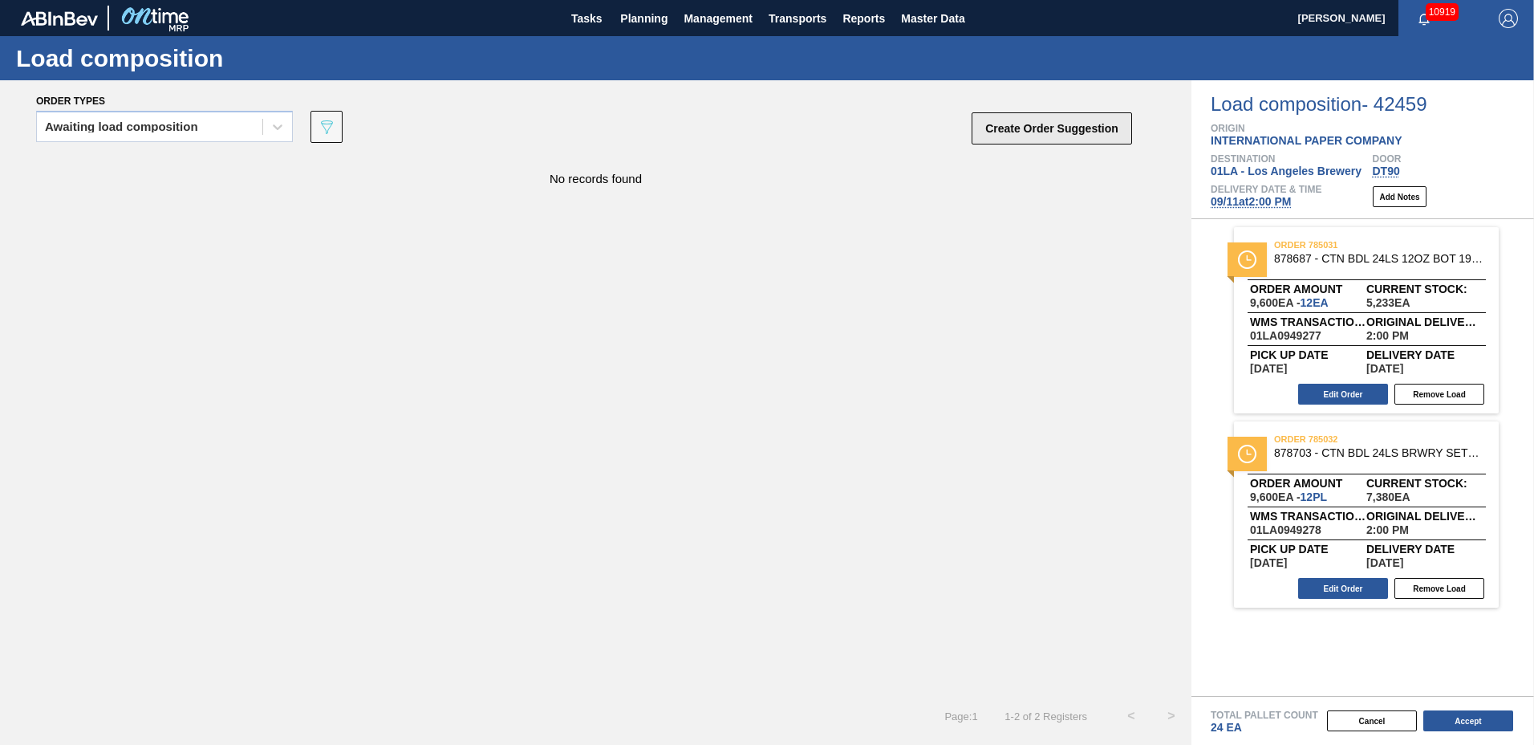
click at [1009, 128] on button "Create Order Suggestion" at bounding box center [1052, 128] width 160 height 32
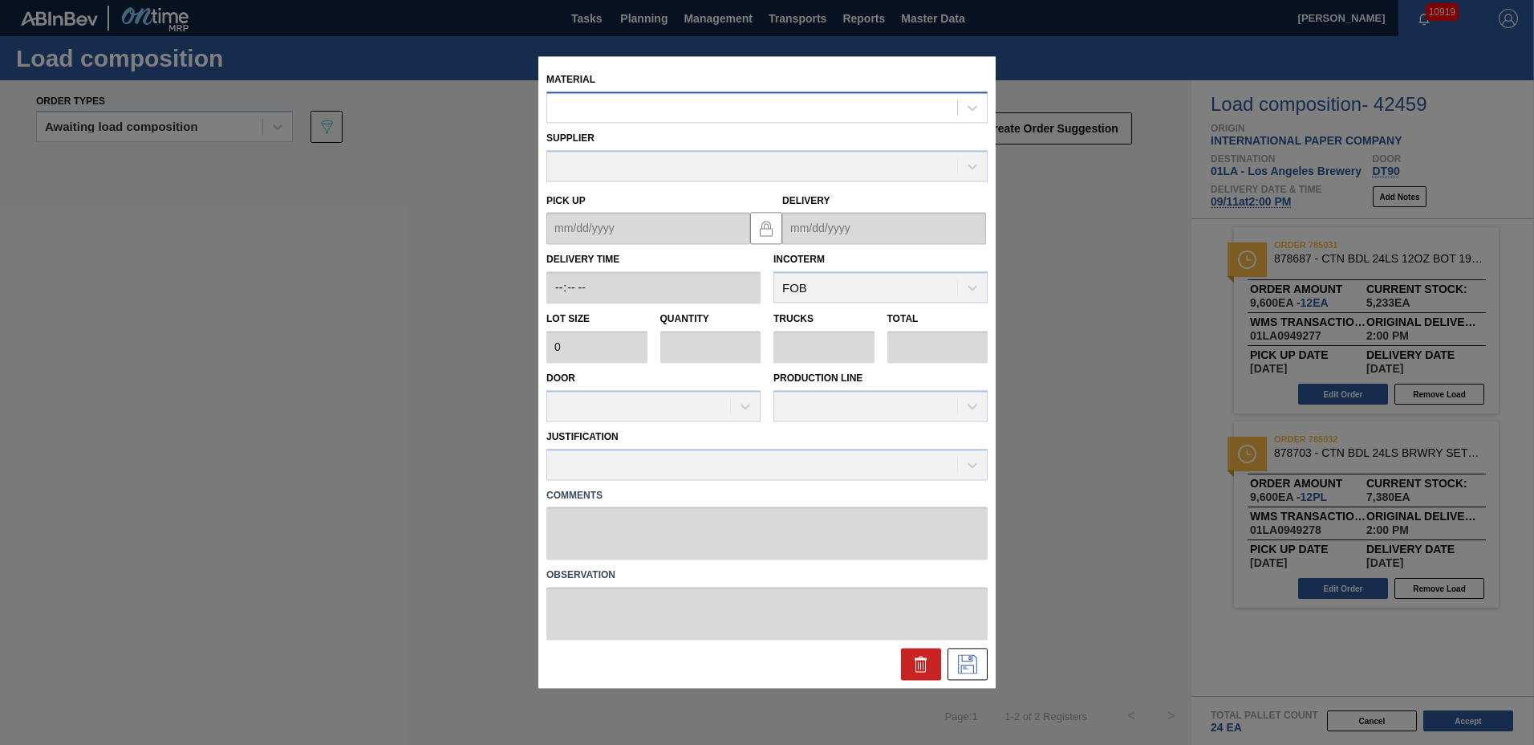
click at [676, 120] on div at bounding box center [766, 106] width 441 height 31
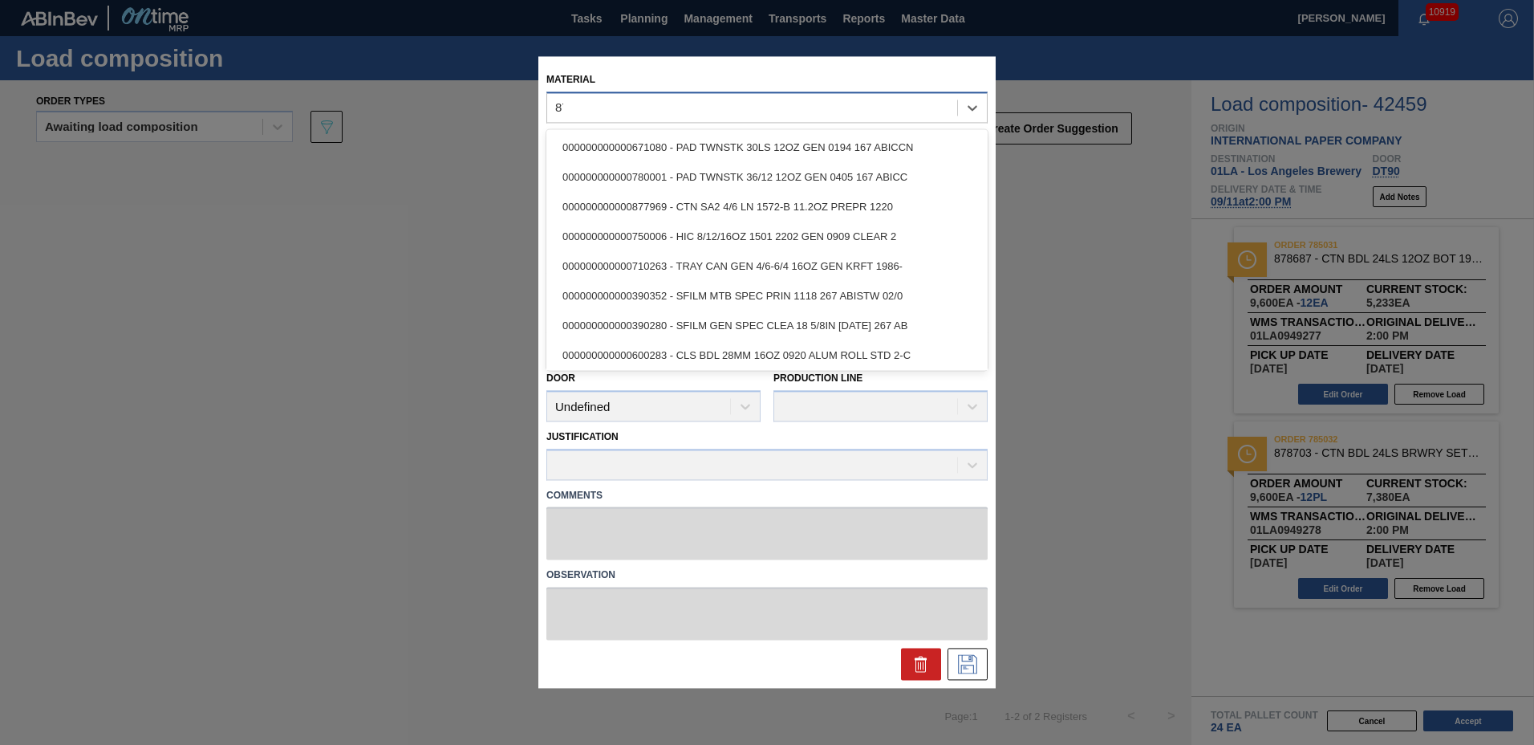
type input "8"
type input "7"
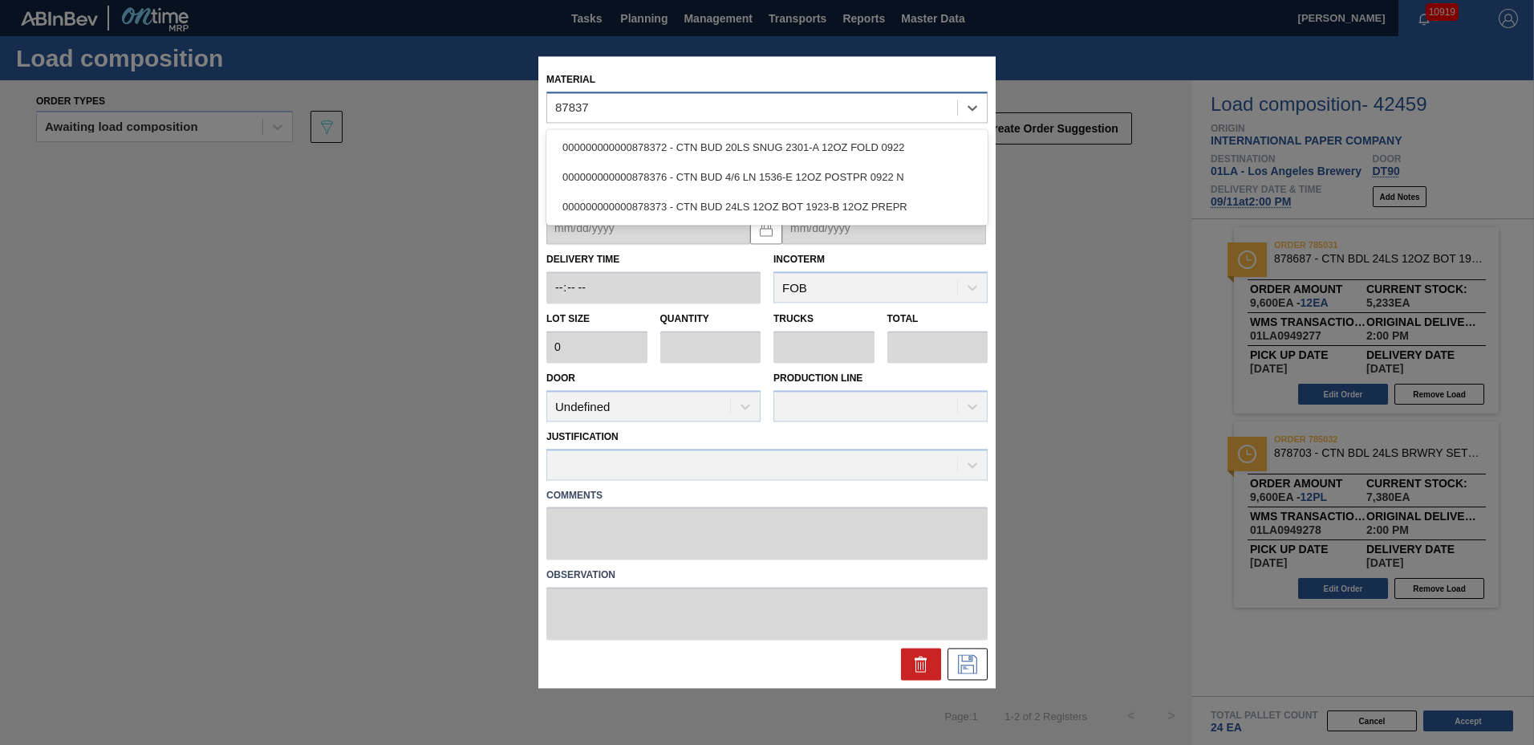
type input "878373"
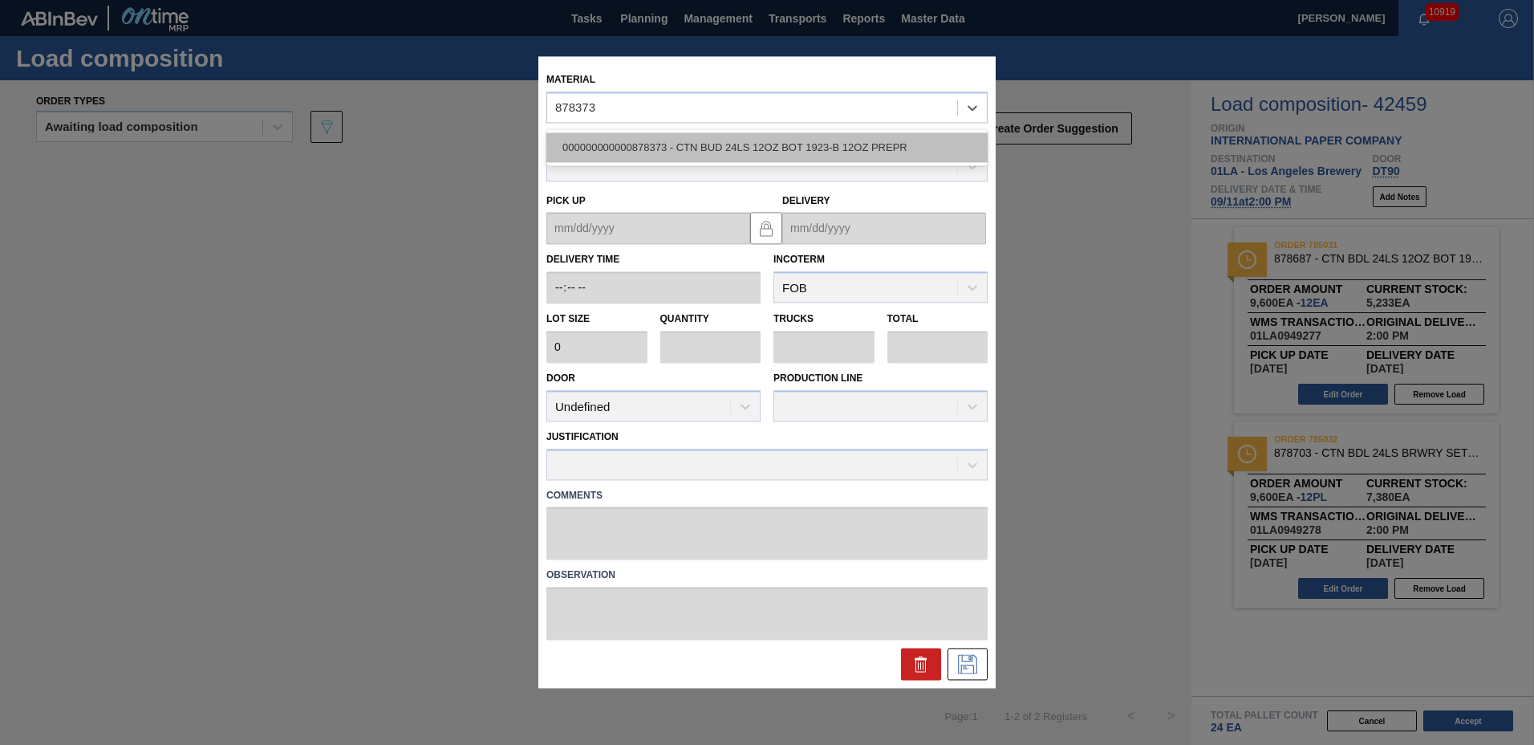
click at [673, 138] on div "000000000000878373 - CTN BUD 24LS 12OZ BOT 1923-B 12OZ PREPR" at bounding box center [766, 147] width 441 height 30
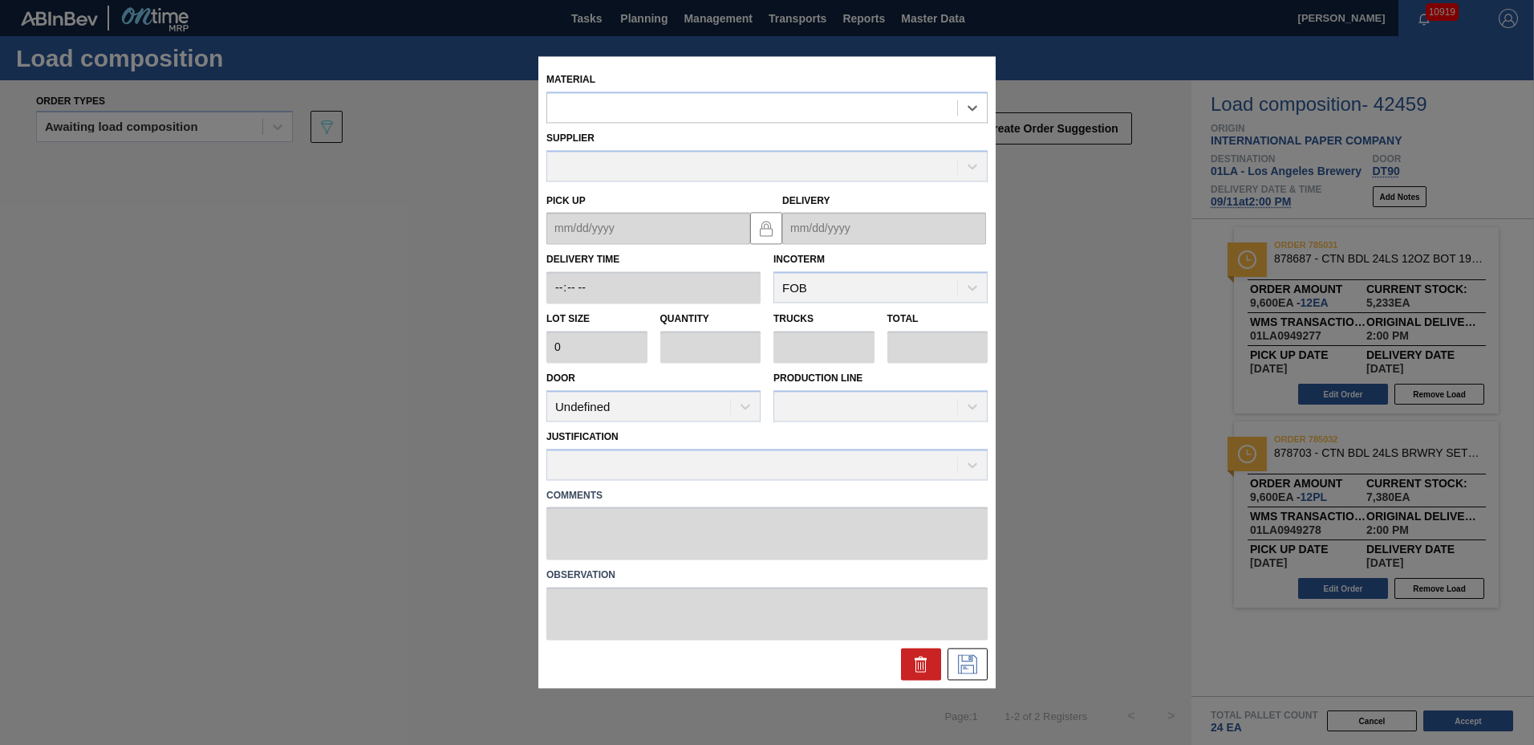
type input "800"
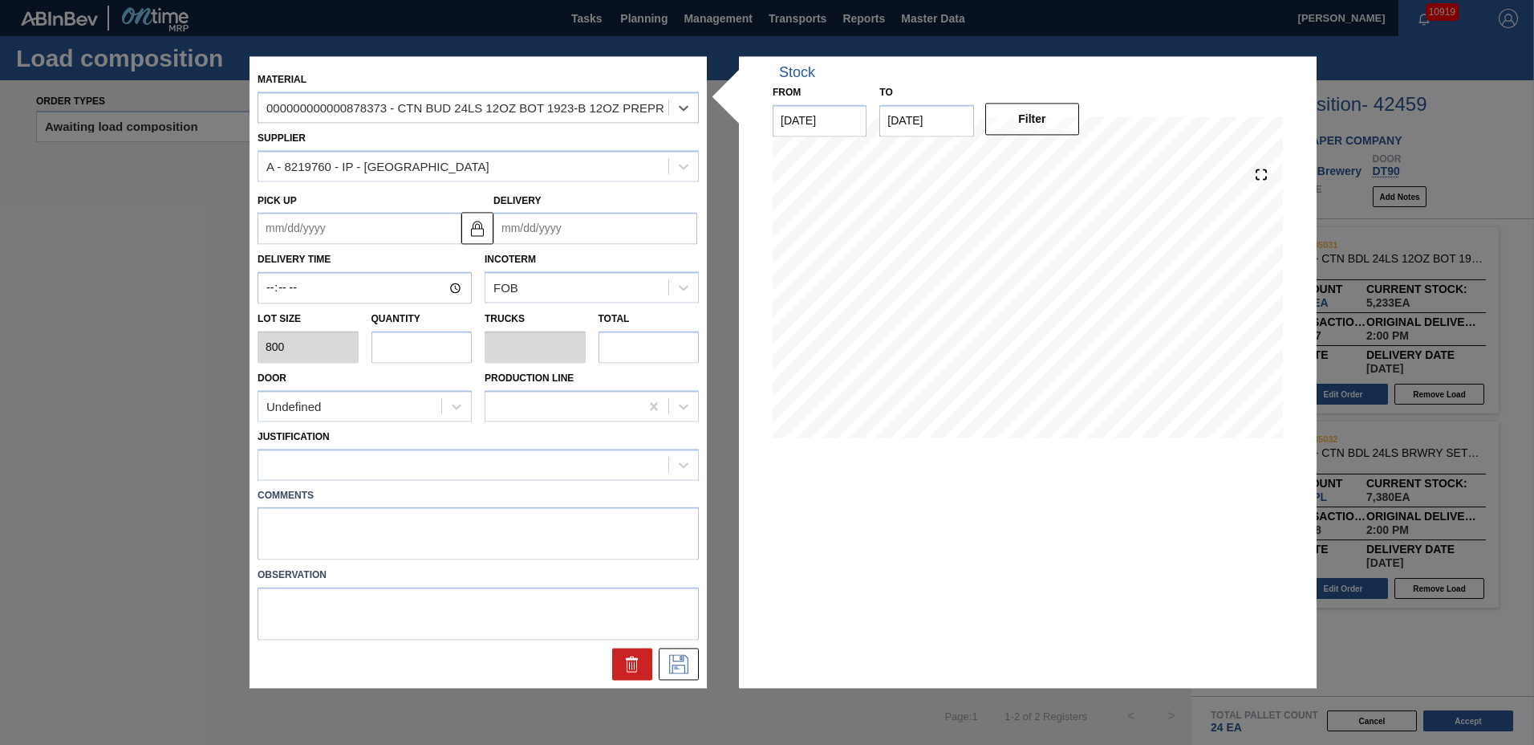
click at [570, 218] on input "Delivery" at bounding box center [595, 229] width 204 height 32
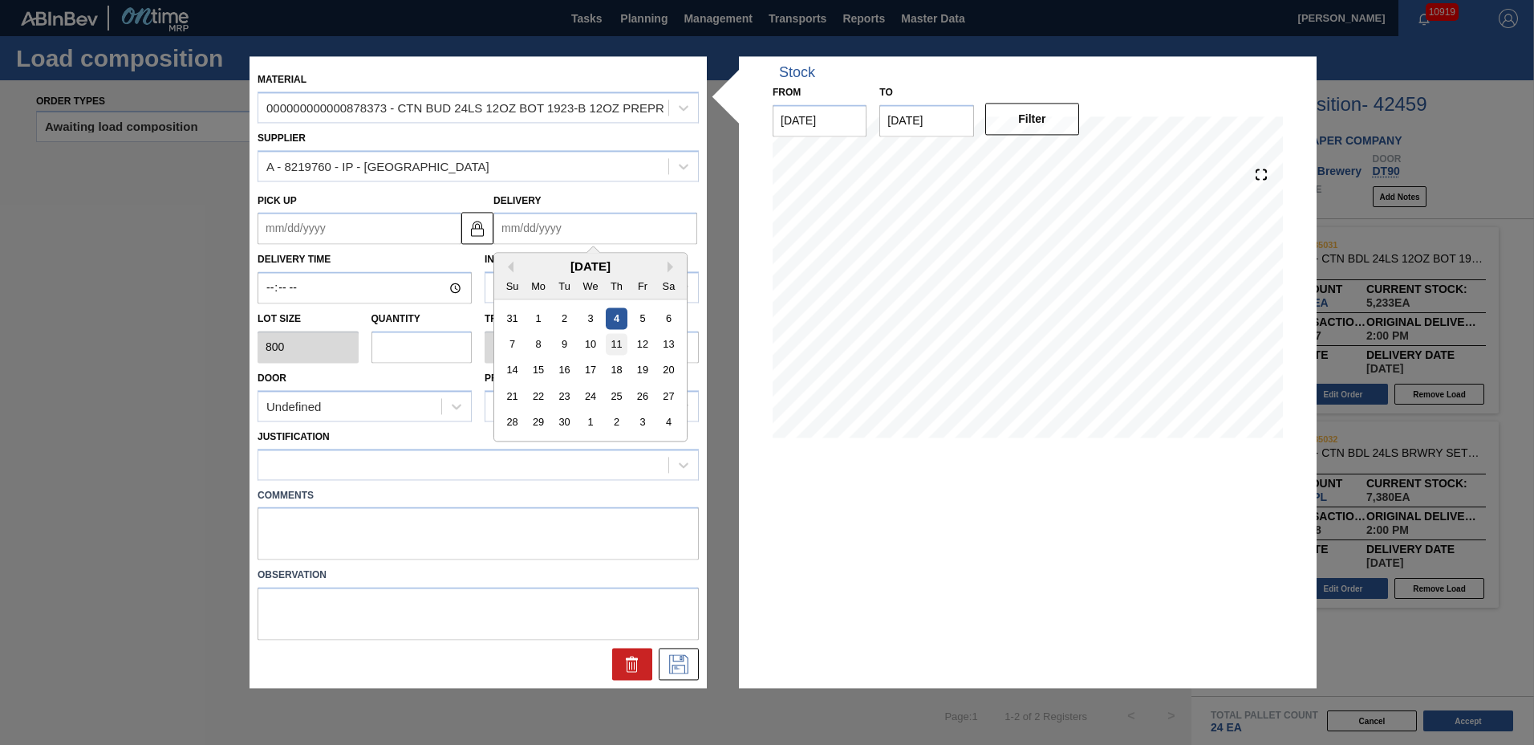
click at [618, 339] on div "11" at bounding box center [617, 345] width 22 height 22
type up "[DATE]"
type input "[DATE]"
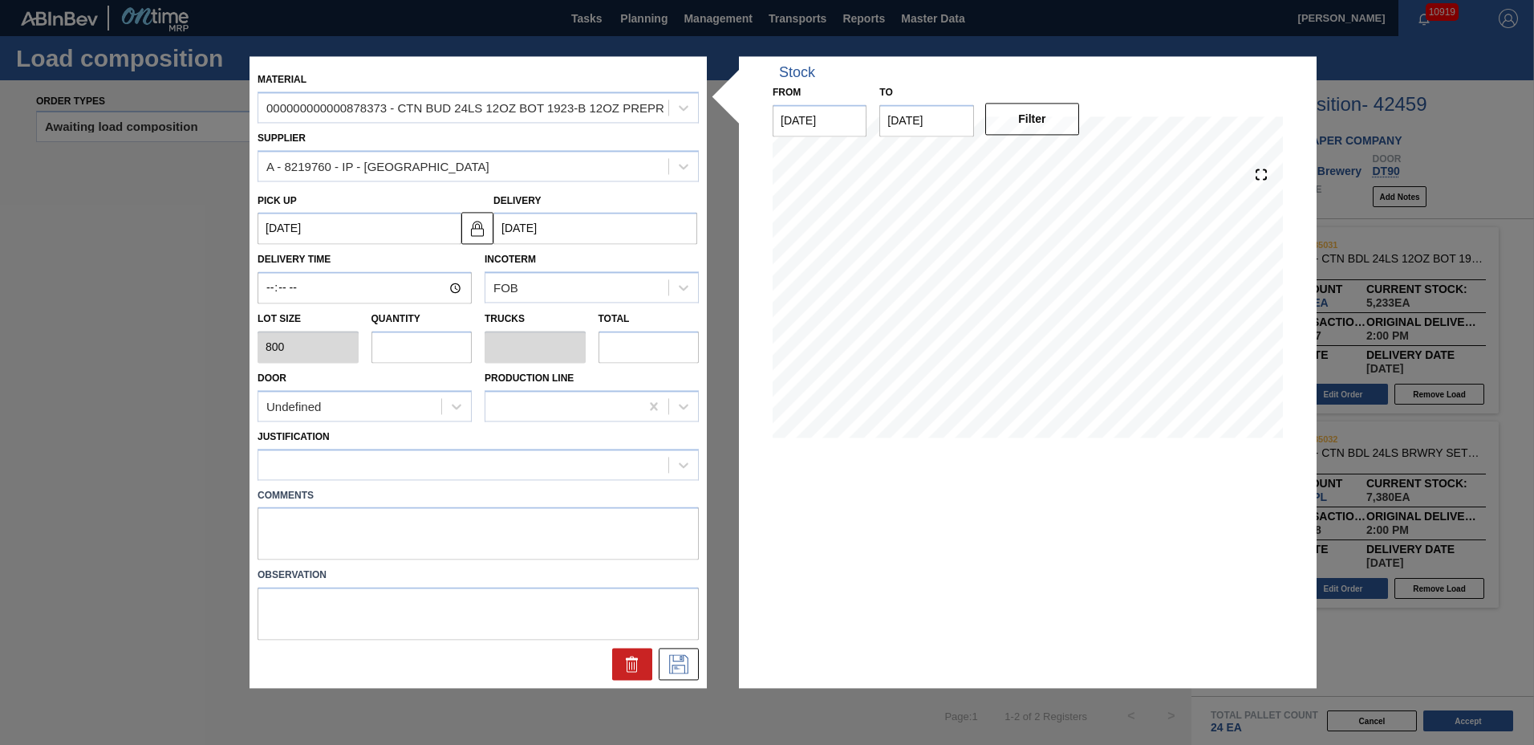
click at [452, 347] on input "text" at bounding box center [421, 347] width 101 height 32
type input "2"
type input "0.038"
type input "1,600"
type input "22"
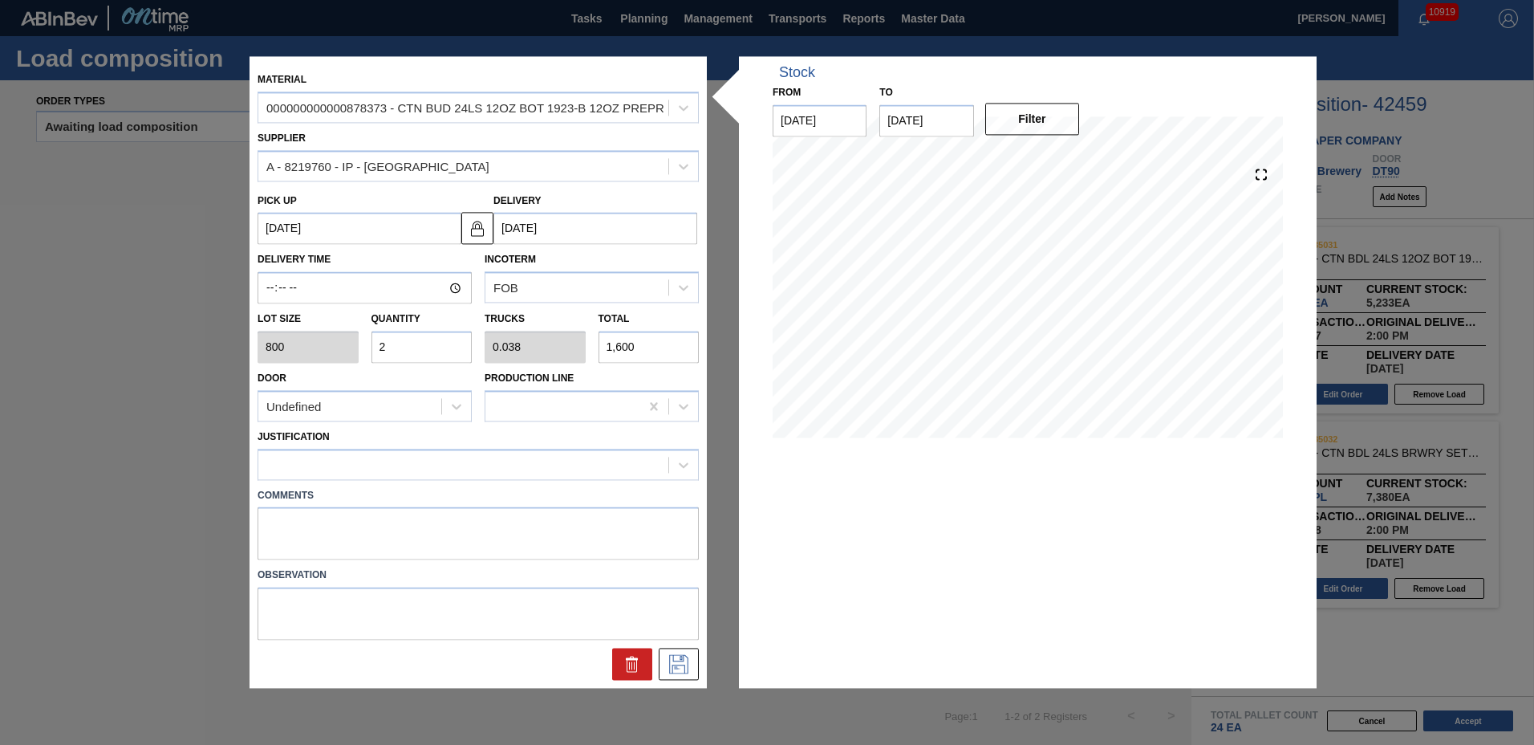
type input "0.423"
type input "17,600"
type input "22"
click at [380, 465] on div at bounding box center [463, 463] width 410 height 23
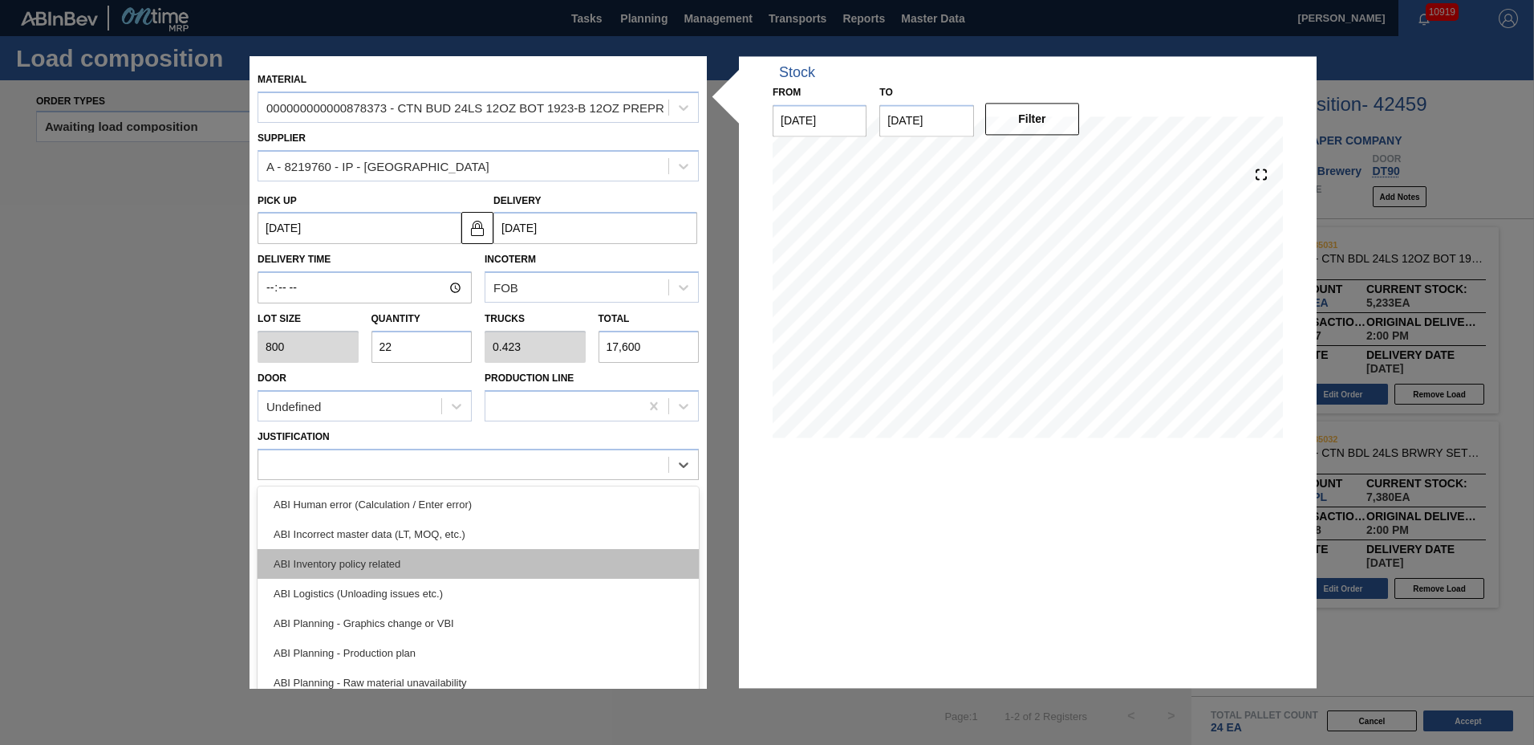
click at [369, 565] on div "ABI Inventory policy related" at bounding box center [478, 564] width 441 height 30
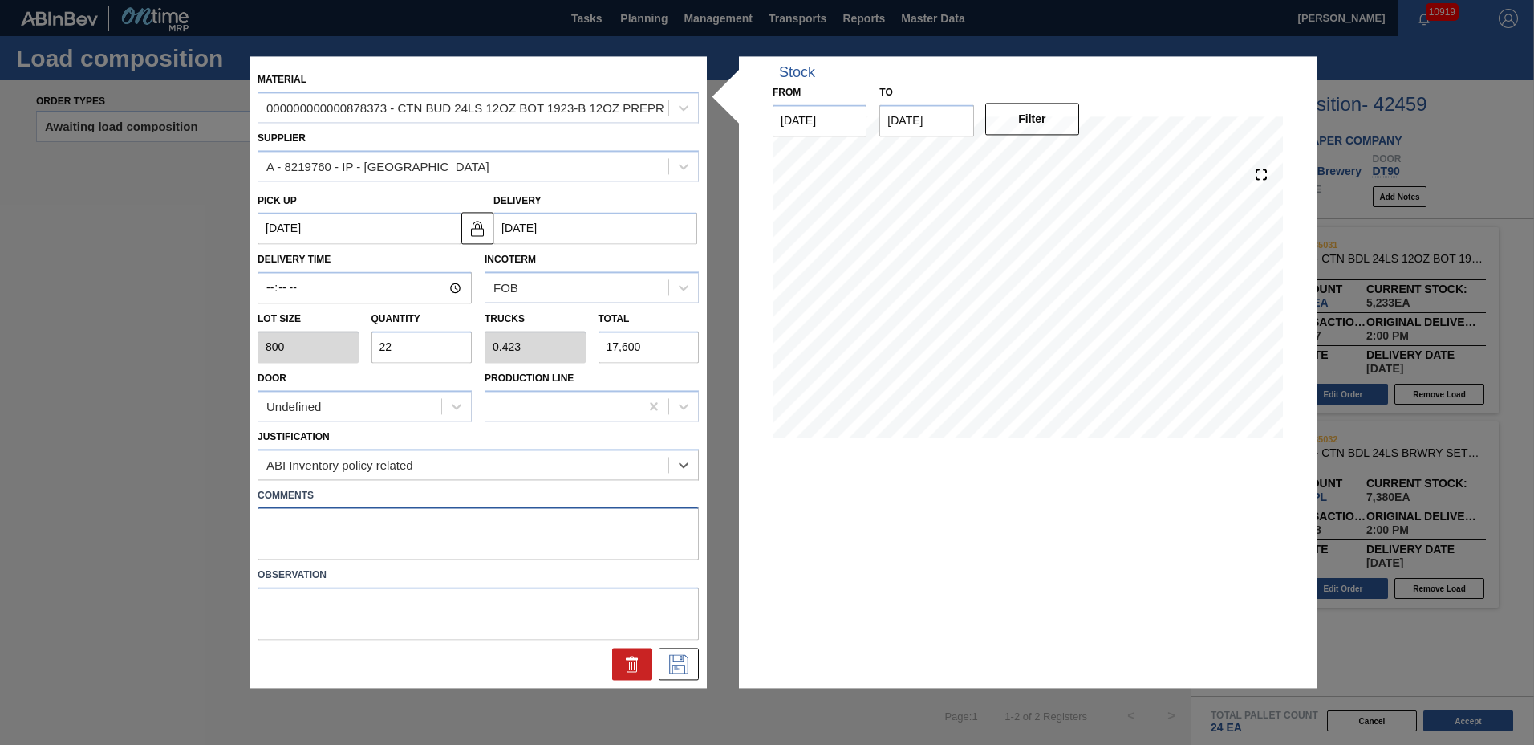
click at [318, 523] on textarea at bounding box center [478, 533] width 441 height 53
type textarea "3"
click at [686, 666] on icon at bounding box center [679, 664] width 26 height 19
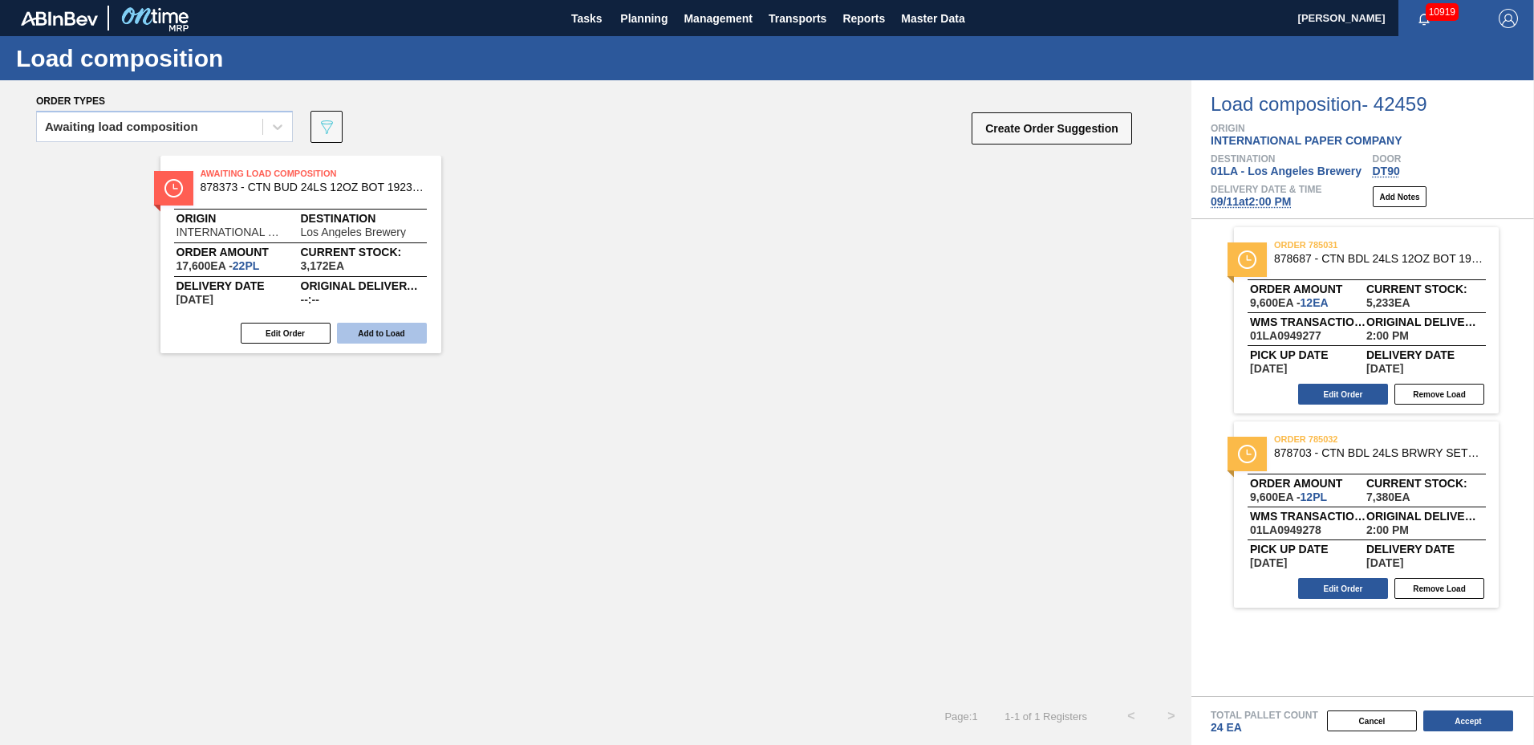
click at [404, 336] on button "Add to Load" at bounding box center [382, 333] width 90 height 21
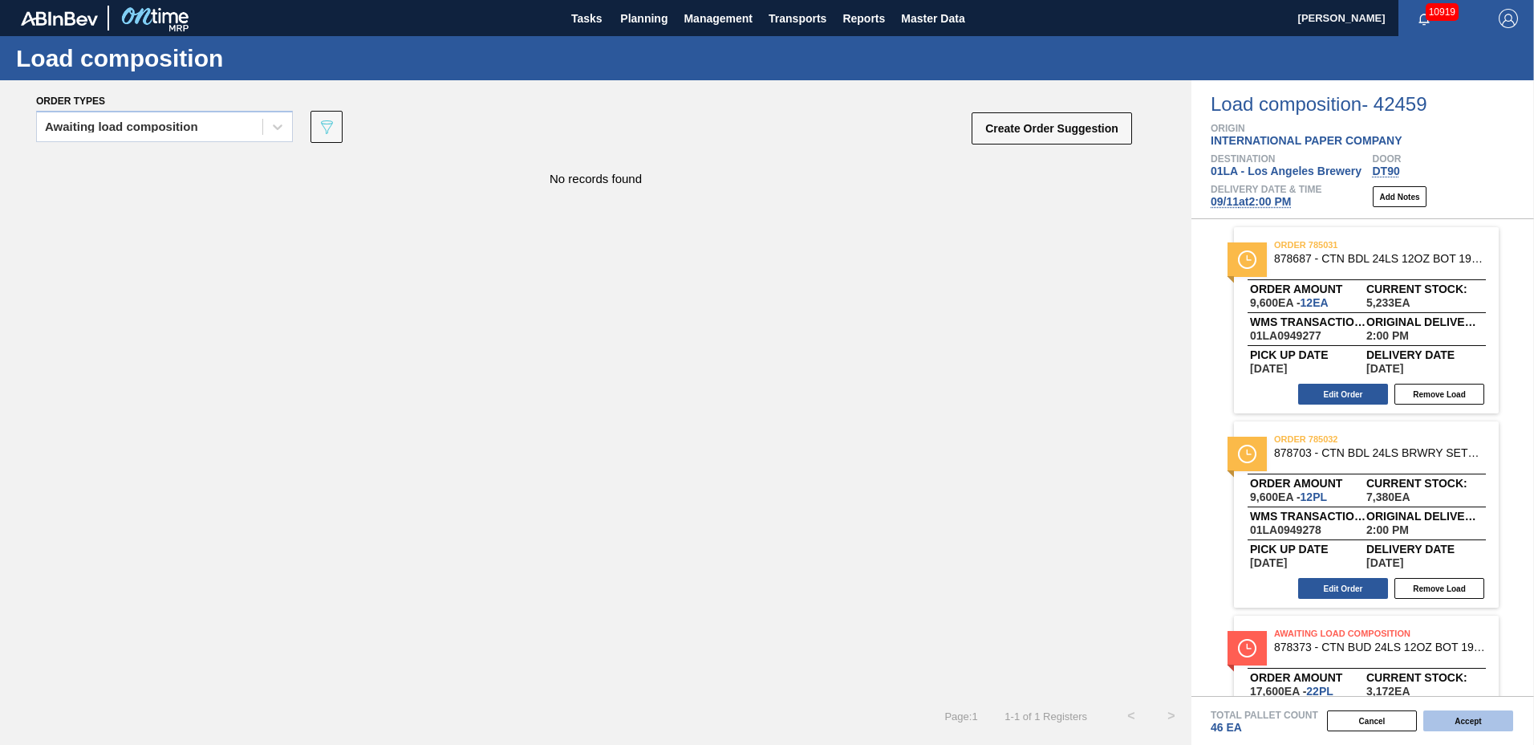
click at [1439, 718] on button "Accept" at bounding box center [1468, 720] width 90 height 21
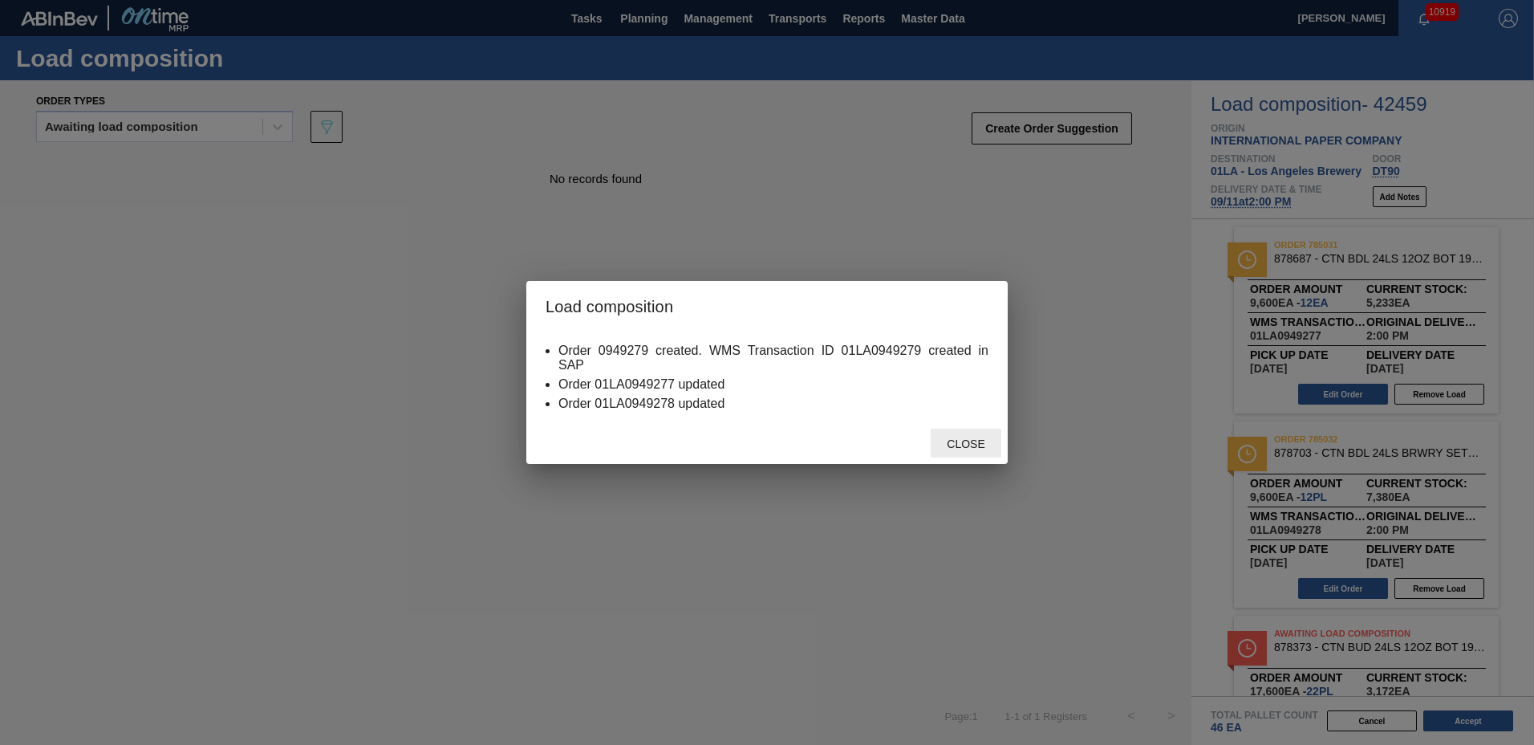
click at [962, 430] on div "Close" at bounding box center [966, 443] width 71 height 30
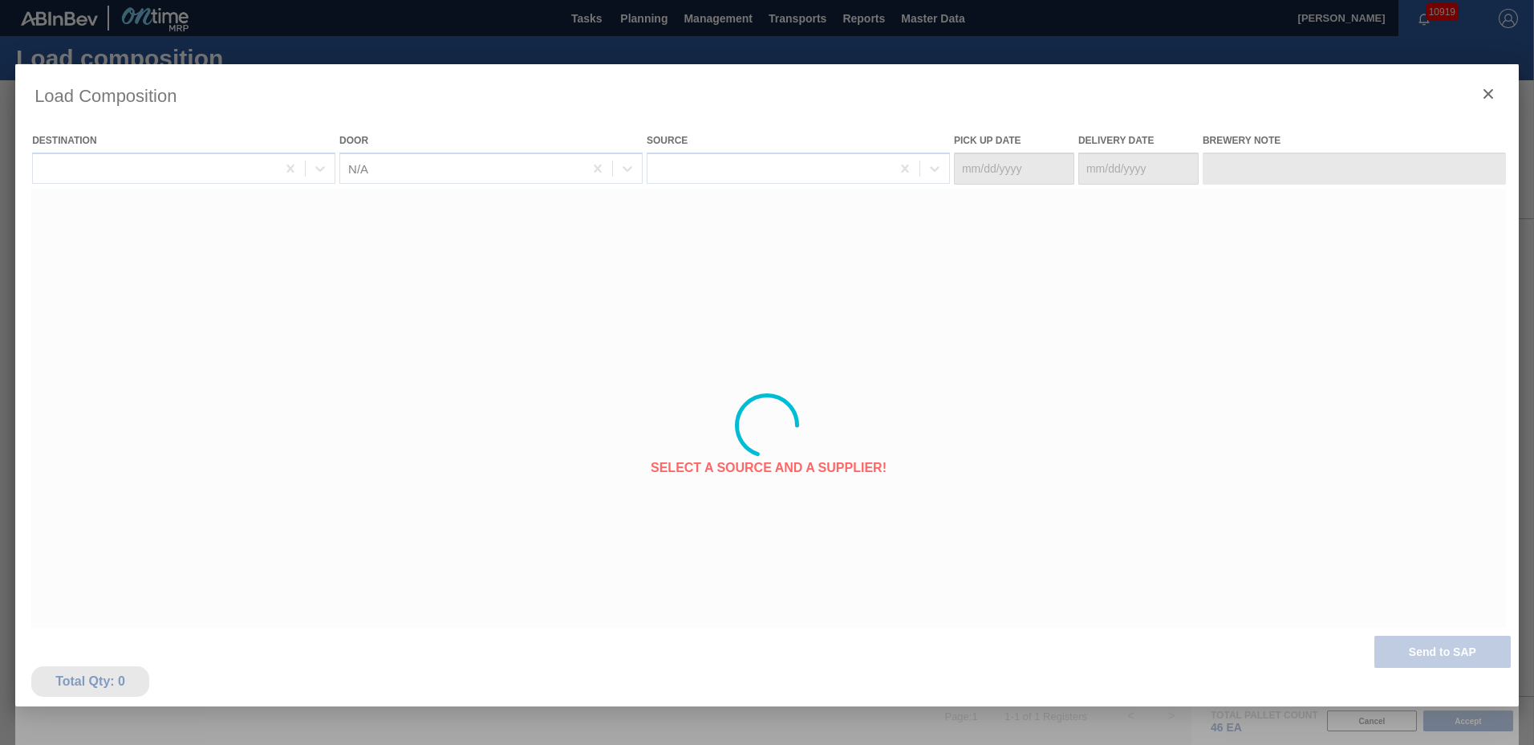
type Date "[DATE]"
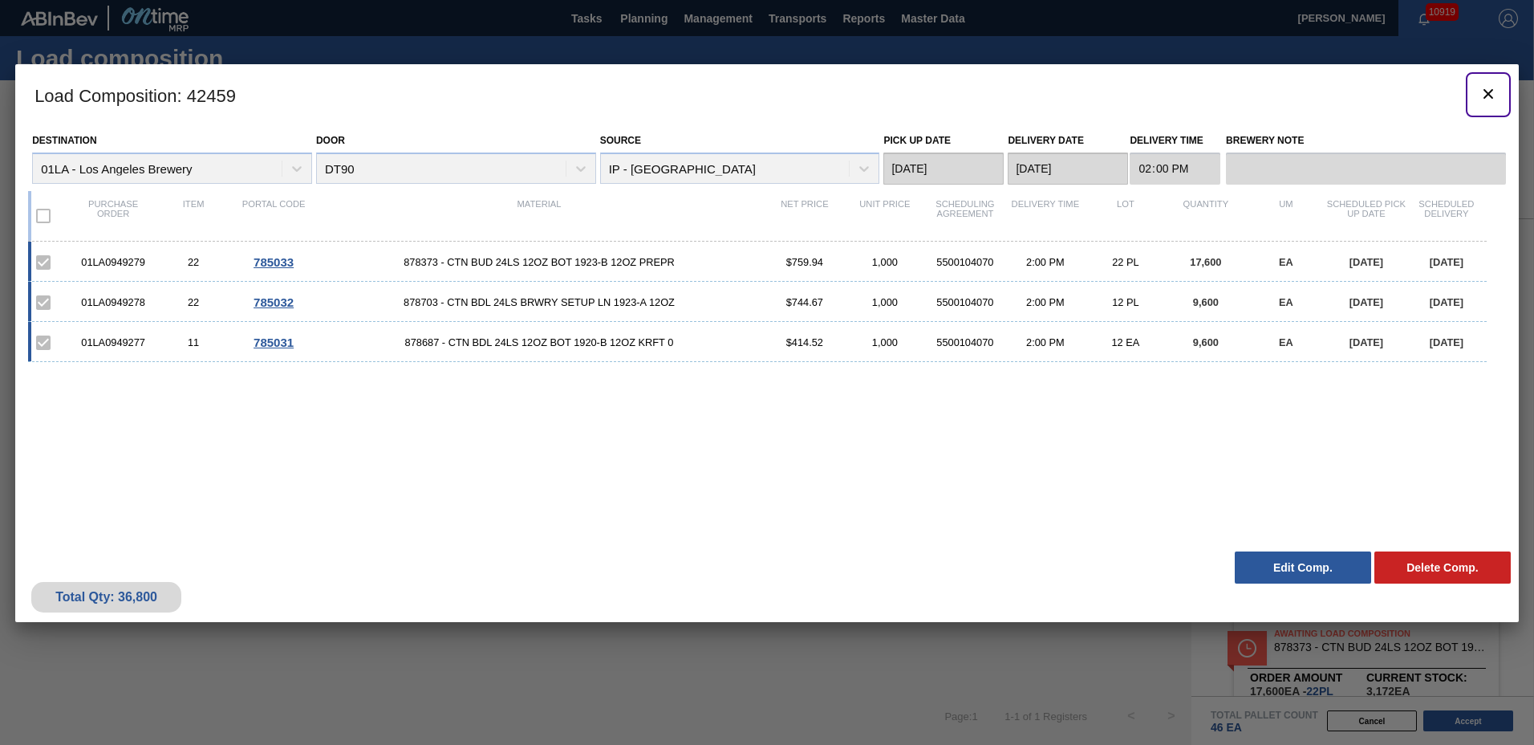
click at [1491, 93] on icon "botão de ícone" at bounding box center [1488, 93] width 19 height 19
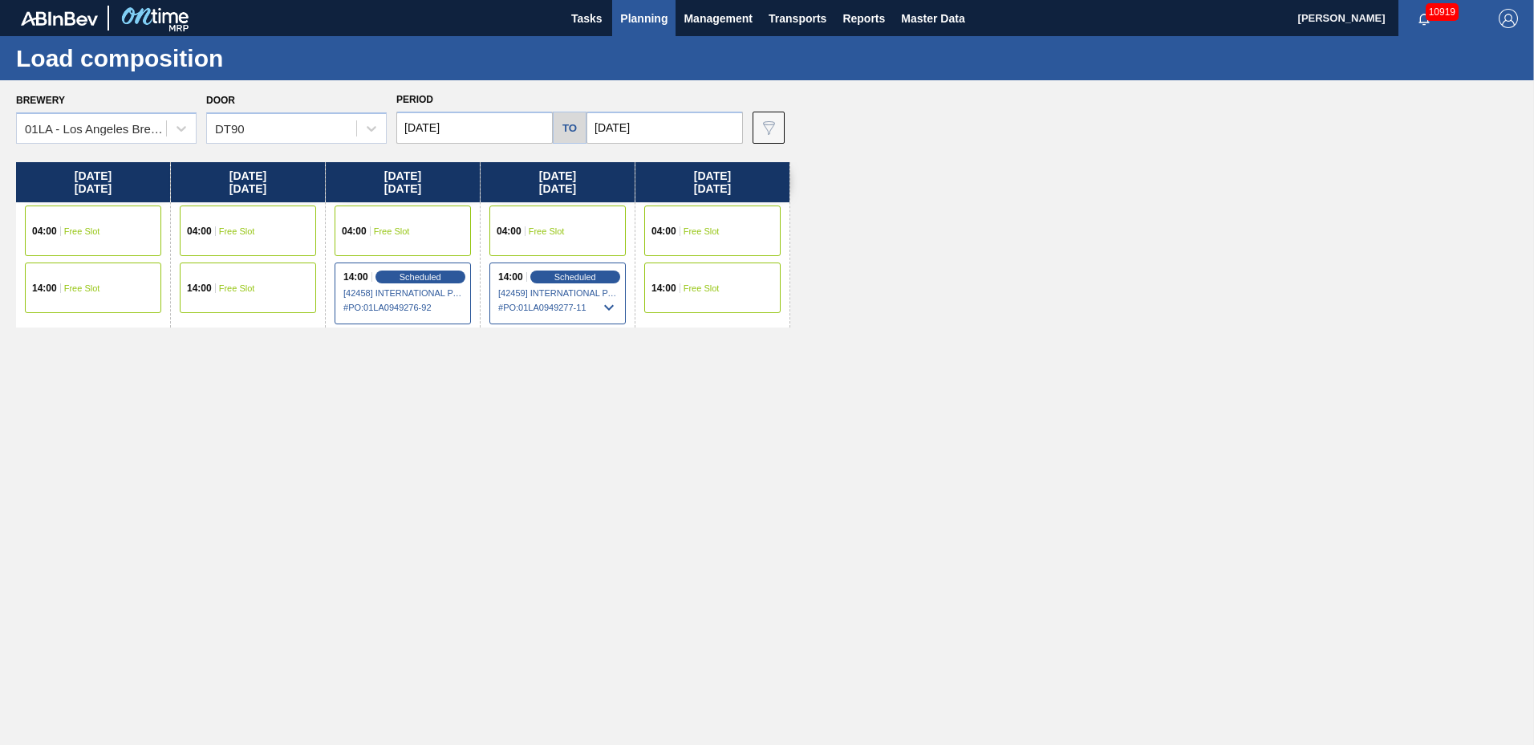
click at [647, 20] on span "Planning" at bounding box center [643, 18] width 47 height 19
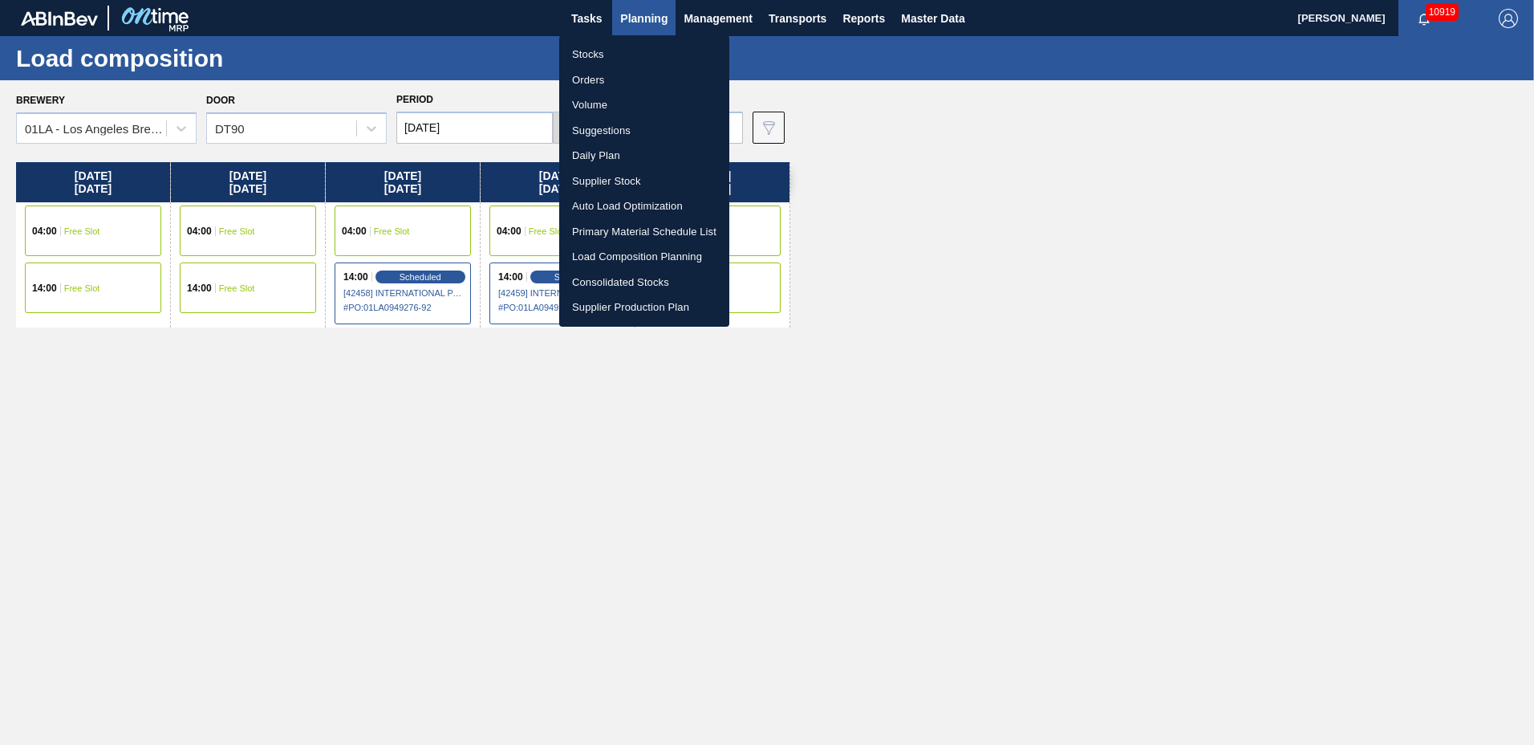
click at [647, 20] on div at bounding box center [767, 372] width 1534 height 745
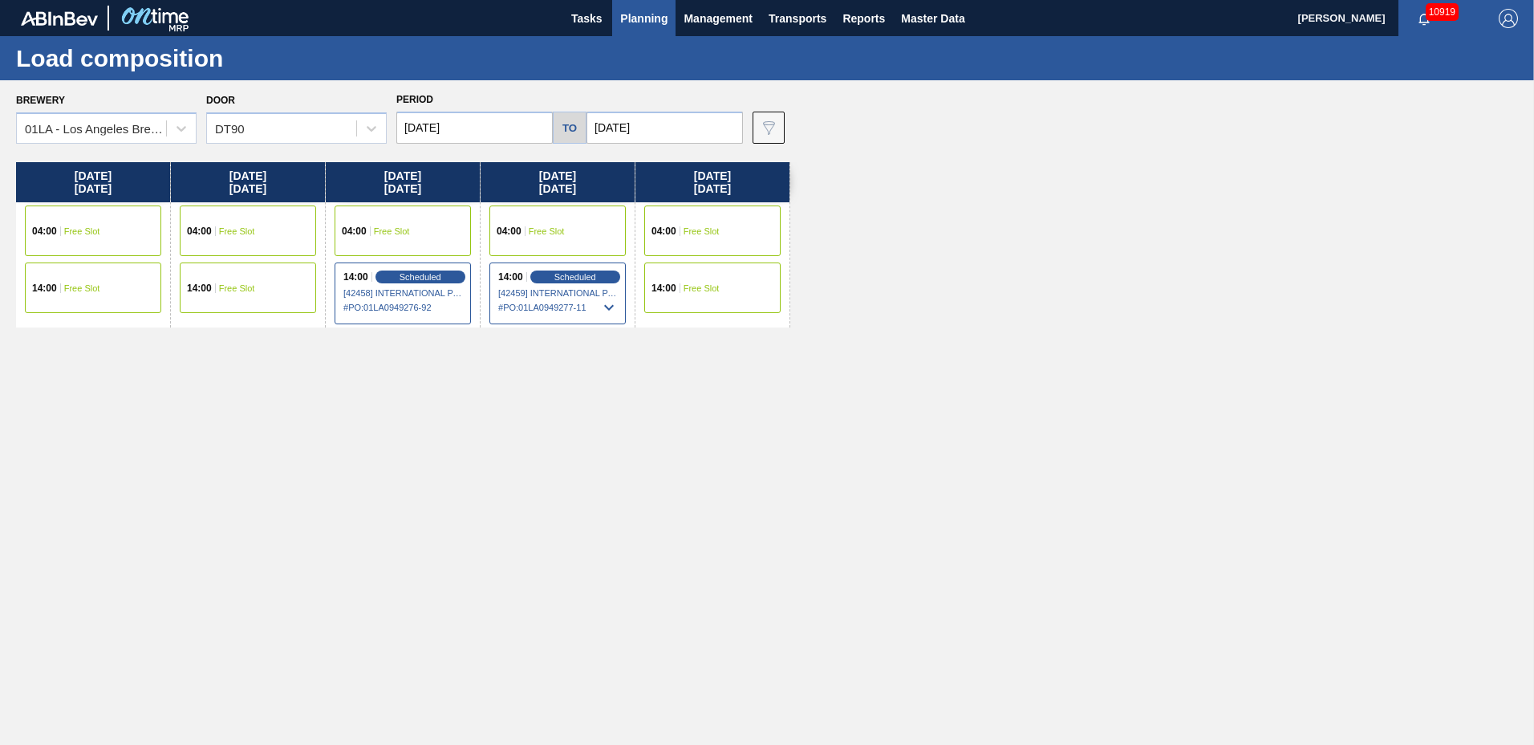
click at [647, 20] on span "Planning" at bounding box center [643, 18] width 47 height 19
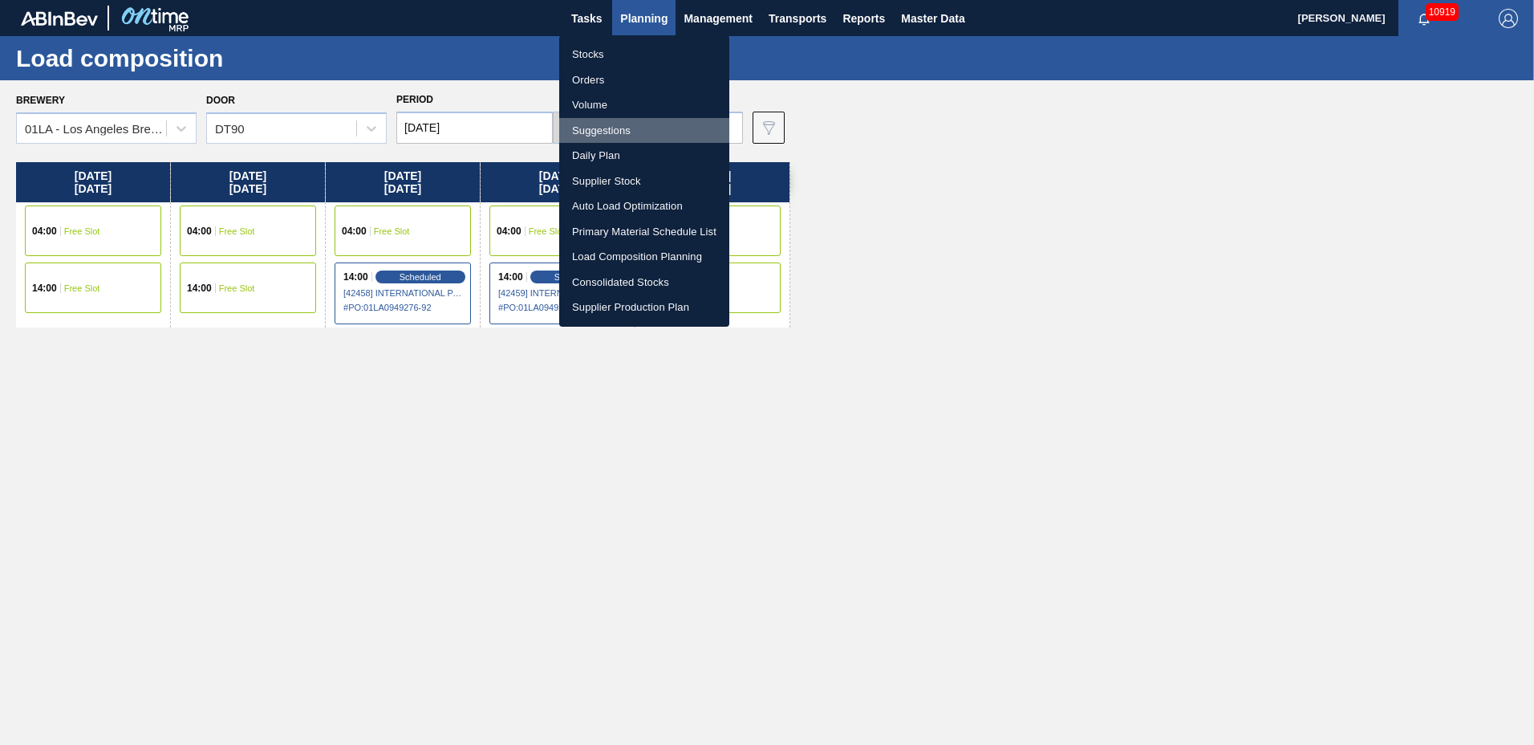
click at [619, 131] on li "Suggestions" at bounding box center [644, 131] width 170 height 26
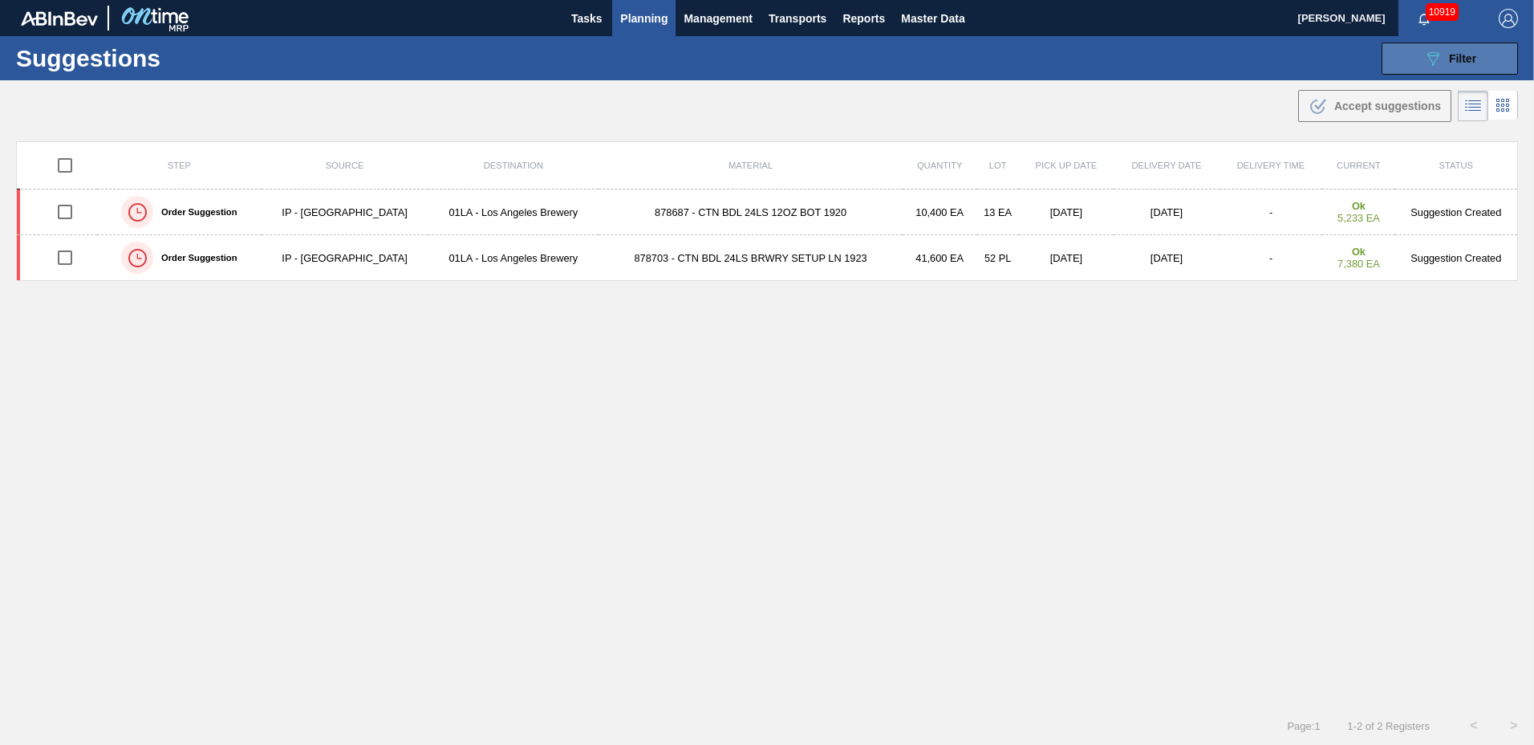
click at [1455, 60] on span "Filter" at bounding box center [1462, 58] width 27 height 13
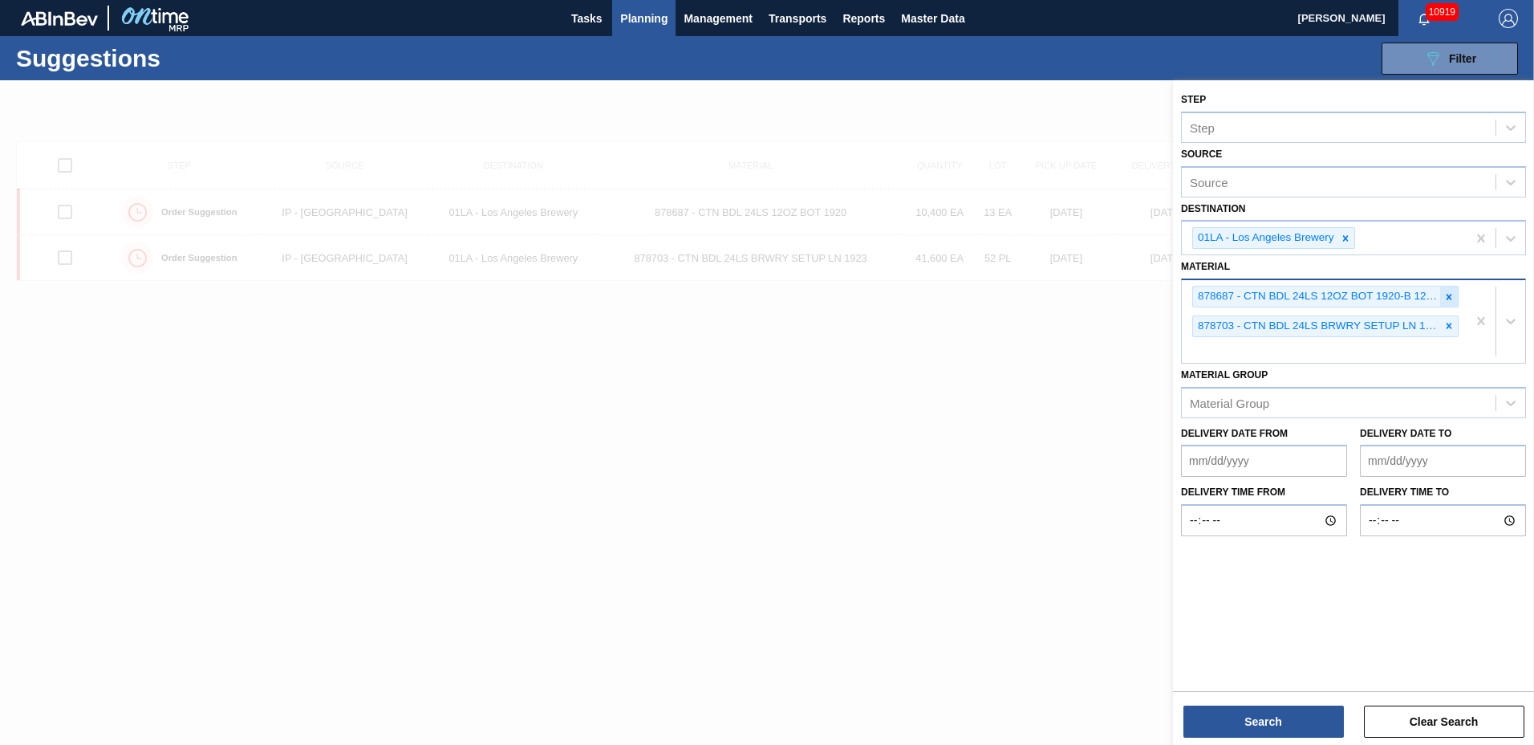
click at [1452, 298] on icon at bounding box center [1448, 296] width 11 height 11
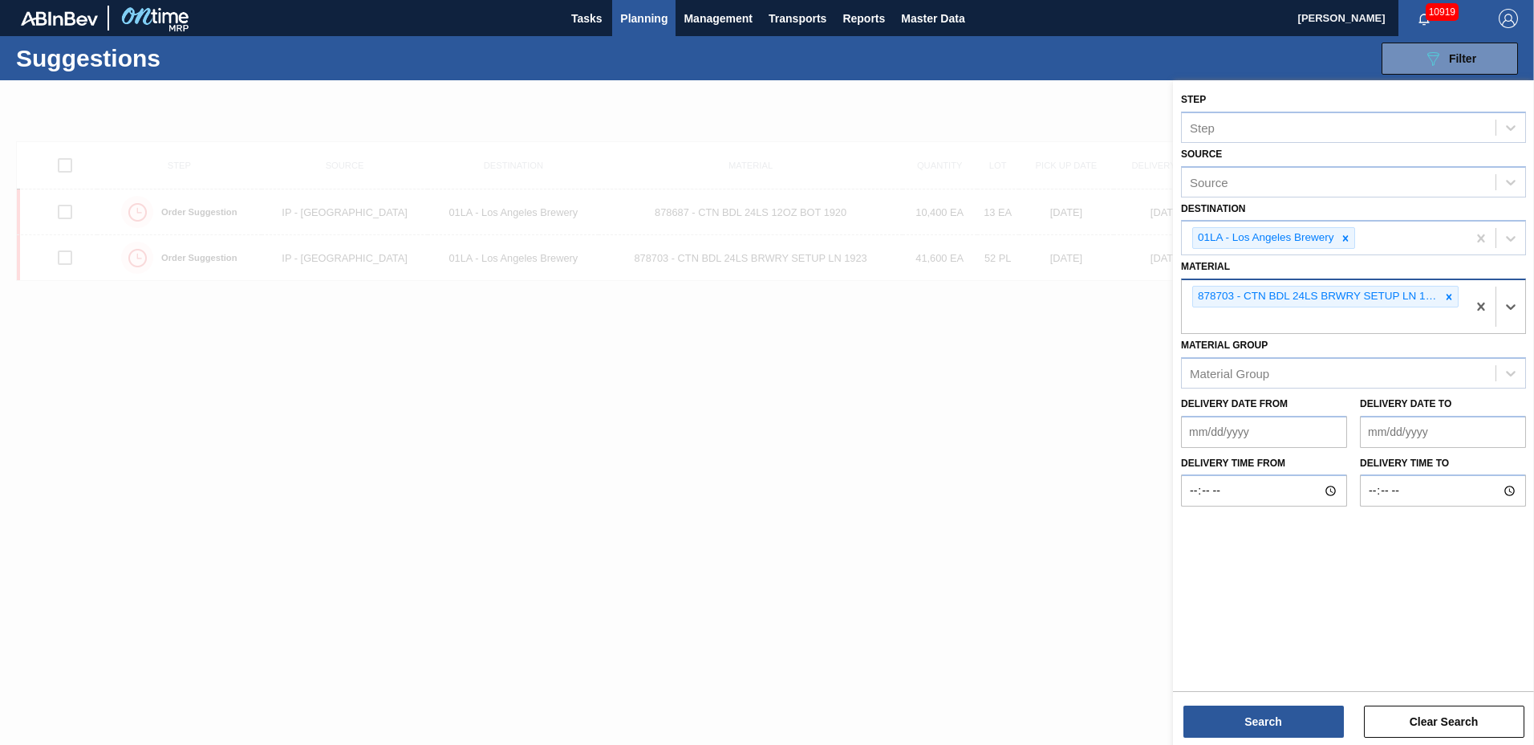
click at [1452, 298] on icon at bounding box center [1448, 296] width 11 height 11
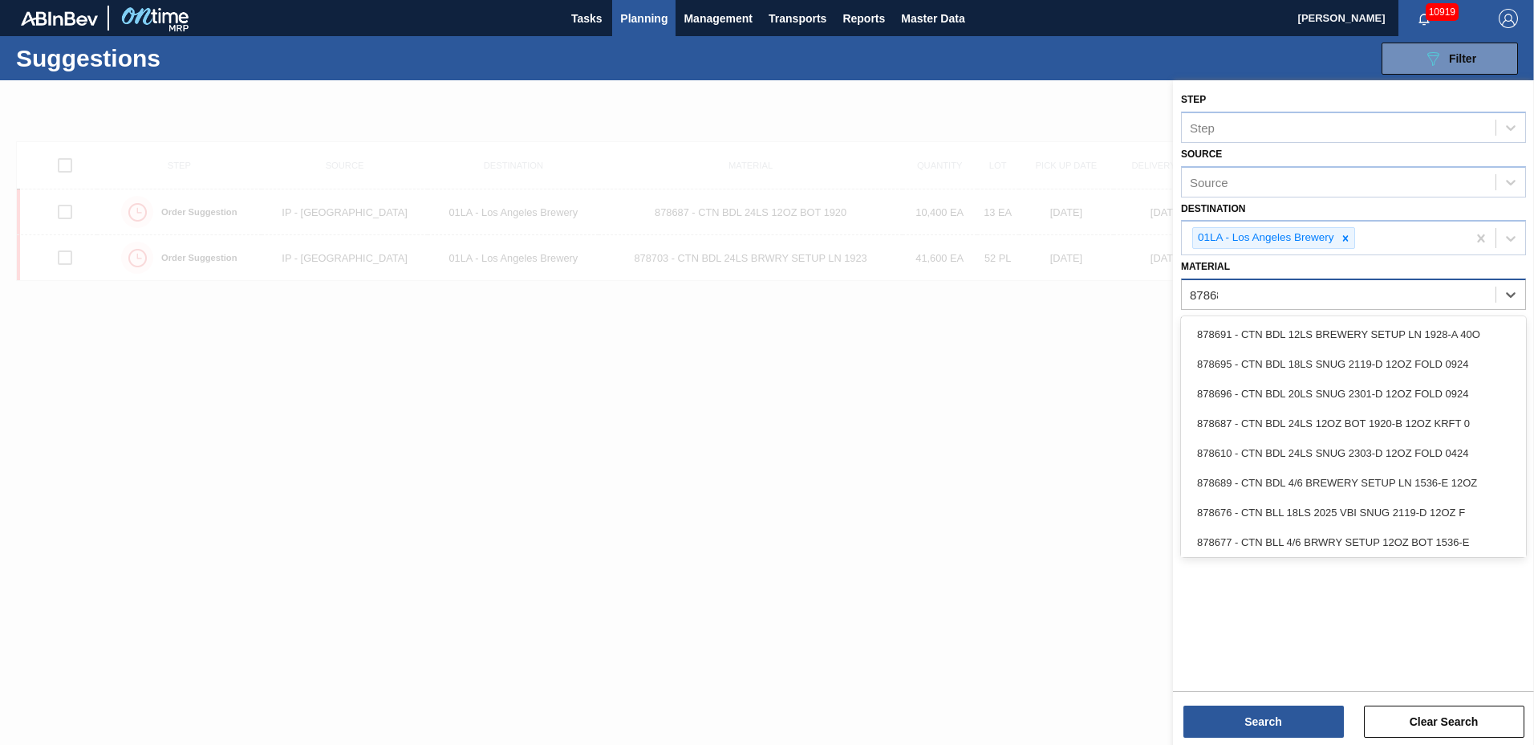
type input "878689"
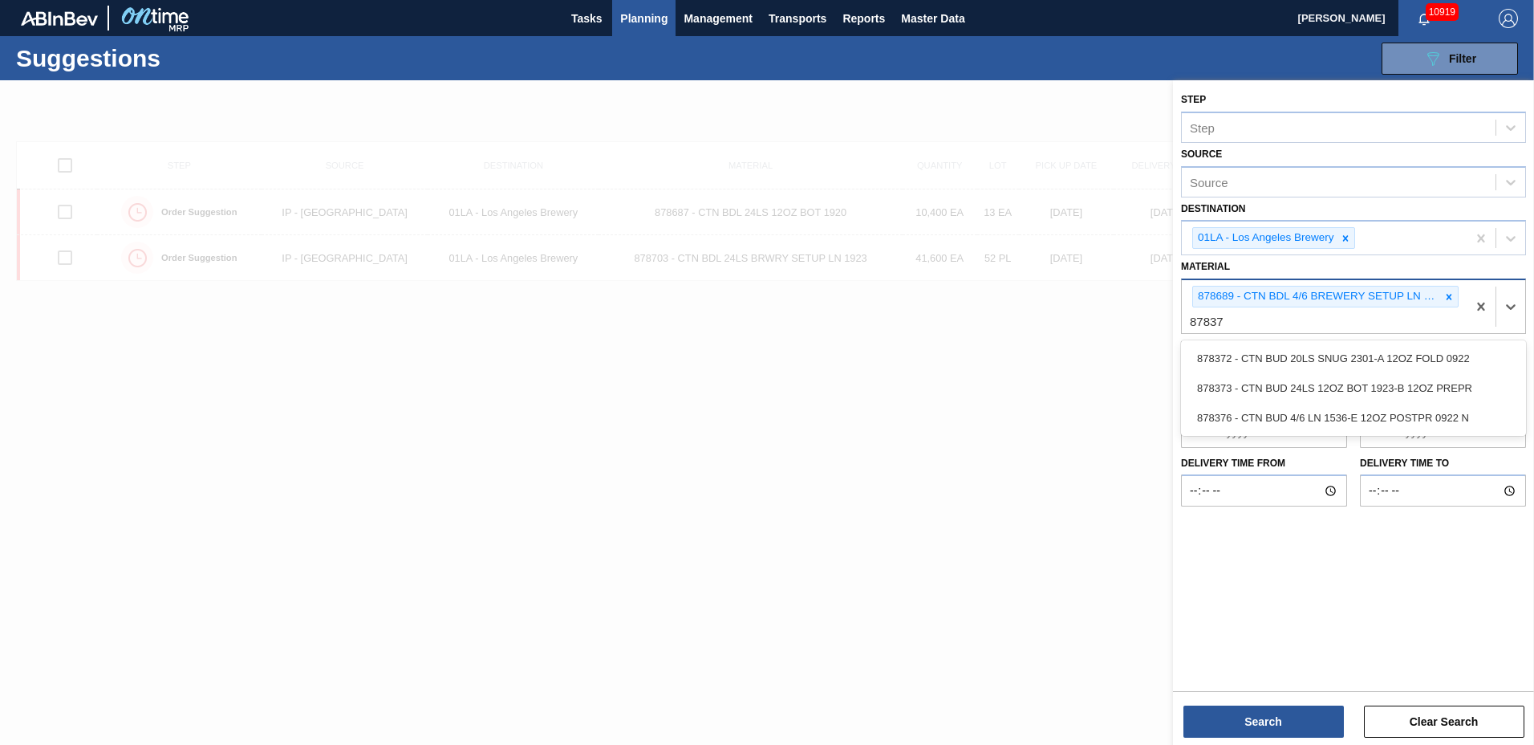
type input "878376"
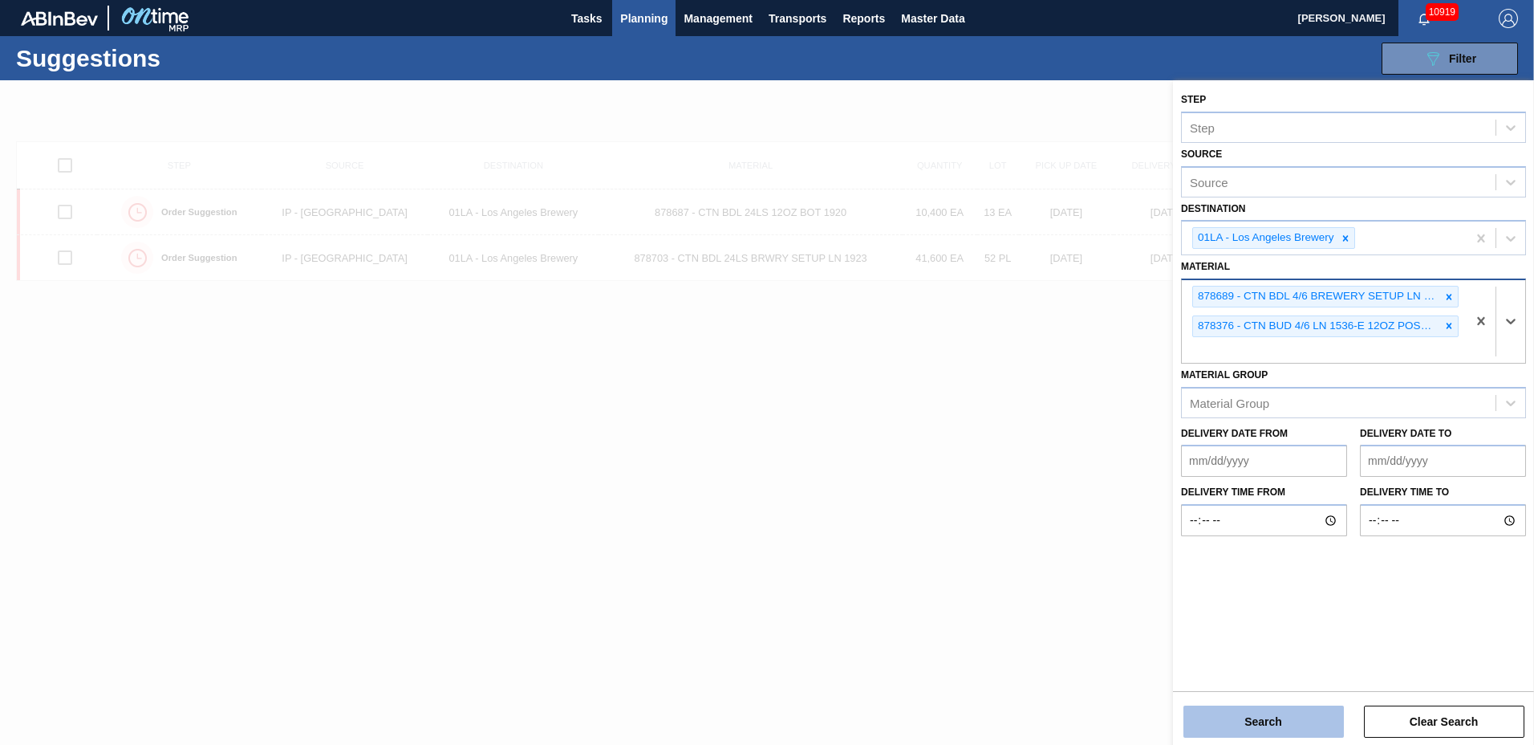
click at [1287, 718] on button "Search" at bounding box center [1263, 721] width 160 height 32
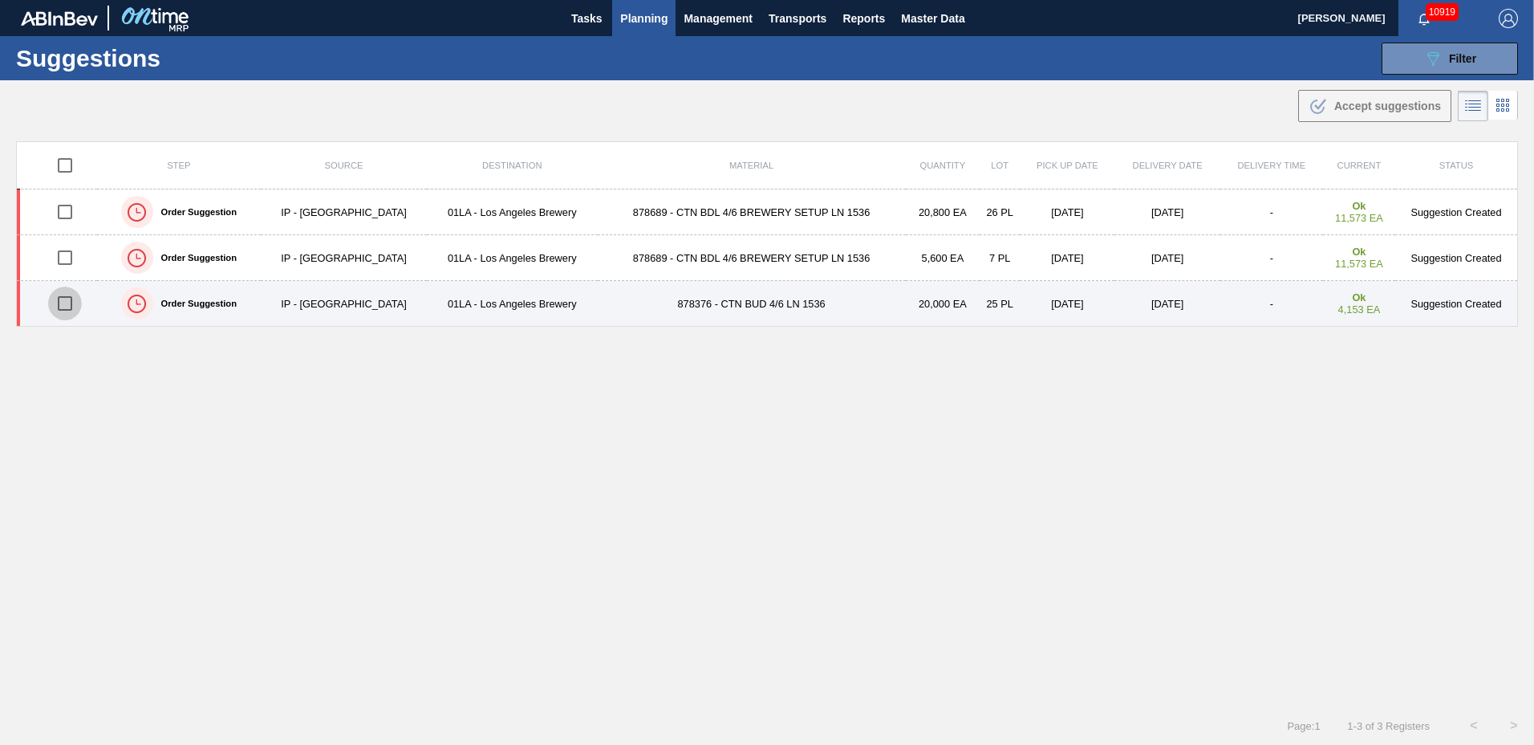
click at [64, 302] on input "checkbox" at bounding box center [65, 303] width 34 height 34
checkbox input "true"
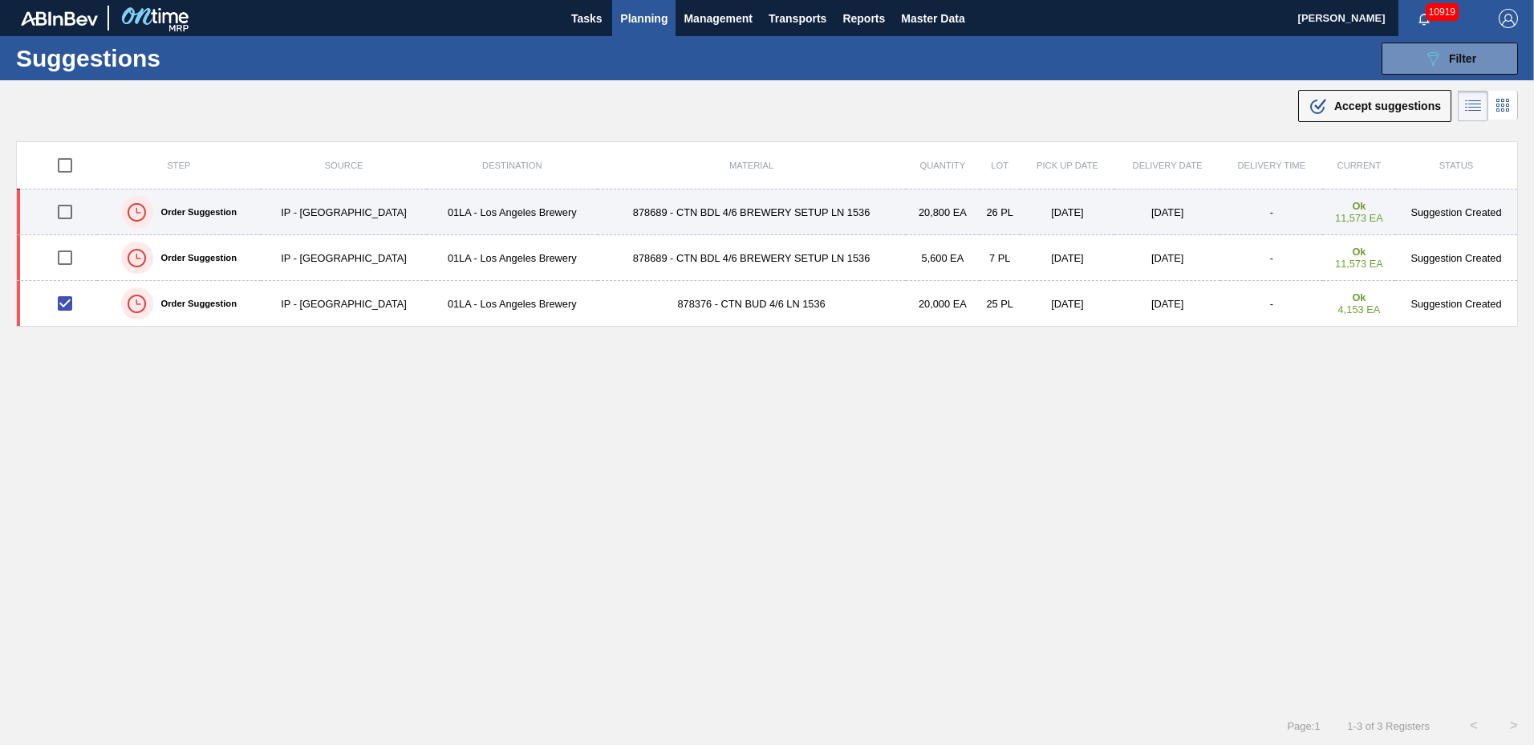
click at [71, 208] on input "checkbox" at bounding box center [65, 212] width 34 height 34
checkbox input "true"
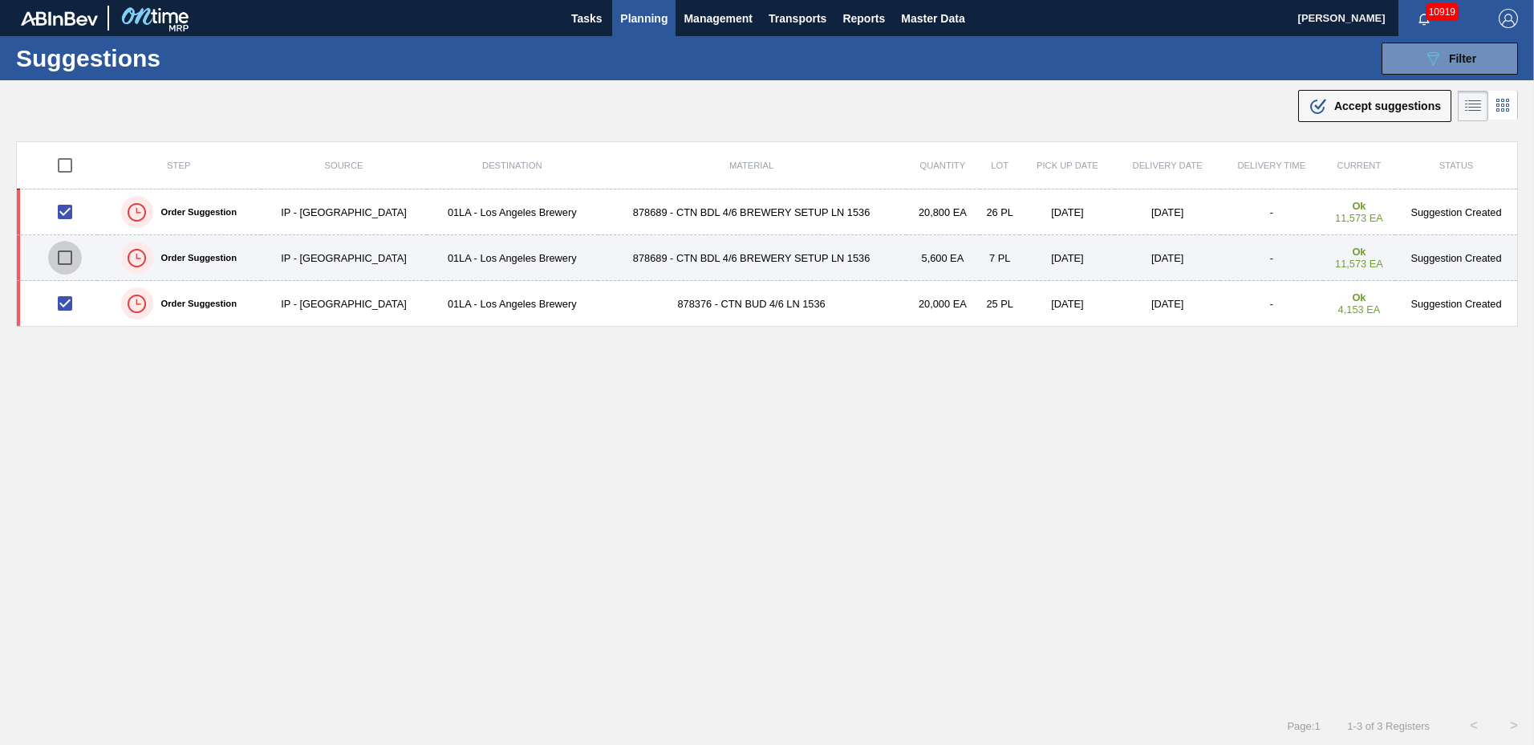
click at [65, 256] on input "checkbox" at bounding box center [65, 258] width 34 height 34
checkbox input "true"
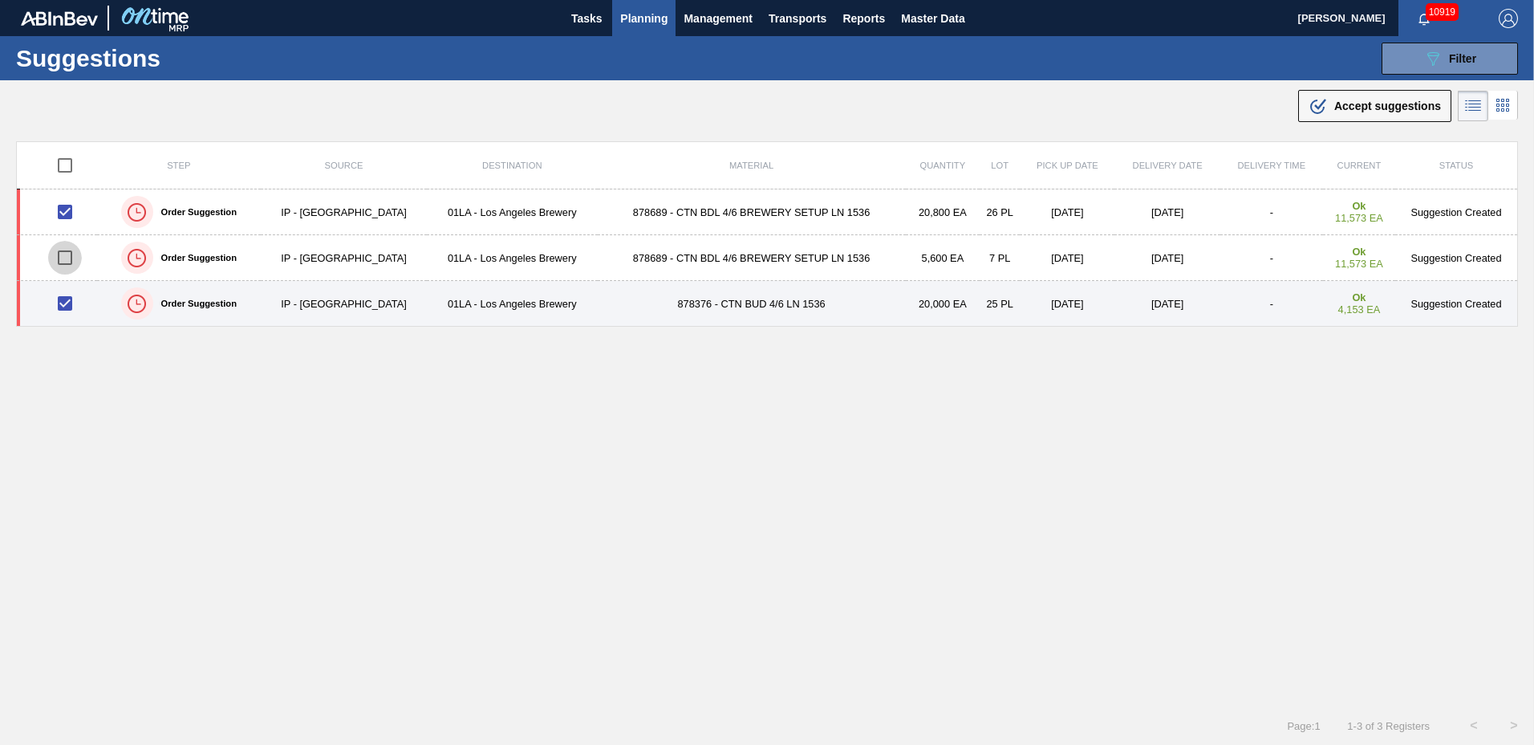
checkbox input "true"
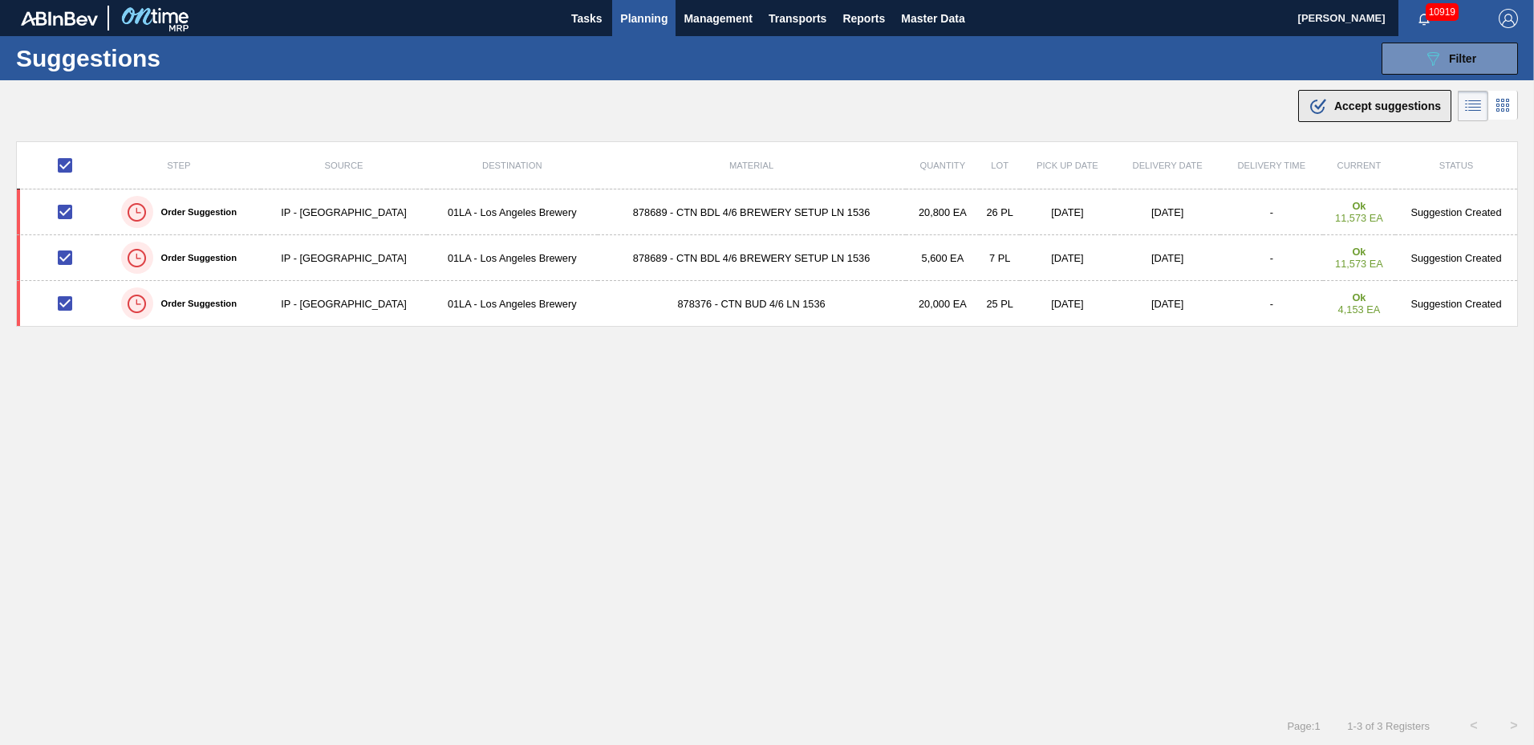
click at [1381, 112] on span "Accept suggestions" at bounding box center [1387, 105] width 107 height 13
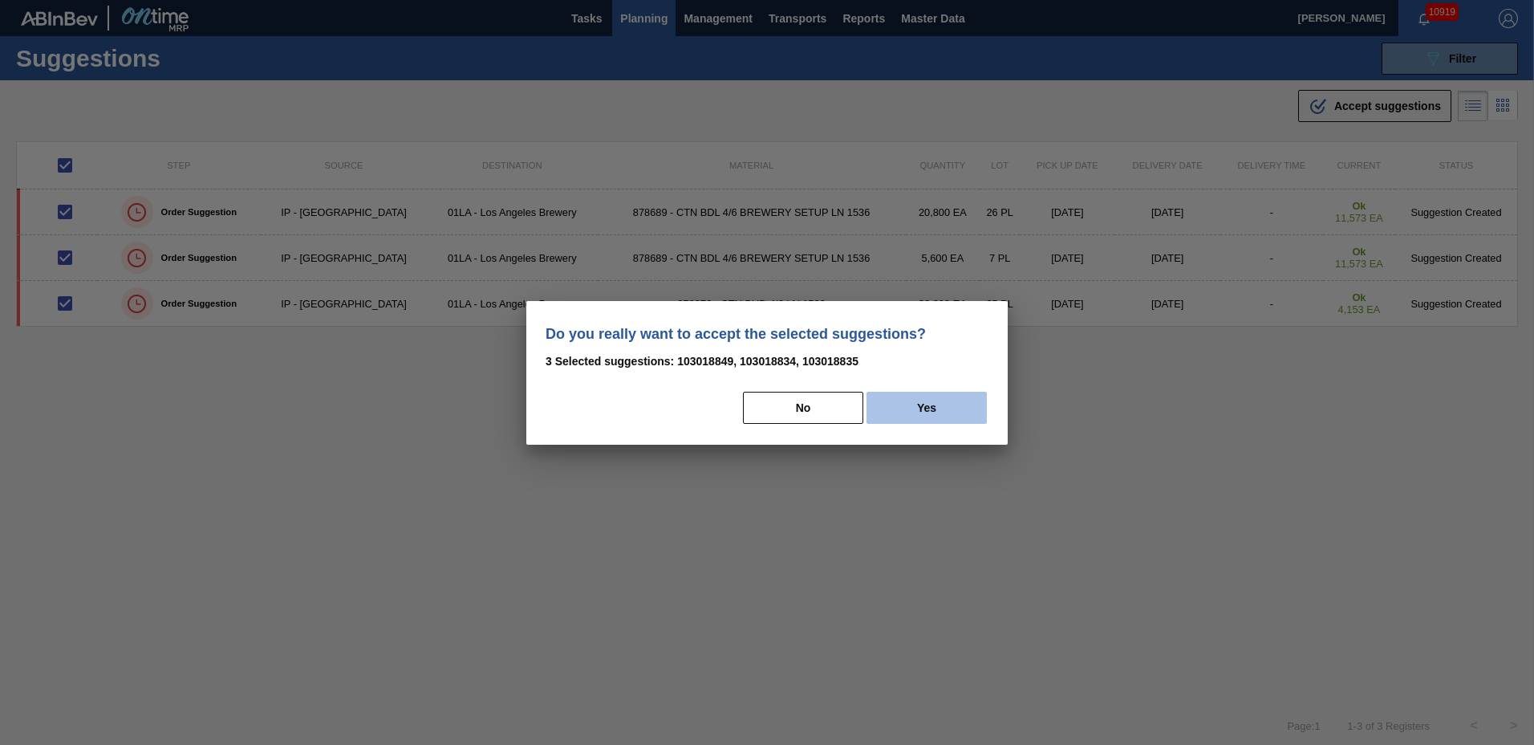
click at [930, 408] on button "Yes" at bounding box center [926, 408] width 120 height 32
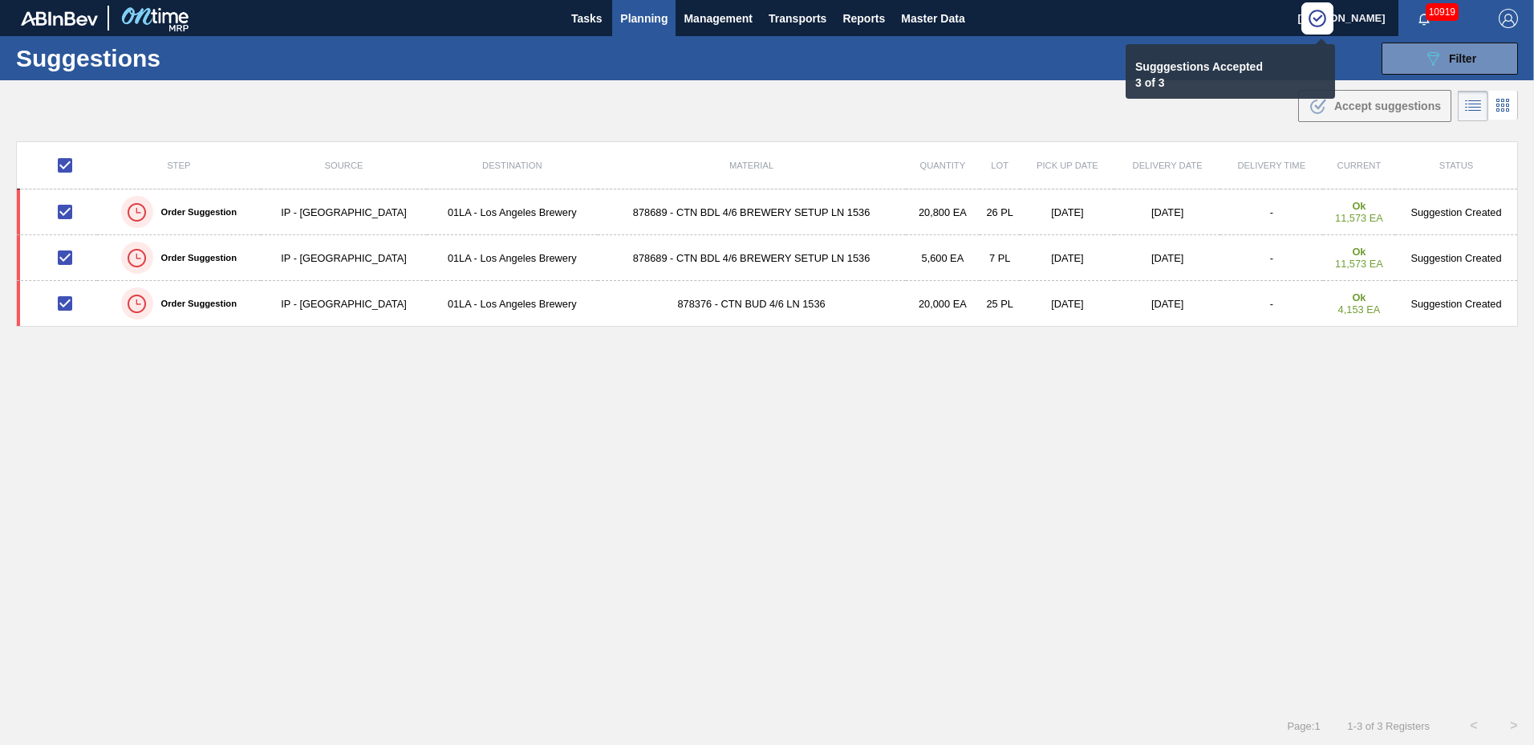
click at [653, 18] on span "Planning" at bounding box center [643, 18] width 47 height 19
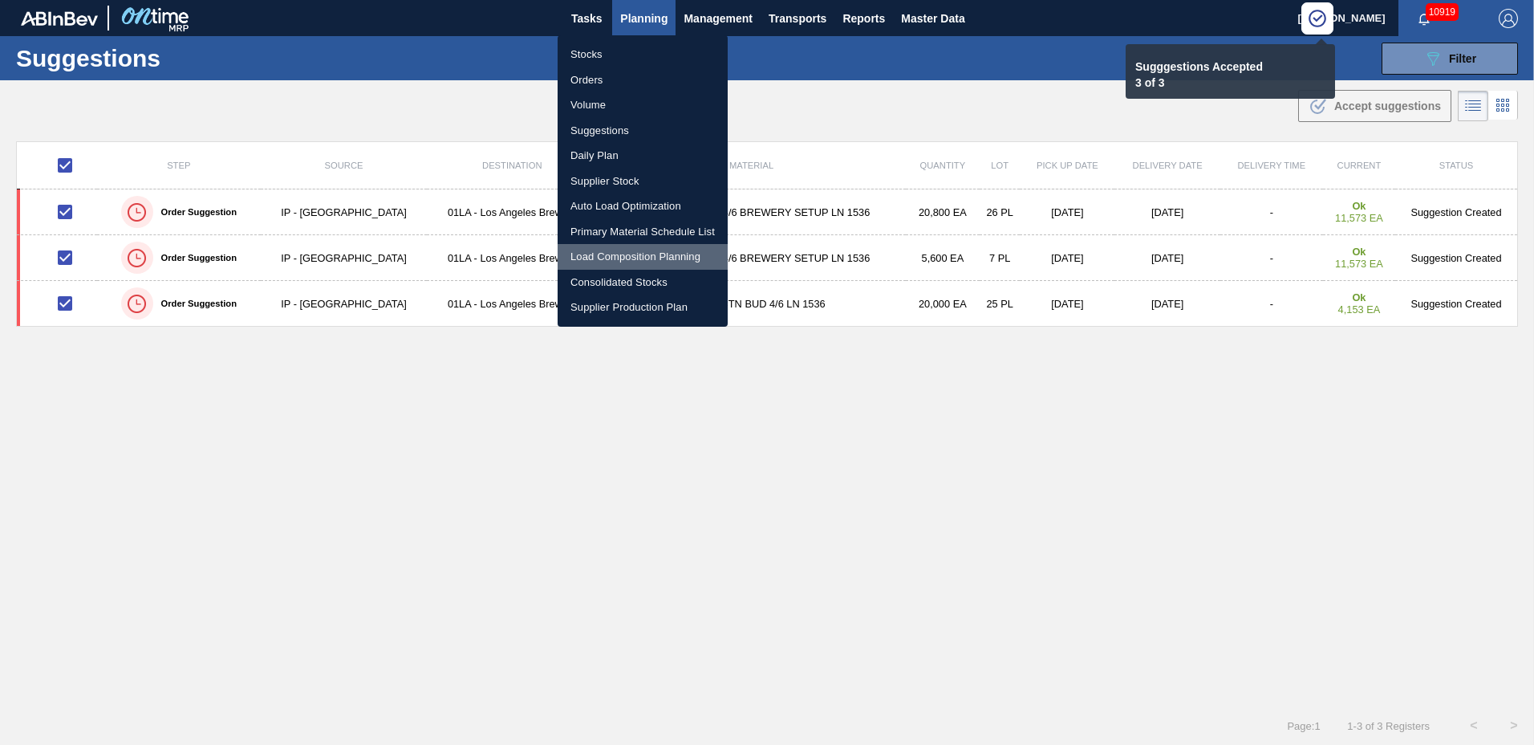
click at [650, 250] on li "Load Composition Planning" at bounding box center [643, 257] width 170 height 26
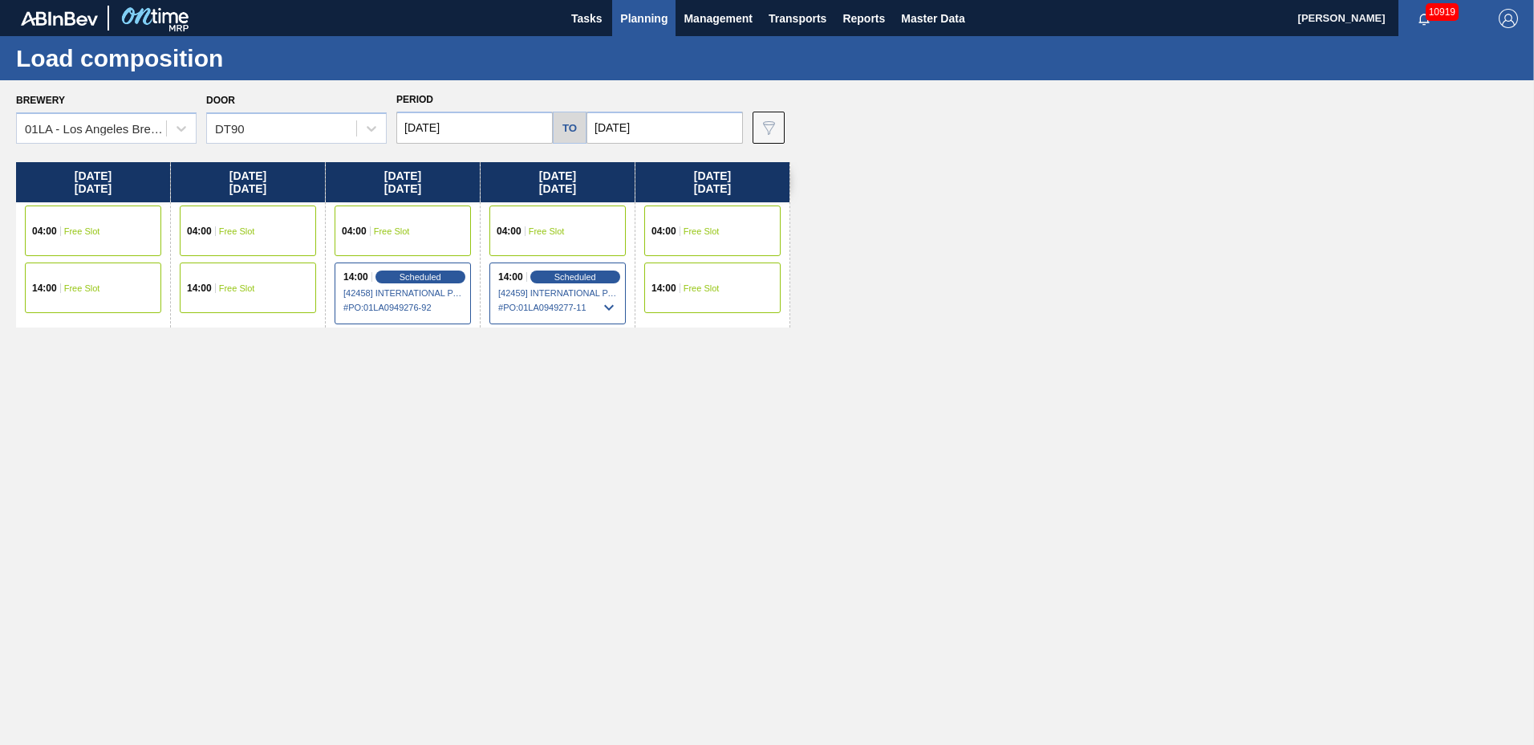
click at [719, 289] on span "Free Slot" at bounding box center [702, 288] width 36 height 10
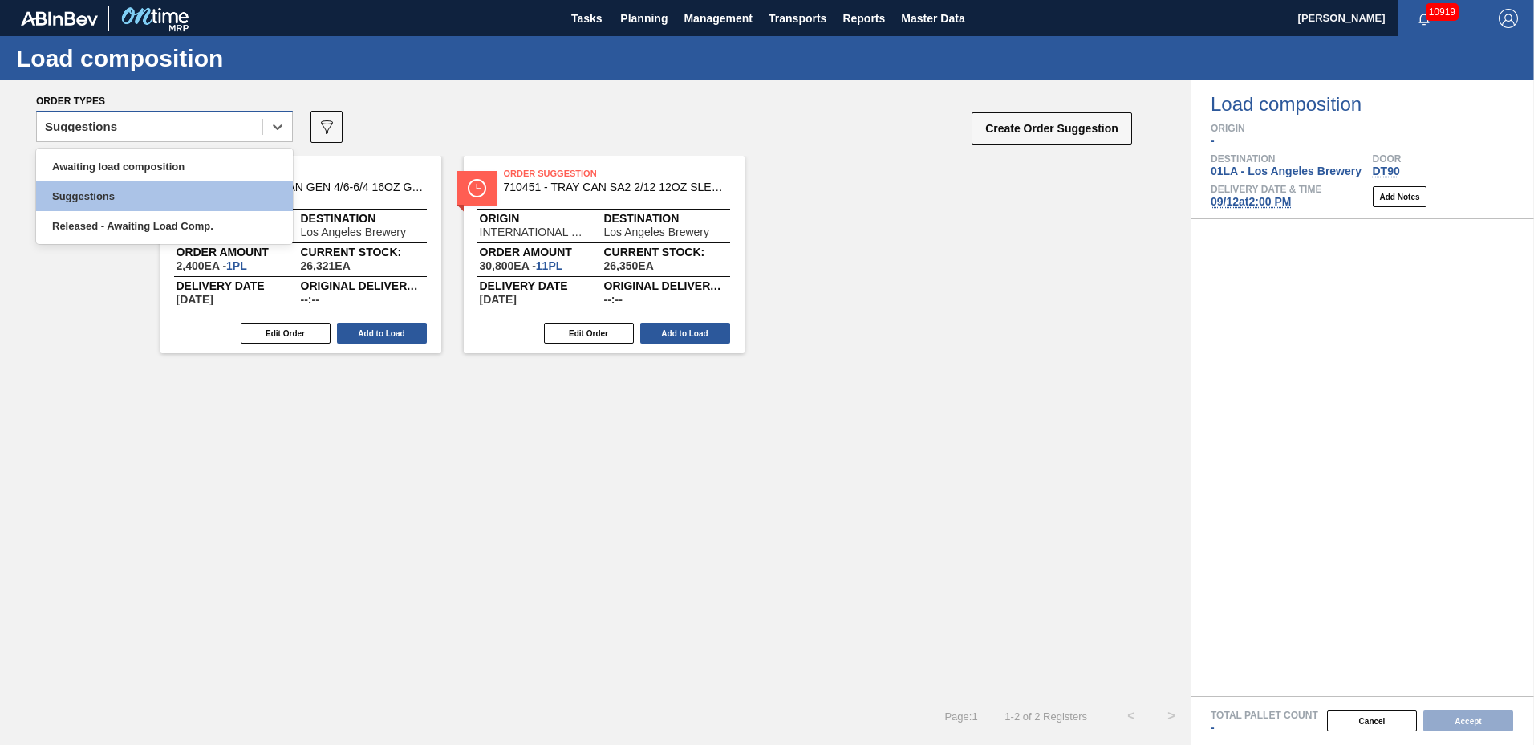
click at [129, 120] on div "Suggestions" at bounding box center [149, 127] width 225 height 23
click at [128, 160] on div "Awaiting load composition" at bounding box center [164, 167] width 257 height 30
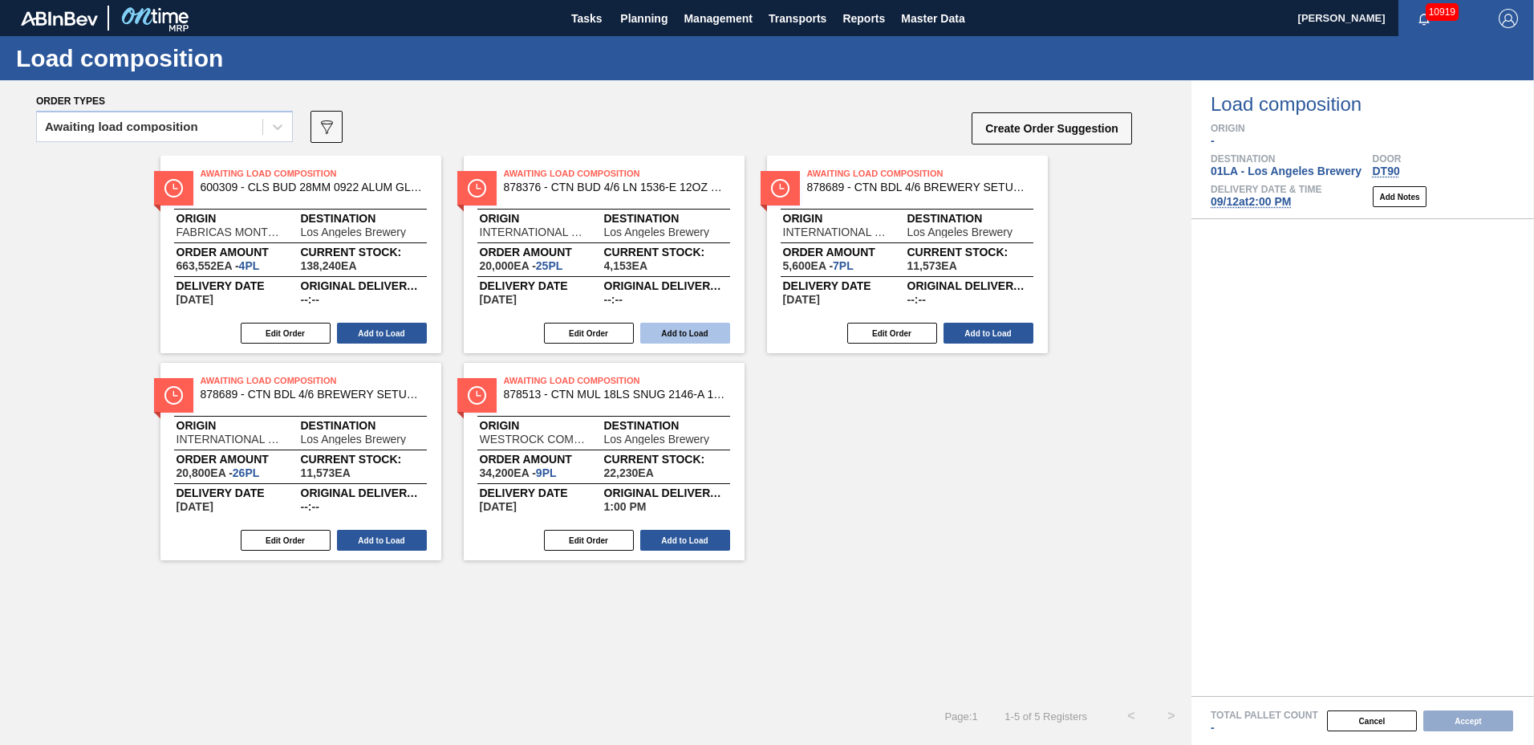
click at [706, 337] on button "Add to Load" at bounding box center [685, 333] width 90 height 21
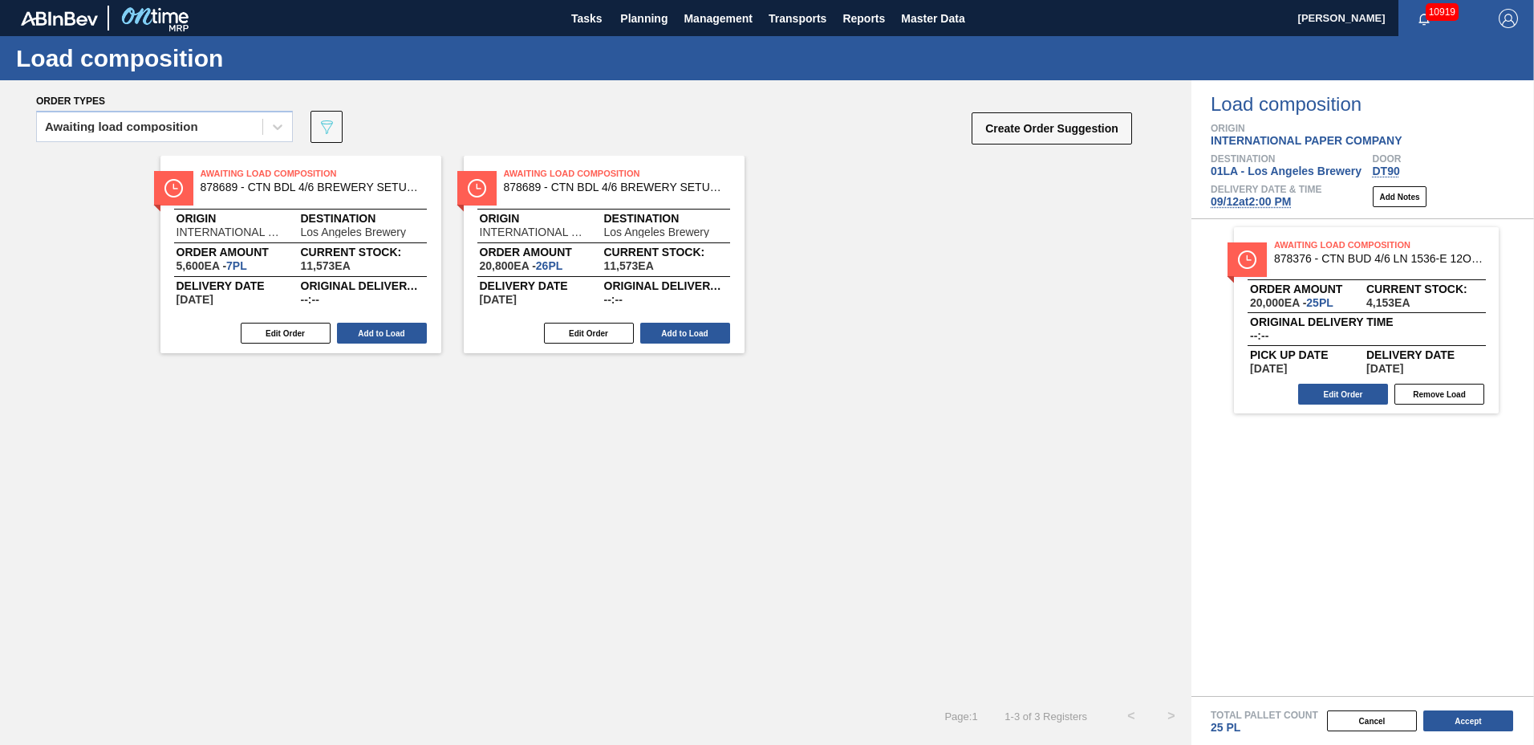
click at [706, 337] on button "Add to Load" at bounding box center [685, 333] width 90 height 21
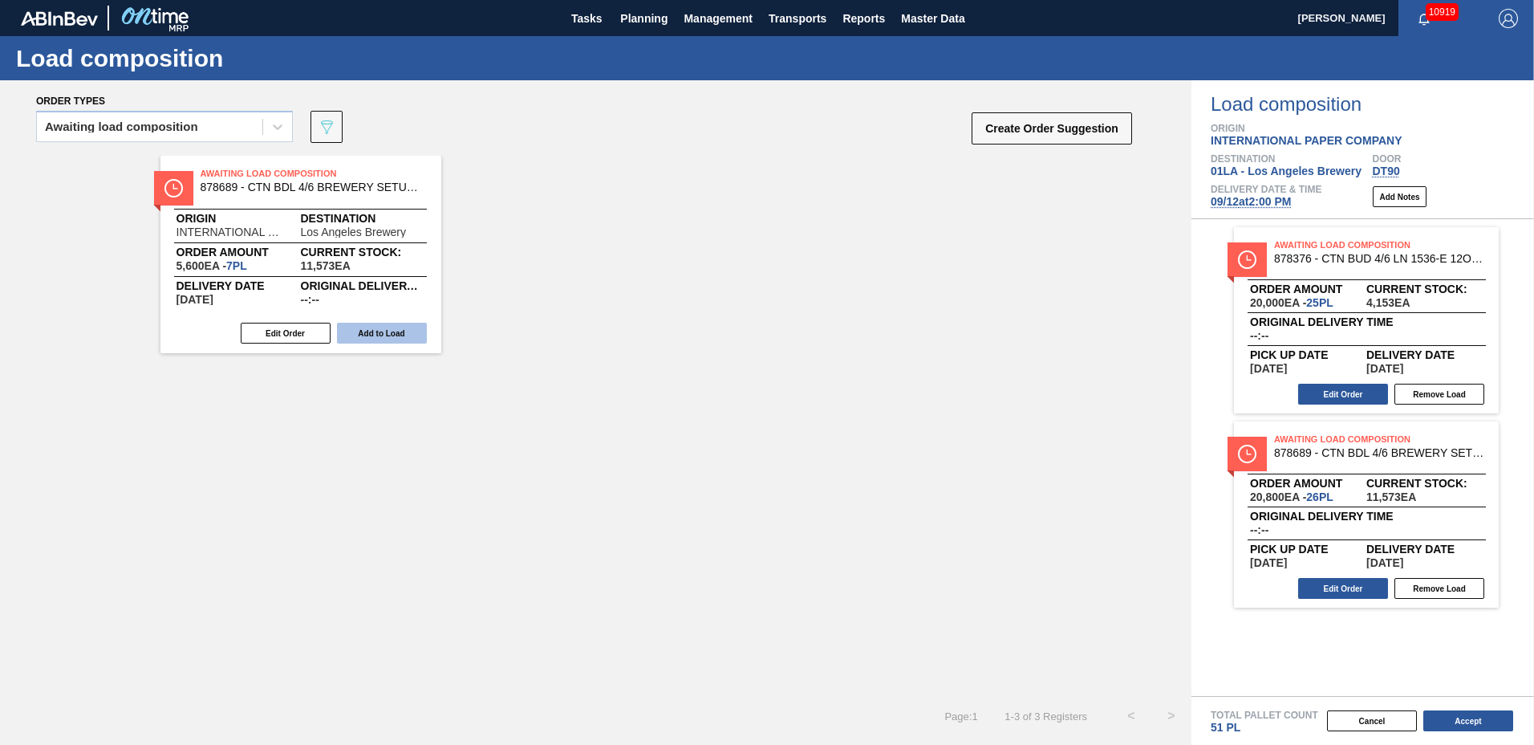
click at [392, 327] on button "Add to Load" at bounding box center [382, 333] width 90 height 21
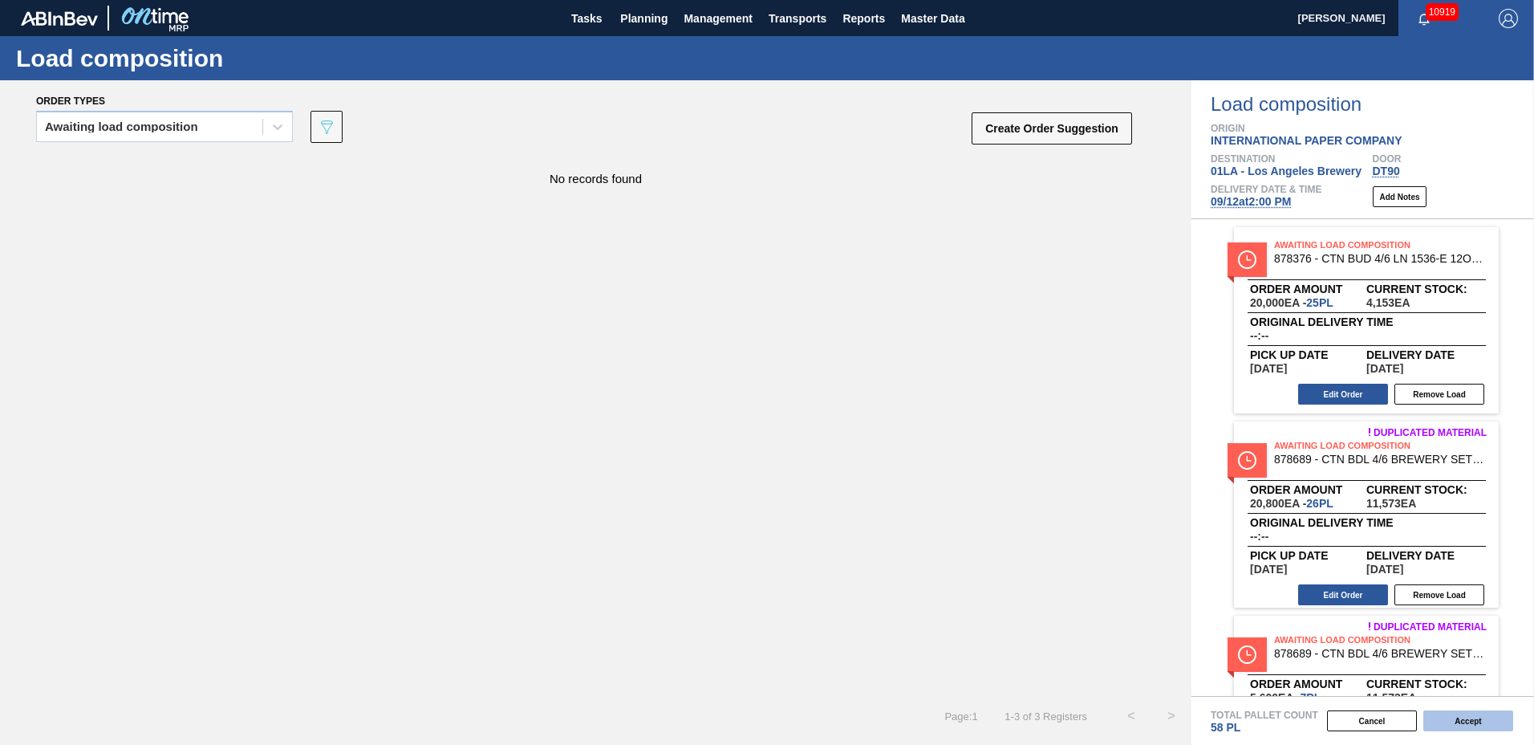
click at [1479, 715] on button "Accept" at bounding box center [1468, 720] width 90 height 21
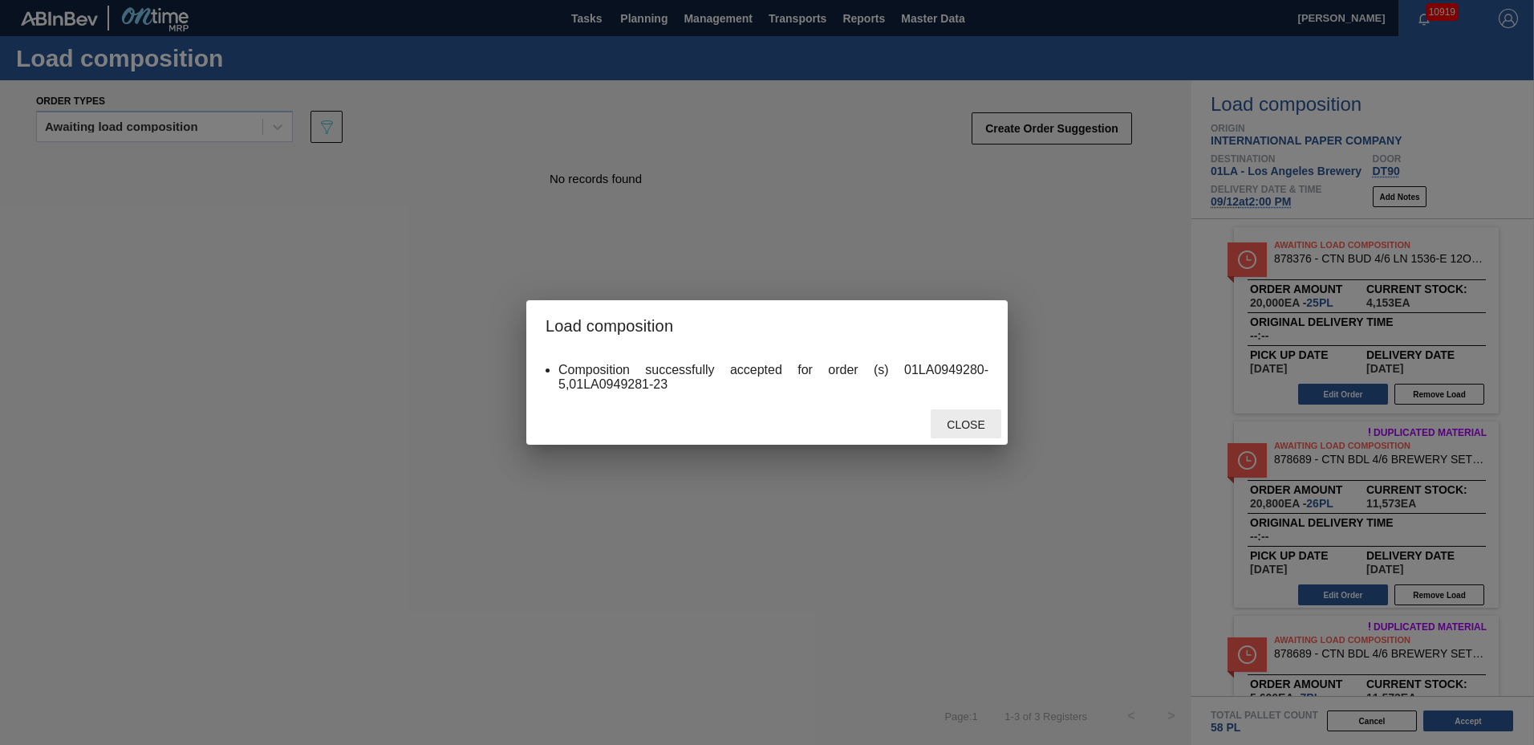
click at [960, 426] on span "Close" at bounding box center [965, 424] width 63 height 13
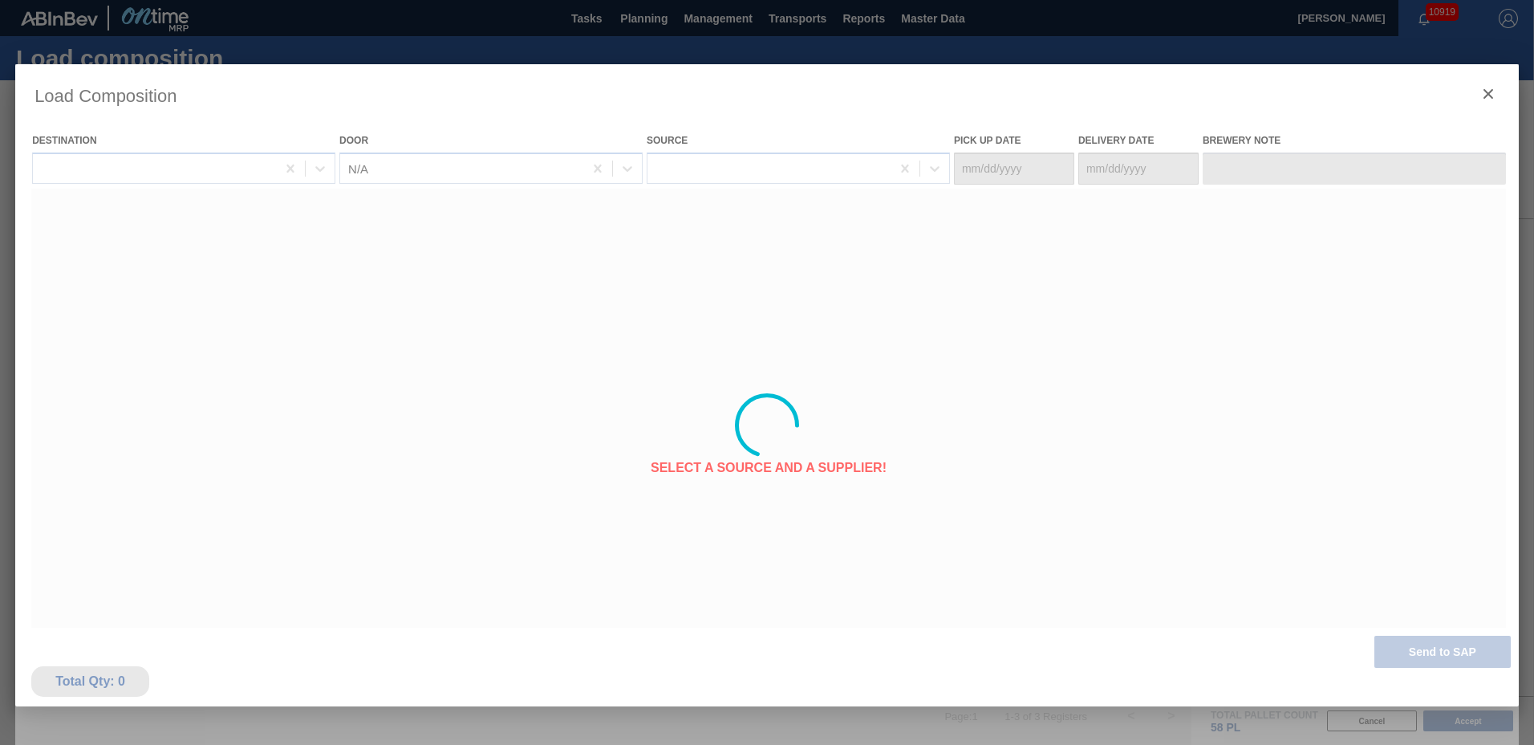
type Date "[DATE]"
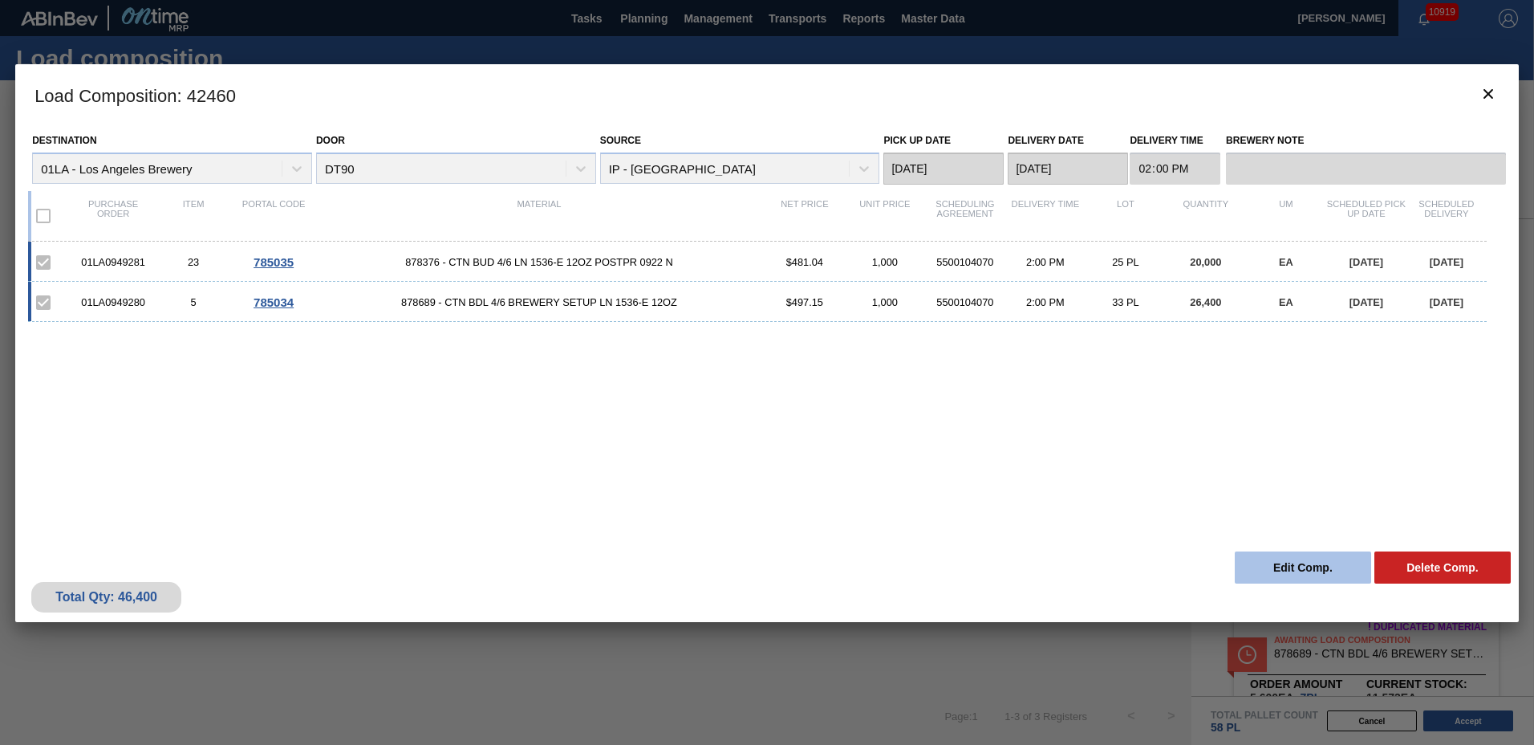
click at [1282, 581] on button "Edit Comp." at bounding box center [1303, 567] width 136 height 32
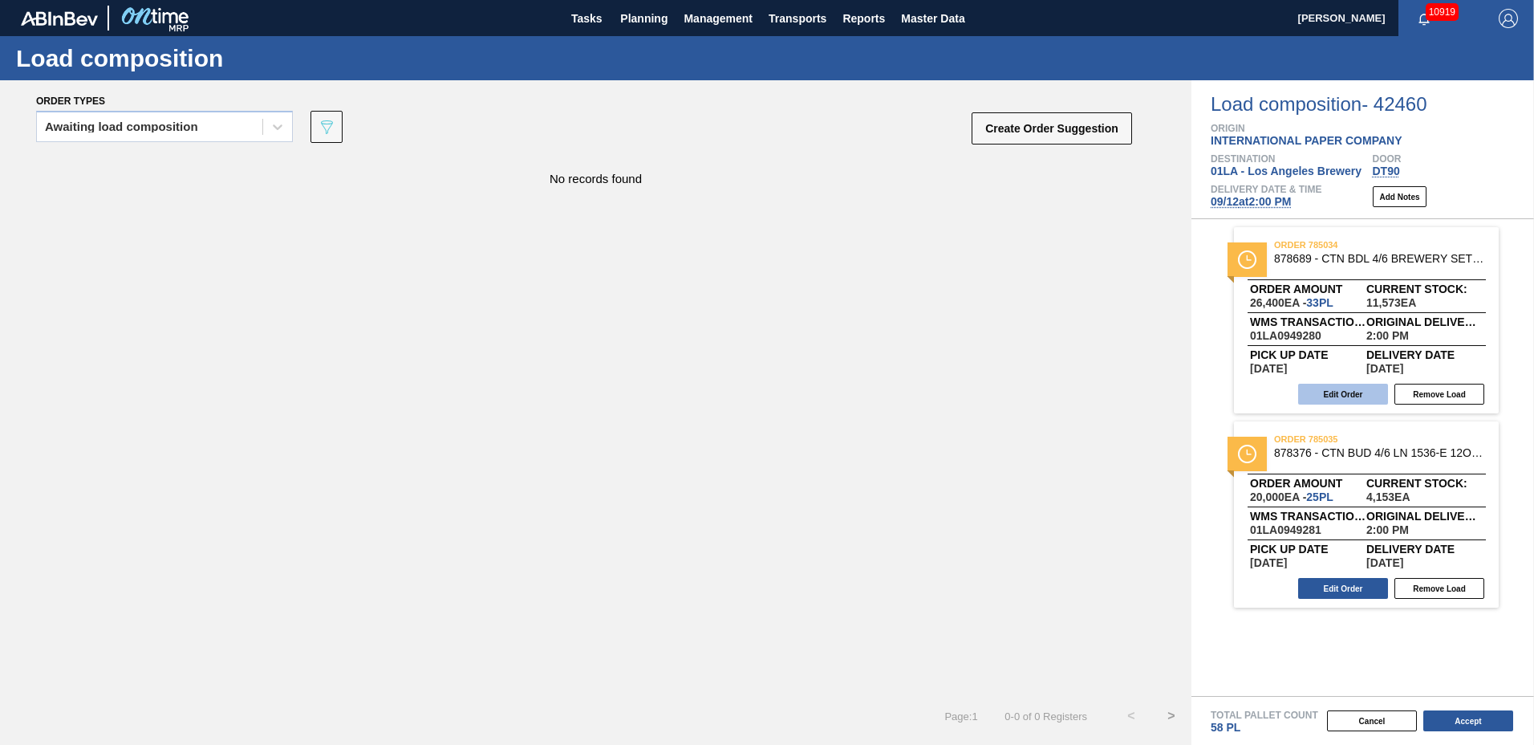
click at [1331, 396] on button "Edit Order" at bounding box center [1343, 393] width 90 height 21
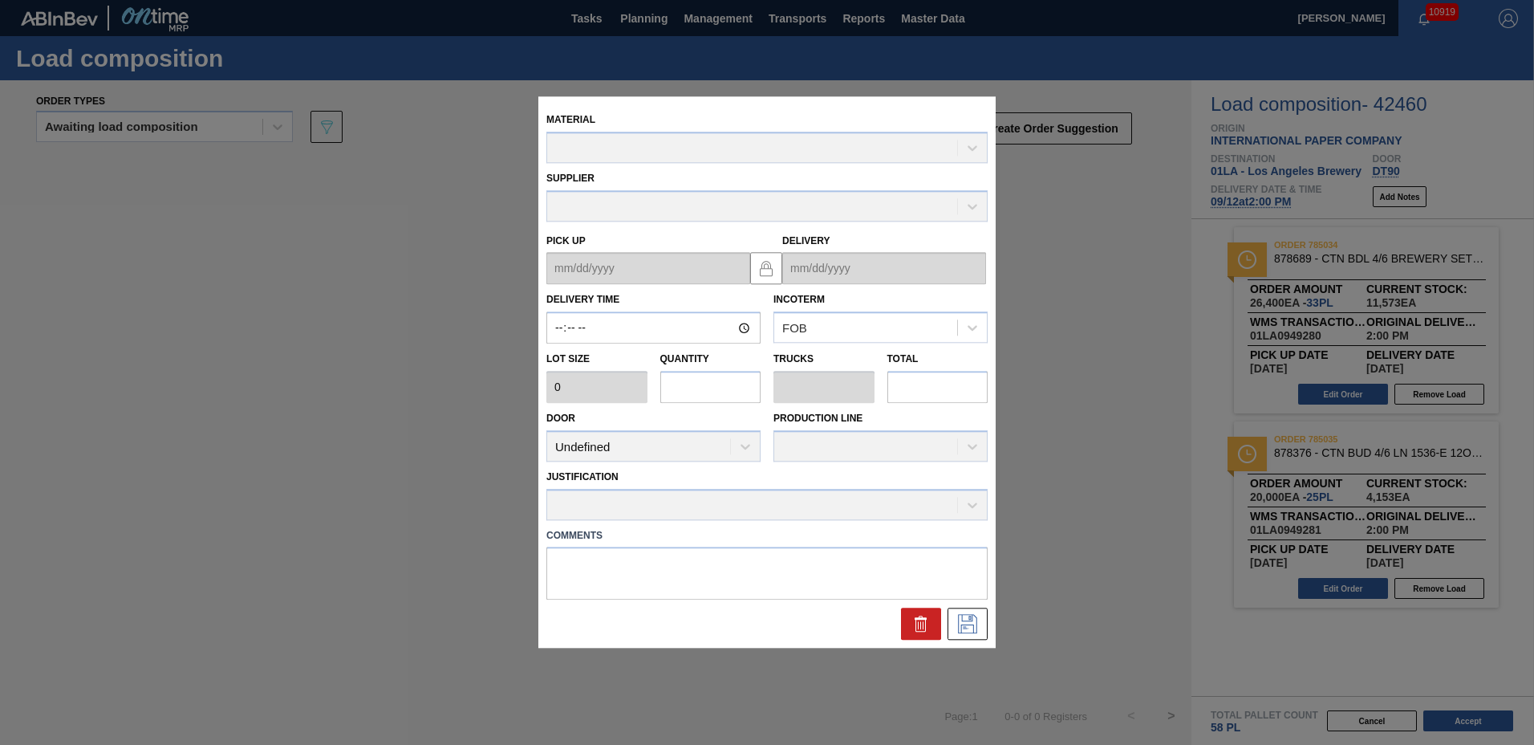
type input "14:00:00"
type input "800"
type input "33"
type input "0.635"
type input "26,400"
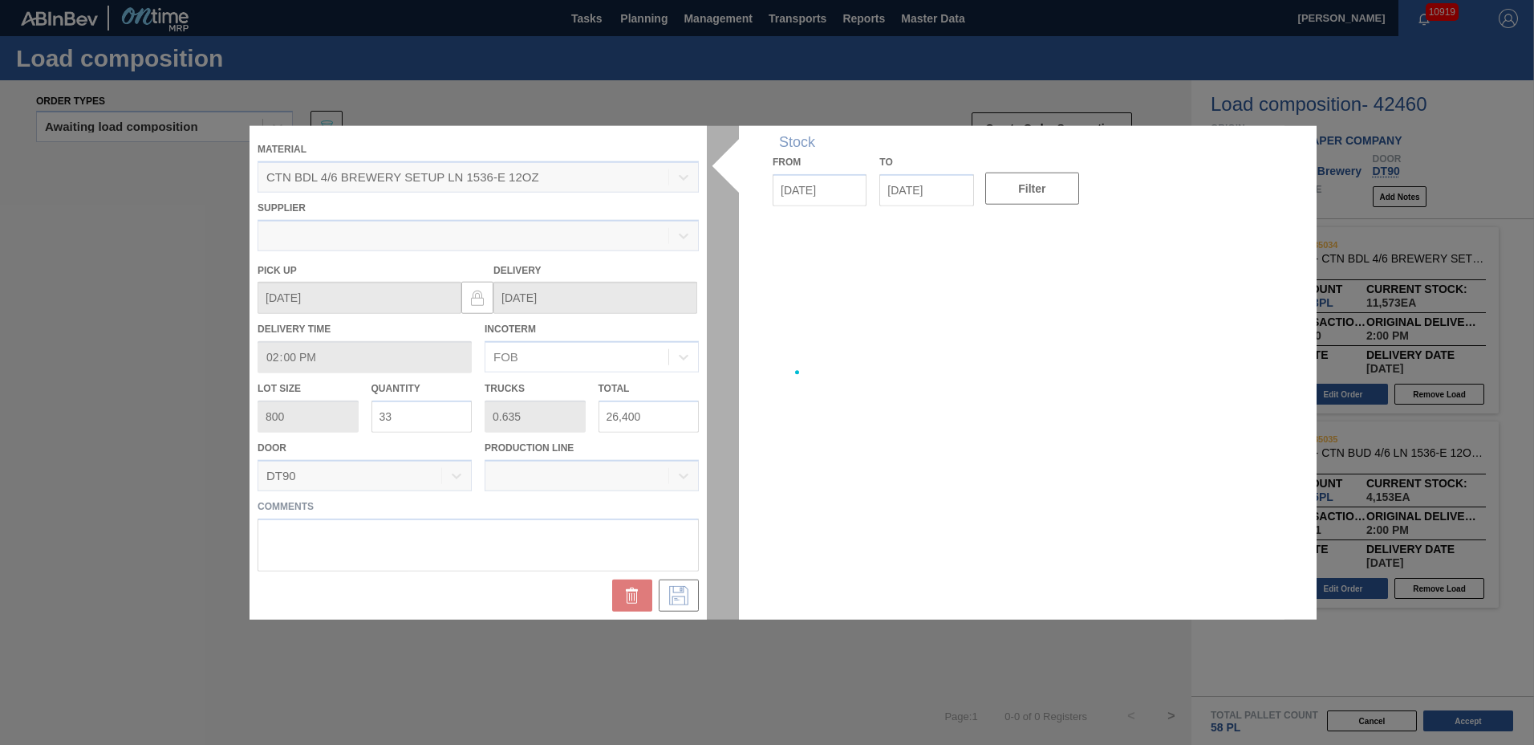
type up "[DATE]"
type input "[DATE]"
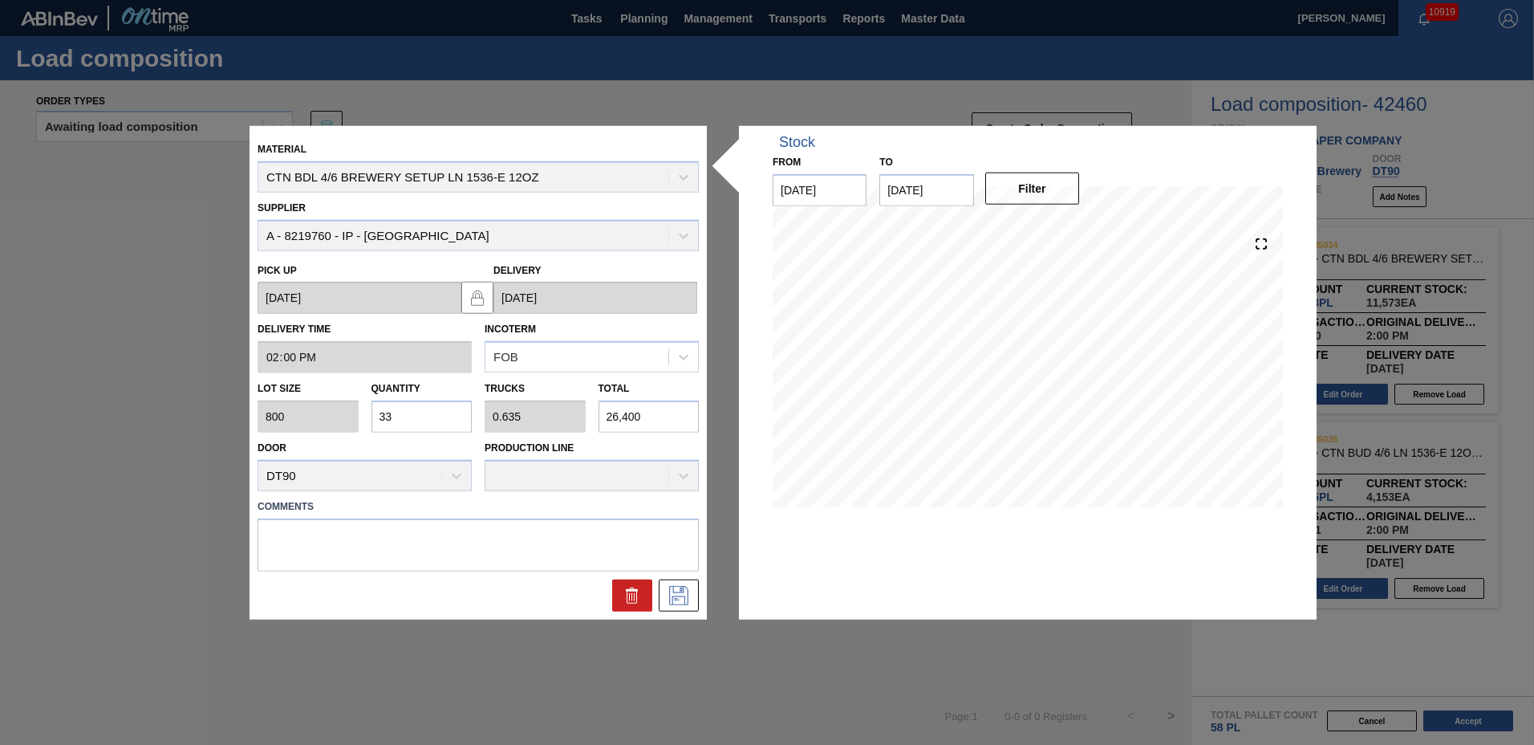
click at [413, 419] on input "33" at bounding box center [421, 416] width 101 height 32
type input "3"
type input "0.058"
type input "2,400"
type input "0"
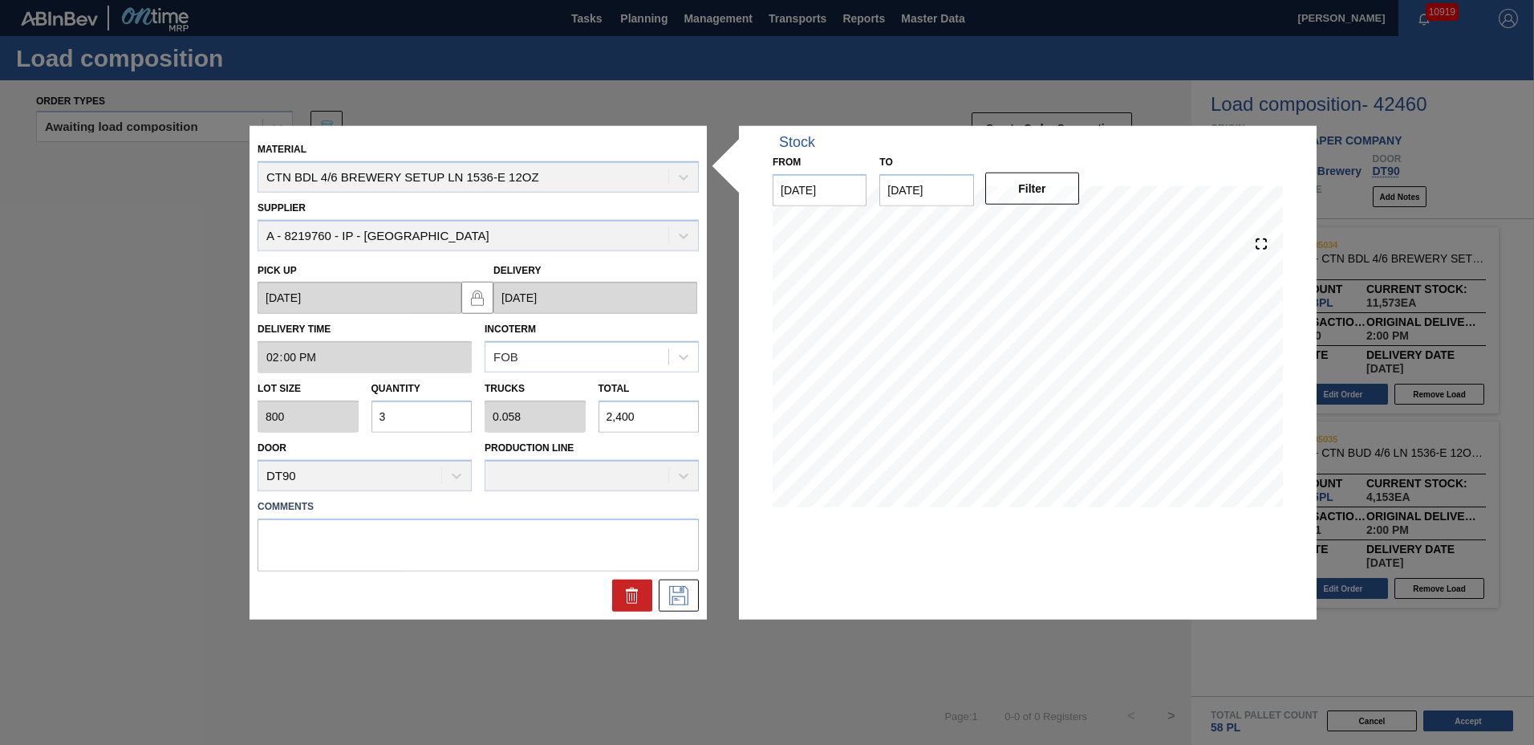
type input "0"
type input "4"
type input "0.077"
type input "3,200"
type input "40"
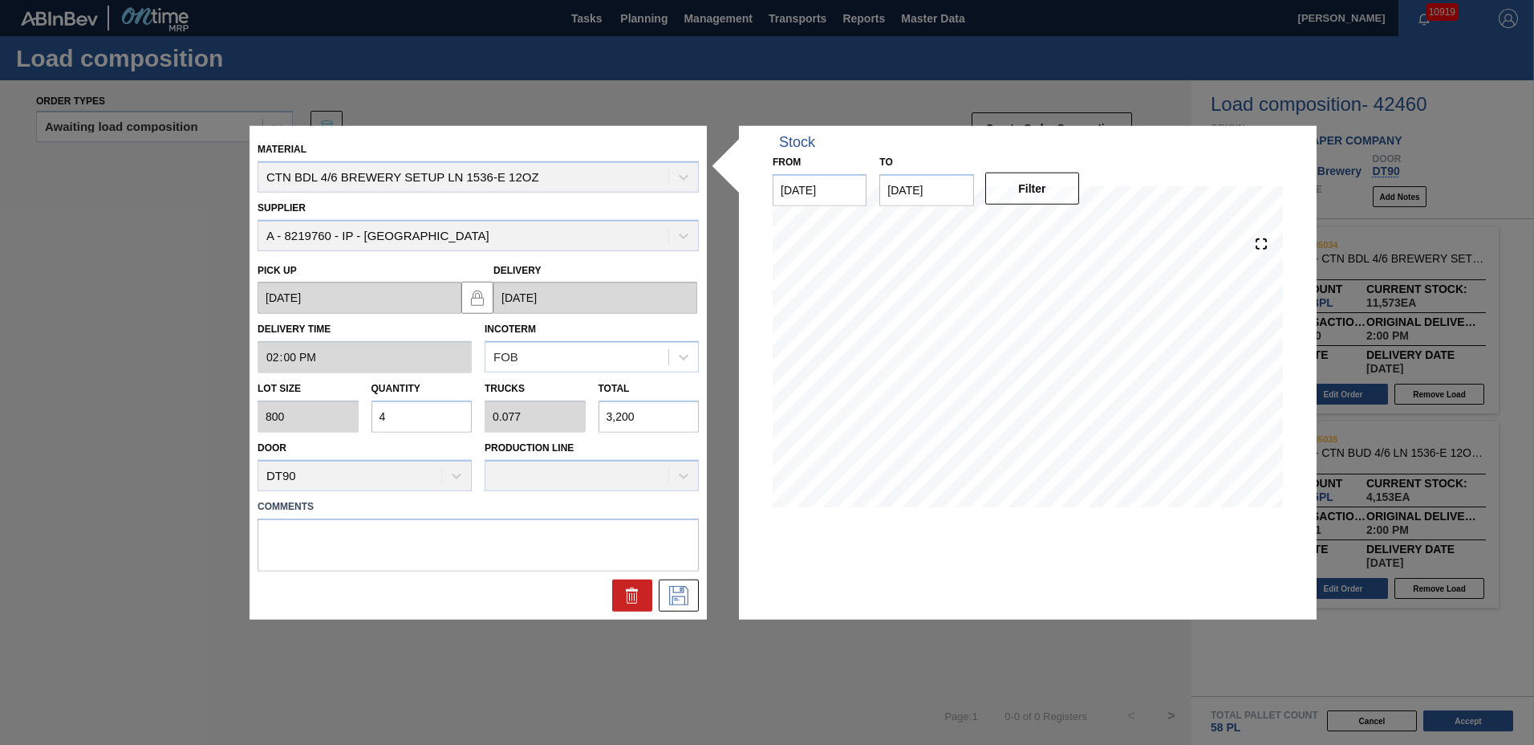
type input "0.769"
type input "32,000"
type input "40"
click at [677, 604] on button at bounding box center [679, 594] width 40 height 32
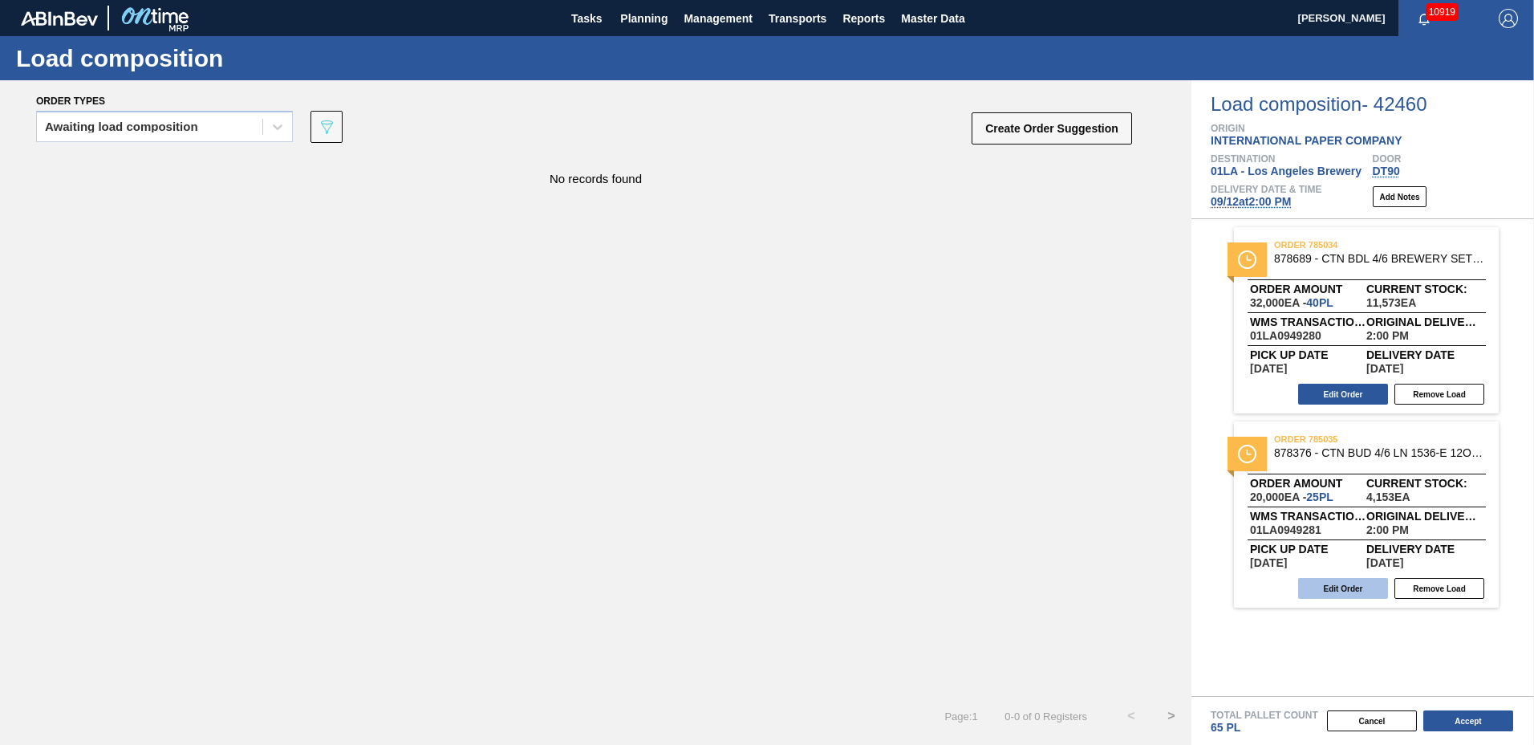
click at [1345, 589] on button "Edit Order" at bounding box center [1343, 588] width 90 height 21
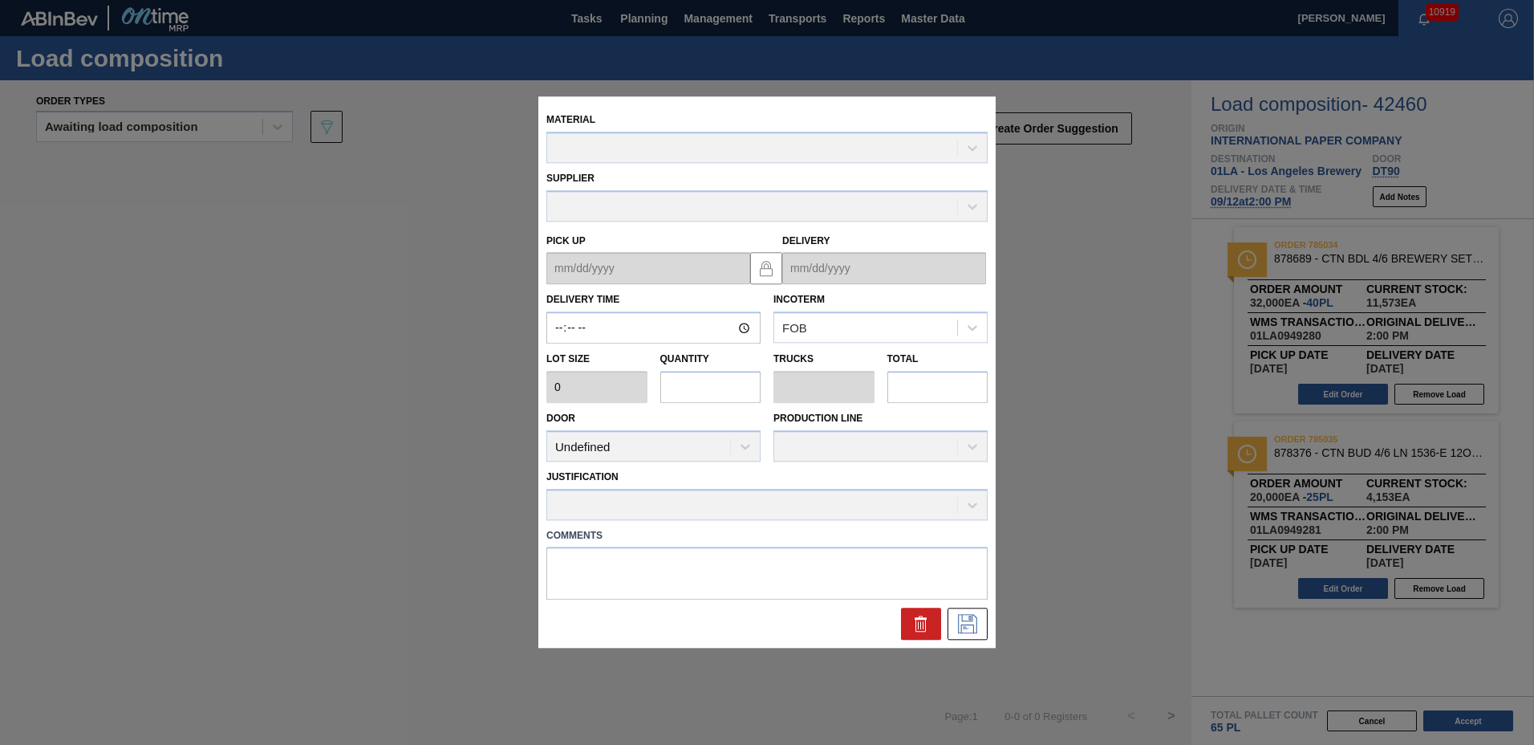
type input "14:00:00"
type input "800"
type input "25"
type input "0.568"
type input "20,000"
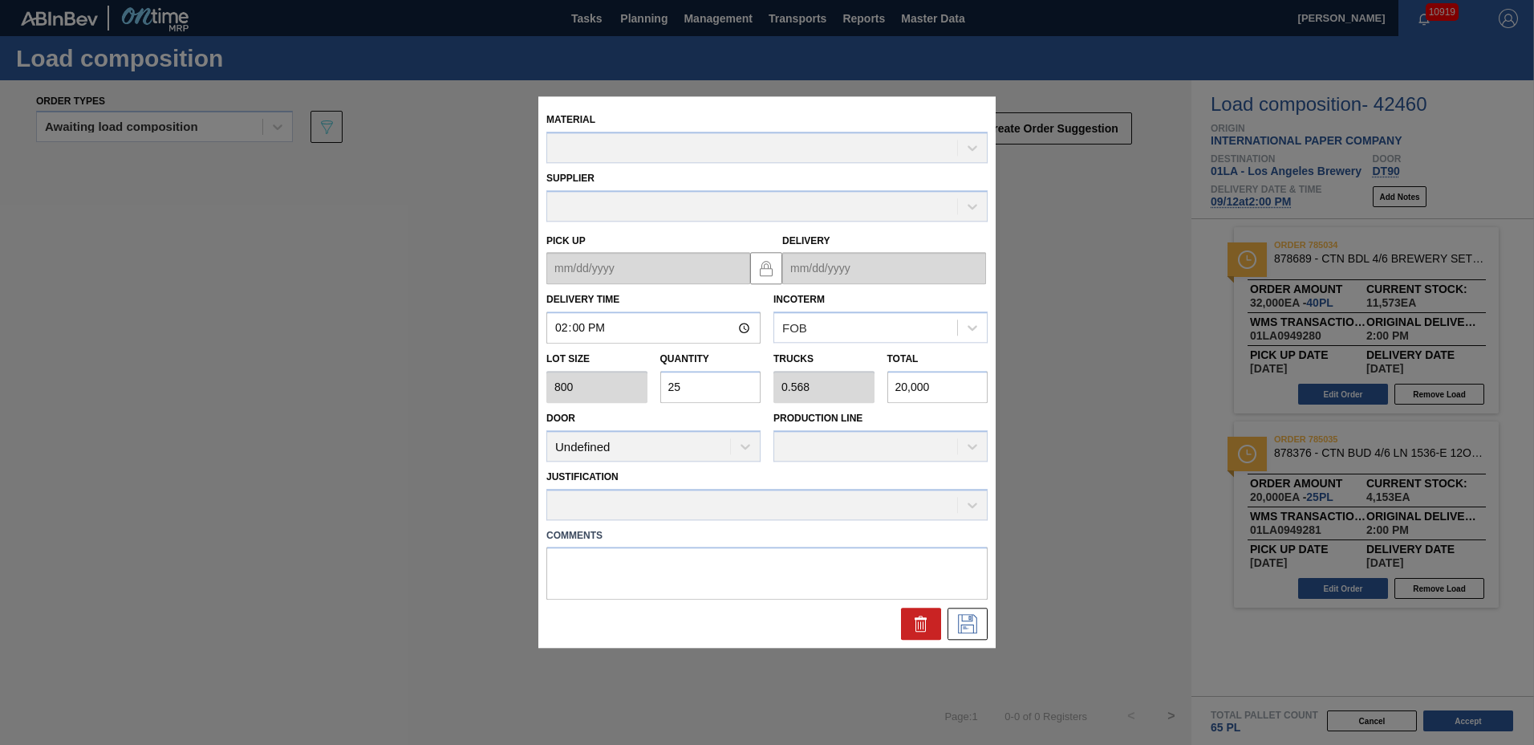
type up "[DATE]"
type input "[DATE]"
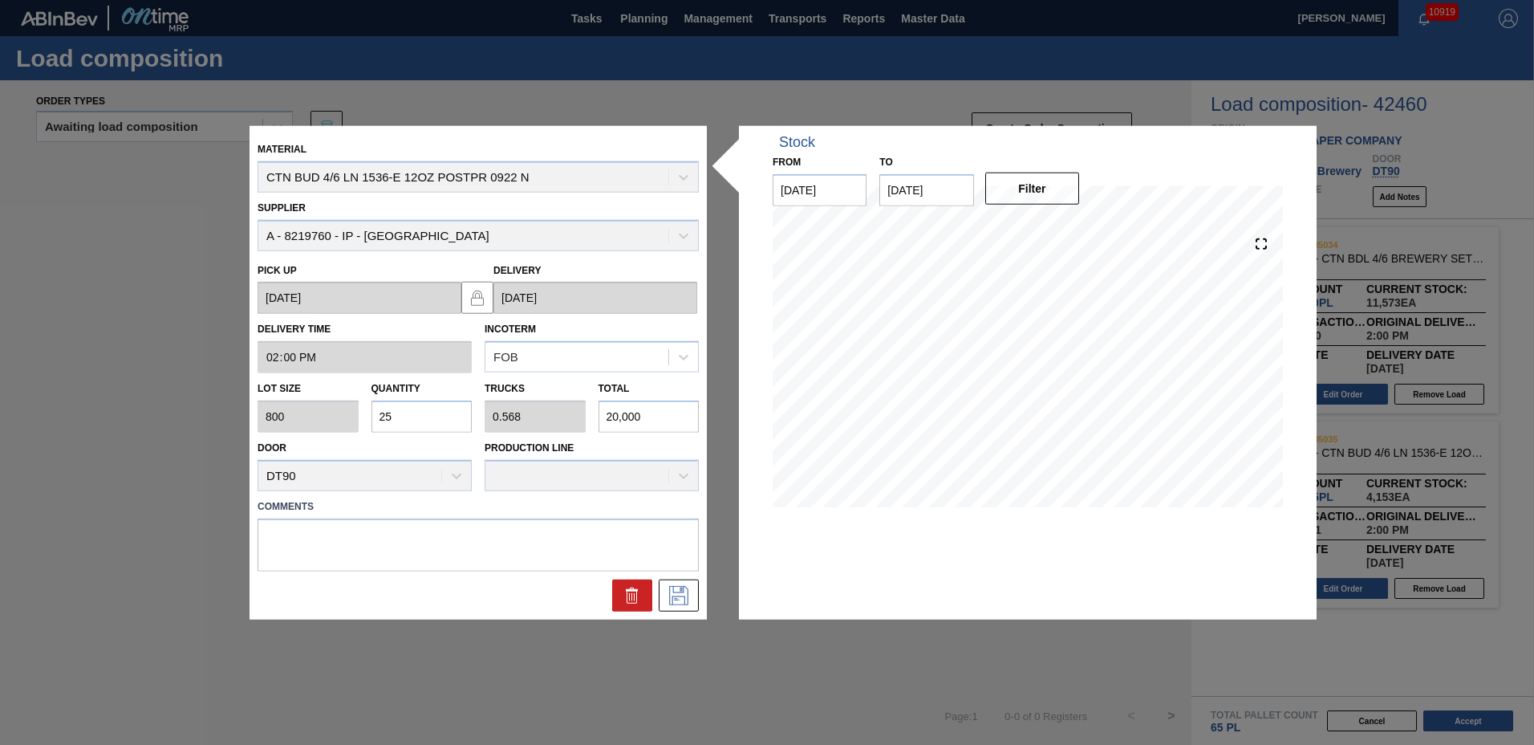
click at [424, 413] on input "25" at bounding box center [421, 416] width 101 height 32
type input "2"
type input "0"
type input "1"
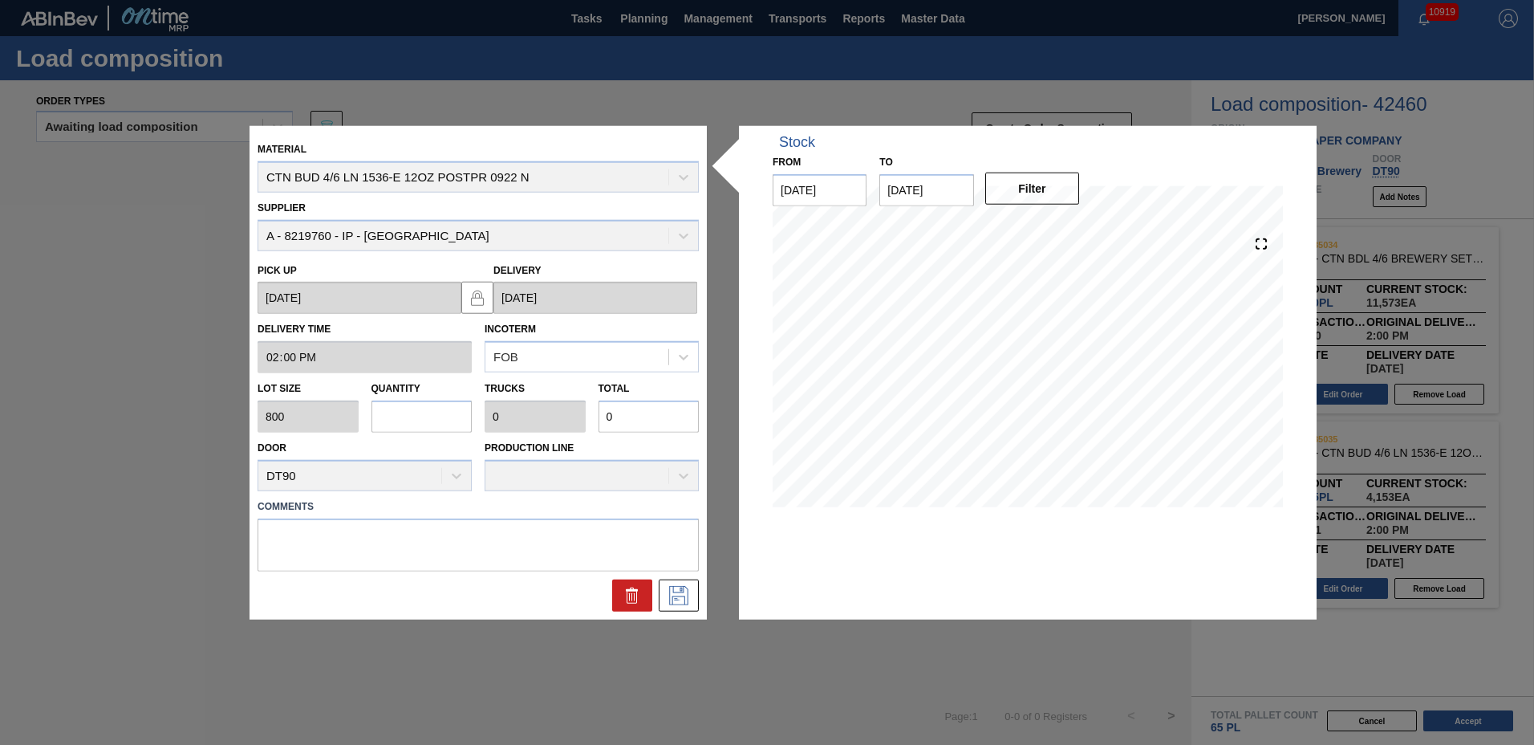
type input "0.023"
type input "800"
type input "12"
type input "0.273"
type input "9,600"
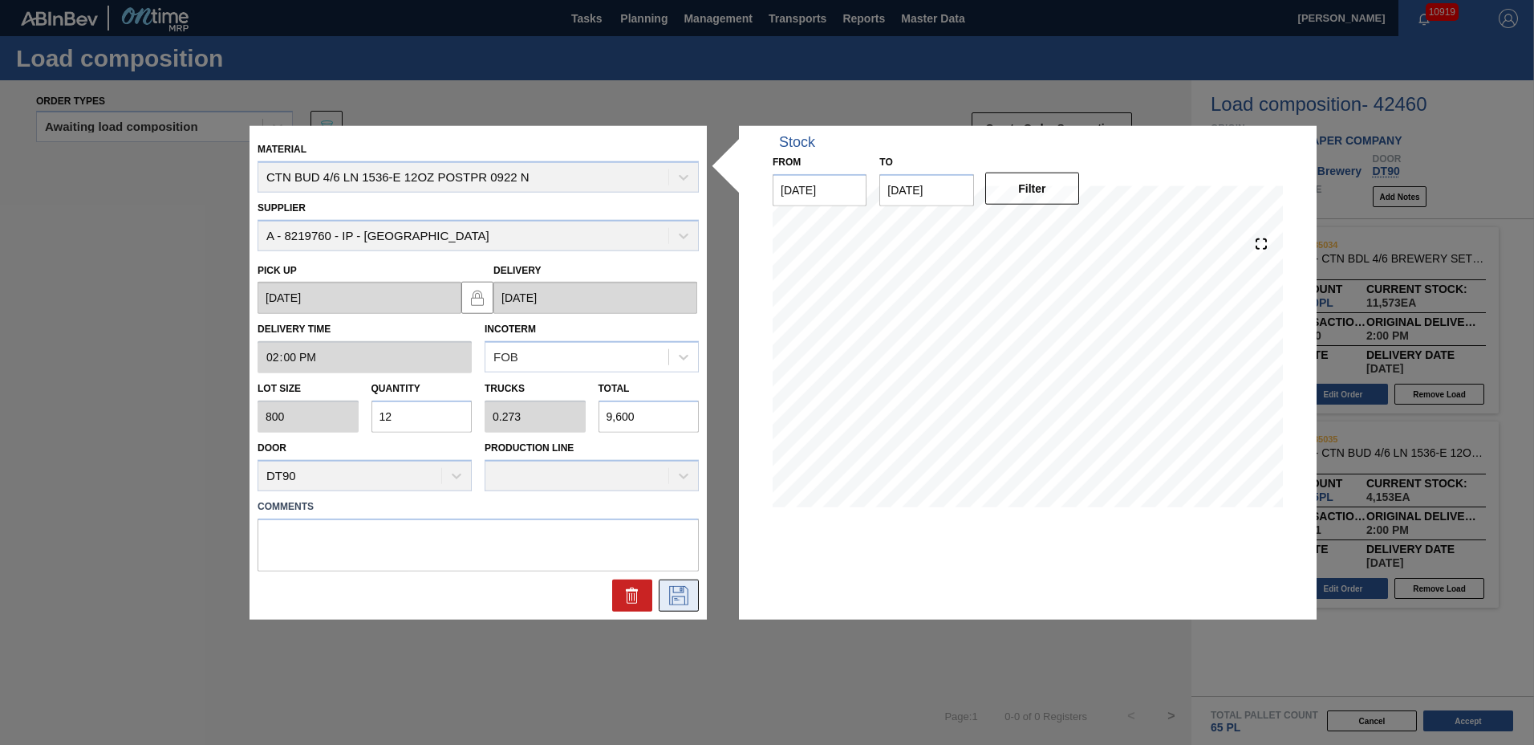
type input "12"
click at [691, 598] on icon at bounding box center [679, 594] width 26 height 19
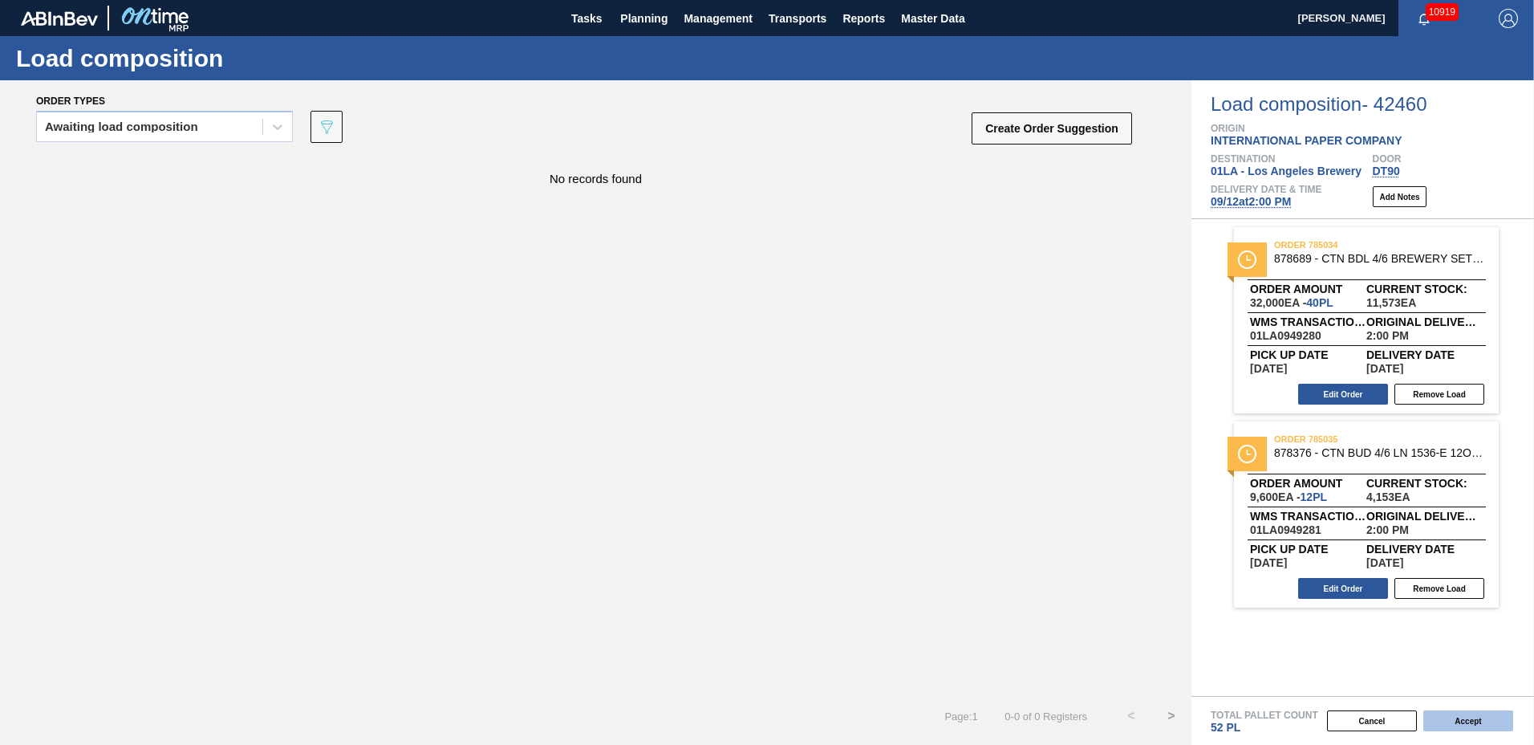
click at [1487, 715] on button "Accept" at bounding box center [1468, 720] width 90 height 21
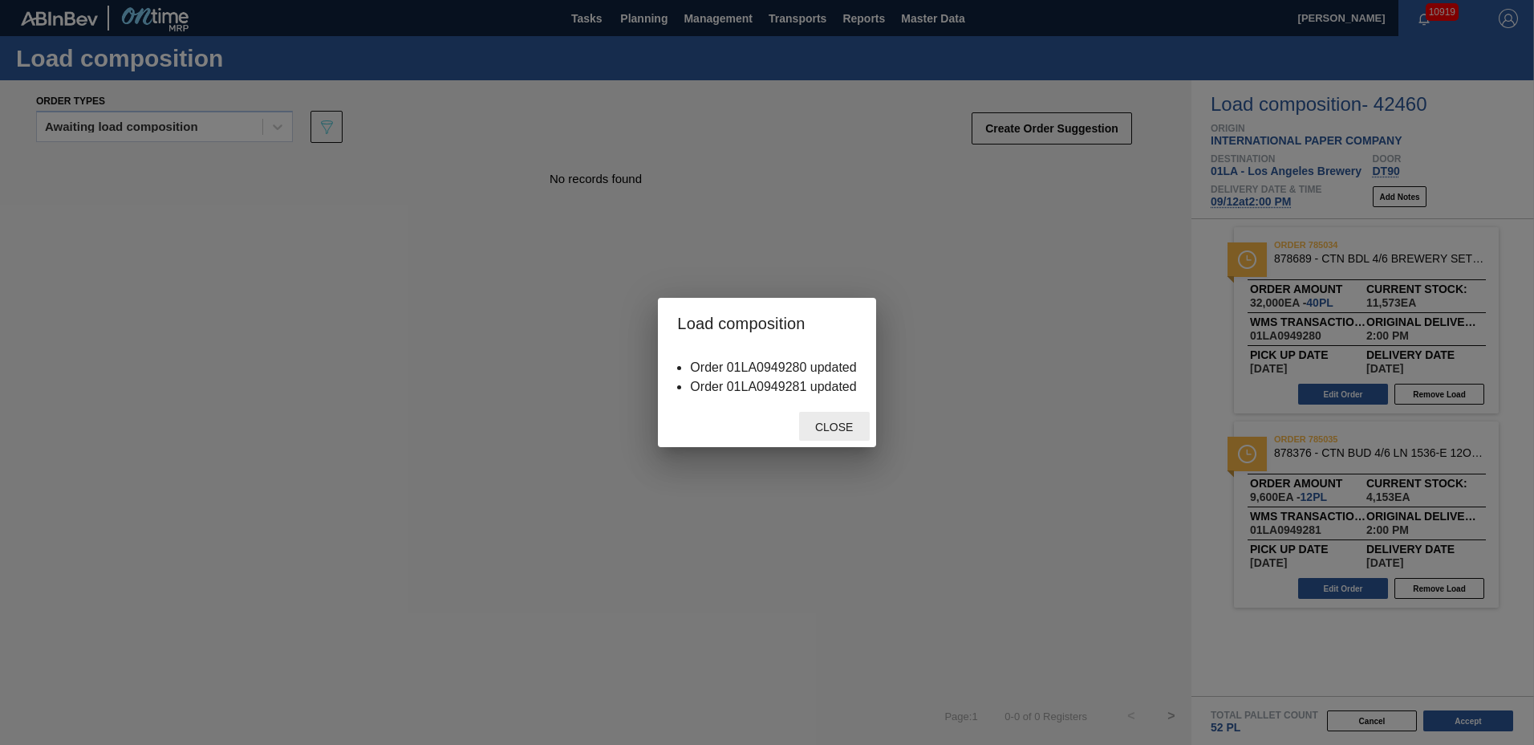
click at [828, 423] on span "Close" at bounding box center [833, 426] width 63 height 13
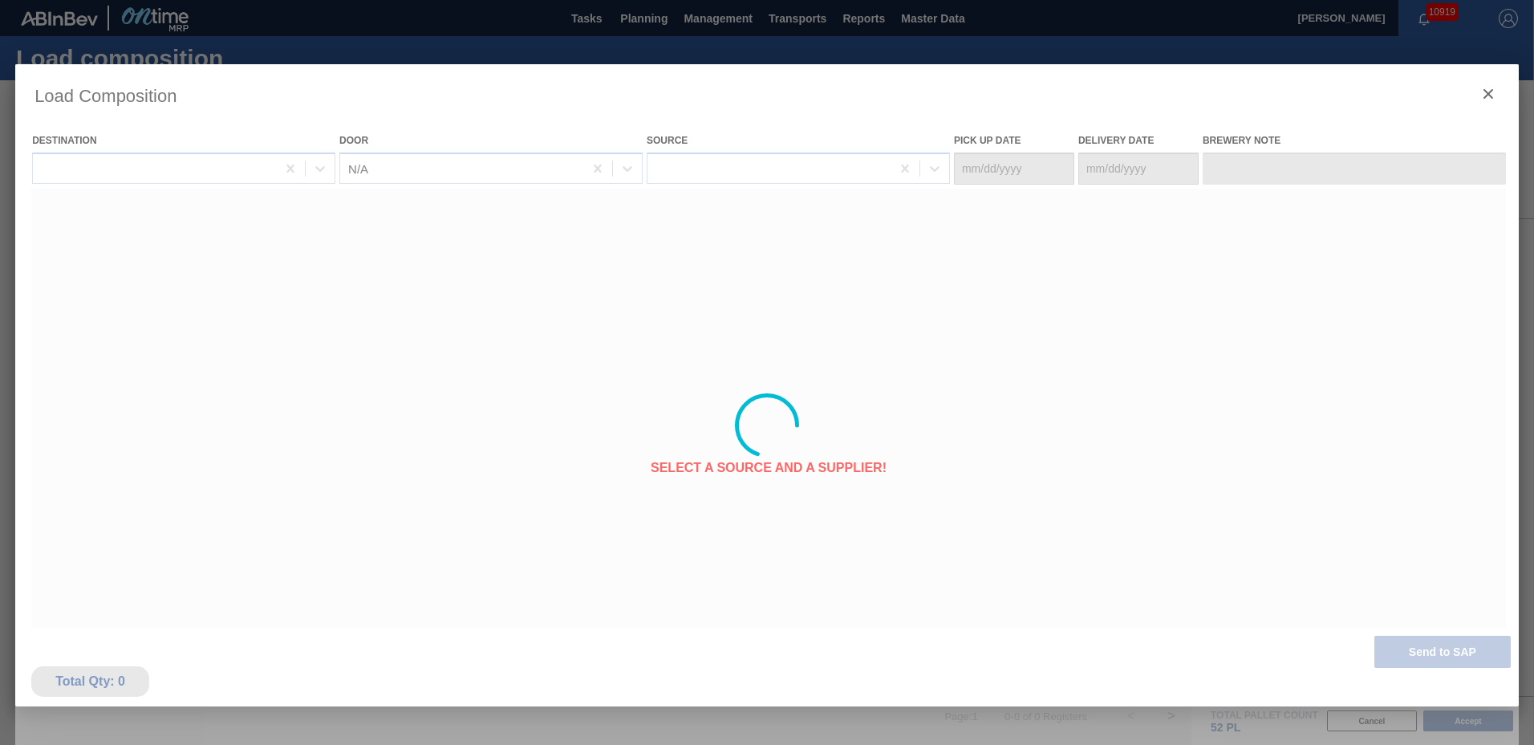
type Date "[DATE]"
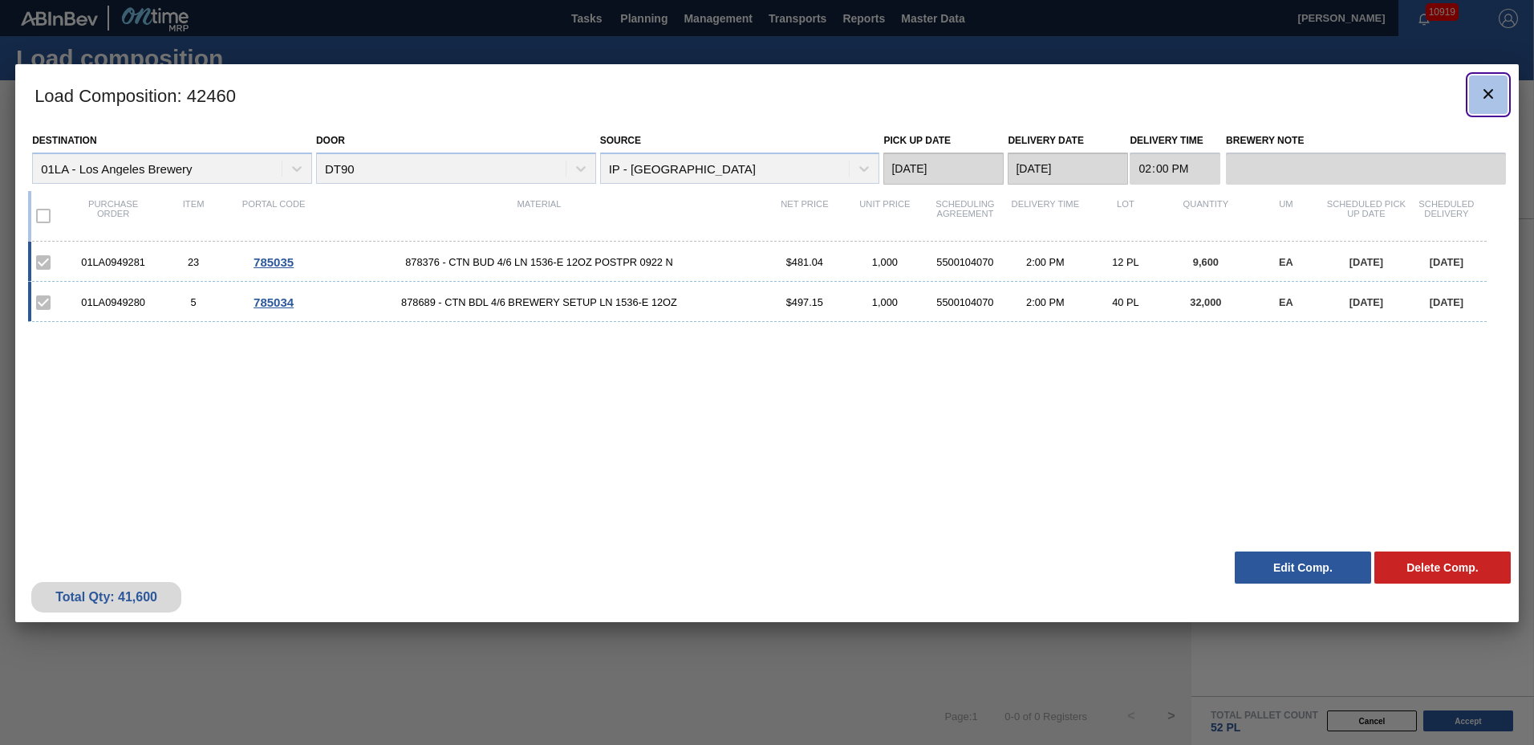
click at [1490, 91] on icon "botão de ícone" at bounding box center [1488, 94] width 10 height 10
